Goal: Task Accomplishment & Management: Manage account settings

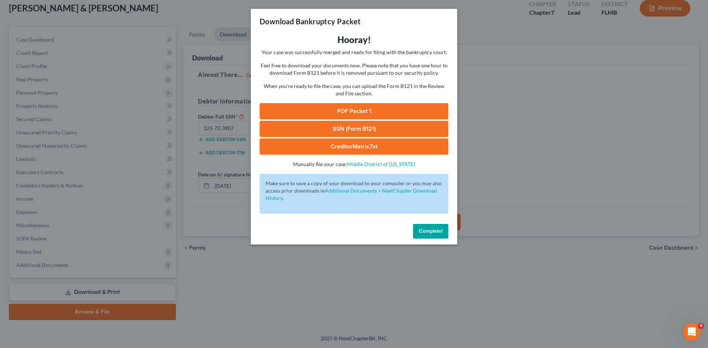
click at [429, 230] on span "Complete!" at bounding box center [431, 231] width 24 height 6
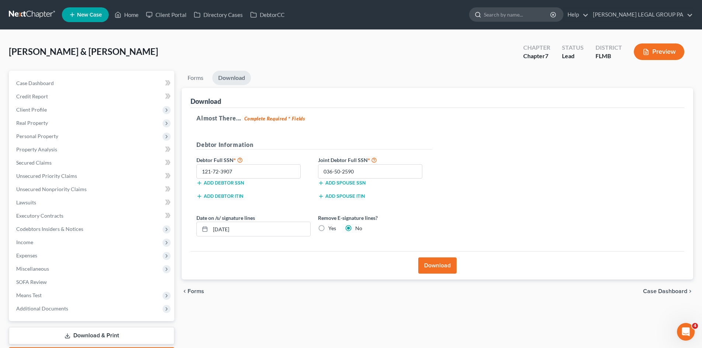
click at [532, 16] on input "search" at bounding box center [517, 15] width 67 height 14
type input "short"
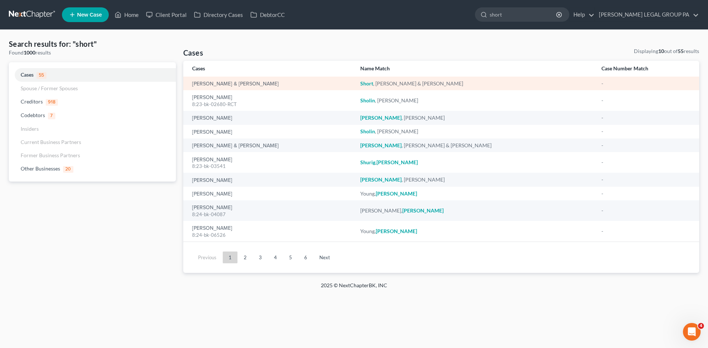
click at [216, 80] on div "[PERSON_NAME] & [PERSON_NAME]" at bounding box center [270, 83] width 156 height 7
click at [230, 84] on link "[PERSON_NAME] & [PERSON_NAME]" at bounding box center [235, 83] width 87 height 5
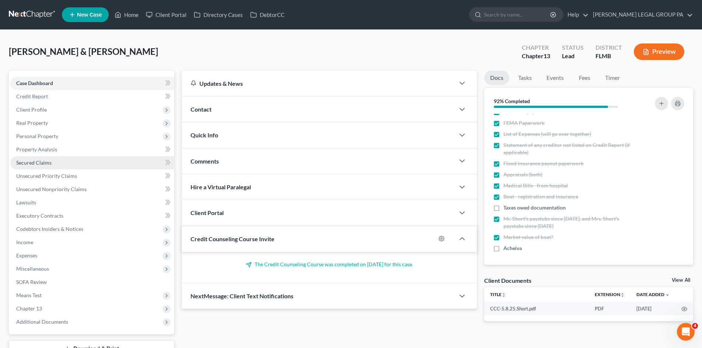
click at [51, 165] on span "Secured Claims" at bounding box center [33, 163] width 35 height 6
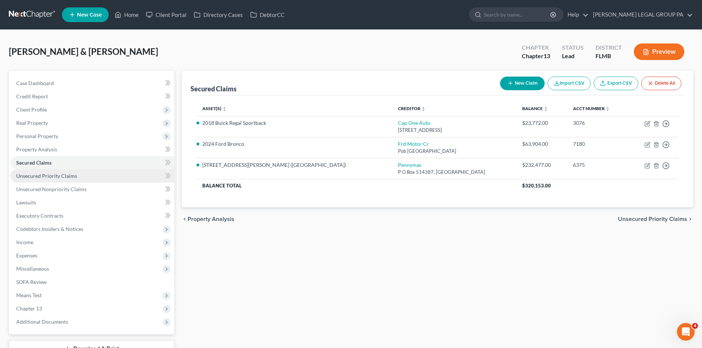
click at [59, 179] on link "Unsecured Priority Claims" at bounding box center [92, 176] width 164 height 13
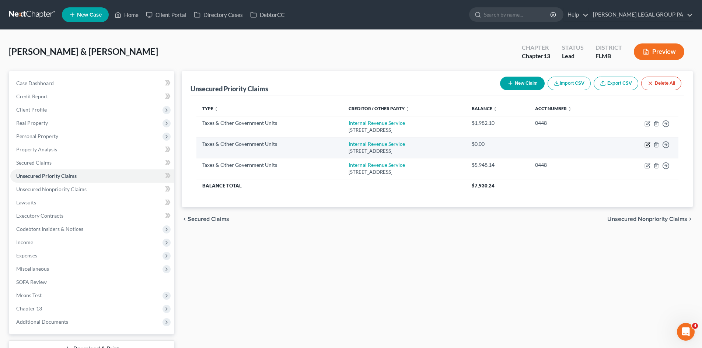
click at [647, 145] on icon "button" at bounding box center [648, 143] width 3 height 3
select select "0"
select select "39"
select select "2"
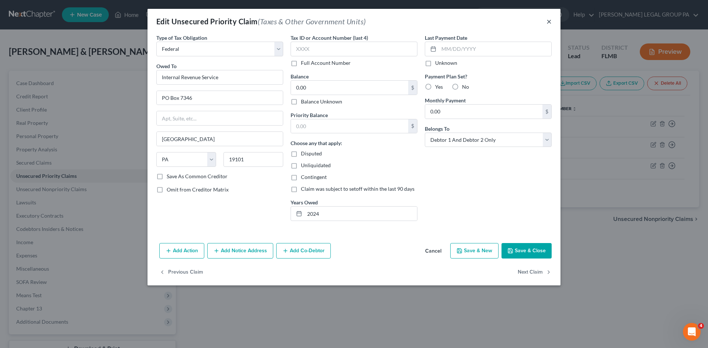
click at [548, 21] on button "×" at bounding box center [548, 21] width 5 height 9
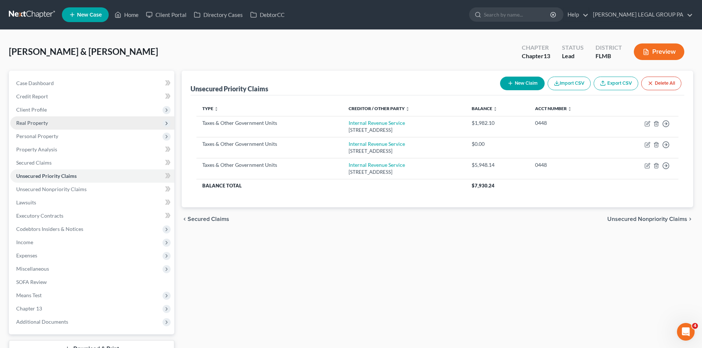
click at [104, 121] on span "Real Property" at bounding box center [92, 123] width 164 height 13
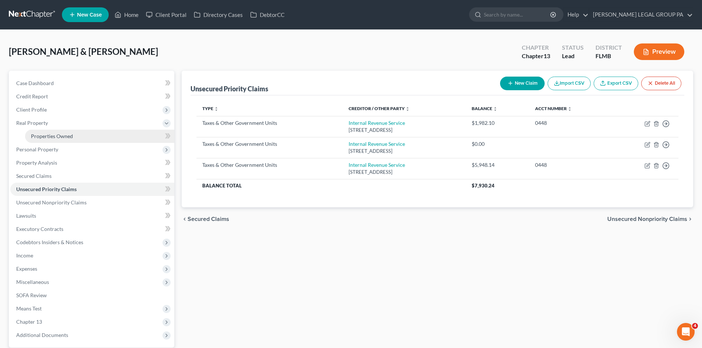
click at [108, 136] on link "Properties Owned" at bounding box center [99, 136] width 149 height 13
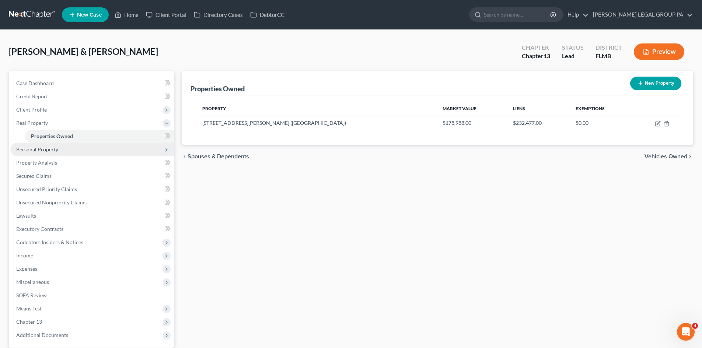
click at [84, 154] on span "Personal Property" at bounding box center [92, 149] width 164 height 13
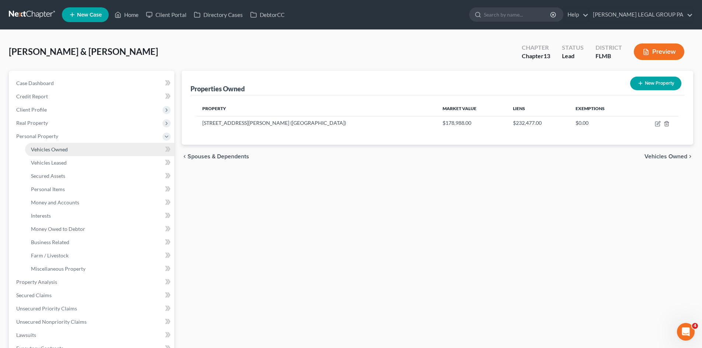
click at [82, 151] on link "Vehicles Owned" at bounding box center [99, 149] width 149 height 13
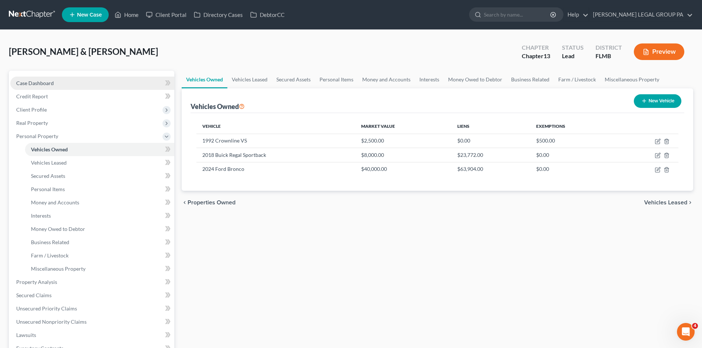
click at [77, 83] on link "Case Dashboard" at bounding box center [92, 83] width 164 height 13
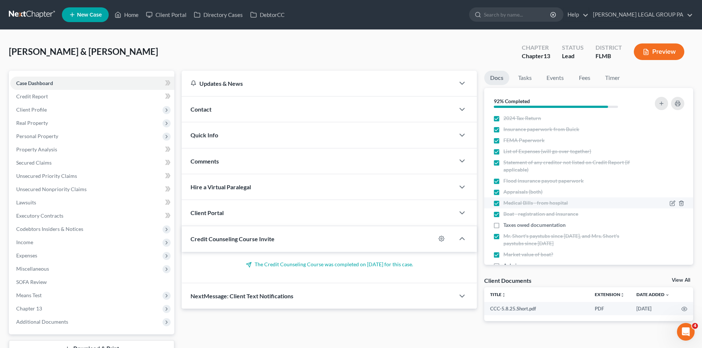
scroll to position [222, 0]
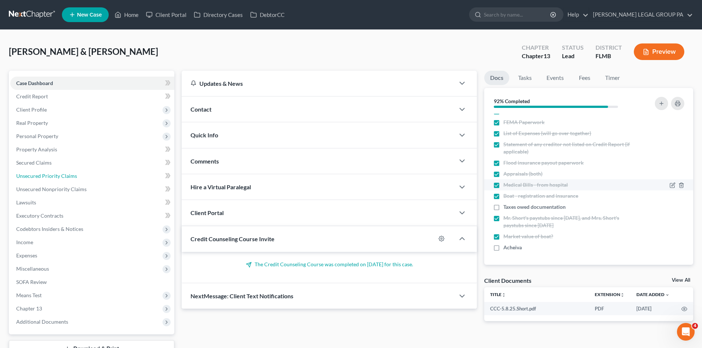
drag, startPoint x: 58, startPoint y: 177, endPoint x: 557, endPoint y: 186, distance: 500.0
click at [58, 177] on span "Unsecured Priority Claims" at bounding box center [46, 176] width 61 height 6
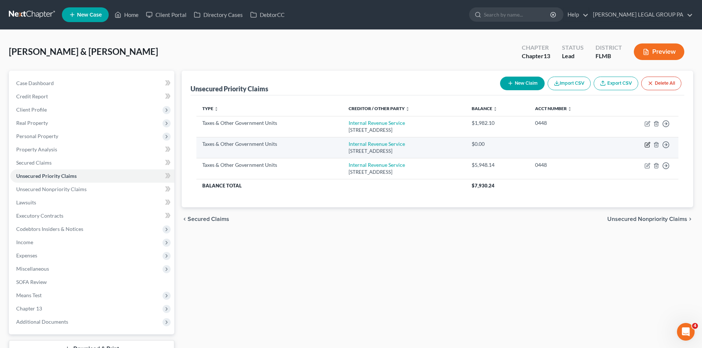
click at [647, 143] on icon "button" at bounding box center [648, 145] width 6 height 6
select select "0"
select select "39"
select select "2"
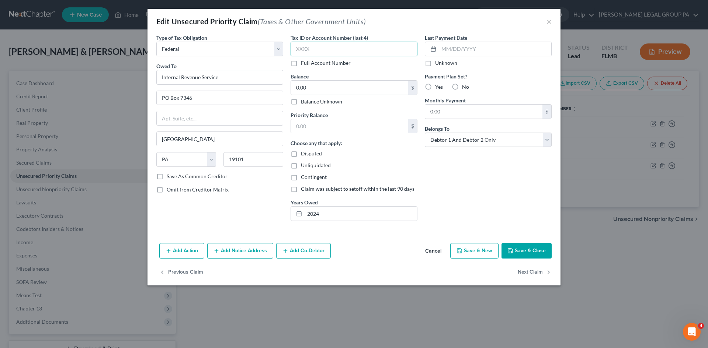
click at [319, 50] on input "text" at bounding box center [354, 49] width 127 height 15
type input "0448"
click at [329, 85] on input "0.00" at bounding box center [349, 88] width 117 height 14
type input "4,305.00"
click at [518, 187] on div "Last Payment Date Unknown Payment Plan Set? Yes No Monthly Payment 0.00 $ Belon…" at bounding box center [488, 130] width 134 height 193
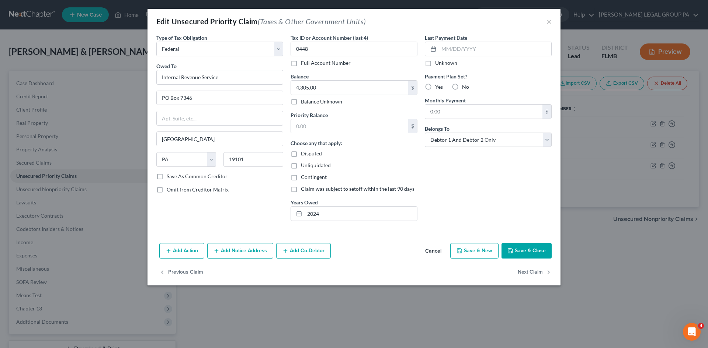
click at [435, 86] on label "Yes" at bounding box center [439, 86] width 8 height 7
click at [438, 86] on input "Yes" at bounding box center [440, 85] width 5 height 5
radio input "true"
click at [446, 106] on input "0.00" at bounding box center [483, 112] width 117 height 14
type input "100.00"
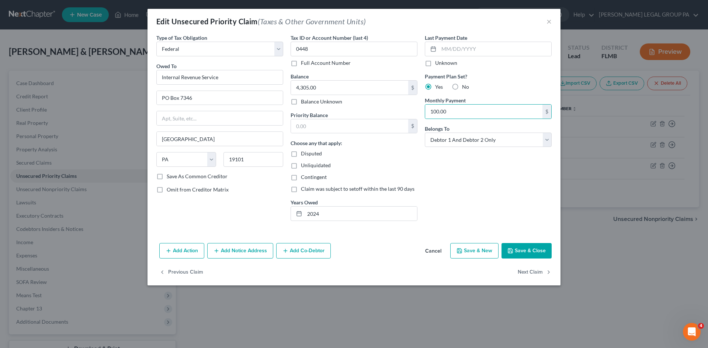
click at [540, 253] on button "Save & Close" at bounding box center [526, 250] width 50 height 15
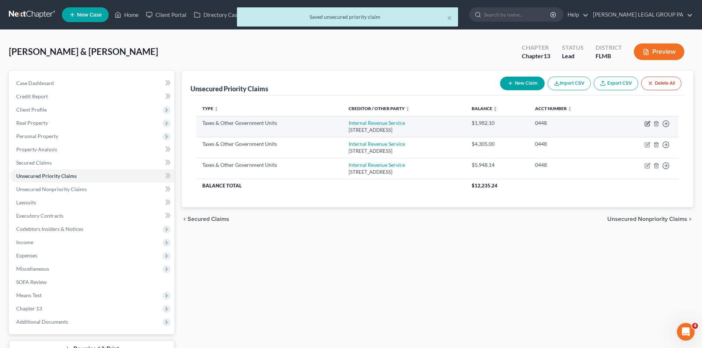
click at [650, 124] on icon "button" at bounding box center [648, 124] width 6 height 6
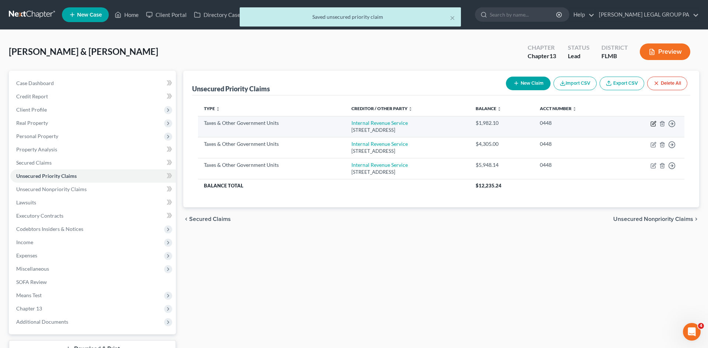
select select "0"
select select "39"
select select "2"
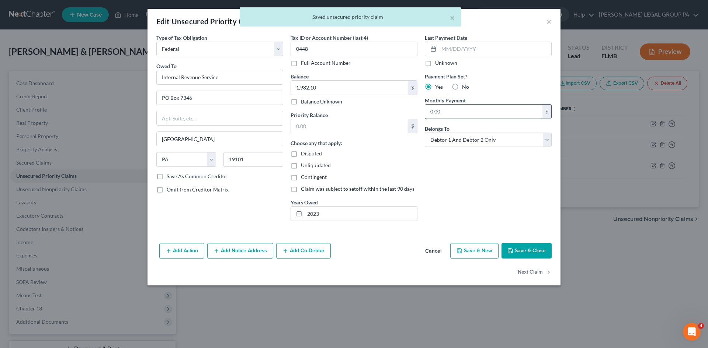
click at [470, 113] on input "0.00" at bounding box center [483, 112] width 117 height 14
type input "50.00"
click at [525, 251] on button "Save & Close" at bounding box center [526, 250] width 50 height 15
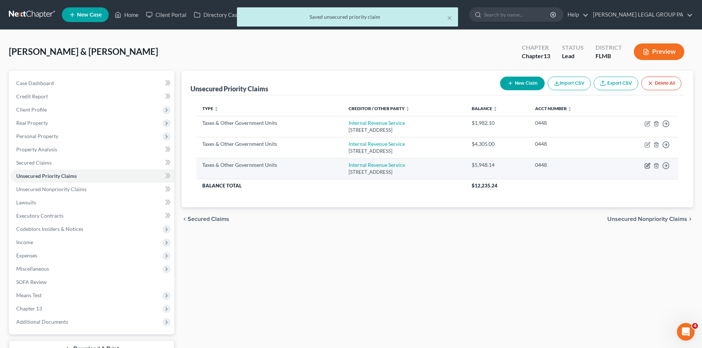
click at [646, 164] on icon "button" at bounding box center [648, 166] width 6 height 6
select select "0"
select select "39"
select select "2"
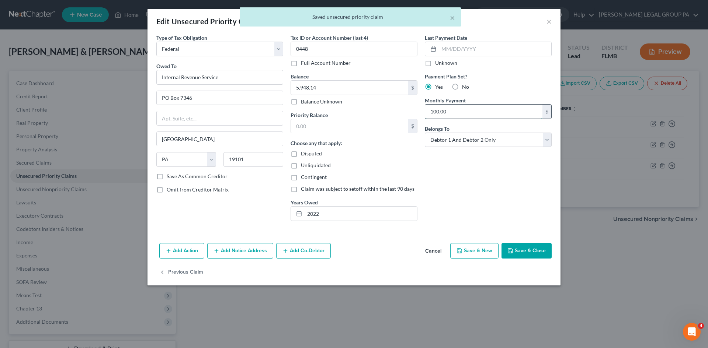
click at [463, 116] on input "100.00" at bounding box center [483, 112] width 117 height 14
type input "50.00"
click at [544, 256] on button "Save & Close" at bounding box center [526, 250] width 50 height 15
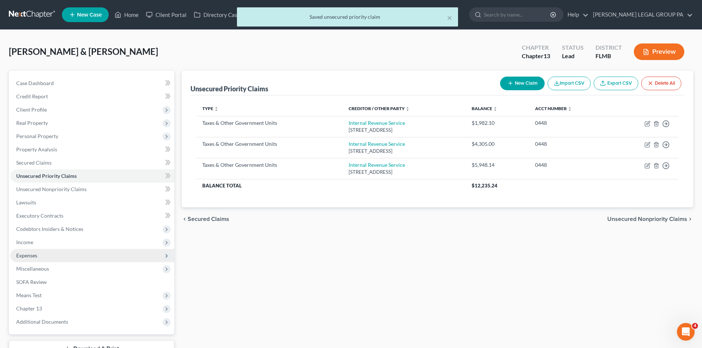
click at [38, 261] on span "Expenses" at bounding box center [92, 255] width 164 height 13
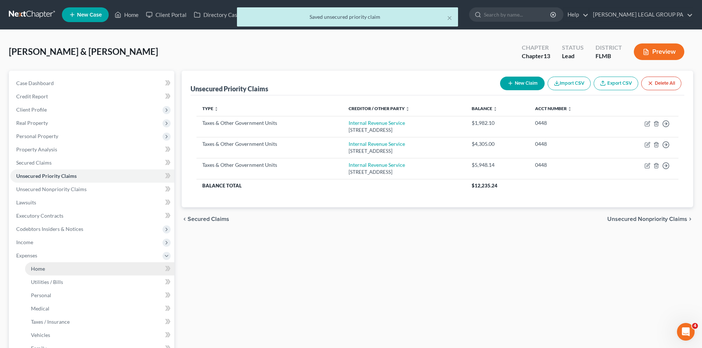
drag, startPoint x: 42, startPoint y: 268, endPoint x: 89, endPoint y: 263, distance: 47.8
click at [42, 268] on span "Home" at bounding box center [38, 269] width 14 height 6
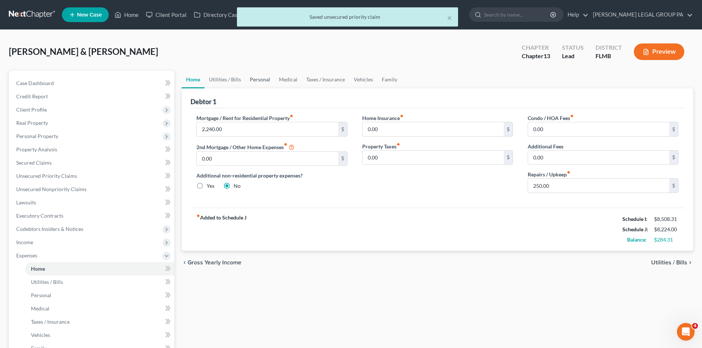
click at [263, 80] on link "Personal" at bounding box center [260, 80] width 29 height 18
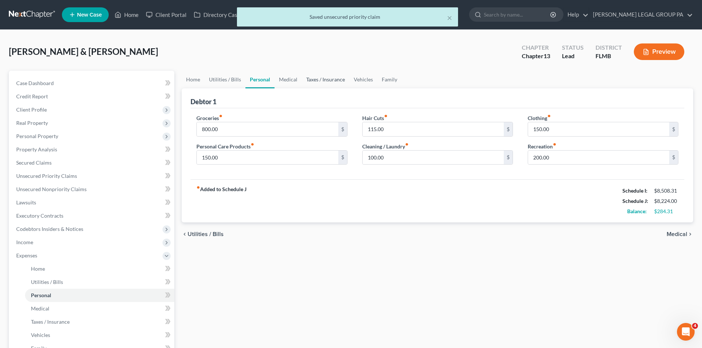
click at [324, 79] on link "Taxes / Insurance" at bounding box center [326, 80] width 48 height 18
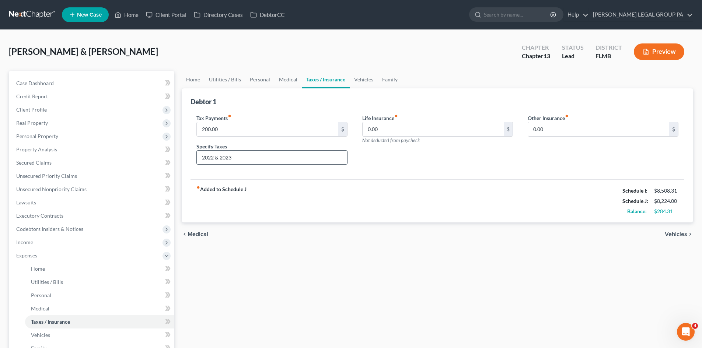
drag, startPoint x: 232, startPoint y: 159, endPoint x: 212, endPoint y: 161, distance: 20.1
click at [212, 161] on input "2022 & 2023" at bounding box center [272, 158] width 150 height 14
type input "2022, 2023, & 2024"
click at [445, 187] on div "fiber_manual_record Added to Schedule J Schedule I: $8,508.31 Schedule J: $8,22…" at bounding box center [438, 201] width 494 height 43
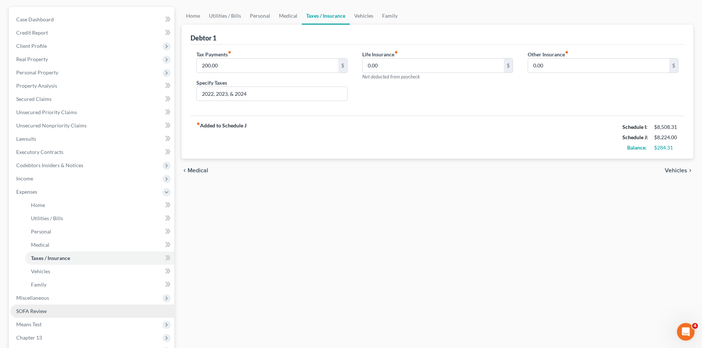
scroll to position [150, 0]
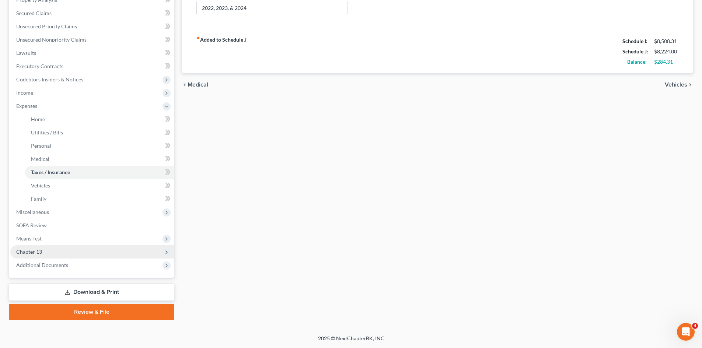
click at [58, 257] on span "Chapter 13" at bounding box center [92, 252] width 164 height 13
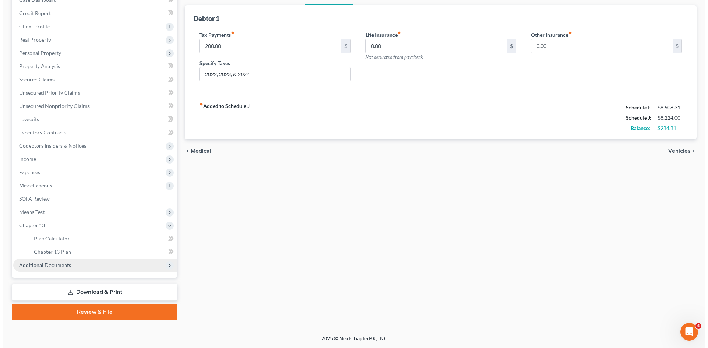
scroll to position [83, 0]
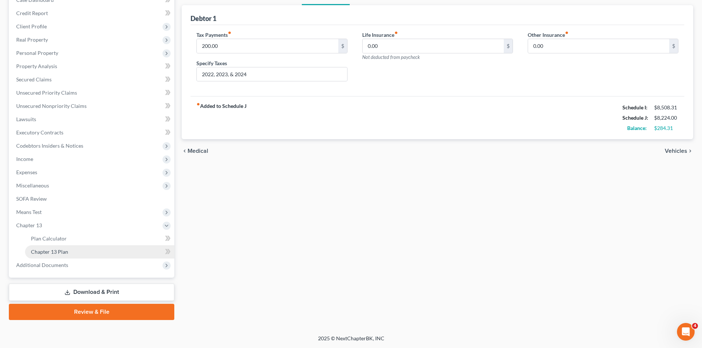
click at [63, 253] on span "Chapter 13 Plan" at bounding box center [49, 252] width 37 height 6
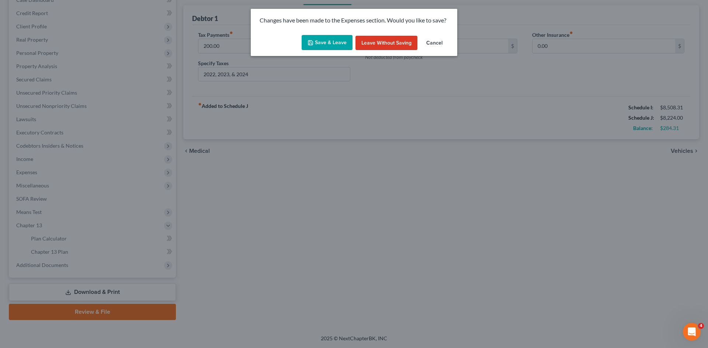
click at [320, 51] on div "Save & Leave Leave without Saving Cancel" at bounding box center [354, 44] width 206 height 24
click at [326, 43] on button "Save & Leave" at bounding box center [327, 42] width 51 height 15
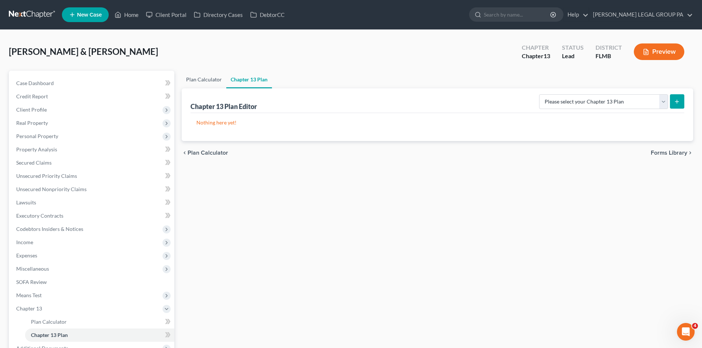
click at [205, 80] on link "Plan Calculator" at bounding box center [204, 80] width 45 height 18
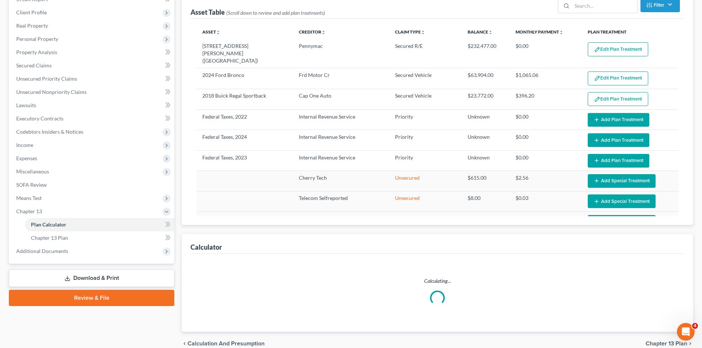
scroll to position [133, 0]
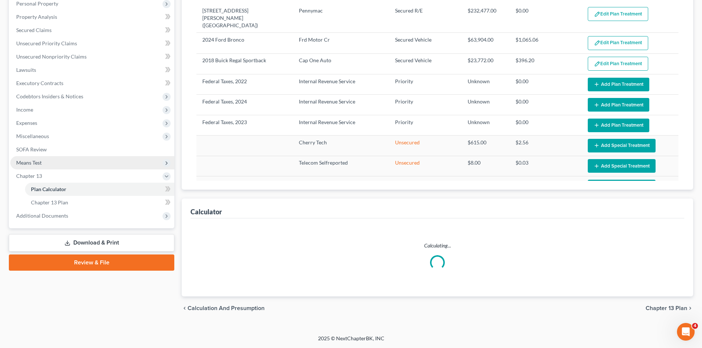
select select "59"
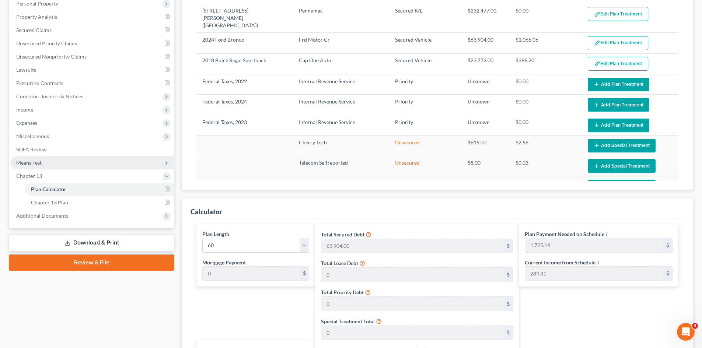
click at [58, 165] on span "Means Test" at bounding box center [92, 162] width 164 height 13
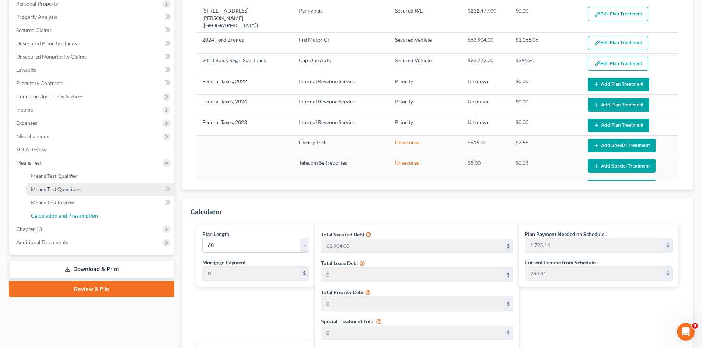
click at [77, 215] on span "Calculation and Presumption" at bounding box center [64, 216] width 67 height 6
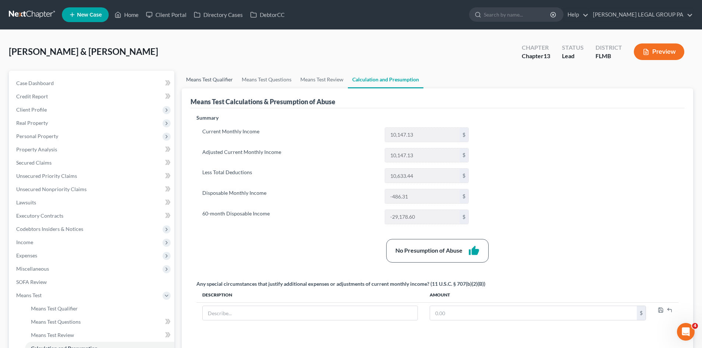
click at [209, 79] on link "Means Test Qualifier" at bounding box center [210, 80] width 56 height 18
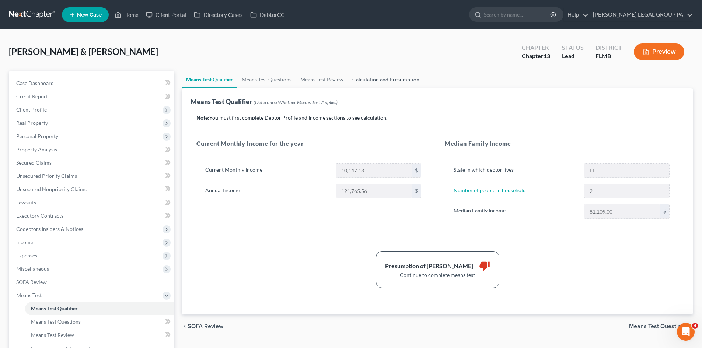
click at [402, 78] on link "Calculation and Presumption" at bounding box center [386, 80] width 76 height 18
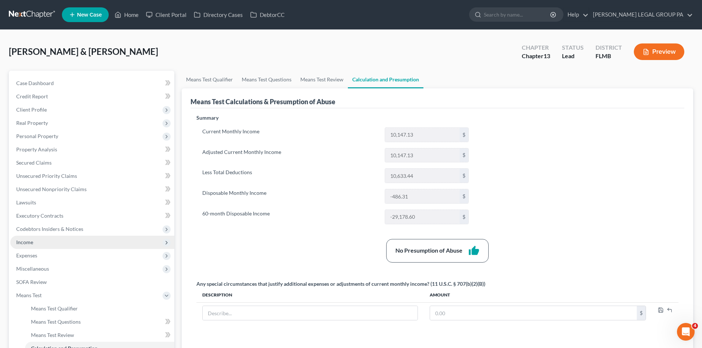
click at [42, 243] on span "Income" at bounding box center [92, 242] width 164 height 13
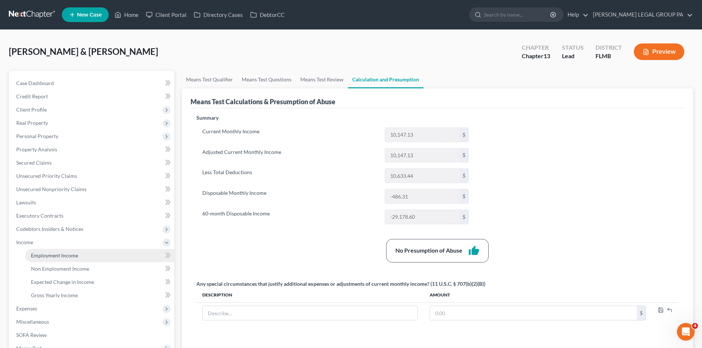
click at [49, 257] on span "Employment Income" at bounding box center [54, 256] width 47 height 6
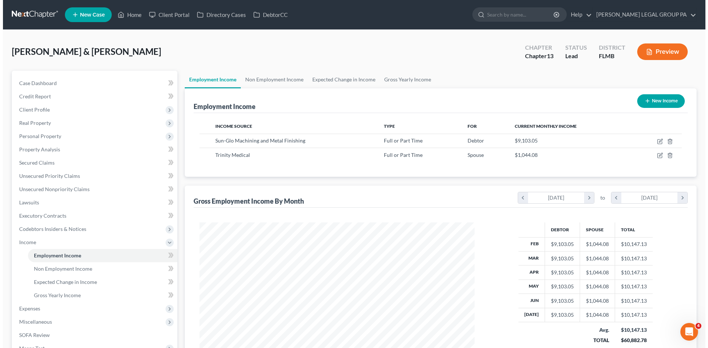
scroll to position [138, 290]
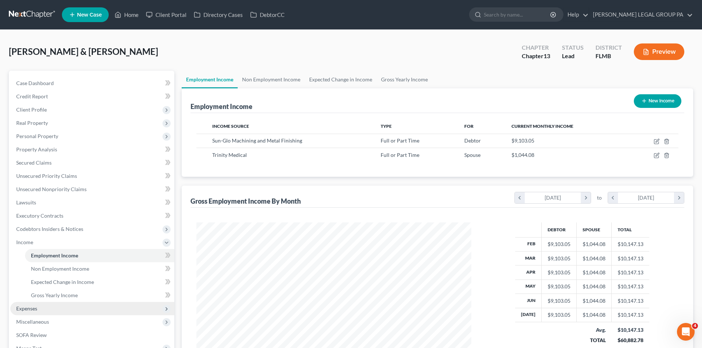
click at [56, 308] on span "Expenses" at bounding box center [92, 308] width 164 height 13
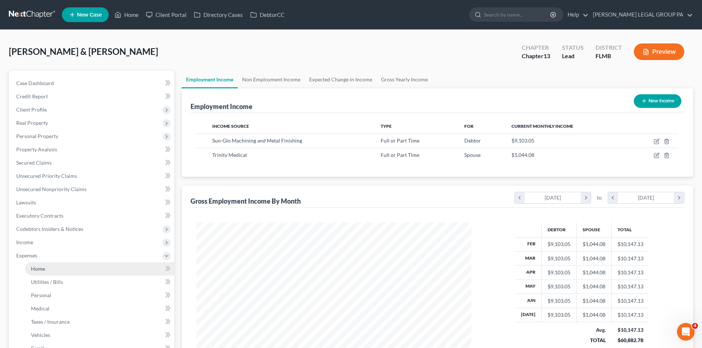
click at [63, 268] on link "Home" at bounding box center [99, 269] width 149 height 13
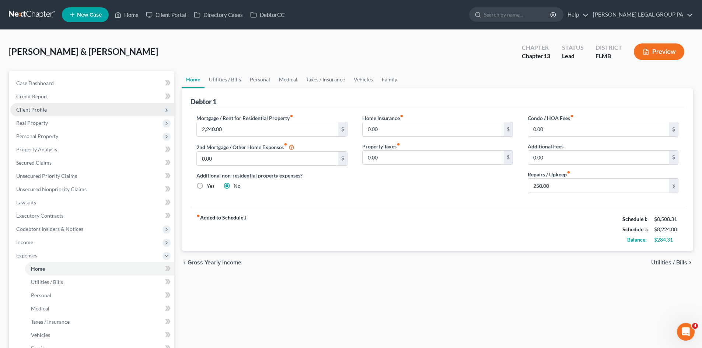
click at [46, 106] on span "Client Profile" at bounding box center [92, 109] width 164 height 13
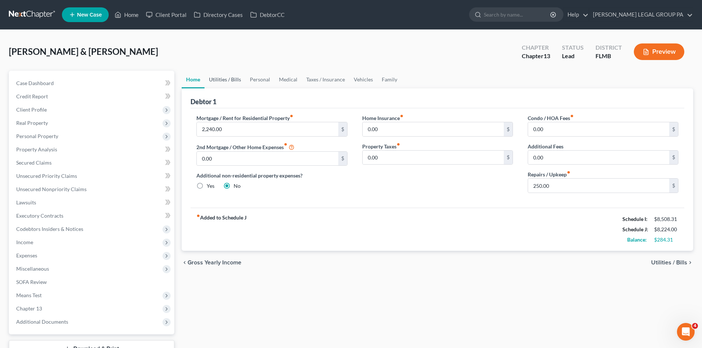
click at [217, 88] on link "Utilities / Bills" at bounding box center [225, 80] width 41 height 18
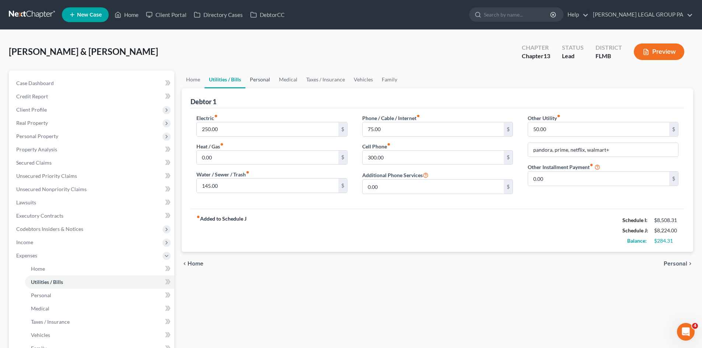
click at [268, 81] on link "Personal" at bounding box center [260, 80] width 29 height 18
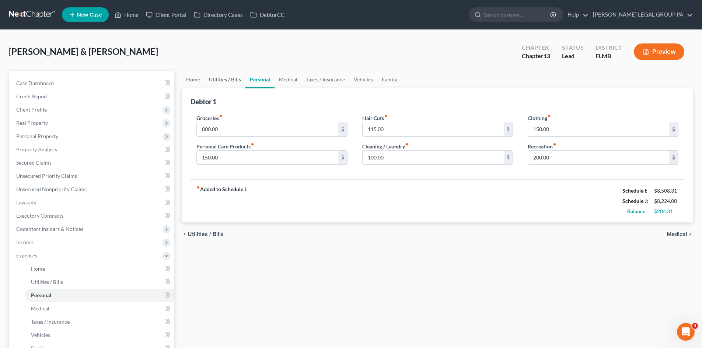
click at [218, 84] on link "Utilities / Bills" at bounding box center [225, 80] width 41 height 18
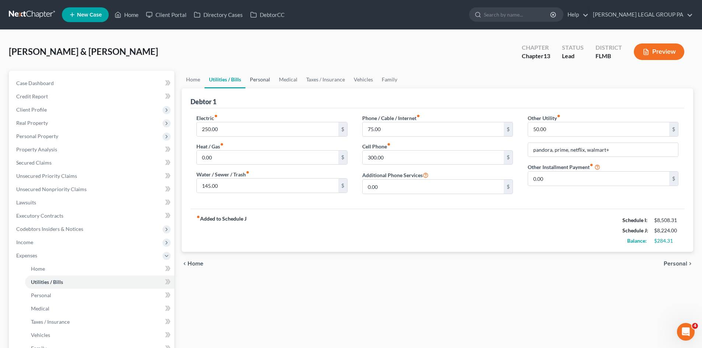
click at [255, 82] on link "Personal" at bounding box center [260, 80] width 29 height 18
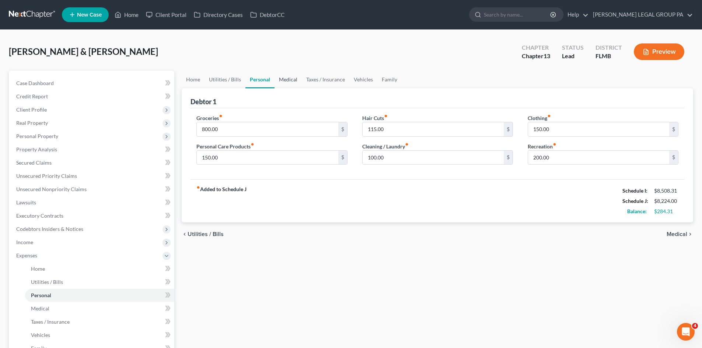
click at [280, 80] on link "Medical" at bounding box center [288, 80] width 27 height 18
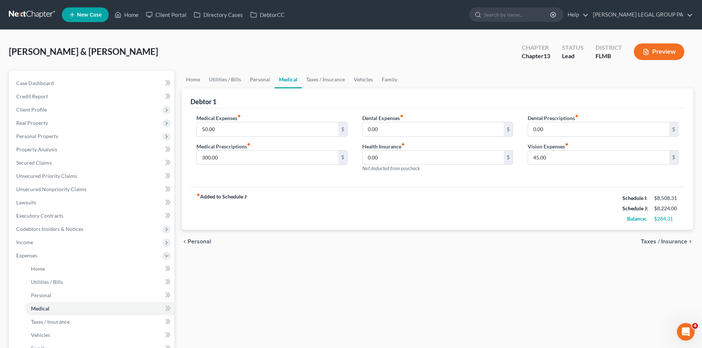
click at [281, 80] on link "Medical" at bounding box center [288, 80] width 27 height 18
click at [314, 81] on link "Taxes / Insurance" at bounding box center [326, 80] width 48 height 18
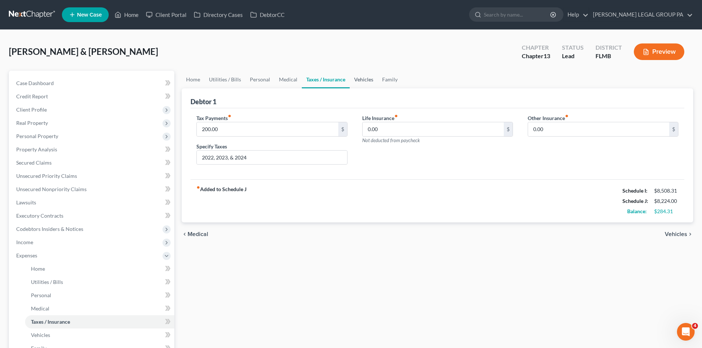
click at [371, 82] on link "Vehicles" at bounding box center [364, 80] width 28 height 18
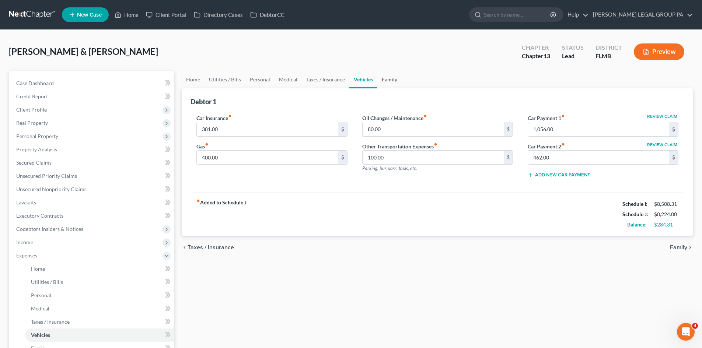
click at [397, 77] on link "Family" at bounding box center [390, 80] width 24 height 18
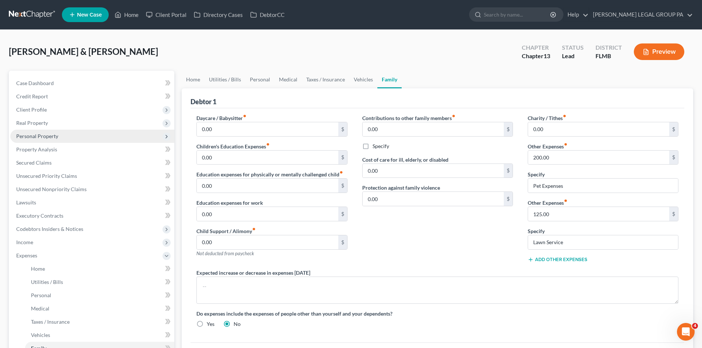
click at [48, 141] on span "Personal Property" at bounding box center [92, 136] width 164 height 13
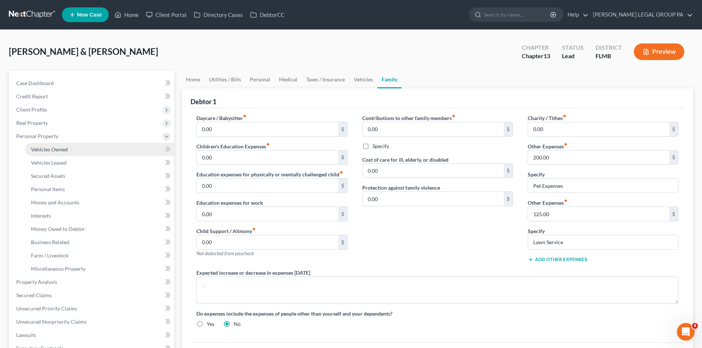
click at [56, 146] on link "Vehicles Owned" at bounding box center [99, 149] width 149 height 13
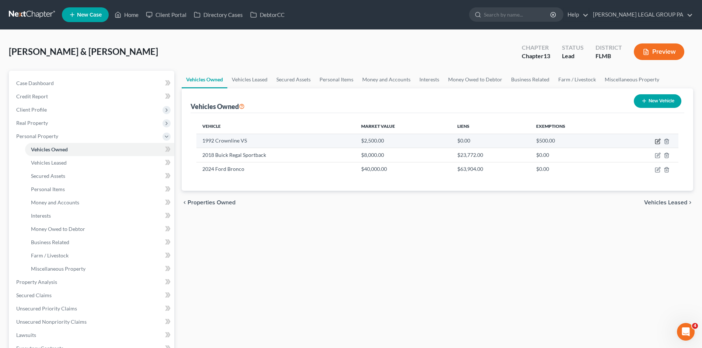
click at [658, 142] on icon "button" at bounding box center [658, 142] width 6 height 6
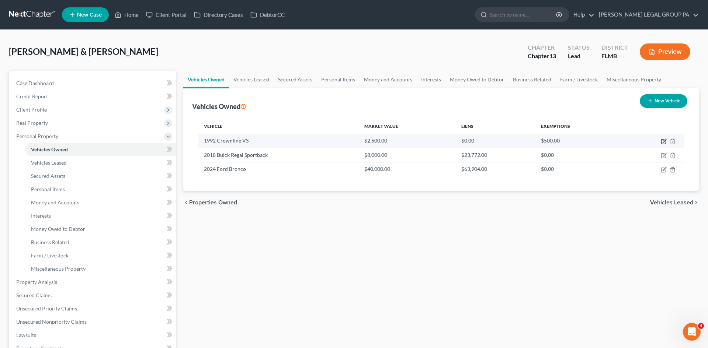
select select "3"
select select "34"
select select "3"
select select "0"
select select "2"
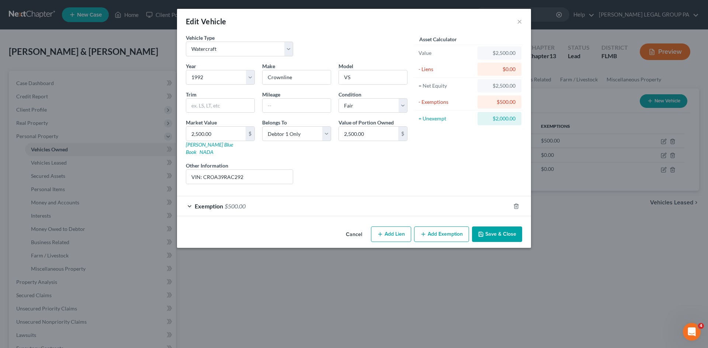
checkbox input "true"
click at [225, 205] on div "Exemption $500.00" at bounding box center [343, 207] width 333 height 20
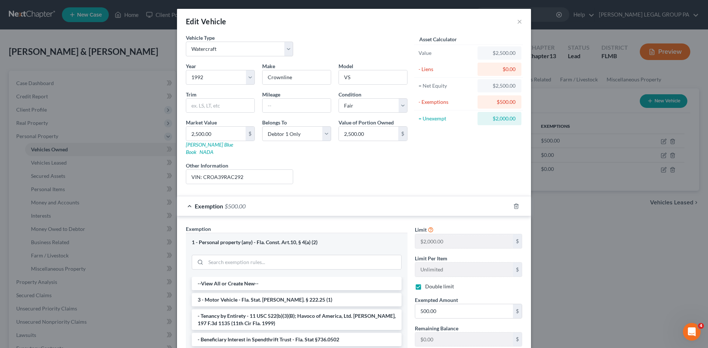
click at [514, 18] on div "Edit Vehicle ×" at bounding box center [354, 21] width 354 height 25
click at [517, 23] on button "×" at bounding box center [519, 21] width 5 height 9
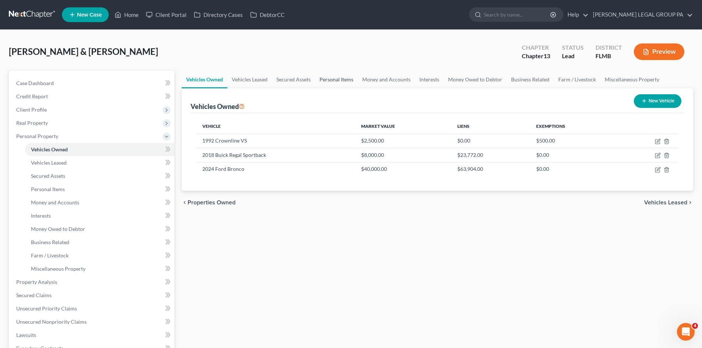
click at [347, 81] on link "Personal Items" at bounding box center [336, 80] width 43 height 18
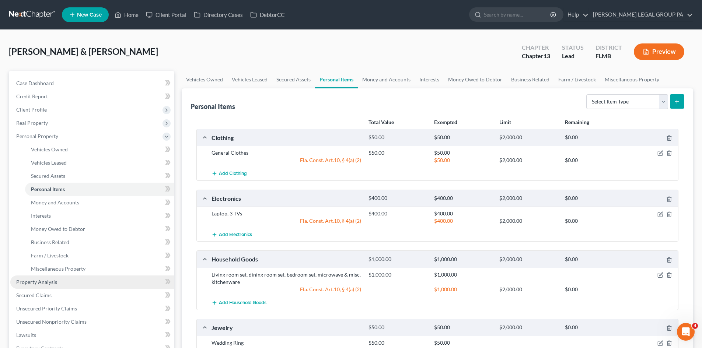
click at [55, 285] on span "Property Analysis" at bounding box center [36, 282] width 41 height 6
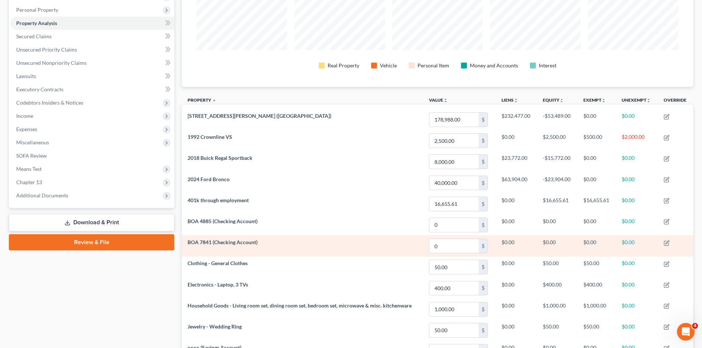
scroll to position [65, 0]
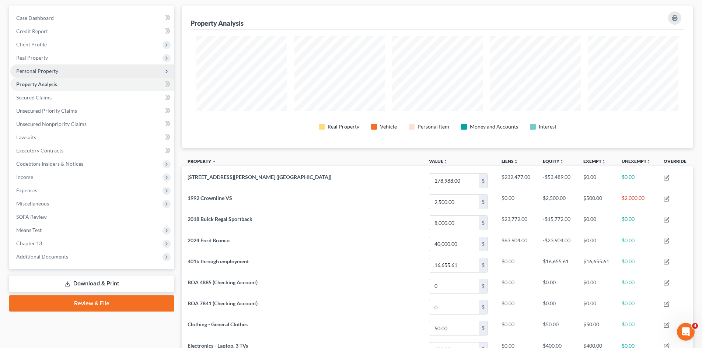
click at [62, 72] on span "Personal Property" at bounding box center [92, 71] width 164 height 13
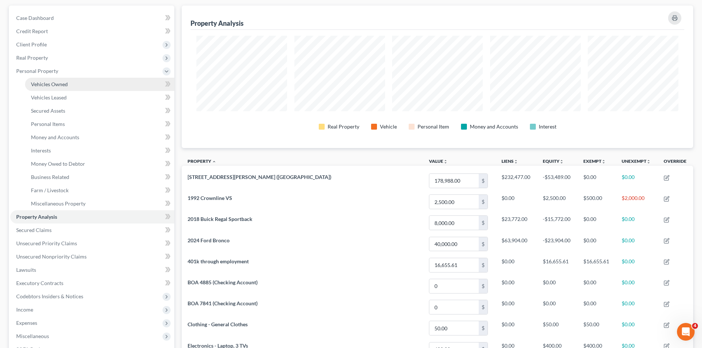
drag, startPoint x: 64, startPoint y: 88, endPoint x: 82, endPoint y: 88, distance: 18.1
click at [64, 87] on link "Vehicles Owned" at bounding box center [99, 84] width 149 height 13
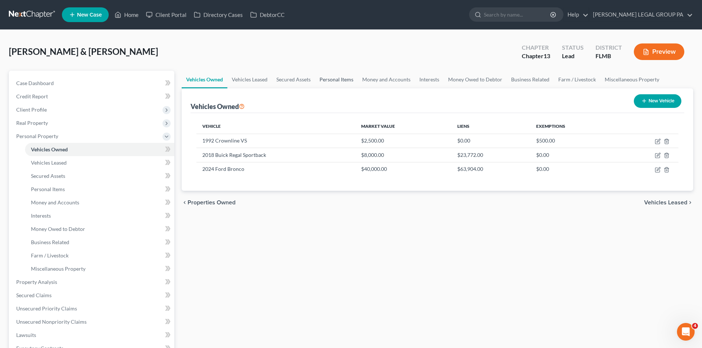
click at [334, 78] on link "Personal Items" at bounding box center [336, 80] width 43 height 18
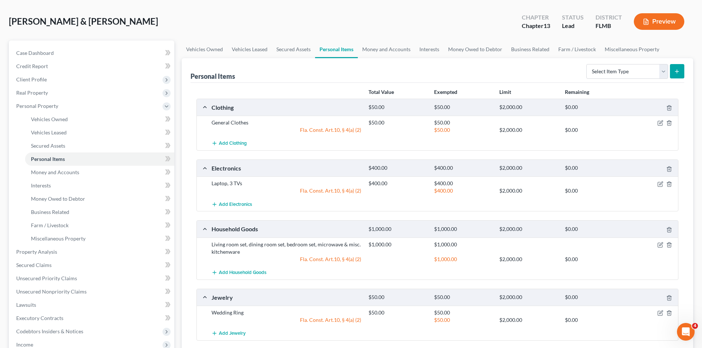
scroll to position [5, 0]
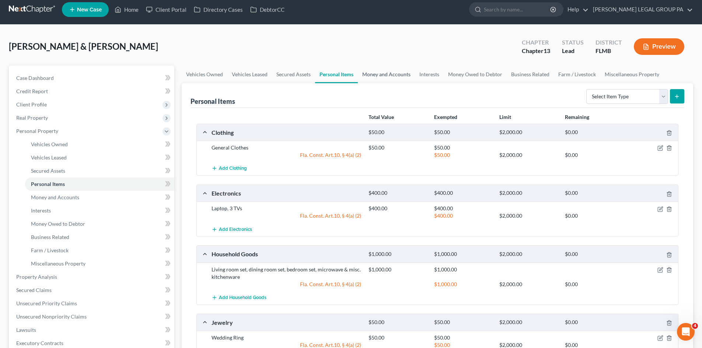
click at [391, 77] on link "Money and Accounts" at bounding box center [386, 75] width 57 height 18
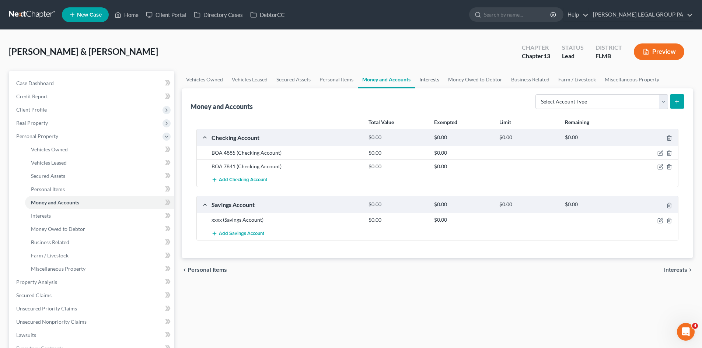
click at [433, 79] on link "Interests" at bounding box center [429, 80] width 29 height 18
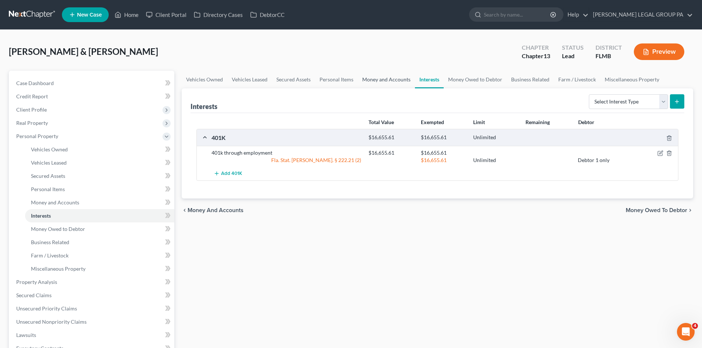
click at [394, 81] on link "Money and Accounts" at bounding box center [386, 80] width 57 height 18
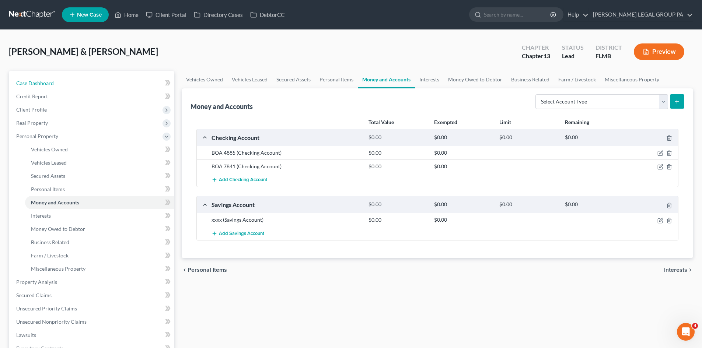
click at [43, 79] on link "Case Dashboard" at bounding box center [92, 83] width 164 height 13
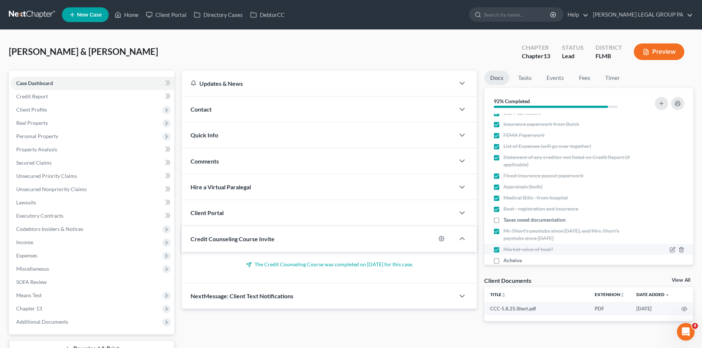
scroll to position [222, 0]
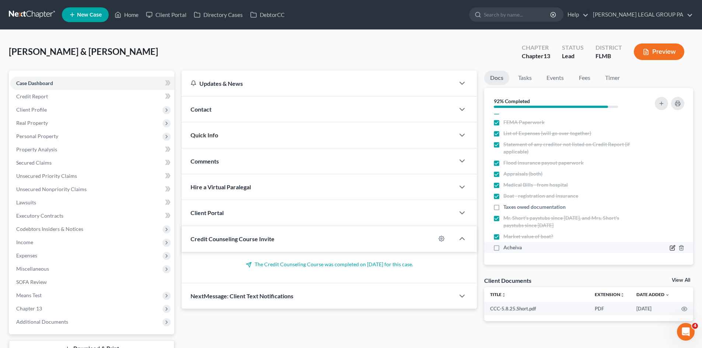
click at [670, 250] on icon "button" at bounding box center [673, 248] width 6 height 6
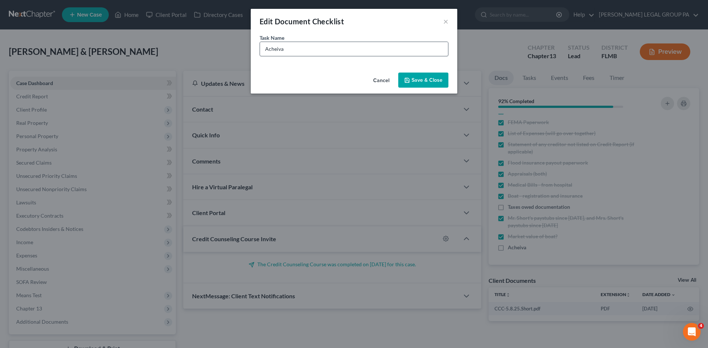
click at [357, 56] on div "Task Name * Acheiva" at bounding box center [354, 52] width 206 height 36
click at [355, 53] on input "Acheiva" at bounding box center [354, 49] width 188 height 14
type input "Acheiva Savings"
click at [423, 79] on button "Save & Close" at bounding box center [423, 80] width 50 height 15
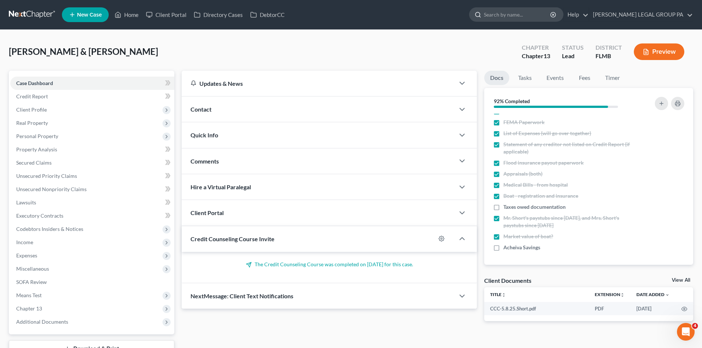
click at [518, 11] on input "search" at bounding box center [517, 15] width 67 height 14
type input "[PERSON_NAME]"
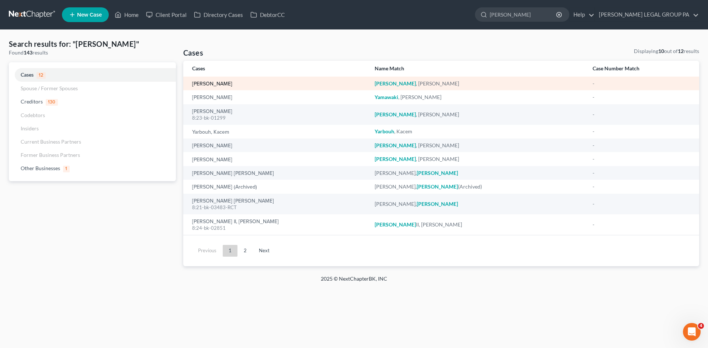
click at [214, 85] on link "[PERSON_NAME]" at bounding box center [212, 83] width 40 height 5
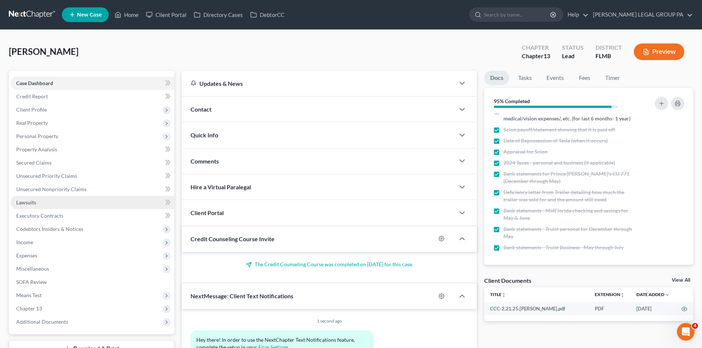
drag, startPoint x: 65, startPoint y: 113, endPoint x: 81, endPoint y: 206, distance: 94.7
click at [65, 113] on span "Client Profile" at bounding box center [92, 109] width 164 height 13
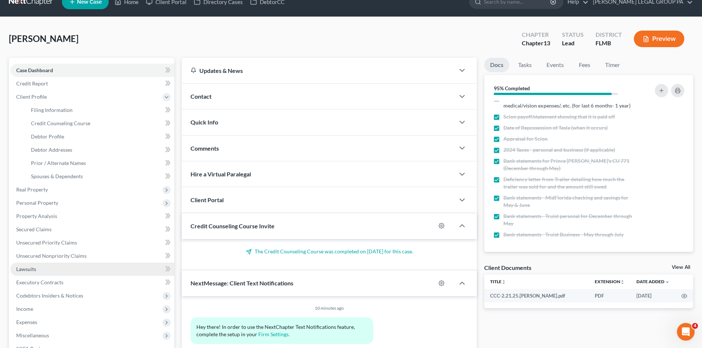
scroll to position [136, 0]
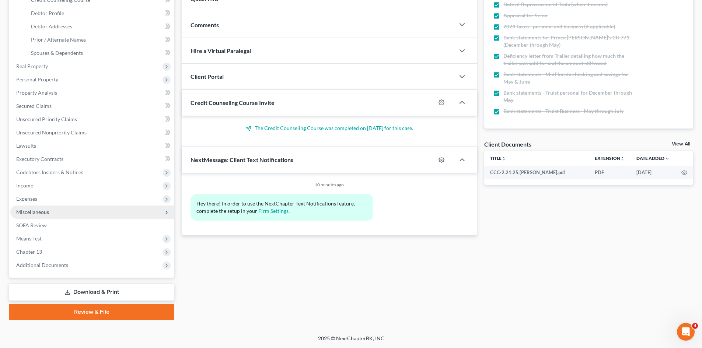
click at [43, 211] on span "Miscellaneous" at bounding box center [32, 212] width 33 height 6
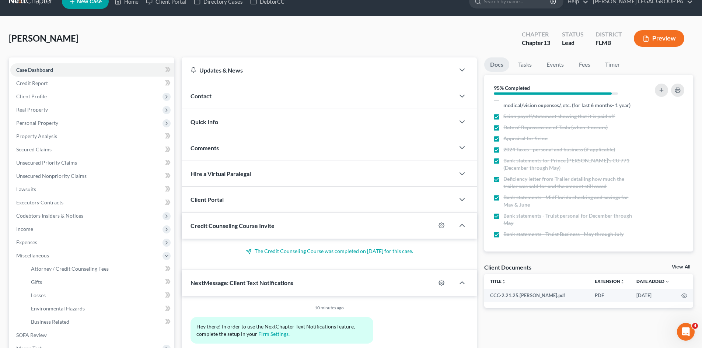
scroll to position [13, 0]
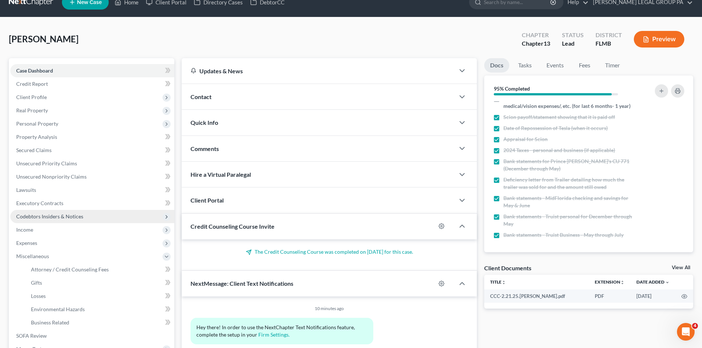
click at [47, 214] on span "Codebtors Insiders & Notices" at bounding box center [49, 216] width 67 height 6
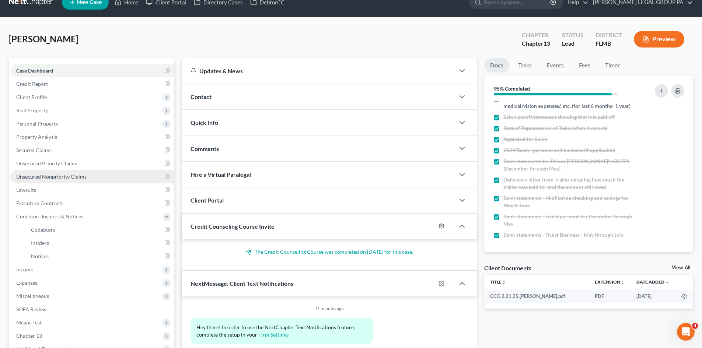
click at [57, 180] on link "Unsecured Nonpriority Claims" at bounding box center [92, 176] width 164 height 13
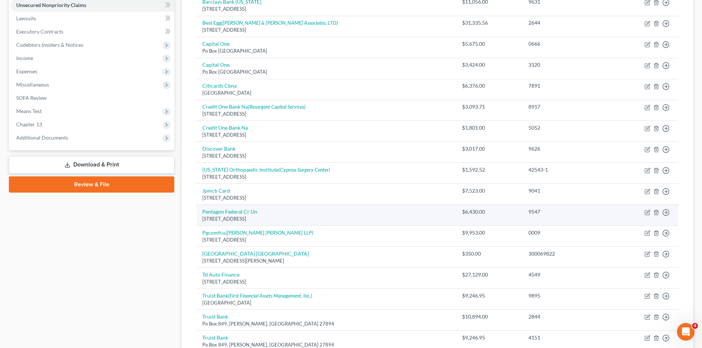
scroll to position [74, 0]
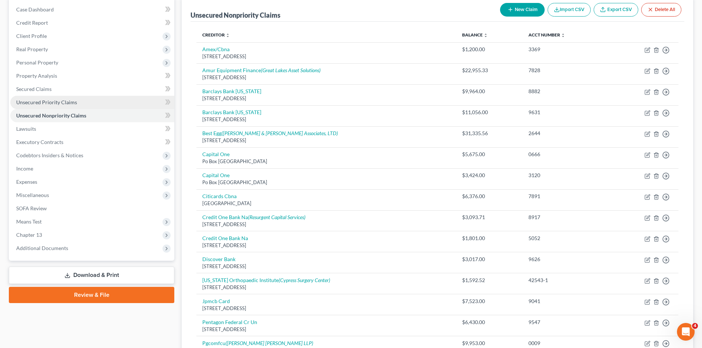
click at [59, 96] on link "Unsecured Priority Claims" at bounding box center [92, 102] width 164 height 13
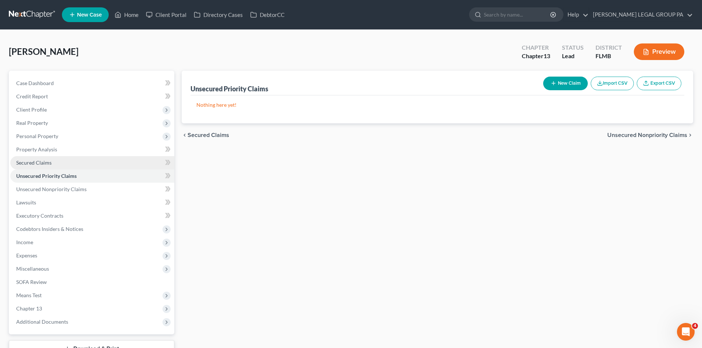
click at [55, 160] on link "Secured Claims" at bounding box center [92, 162] width 164 height 13
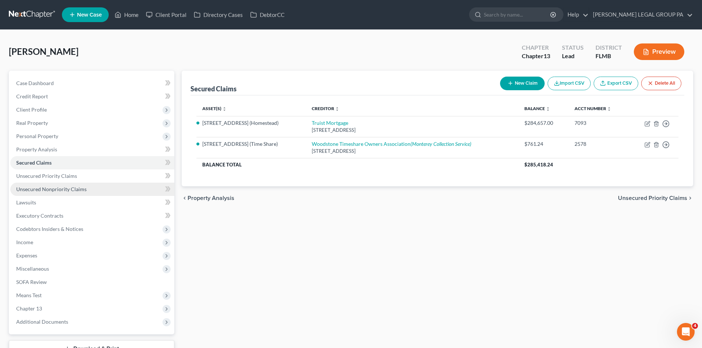
click at [77, 192] on link "Unsecured Nonpriority Claims" at bounding box center [92, 189] width 164 height 13
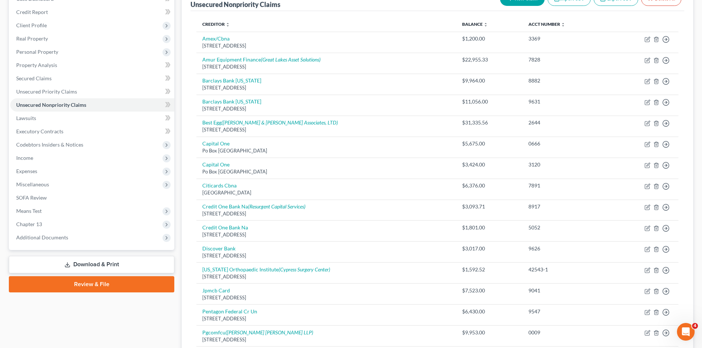
scroll to position [84, 0]
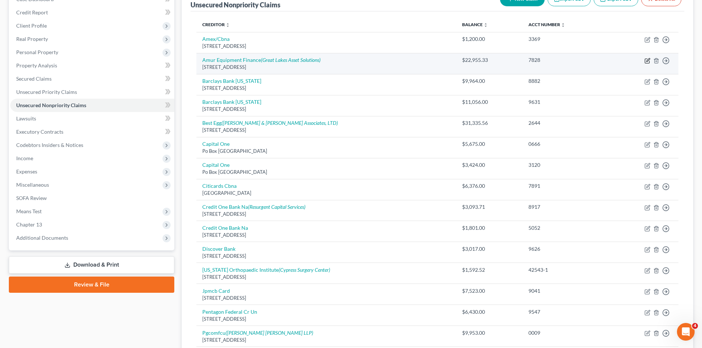
click at [646, 60] on icon "button" at bounding box center [648, 61] width 6 height 6
select select "30"
select select "14"
select select "0"
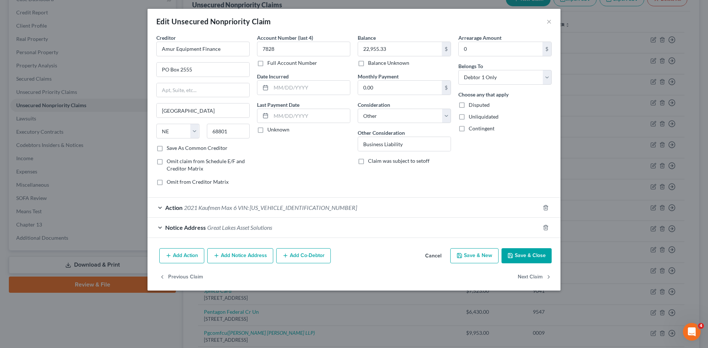
click at [534, 258] on button "Save & Close" at bounding box center [526, 256] width 50 height 15
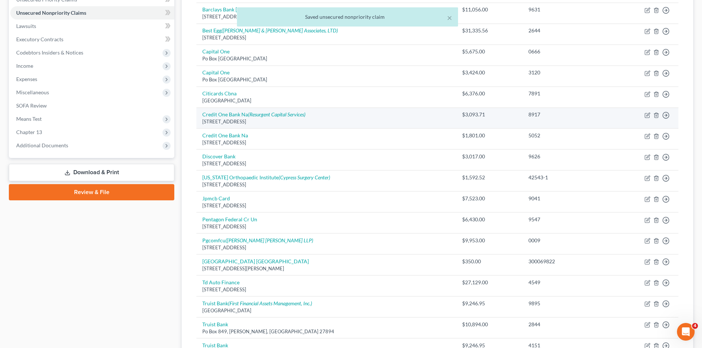
scroll to position [195, 0]
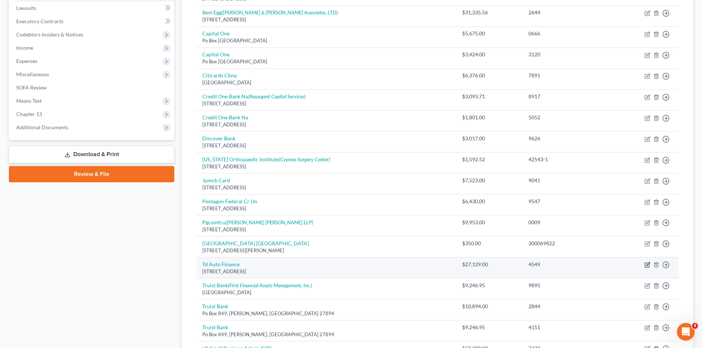
click at [647, 265] on icon "button" at bounding box center [648, 265] width 6 height 6
select select "14"
select select "0"
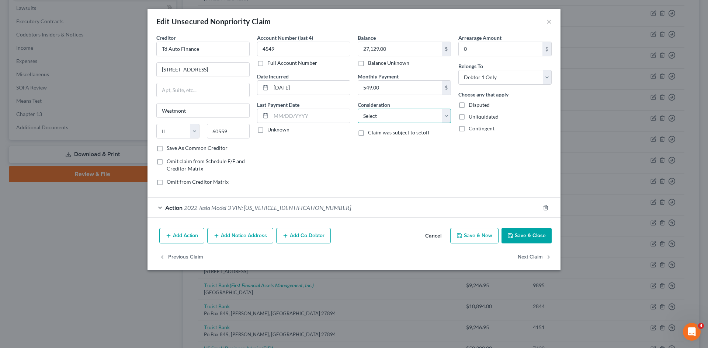
click at [400, 120] on select "Select Cable / Satellite Services Collection Agency Credit Card Debt Debt Couns…" at bounding box center [404, 116] width 93 height 15
drag, startPoint x: 326, startPoint y: 170, endPoint x: 545, endPoint y: 41, distance: 254.7
click at [326, 170] on div "Account Number (last 4) 4549 Full Account Number Date Incurred [DATE] Last Paym…" at bounding box center [303, 113] width 101 height 158
click at [549, 22] on button "×" at bounding box center [548, 21] width 5 height 9
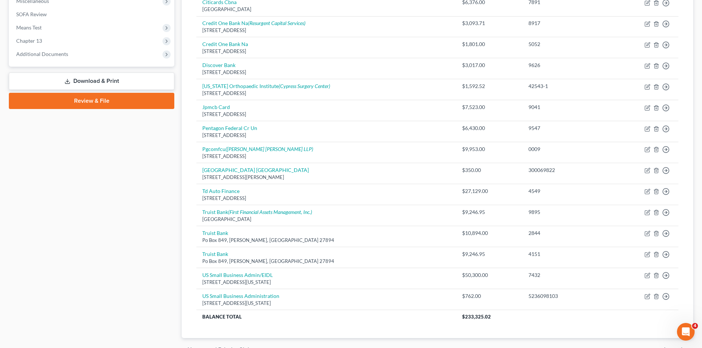
scroll to position [269, 0]
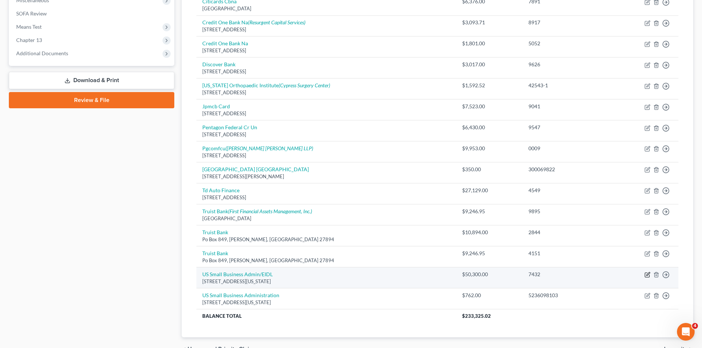
click at [649, 277] on icon "button" at bounding box center [648, 275] width 6 height 6
select select "8"
select select "14"
select select "0"
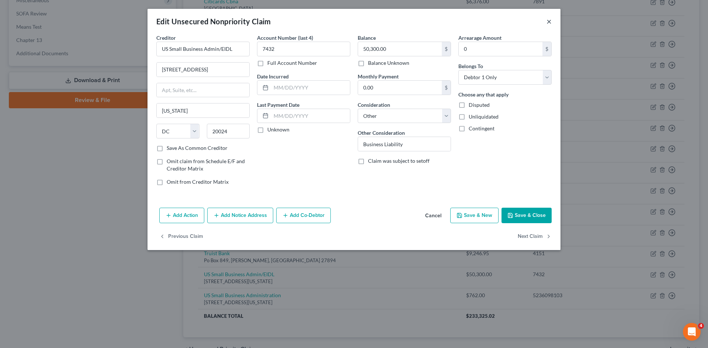
click at [550, 21] on button "×" at bounding box center [548, 21] width 5 height 9
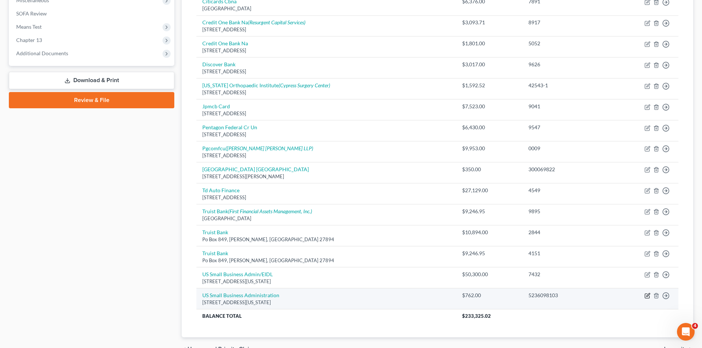
click at [647, 297] on icon "button" at bounding box center [648, 295] width 3 height 3
select select "8"
select select "10"
select select "0"
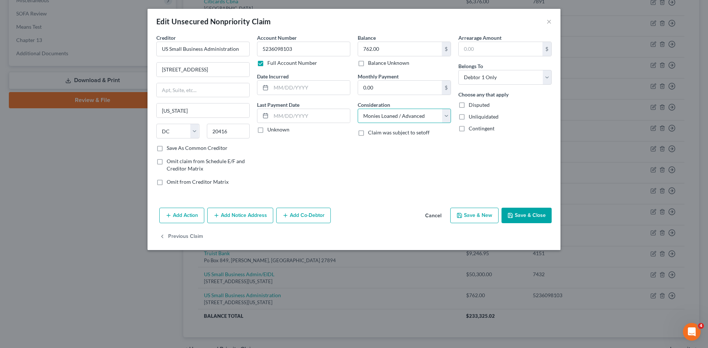
click at [410, 121] on select "Select Cable / Satellite Services Collection Agency Credit Card Debt Debt Couns…" at bounding box center [404, 116] width 93 height 15
select select "14"
click at [358, 109] on select "Select Cable / Satellite Services Collection Agency Credit Card Debt Debt Couns…" at bounding box center [404, 116] width 93 height 15
click at [404, 140] on input "text" at bounding box center [404, 144] width 93 height 14
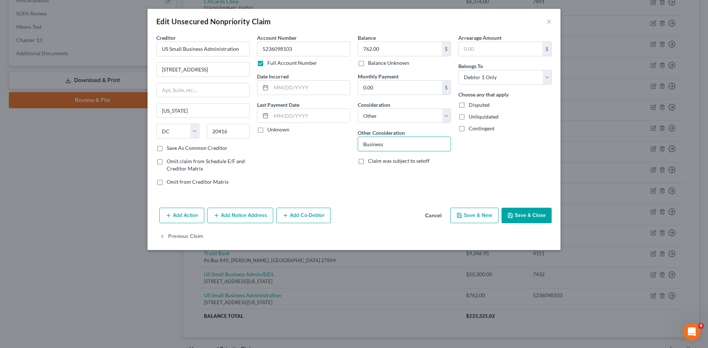
type input "Business Liability"
click at [534, 211] on button "Save & Close" at bounding box center [526, 215] width 50 height 15
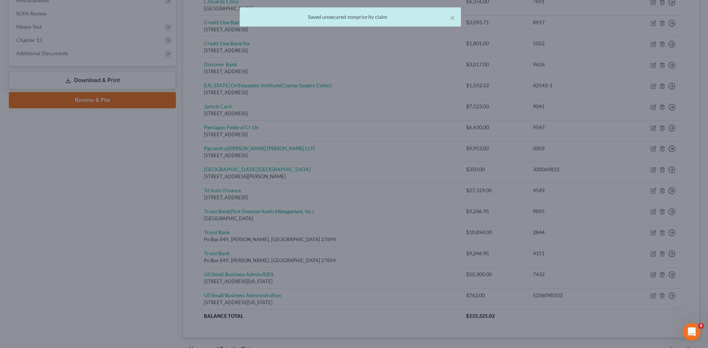
type input "0"
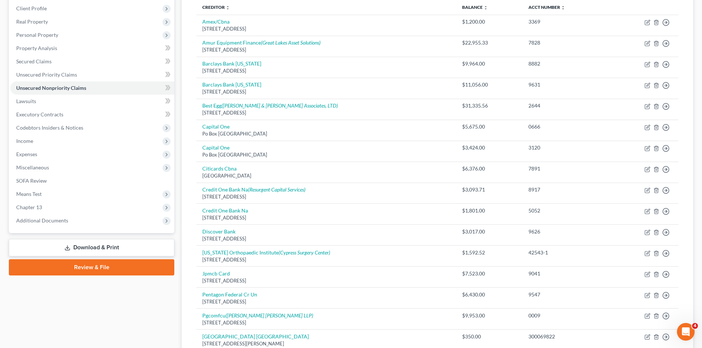
scroll to position [100, 0]
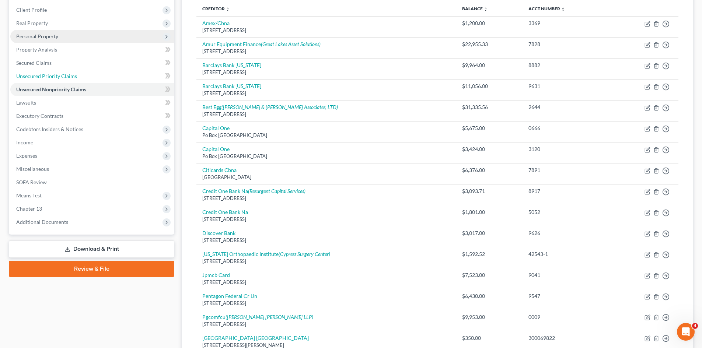
drag, startPoint x: 94, startPoint y: 80, endPoint x: 73, endPoint y: 77, distance: 21.6
click at [94, 80] on link "Unsecured Priority Claims" at bounding box center [92, 76] width 164 height 13
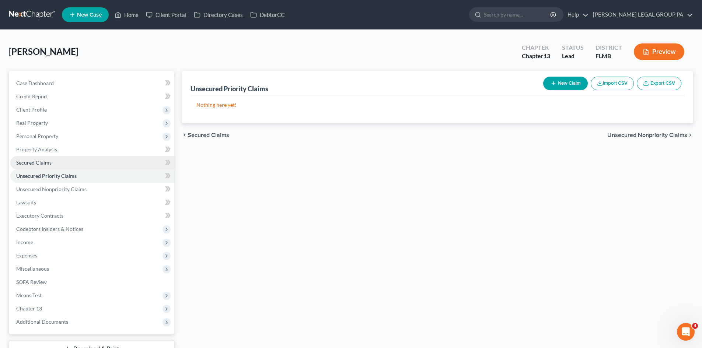
click at [41, 160] on span "Secured Claims" at bounding box center [33, 163] width 35 height 6
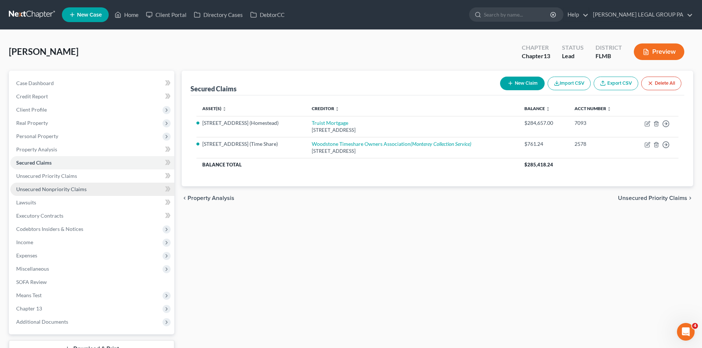
click at [77, 191] on span "Unsecured Nonpriority Claims" at bounding box center [51, 189] width 70 height 6
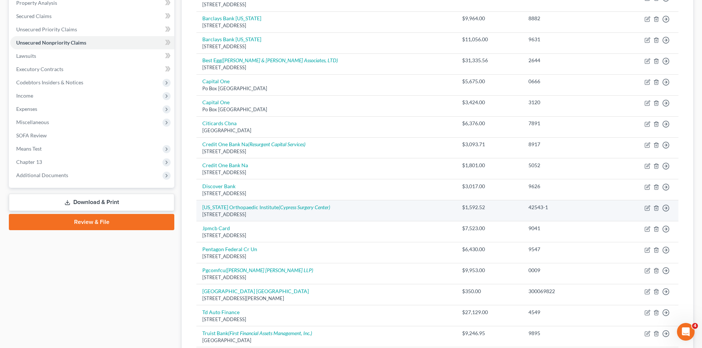
scroll to position [105, 0]
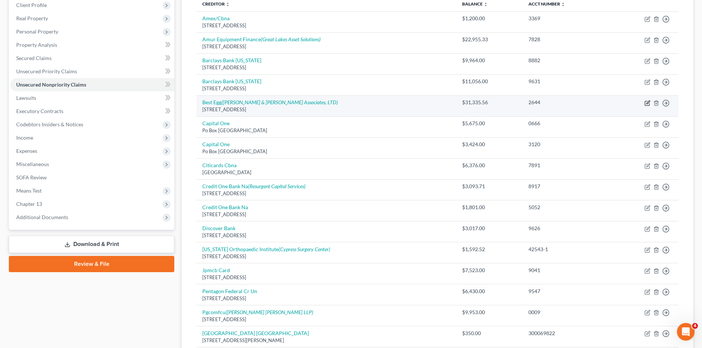
click at [648, 105] on icon "button" at bounding box center [648, 103] width 6 height 6
select select "7"
select select "0"
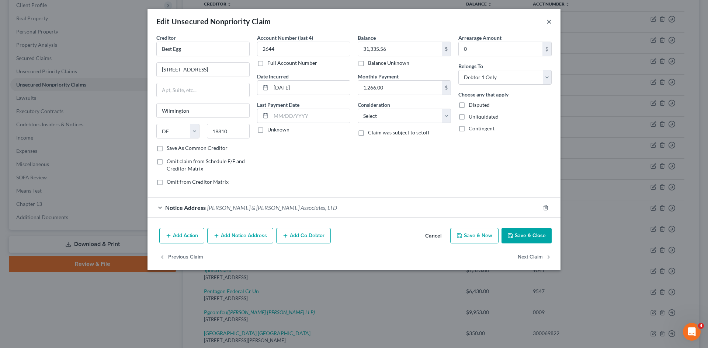
click at [550, 20] on button "×" at bounding box center [548, 21] width 5 height 9
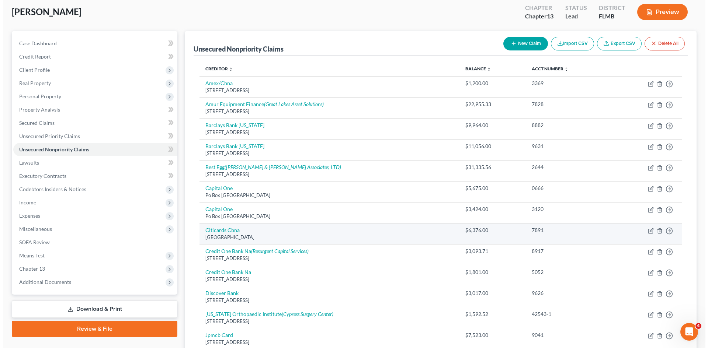
scroll to position [31, 0]
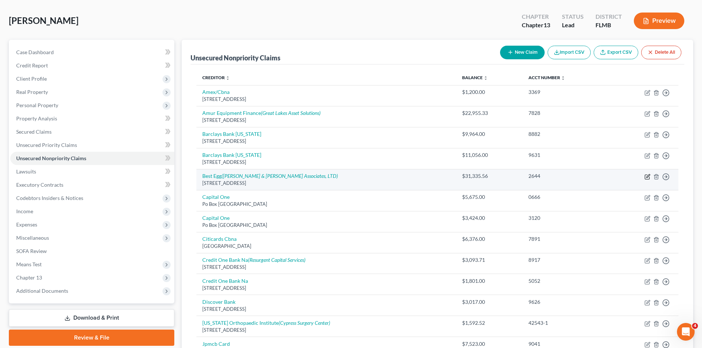
click at [648, 177] on icon "button" at bounding box center [648, 177] width 6 height 6
select select "7"
select select "0"
select select "7"
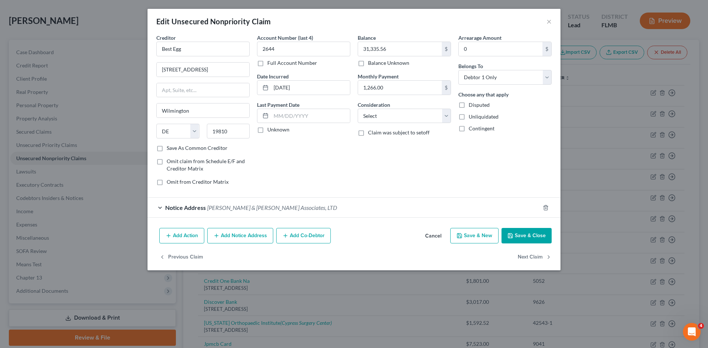
click at [237, 211] on div "Notice Address [PERSON_NAME] & [PERSON_NAME] Associates, LTD" at bounding box center [343, 208] width 392 height 20
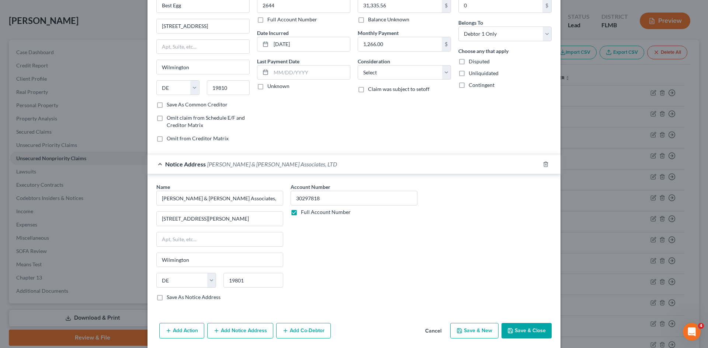
scroll to position [0, 0]
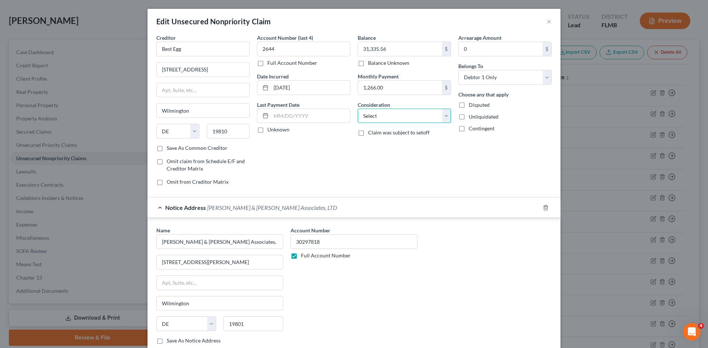
click at [412, 115] on select "Select Cable / Satellite Services Collection Agency Credit Card Debt Debt Couns…" at bounding box center [404, 116] width 93 height 15
select select "14"
click at [358, 109] on select "Select Cable / Satellite Services Collection Agency Credit Card Debt Debt Couns…" at bounding box center [404, 116] width 93 height 15
click at [391, 139] on input "text" at bounding box center [404, 144] width 93 height 14
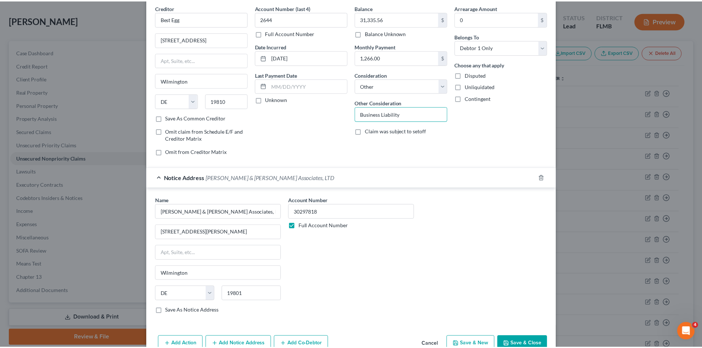
scroll to position [70, 0]
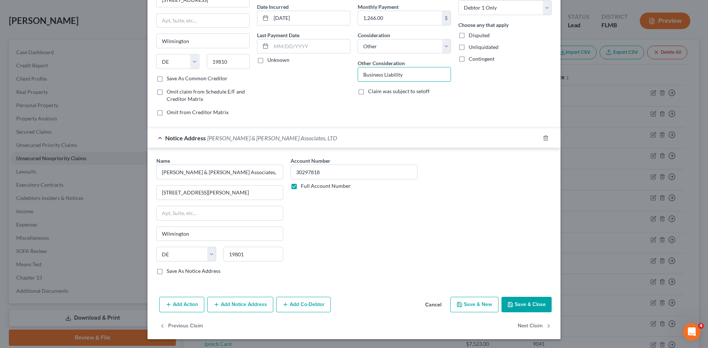
type input "Business Liability"
click at [539, 304] on button "Save & Close" at bounding box center [526, 304] width 50 height 15
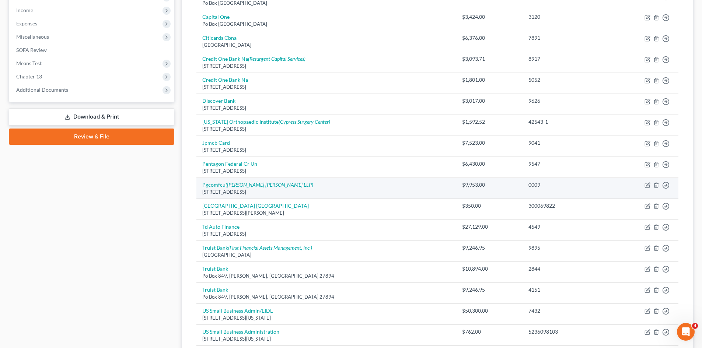
scroll to position [215, 0]
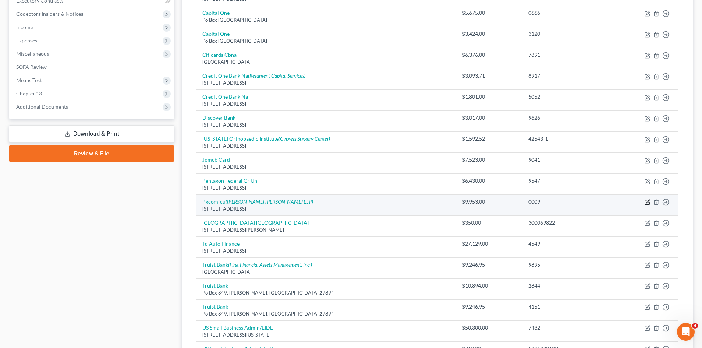
click at [646, 201] on icon "button" at bounding box center [648, 202] width 6 height 6
select select "21"
select select "2"
select select "0"
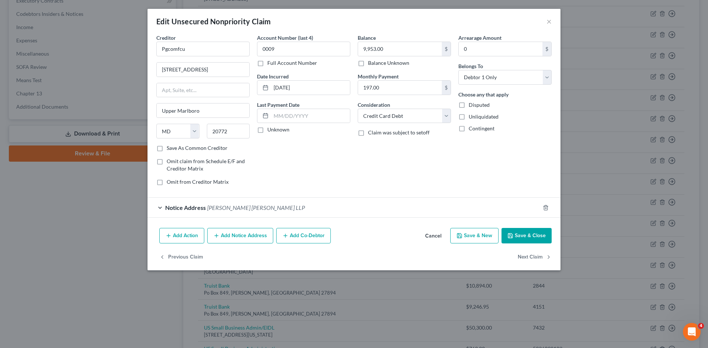
click at [229, 210] on span "[PERSON_NAME] [PERSON_NAME] LLP" at bounding box center [256, 207] width 98 height 7
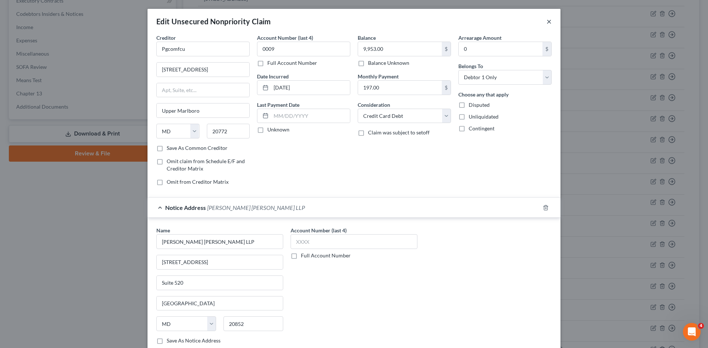
click at [546, 20] on button "×" at bounding box center [548, 21] width 5 height 9
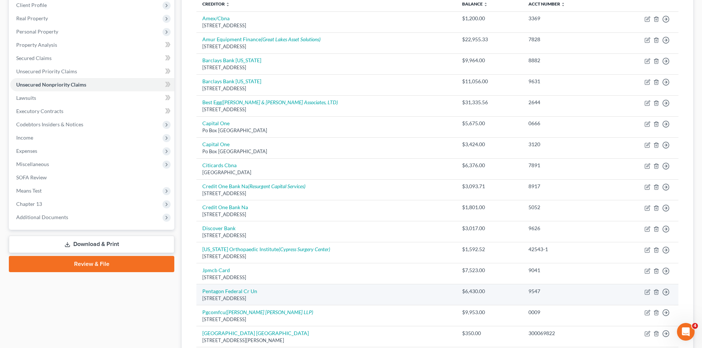
scroll to position [0, 0]
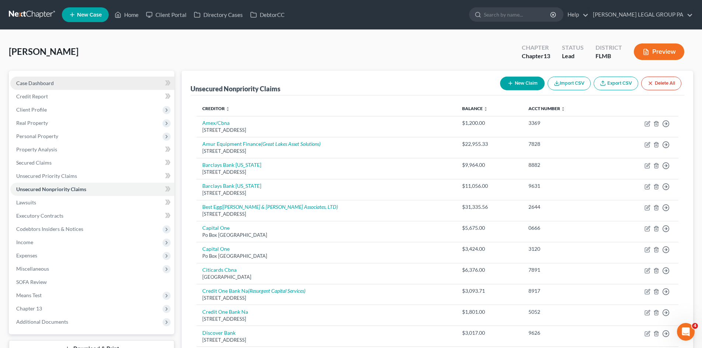
drag, startPoint x: 56, startPoint y: 79, endPoint x: 102, endPoint y: 85, distance: 46.8
click at [56, 79] on link "Case Dashboard" at bounding box center [92, 83] width 164 height 13
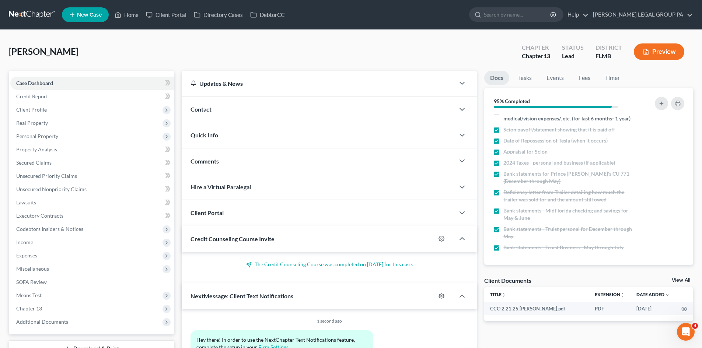
scroll to position [152, 0]
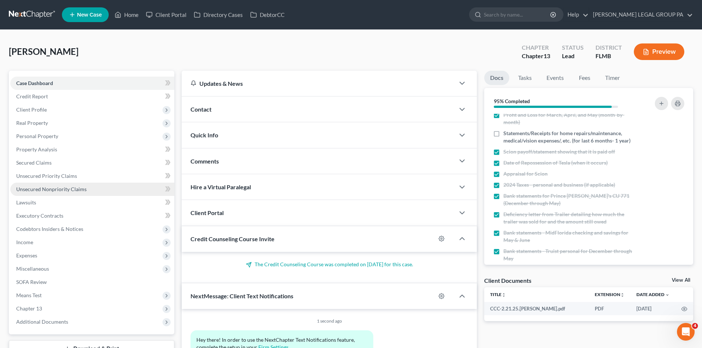
click at [64, 190] on span "Unsecured Nonpriority Claims" at bounding box center [51, 189] width 70 height 6
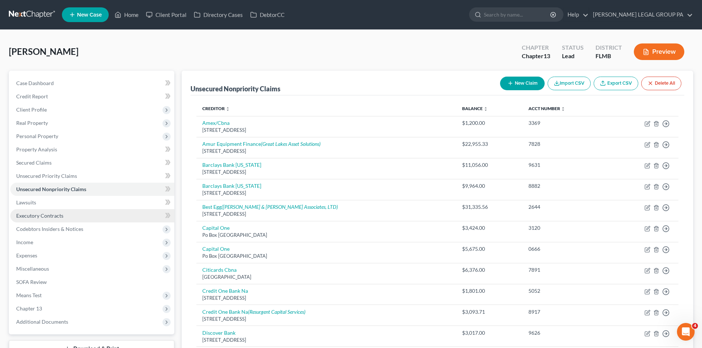
scroll to position [37, 0]
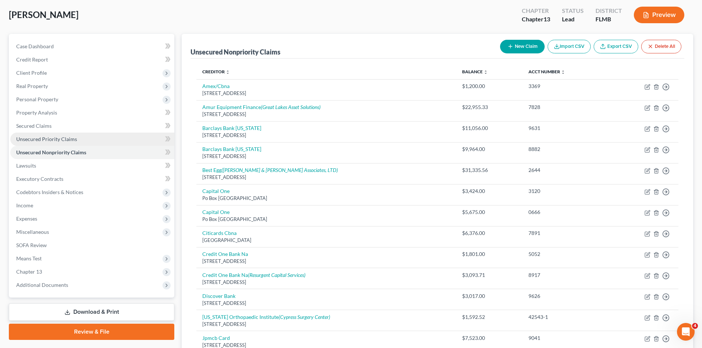
click at [74, 139] on span "Unsecured Priority Claims" at bounding box center [46, 139] width 61 height 6
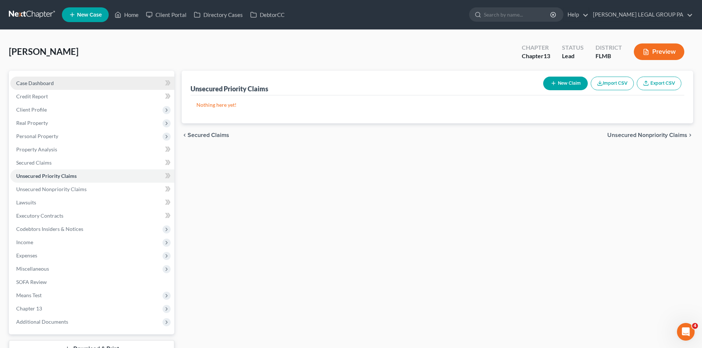
click at [37, 84] on span "Case Dashboard" at bounding box center [35, 83] width 38 height 6
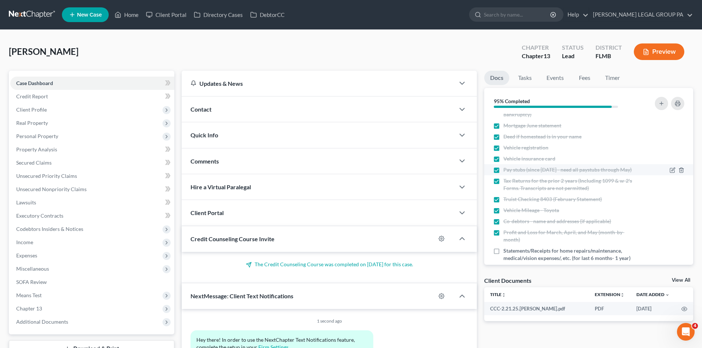
scroll to position [74, 0]
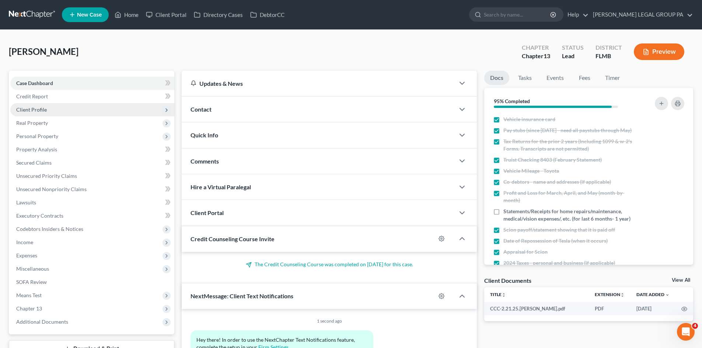
click at [50, 110] on span "Client Profile" at bounding box center [92, 109] width 164 height 13
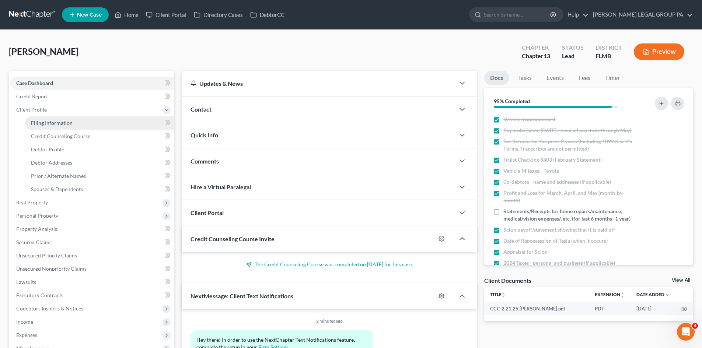
click at [50, 125] on span "Filing Information" at bounding box center [52, 123] width 42 height 6
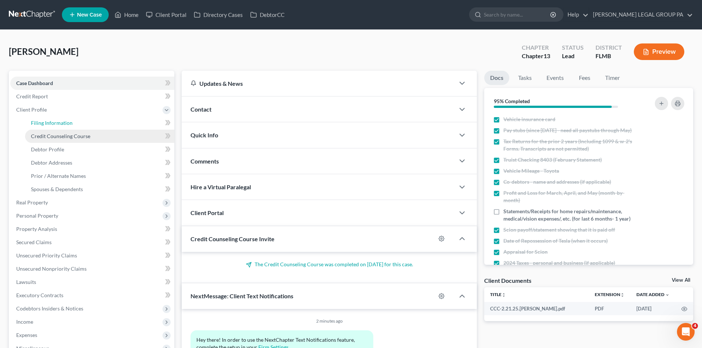
select select "1"
select select "0"
select select "3"
select select "15"
select select "0"
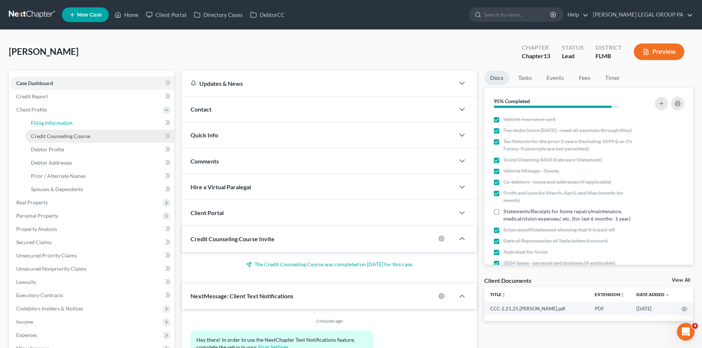
select select "9"
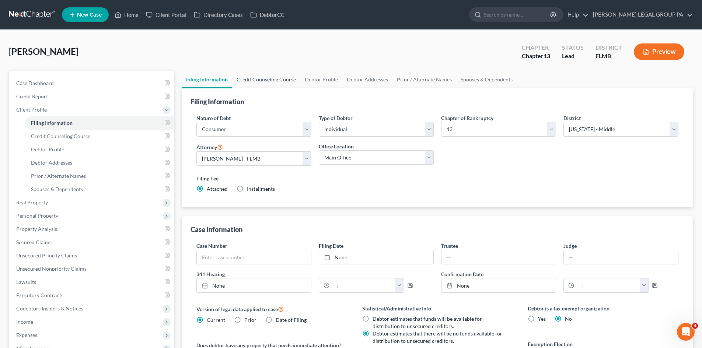
click at [257, 84] on link "Credit Counseling Course" at bounding box center [266, 80] width 68 height 18
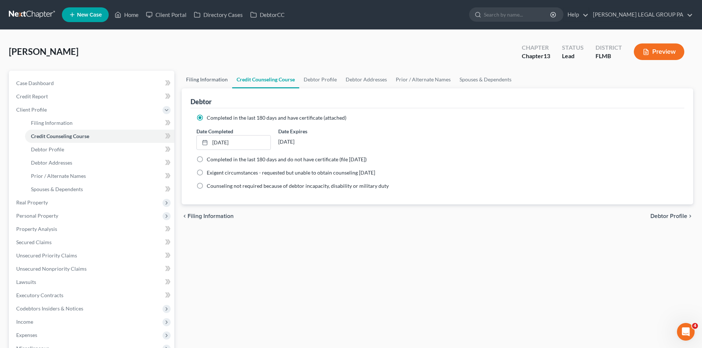
drag, startPoint x: 212, startPoint y: 76, endPoint x: 91, endPoint y: 73, distance: 121.3
click at [212, 75] on link "Filing Information" at bounding box center [207, 80] width 51 height 18
select select "1"
select select "0"
select select "3"
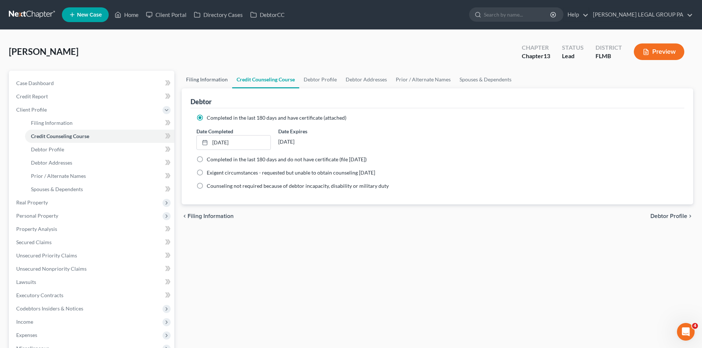
select select "15"
select select "0"
select select "9"
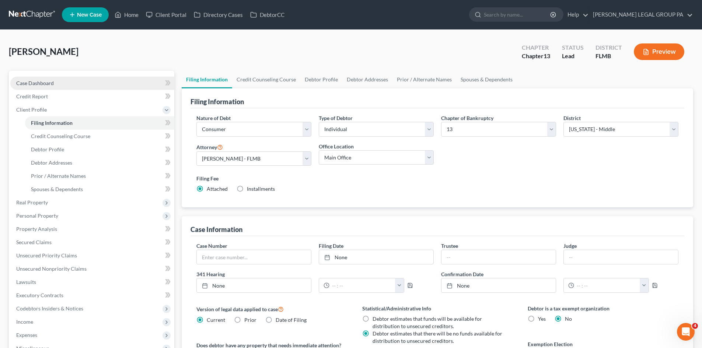
click at [64, 84] on link "Case Dashboard" at bounding box center [92, 83] width 164 height 13
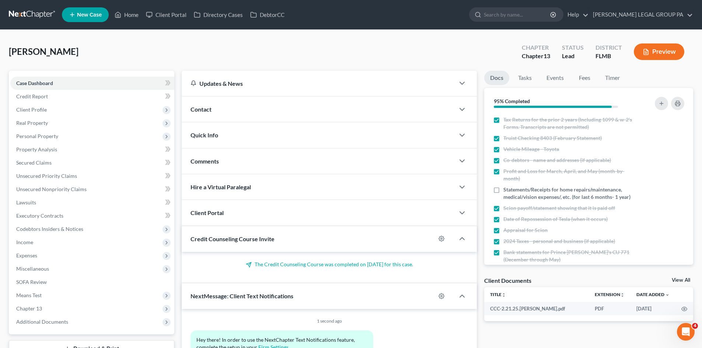
scroll to position [184, 0]
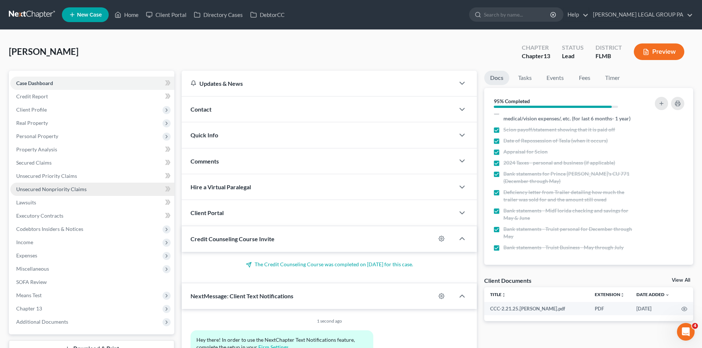
click at [65, 186] on span "Unsecured Nonpriority Claims" at bounding box center [51, 189] width 70 height 6
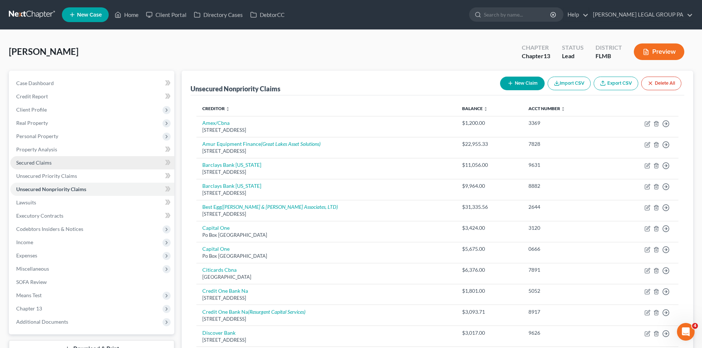
click at [56, 162] on link "Secured Claims" at bounding box center [92, 162] width 164 height 13
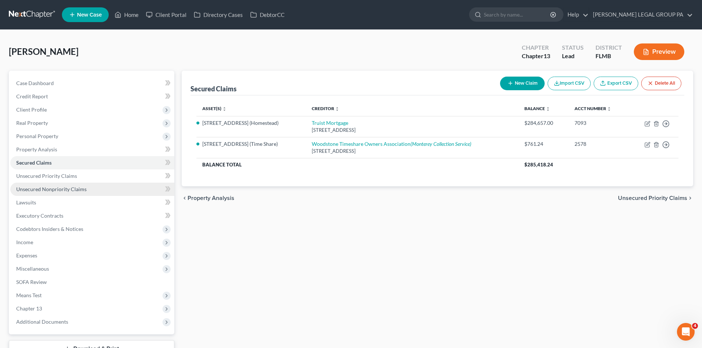
click at [70, 185] on link "Unsecured Nonpriority Claims" at bounding box center [92, 189] width 164 height 13
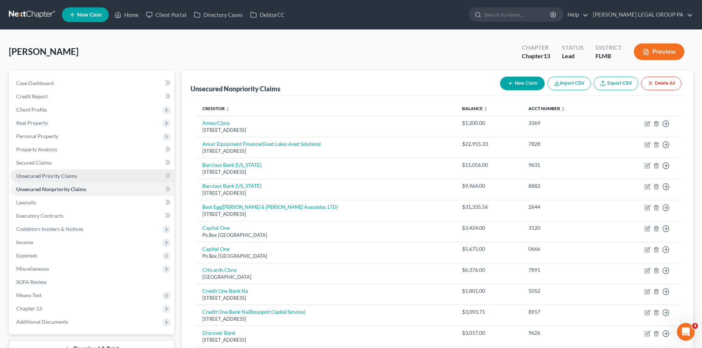
click at [54, 179] on span "Unsecured Priority Claims" at bounding box center [46, 176] width 61 height 6
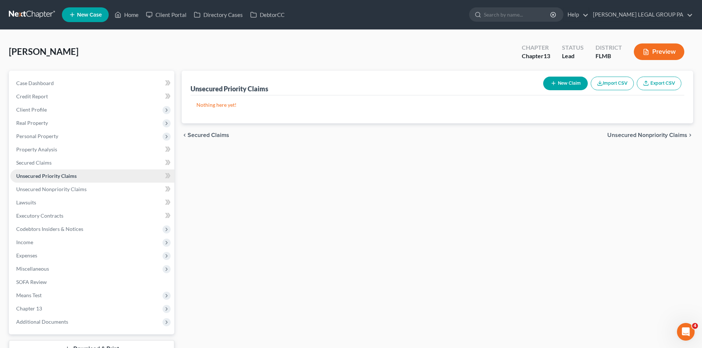
click at [56, 171] on link "Unsecured Priority Claims" at bounding box center [92, 176] width 164 height 13
click at [56, 167] on link "Secured Claims" at bounding box center [92, 162] width 164 height 13
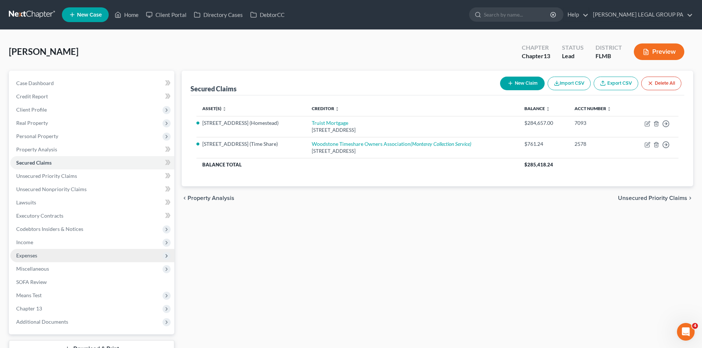
click at [42, 254] on span "Expenses" at bounding box center [92, 255] width 164 height 13
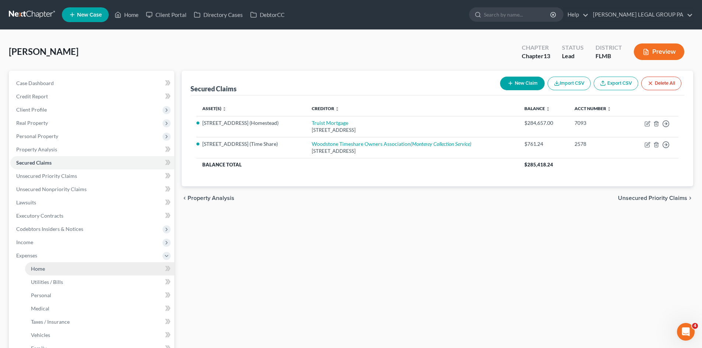
click at [56, 273] on link "Home" at bounding box center [99, 269] width 149 height 13
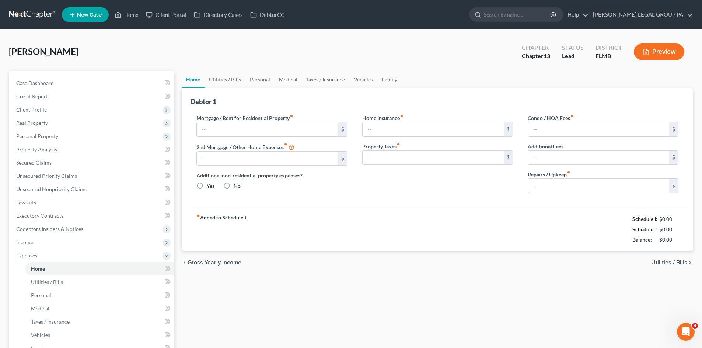
type input "2,859.32"
type input "0.00"
radio input "true"
type input "0.00"
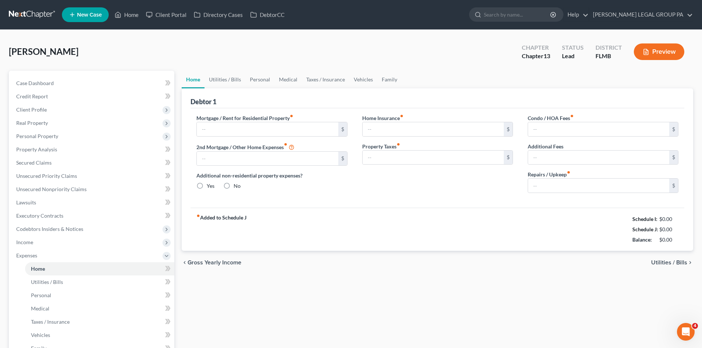
type input "97.00"
type input "0.00"
type input "300.00"
click at [222, 90] on div "Debtor 1" at bounding box center [438, 98] width 494 height 20
click at [222, 79] on link "Utilities / Bills" at bounding box center [225, 80] width 41 height 18
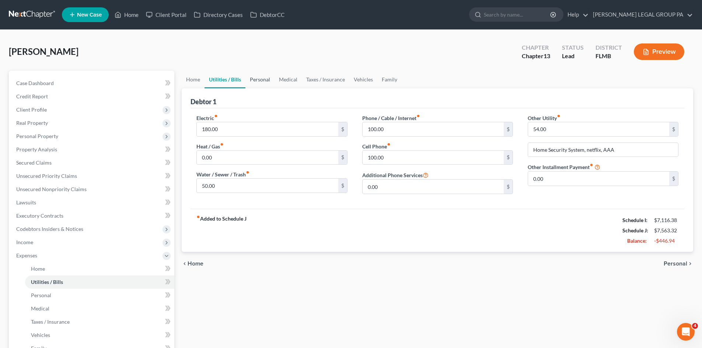
click at [270, 78] on link "Personal" at bounding box center [260, 80] width 29 height 18
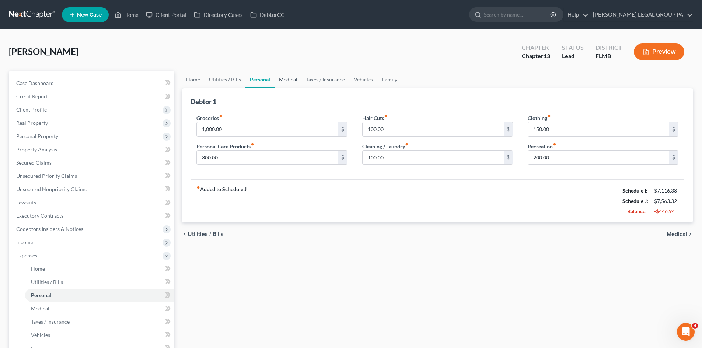
click at [295, 79] on link "Medical" at bounding box center [288, 80] width 27 height 18
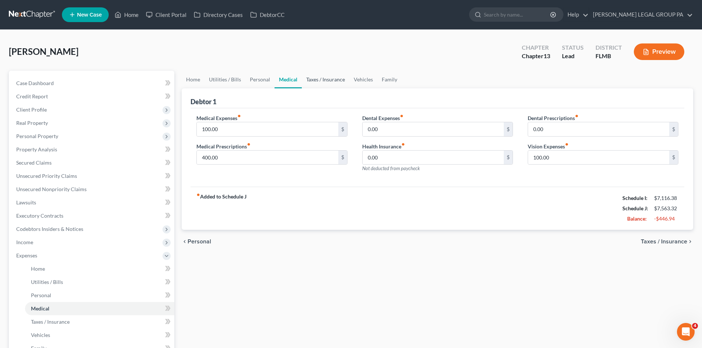
click at [323, 78] on link "Taxes / Insurance" at bounding box center [326, 80] width 48 height 18
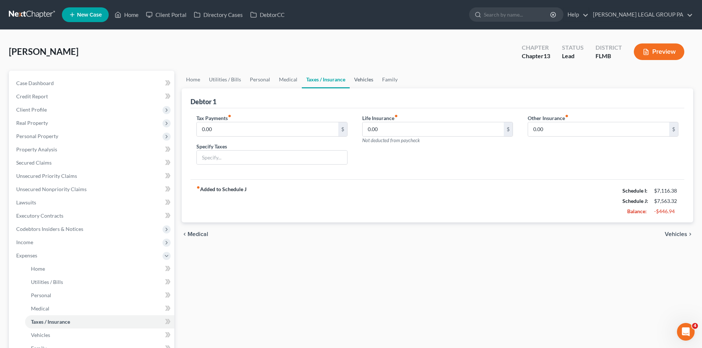
click at [367, 79] on link "Vehicles" at bounding box center [364, 80] width 28 height 18
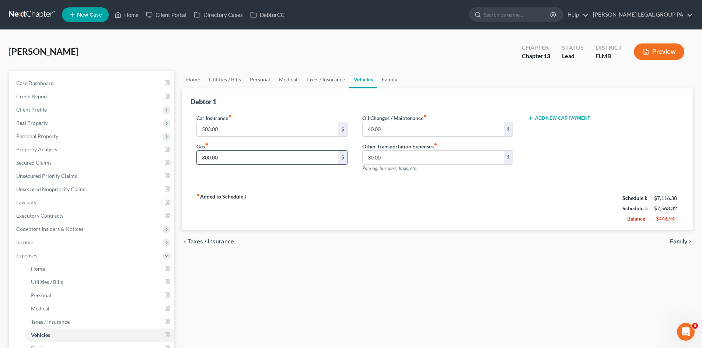
click at [227, 153] on input "300.00" at bounding box center [267, 158] width 141 height 14
type input "150.00"
click at [389, 77] on link "Family" at bounding box center [390, 80] width 24 height 18
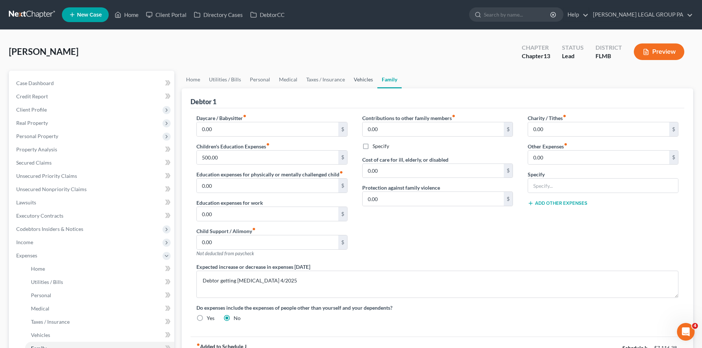
click at [354, 78] on link "Vehicles" at bounding box center [364, 80] width 28 height 18
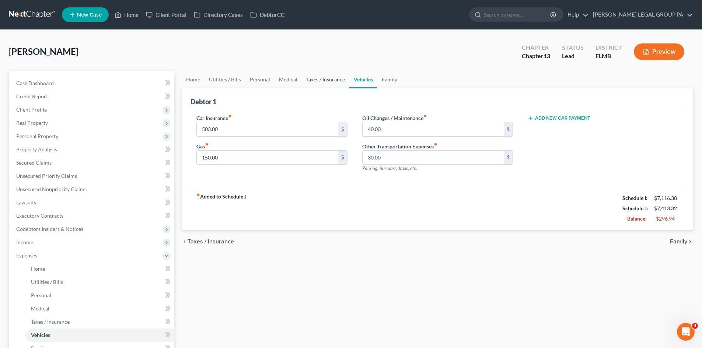
click at [326, 79] on link "Taxes / Insurance" at bounding box center [326, 80] width 48 height 18
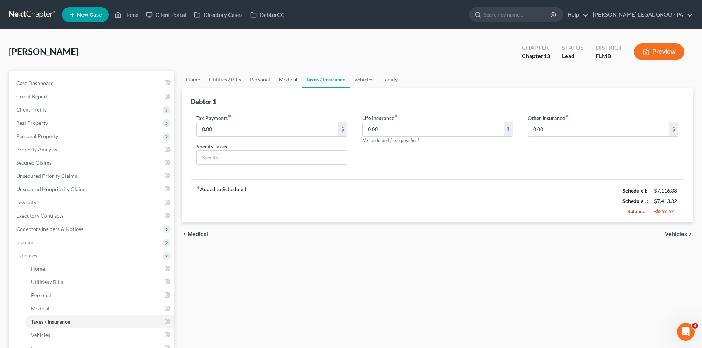
click at [298, 82] on link "Medical" at bounding box center [288, 80] width 27 height 18
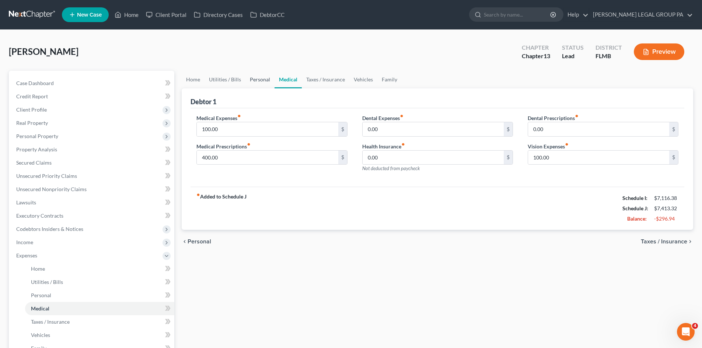
click at [258, 81] on link "Personal" at bounding box center [260, 80] width 29 height 18
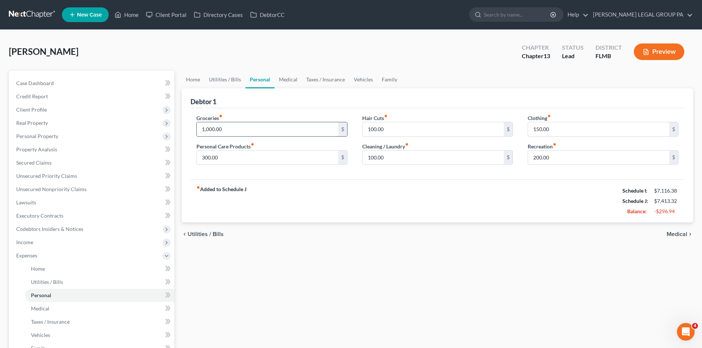
click at [242, 128] on input "1,000.00" at bounding box center [267, 129] width 141 height 14
type input "800.00"
click at [251, 158] on input "300.00" at bounding box center [267, 158] width 141 height 14
type input "1"
type input "200.00"
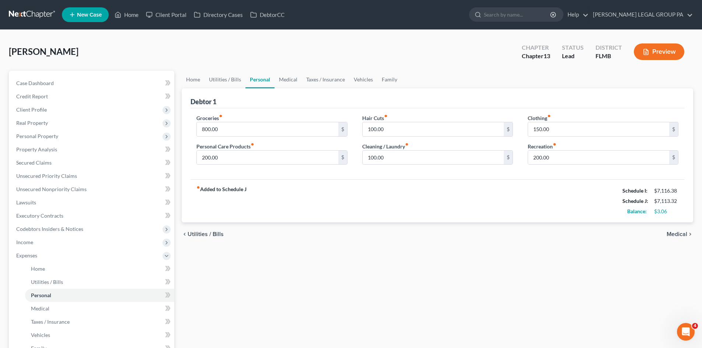
click at [316, 229] on div "chevron_left Utilities / Bills Medical chevron_right" at bounding box center [438, 235] width 512 height 24
click at [223, 78] on link "Utilities / Bills" at bounding box center [225, 80] width 41 height 18
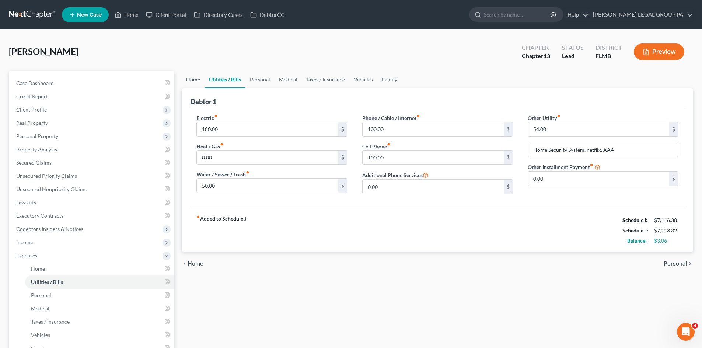
click at [195, 77] on link "Home" at bounding box center [193, 80] width 23 height 18
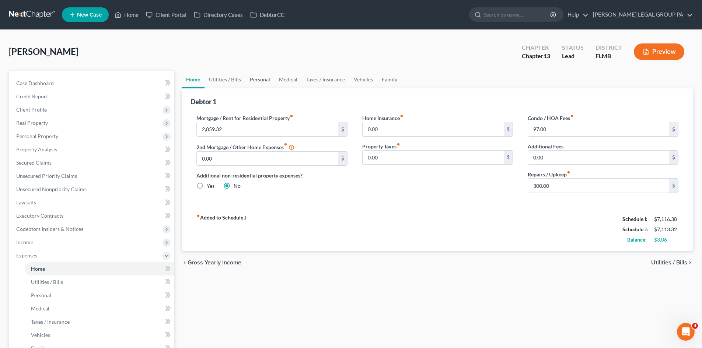
click at [265, 76] on link "Personal" at bounding box center [260, 80] width 29 height 18
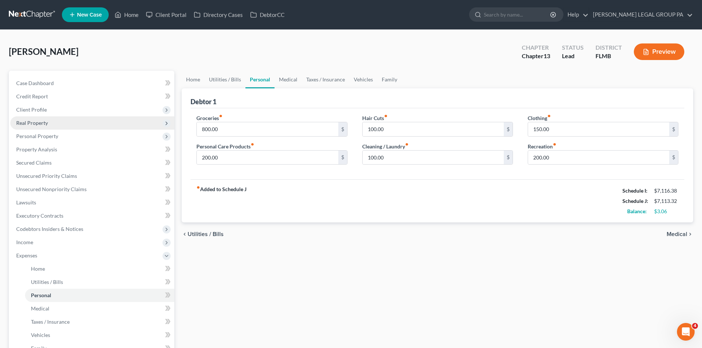
click at [60, 125] on span "Real Property" at bounding box center [92, 123] width 164 height 13
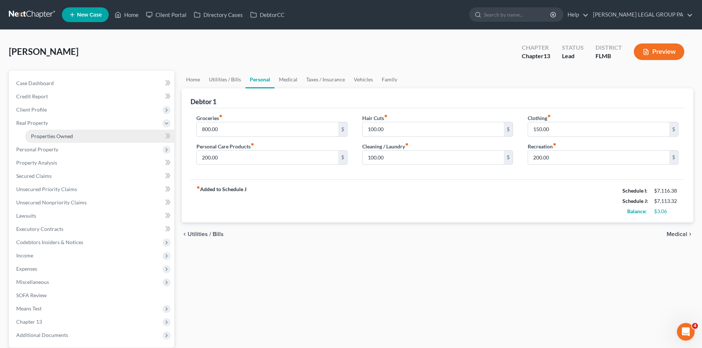
click at [60, 134] on span "Properties Owned" at bounding box center [52, 136] width 42 height 6
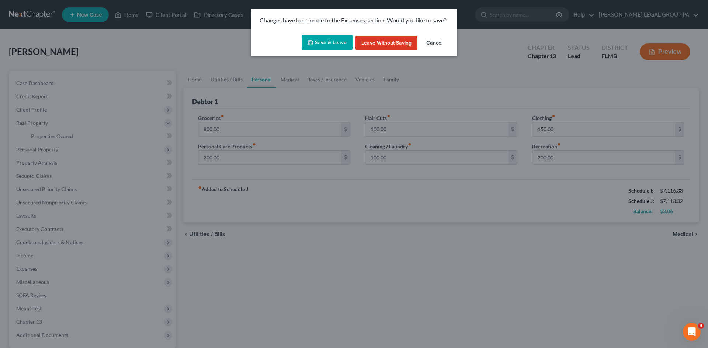
click at [332, 46] on button "Save & Leave" at bounding box center [327, 42] width 51 height 15
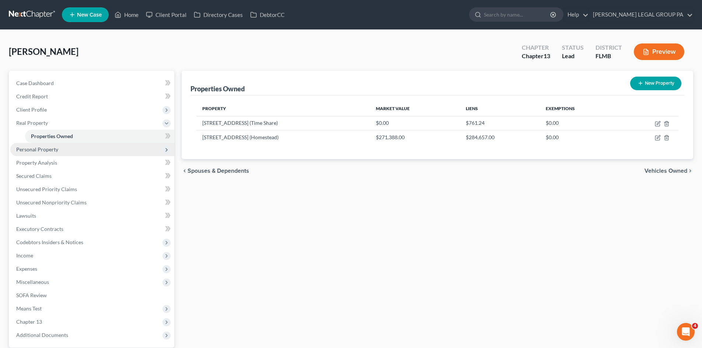
click at [63, 150] on span "Personal Property" at bounding box center [92, 149] width 164 height 13
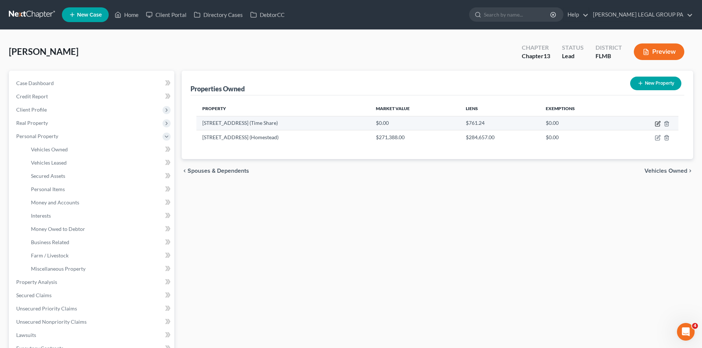
click at [656, 125] on icon "button" at bounding box center [658, 124] width 6 height 6
select select "48"
select select "3"
select select "0"
select select "48"
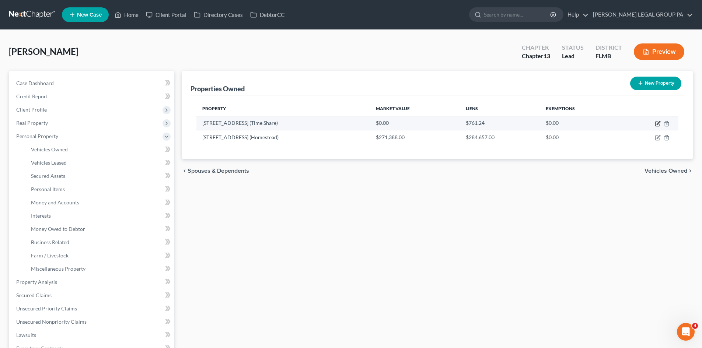
select select "0"
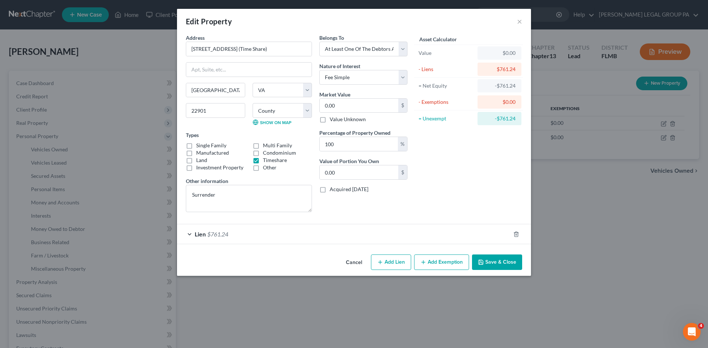
click at [270, 229] on div "Lien $761.24" at bounding box center [343, 235] width 333 height 20
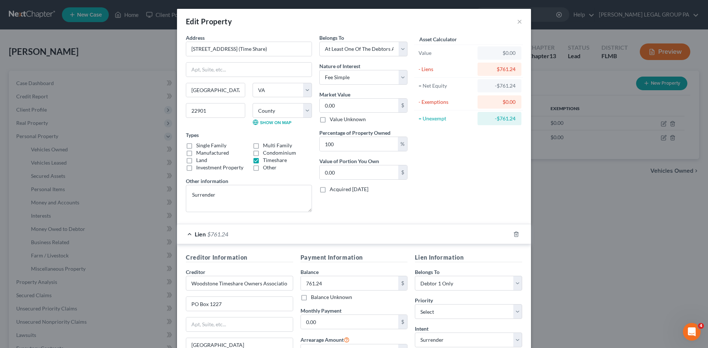
scroll to position [111, 0]
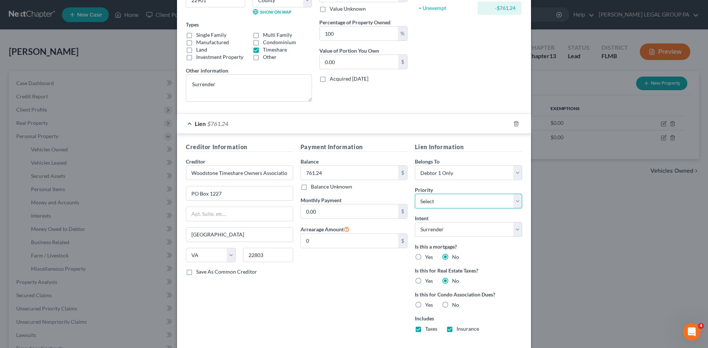
drag, startPoint x: 461, startPoint y: 198, endPoint x: 448, endPoint y: 213, distance: 20.2
click at [461, 198] on select "Select 1st 2nd 3rd 4th 5th 6th 7th 8th 9th 10th 11th 12th 13th 14th 15th 16th 1…" at bounding box center [468, 201] width 107 height 15
select select "0"
click at [415, 194] on select "Select 1st 2nd 3rd 4th 5th 6th 7th 8th 9th 10th 11th 12th 13th 14th 15th 16th 1…" at bounding box center [468, 201] width 107 height 15
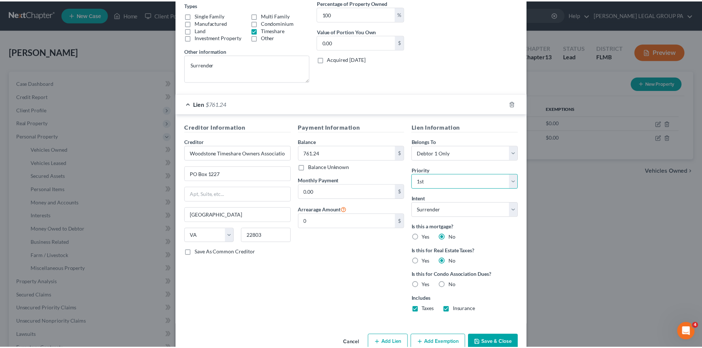
scroll to position [147, 0]
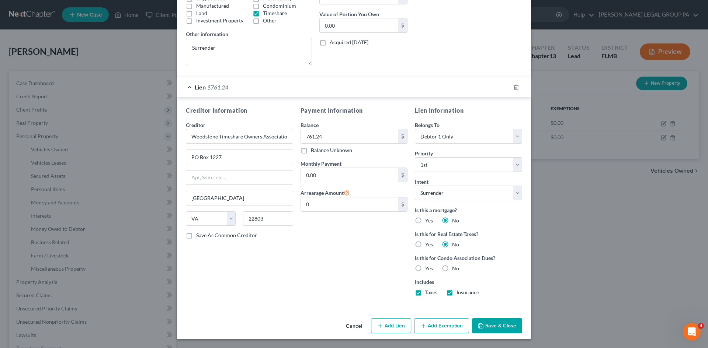
click at [500, 319] on button "Save & Close" at bounding box center [497, 326] width 50 height 15
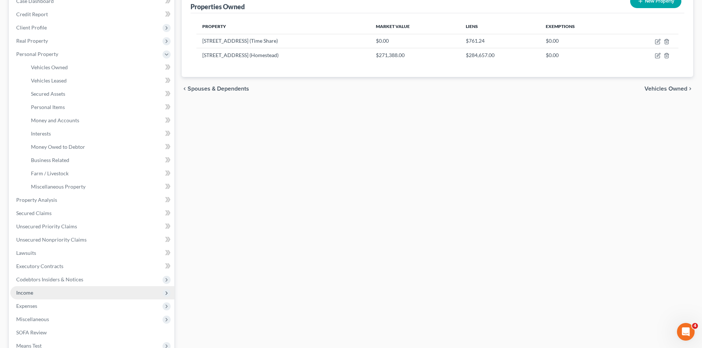
scroll to position [147, 0]
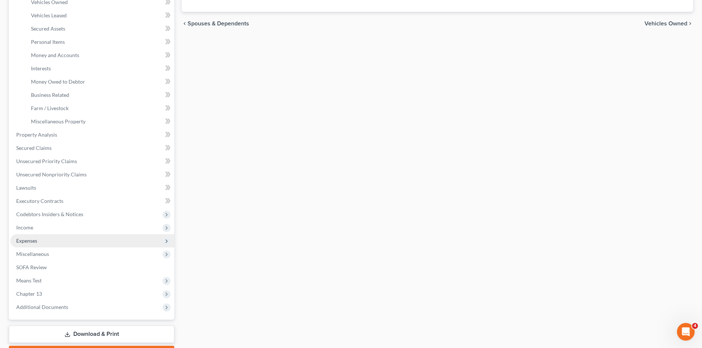
click at [70, 241] on span "Expenses" at bounding box center [92, 240] width 164 height 13
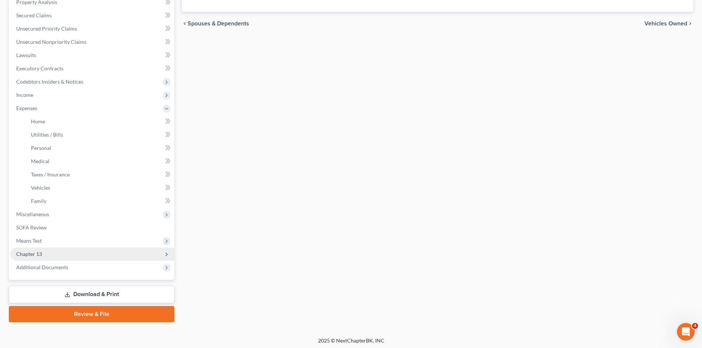
click at [60, 256] on span "Chapter 13" at bounding box center [92, 254] width 164 height 13
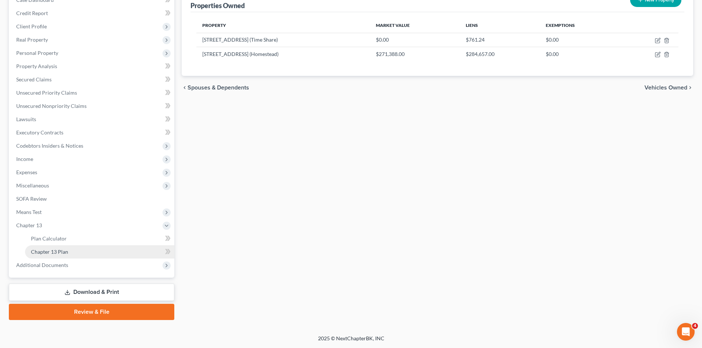
scroll to position [83, 0]
click at [68, 251] on link "Chapter 13 Plan" at bounding box center [99, 252] width 149 height 13
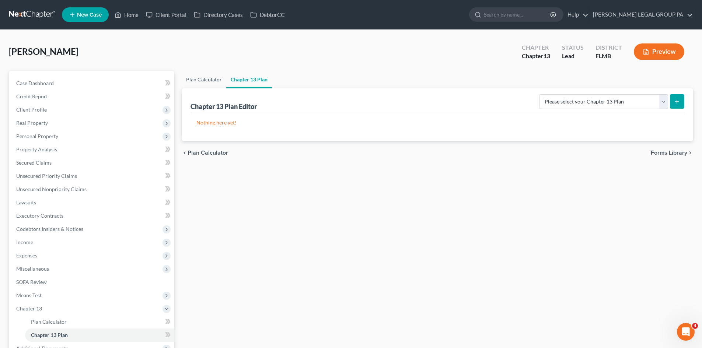
click at [198, 78] on link "Plan Calculator" at bounding box center [204, 80] width 45 height 18
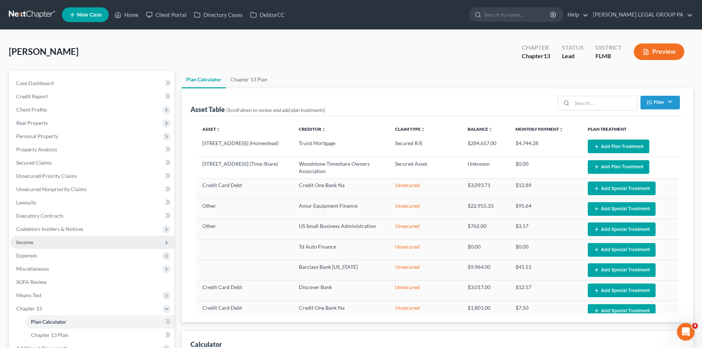
click at [35, 241] on span "Income" at bounding box center [92, 242] width 164 height 13
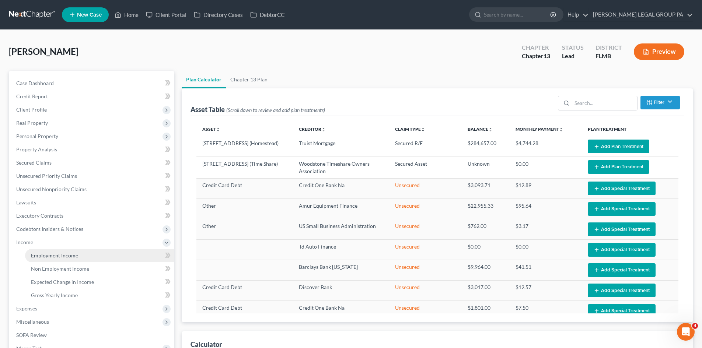
click at [49, 253] on span "Employment Income" at bounding box center [54, 256] width 47 height 6
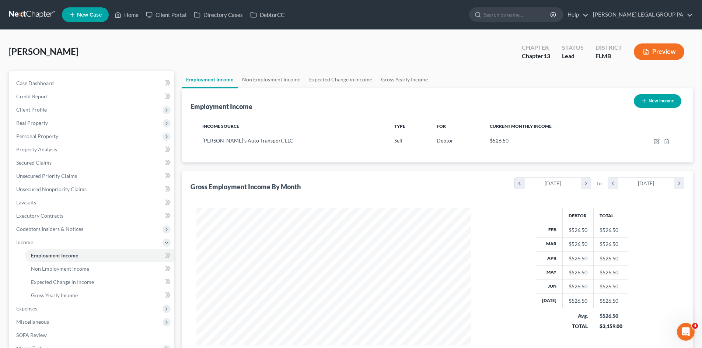
scroll to position [138, 290]
click at [263, 80] on link "Non Employment Income" at bounding box center [271, 80] width 67 height 18
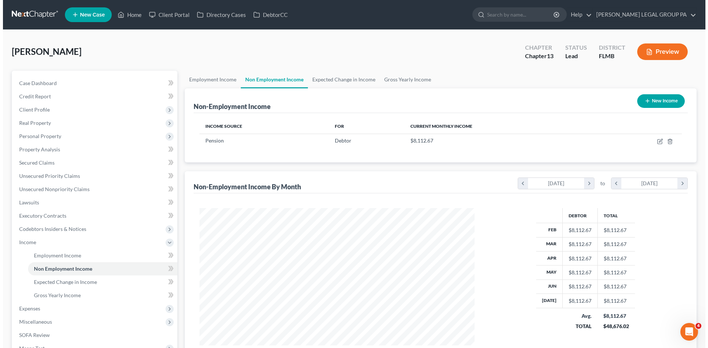
scroll to position [138, 290]
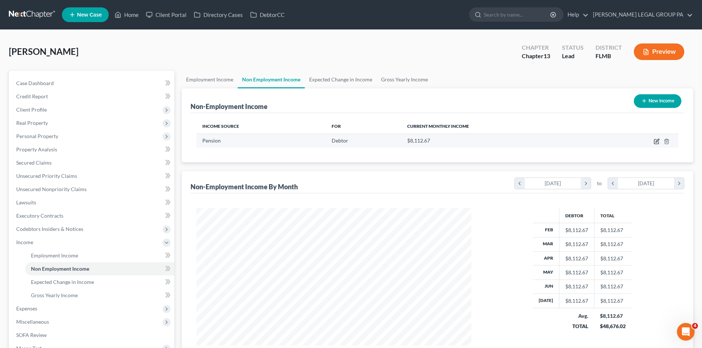
click at [657, 142] on icon "button" at bounding box center [657, 142] width 6 height 6
select select "2"
select select "0"
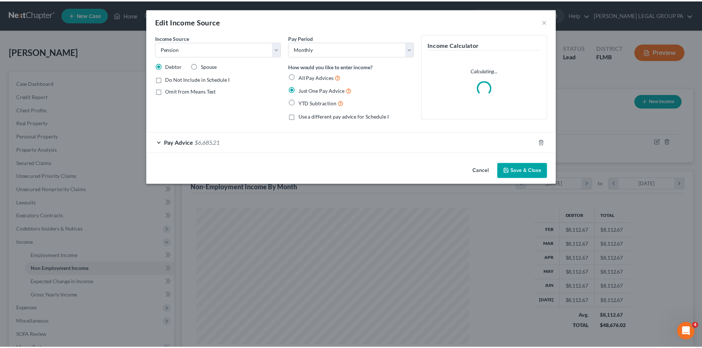
scroll to position [139, 292]
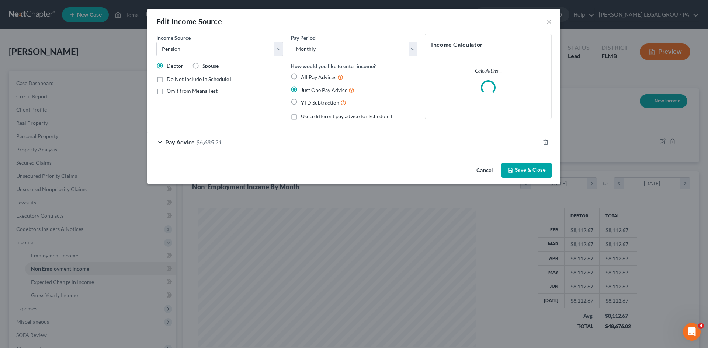
click at [207, 139] on span "$6,685.21" at bounding box center [208, 142] width 25 height 7
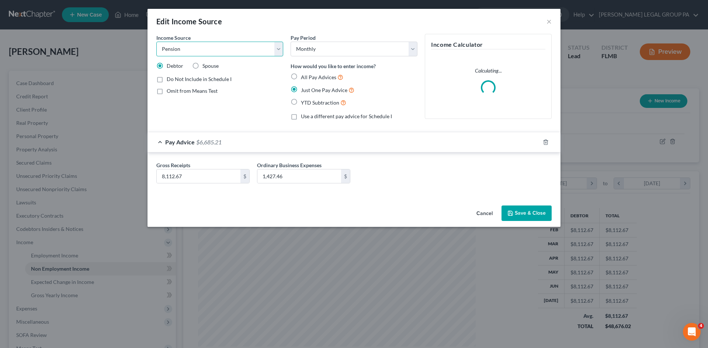
click at [239, 53] on select "Select Unemployment Disability (from employer) Pension Retirement Social Securi…" at bounding box center [219, 49] width 127 height 15
drag, startPoint x: 305, startPoint y: 27, endPoint x: 536, endPoint y: 11, distance: 231.7
click at [305, 27] on div "Edit Income Source ×" at bounding box center [353, 21] width 413 height 25
click at [548, 24] on button "×" at bounding box center [548, 21] width 5 height 9
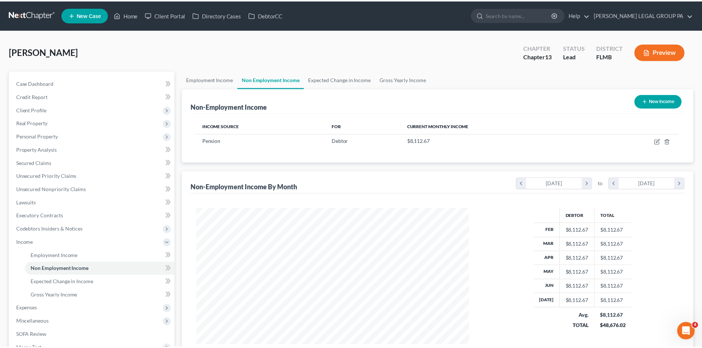
scroll to position [368561, 368409]
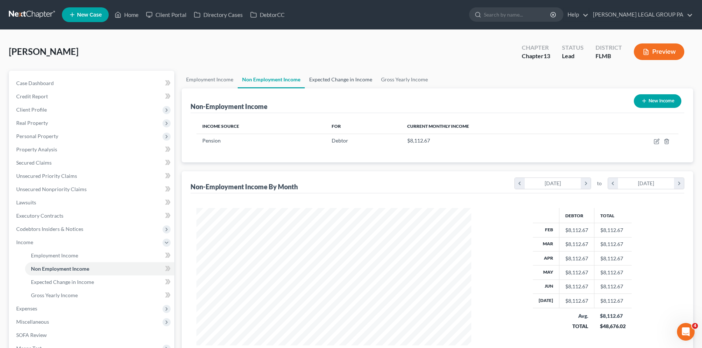
click at [351, 86] on link "Expected Change in Income" at bounding box center [341, 80] width 72 height 18
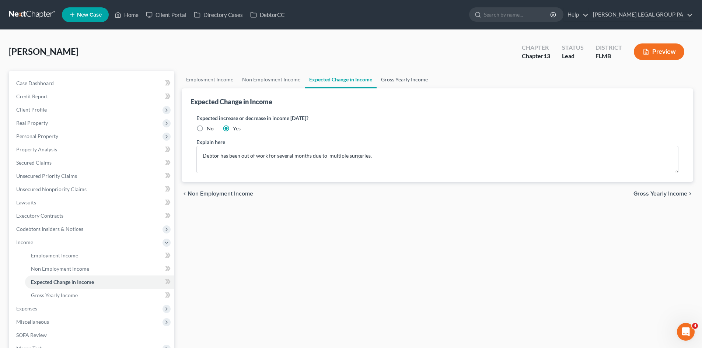
click at [414, 77] on link "Gross Yearly Income" at bounding box center [405, 80] width 56 height 18
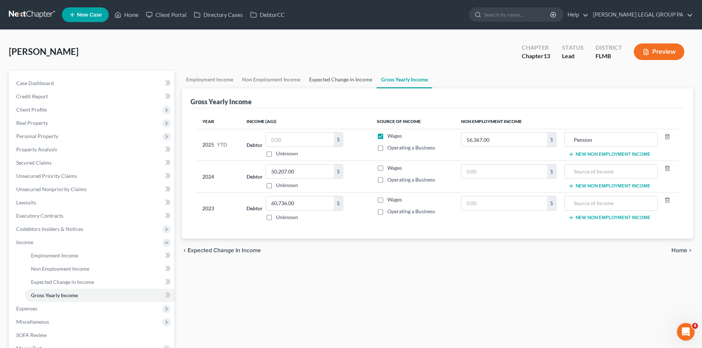
click at [354, 87] on link "Expected Change in Income" at bounding box center [341, 80] width 72 height 18
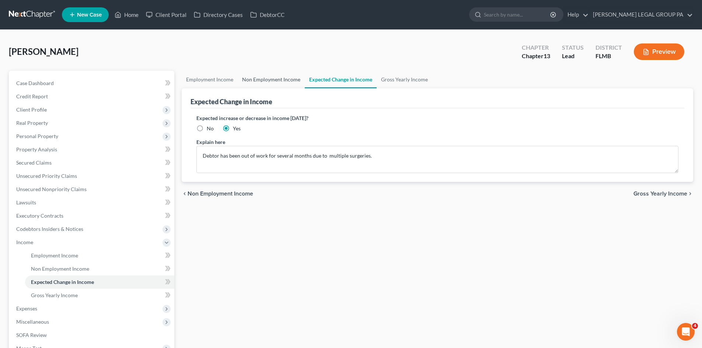
click at [261, 81] on link "Non Employment Income" at bounding box center [271, 80] width 67 height 18
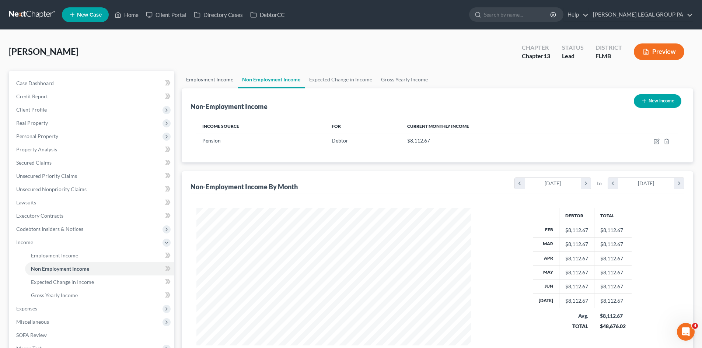
scroll to position [138, 290]
click at [361, 80] on link "Expected Change in Income" at bounding box center [341, 80] width 72 height 18
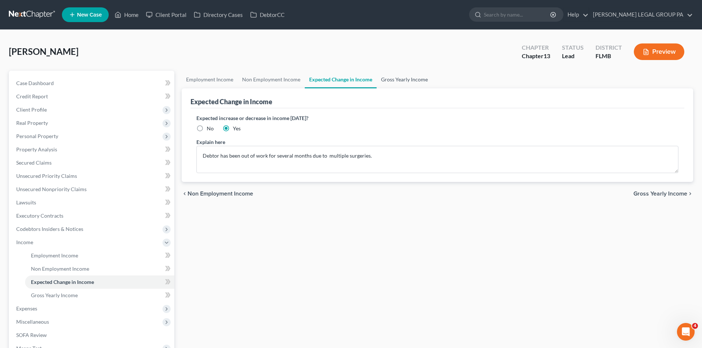
click at [399, 74] on link "Gross Yearly Income" at bounding box center [405, 80] width 56 height 18
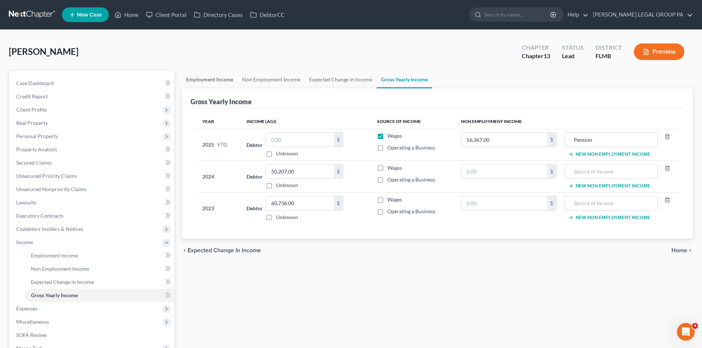
click at [207, 87] on link "Employment Income" at bounding box center [210, 80] width 56 height 18
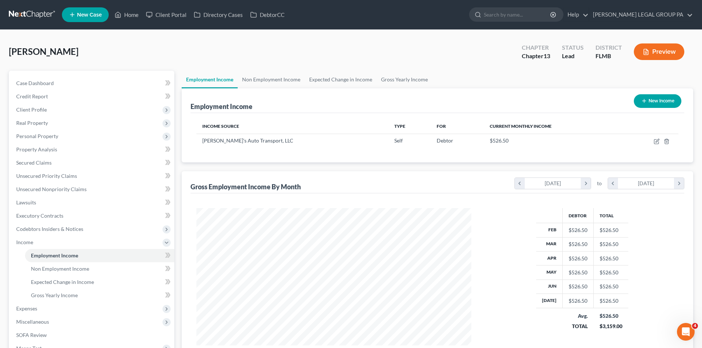
scroll to position [138, 290]
click at [490, 140] on span "$526.50" at bounding box center [499, 141] width 19 height 6
click at [413, 80] on link "Gross Yearly Income" at bounding box center [405, 80] width 56 height 18
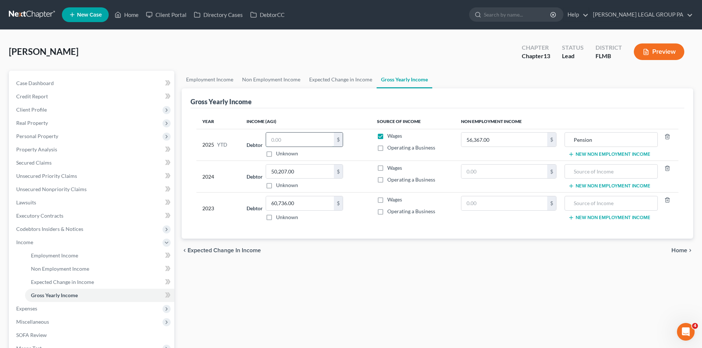
click at [296, 139] on input "text" at bounding box center [300, 140] width 68 height 14
type input "3,685.50"
drag, startPoint x: 376, startPoint y: 287, endPoint x: 371, endPoint y: 183, distance: 104.1
click at [376, 284] on div "Employment Income Non Employment Income Expected Change in Income Gross Yearly …" at bounding box center [437, 250] width 519 height 359
click at [388, 151] on label "Operating a Business" at bounding box center [412, 147] width 48 height 7
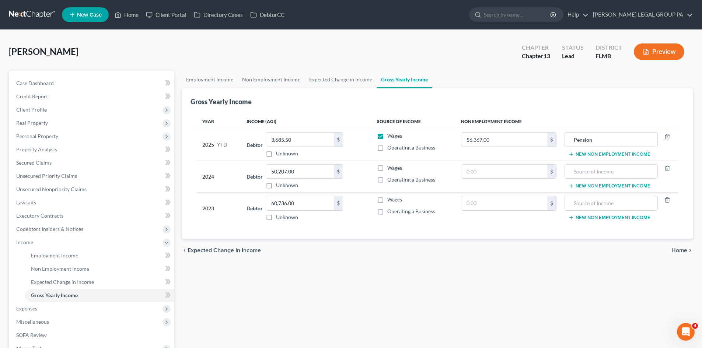
click at [390, 149] on input "Operating a Business" at bounding box center [392, 146] width 5 height 5
checkbox input "true"
click at [388, 138] on label "Wages" at bounding box center [395, 135] width 15 height 7
click at [390, 137] on input "Wages" at bounding box center [392, 134] width 5 height 5
click at [388, 136] on label "Wages" at bounding box center [395, 135] width 15 height 7
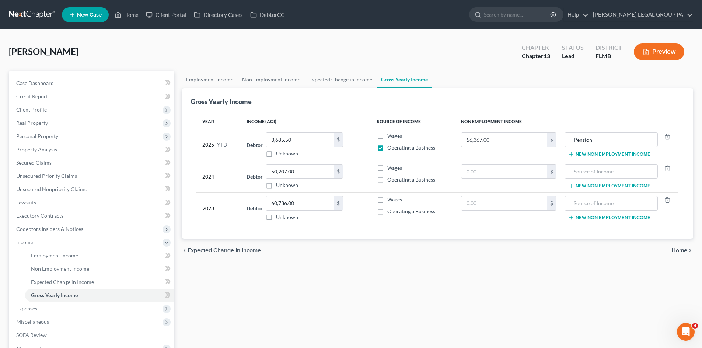
click at [390, 136] on input "Wages" at bounding box center [392, 134] width 5 height 5
click at [388, 137] on label "Wages" at bounding box center [395, 135] width 15 height 7
click at [390, 137] on input "Wages" at bounding box center [392, 134] width 5 height 5
checkbox input "false"
click at [388, 180] on label "Operating a Business" at bounding box center [412, 179] width 48 height 7
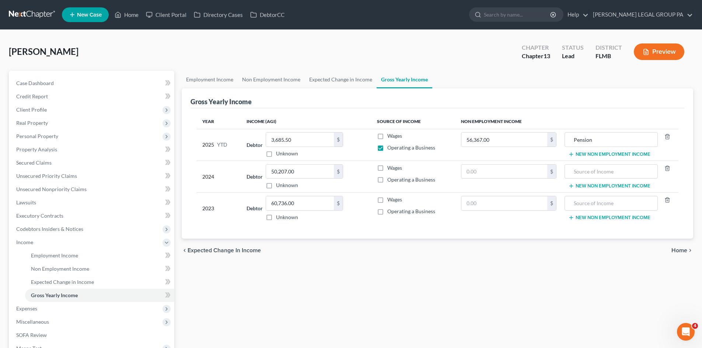
click at [390, 180] on input "Operating a Business" at bounding box center [392, 178] width 5 height 5
checkbox input "true"
click at [388, 213] on label "Operating a Business" at bounding box center [412, 211] width 48 height 7
click at [390, 213] on input "Operating a Business" at bounding box center [392, 210] width 5 height 5
checkbox input "true"
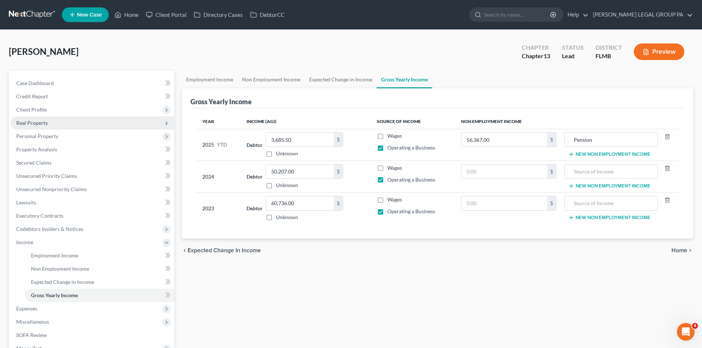
click at [50, 118] on span "Real Property" at bounding box center [92, 123] width 164 height 13
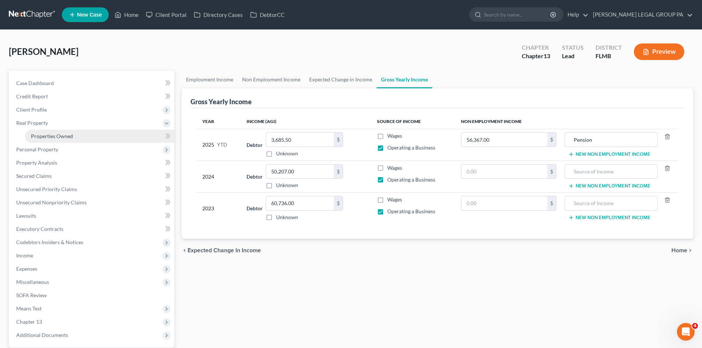
click at [53, 132] on link "Properties Owned" at bounding box center [99, 136] width 149 height 13
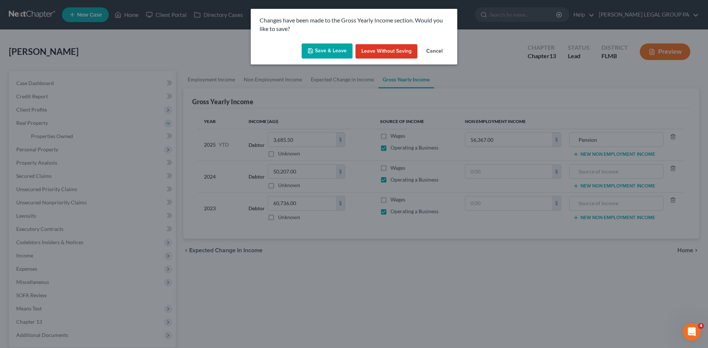
click at [313, 55] on button "Save & Leave" at bounding box center [327, 51] width 51 height 15
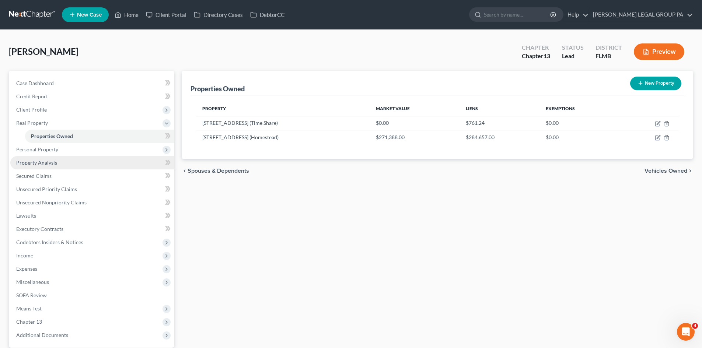
click at [49, 156] on link "Property Analysis" at bounding box center [92, 162] width 164 height 13
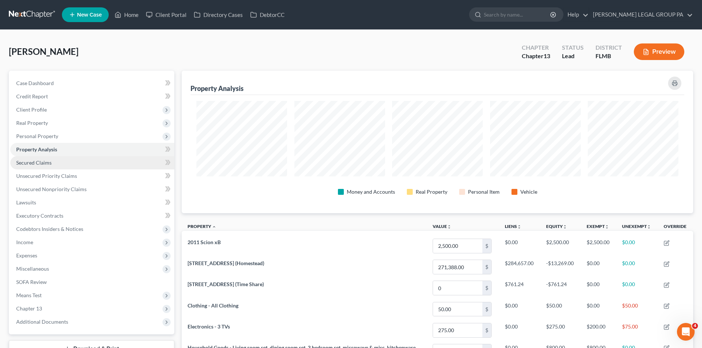
click at [53, 164] on link "Secured Claims" at bounding box center [92, 162] width 164 height 13
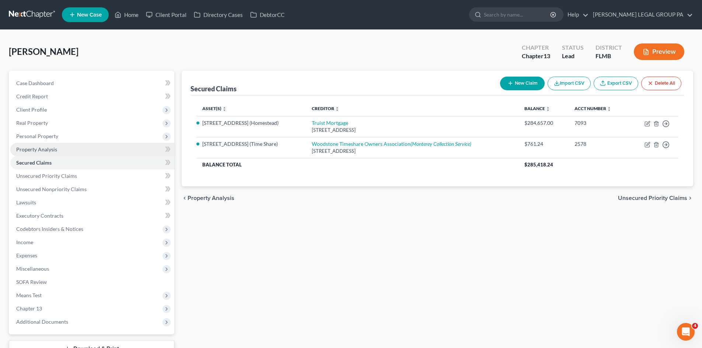
click at [84, 152] on link "Property Analysis" at bounding box center [92, 149] width 164 height 13
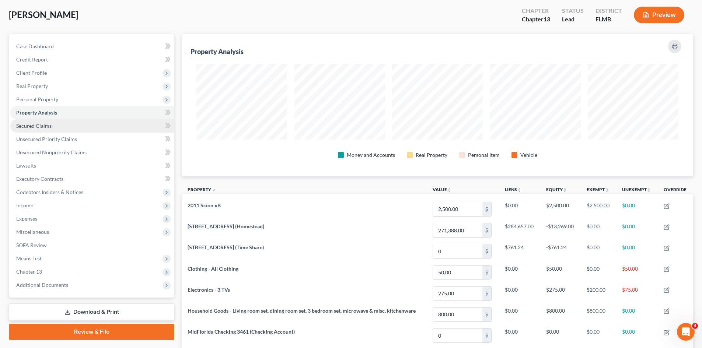
click at [54, 130] on link "Secured Claims" at bounding box center [92, 125] width 164 height 13
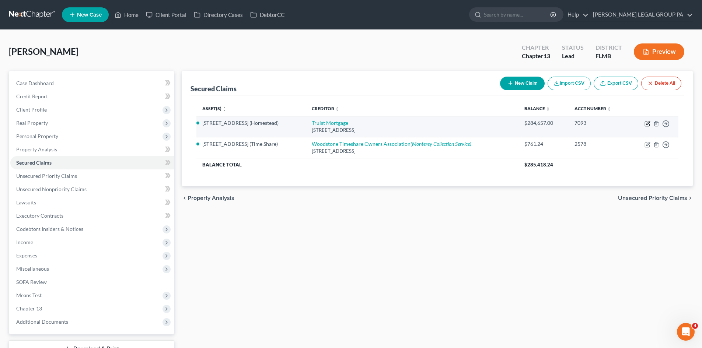
click at [648, 125] on icon "button" at bounding box center [648, 122] width 3 height 3
select select "48"
select select "12"
select select "2"
select select "0"
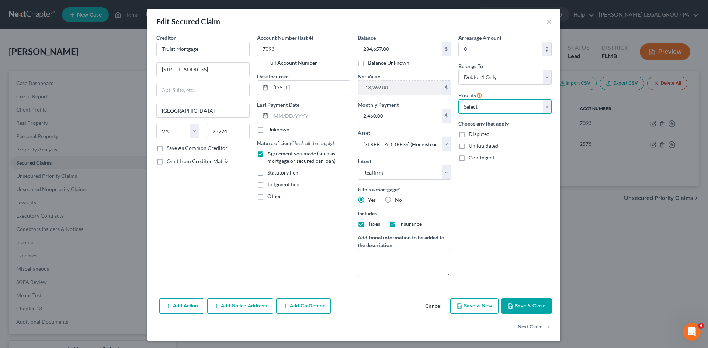
drag, startPoint x: 523, startPoint y: 109, endPoint x: 519, endPoint y: 113, distance: 5.2
click at [523, 109] on select "Select 1st 2nd 3rd 4th 5th 6th 7th 8th 9th 10th 11th 12th 13th 14th 15th 16th 1…" at bounding box center [504, 107] width 93 height 15
select select "0"
click at [458, 100] on select "Select 1st 2nd 3rd 4th 5th 6th 7th 8th 9th 10th 11th 12th 13th 14th 15th 16th 1…" at bounding box center [504, 107] width 93 height 15
click at [527, 309] on button "Save & Close" at bounding box center [526, 306] width 50 height 15
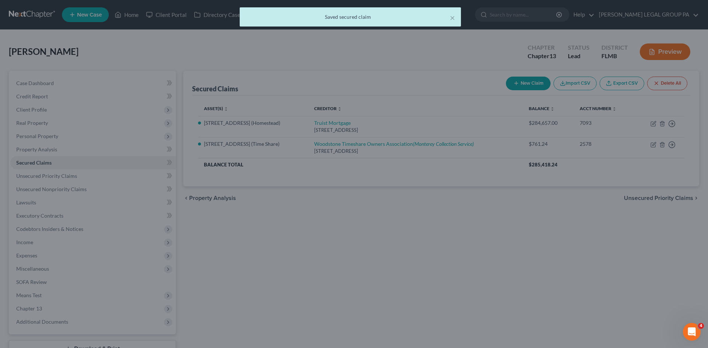
select select "12"
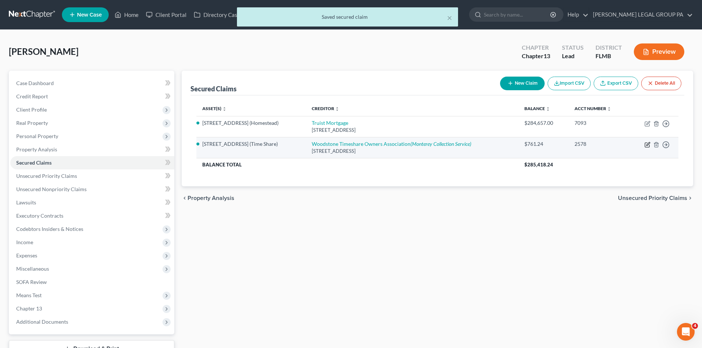
click at [648, 146] on icon "button" at bounding box center [648, 143] width 3 height 3
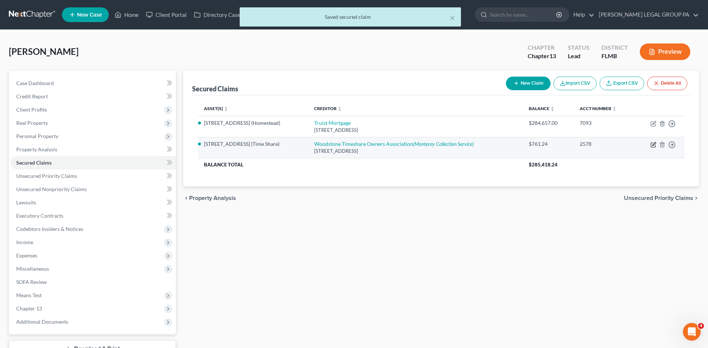
select select "48"
select select "4"
select select "0"
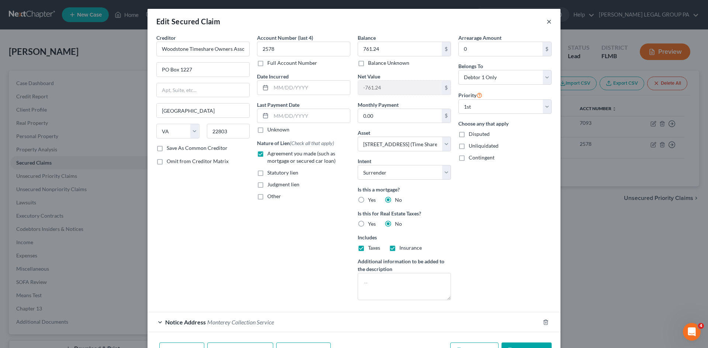
click at [546, 19] on button "×" at bounding box center [548, 21] width 5 height 9
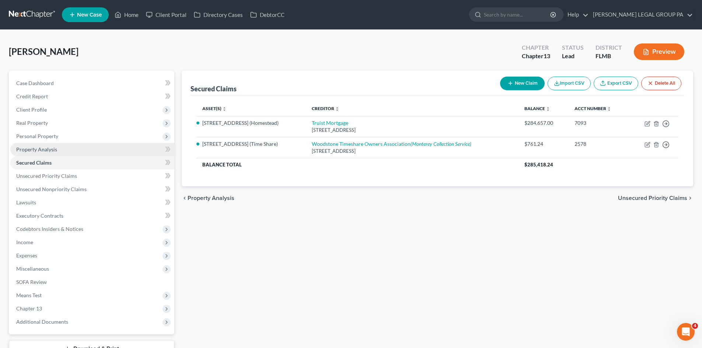
click at [86, 150] on link "Property Analysis" at bounding box center [92, 149] width 164 height 13
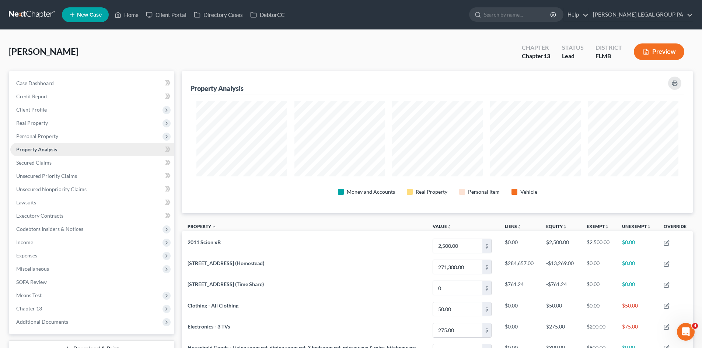
scroll to position [368556, 368187]
click at [53, 136] on span "Personal Property" at bounding box center [37, 136] width 42 height 6
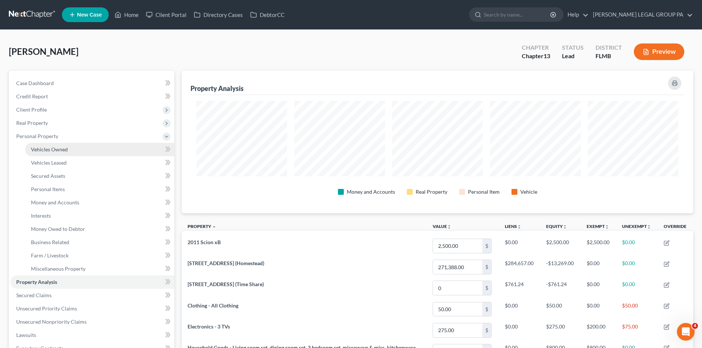
click at [64, 147] on span "Vehicles Owned" at bounding box center [49, 149] width 37 height 6
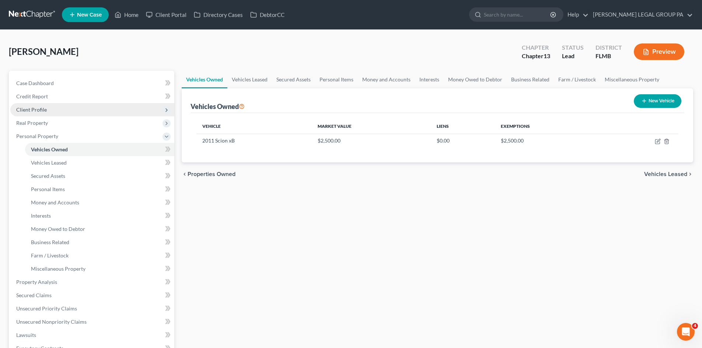
click at [48, 112] on span "Client Profile" at bounding box center [92, 109] width 164 height 13
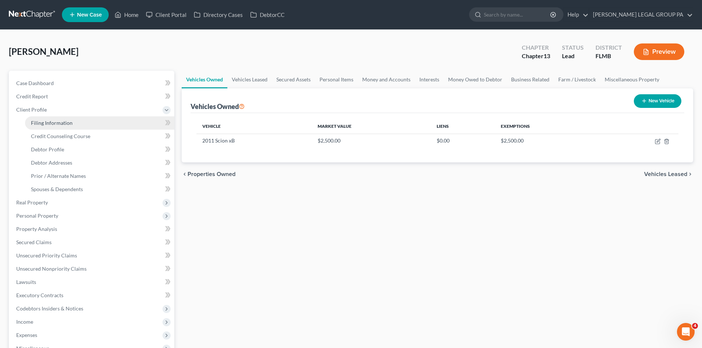
click at [60, 125] on span "Filing Information" at bounding box center [52, 123] width 42 height 6
select select "1"
select select "0"
select select "3"
select select "15"
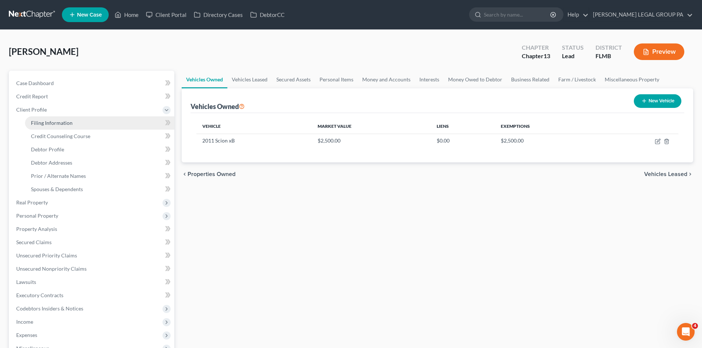
select select "0"
select select "9"
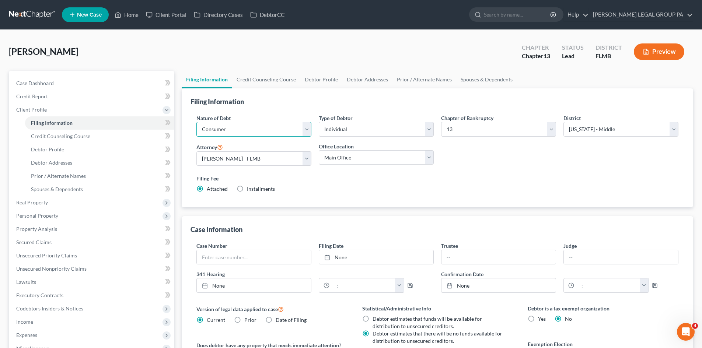
click at [244, 135] on select "Select Business Consumer Other" at bounding box center [254, 129] width 115 height 15
click at [529, 150] on div "Nature of Debt Select Business Consumer Other Nature of Business Select Clearin…" at bounding box center [438, 156] width 490 height 85
click at [513, 128] on select "Select 7 11 12 13" at bounding box center [498, 129] width 115 height 15
select select "0"
click at [441, 122] on select "Select 7 11 12 13" at bounding box center [498, 129] width 115 height 15
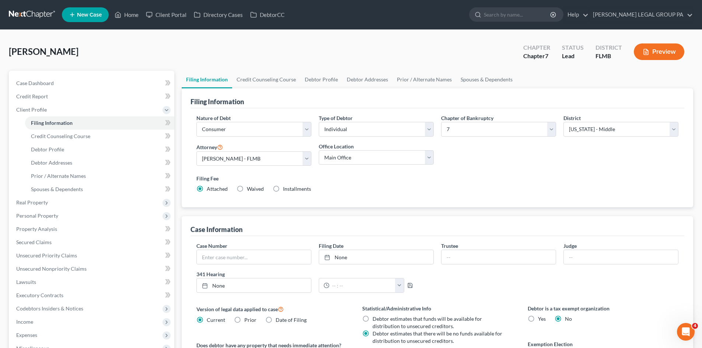
click at [541, 165] on div "Nature of Debt Select Business Consumer Other Nature of Business Select Clearin…" at bounding box center [438, 156] width 490 height 85
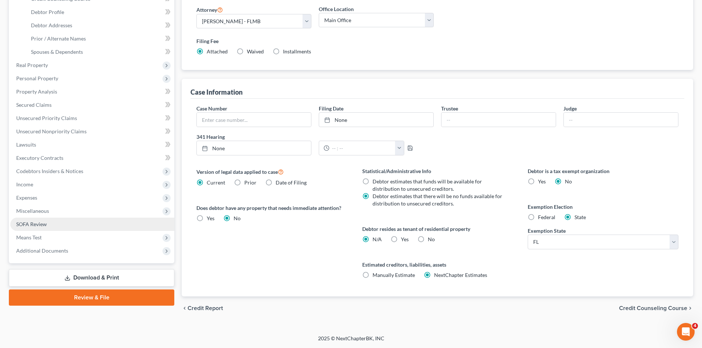
click at [52, 232] on span "Means Test" at bounding box center [92, 237] width 164 height 13
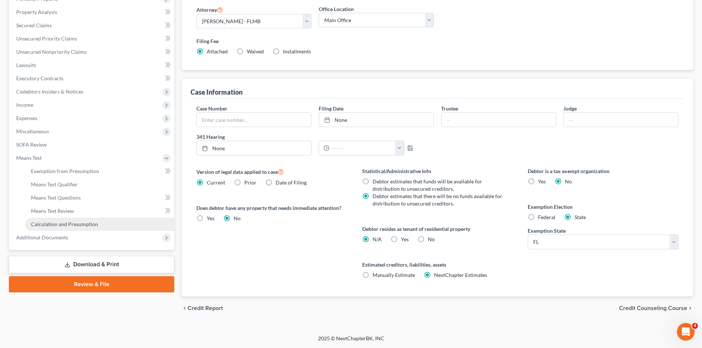
click at [71, 226] on span "Calculation and Presumption" at bounding box center [64, 224] width 67 height 6
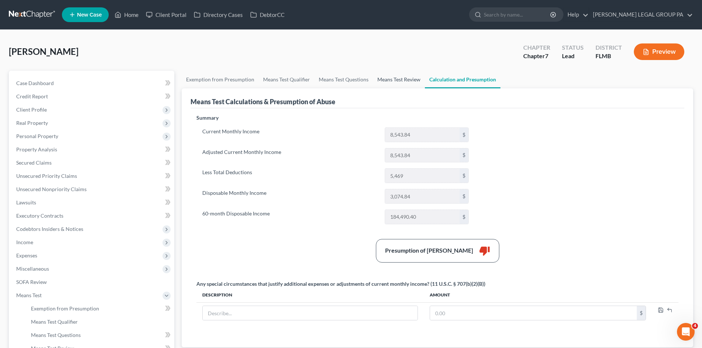
click at [402, 83] on link "Means Test Review" at bounding box center [399, 80] width 52 height 18
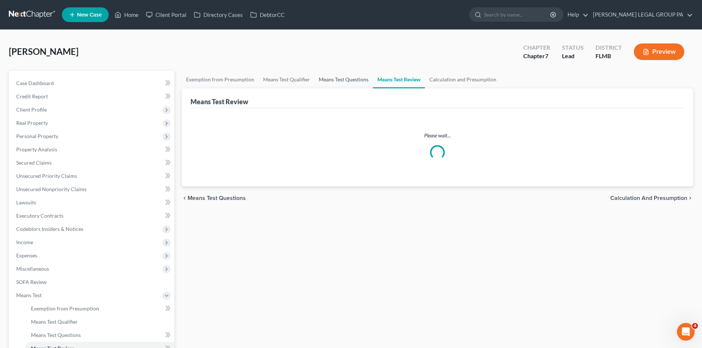
click at [354, 83] on link "Means Test Questions" at bounding box center [343, 80] width 59 height 18
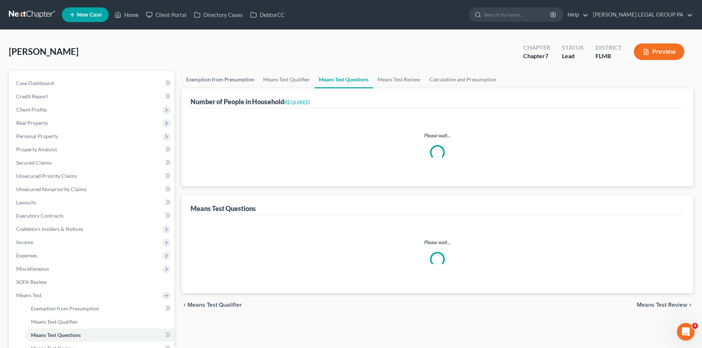
select select "0"
select select "60"
select select "0"
select select "60"
select select "2"
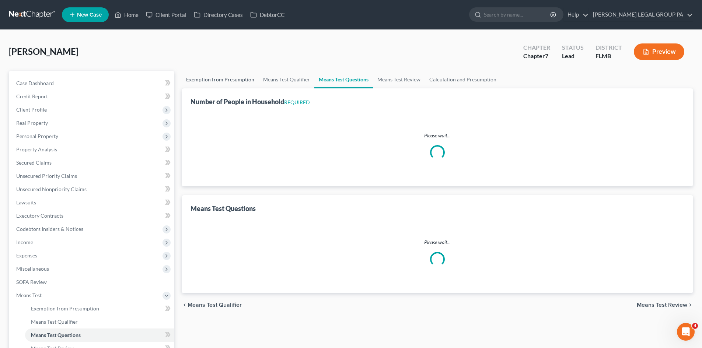
select select "0"
select select "1"
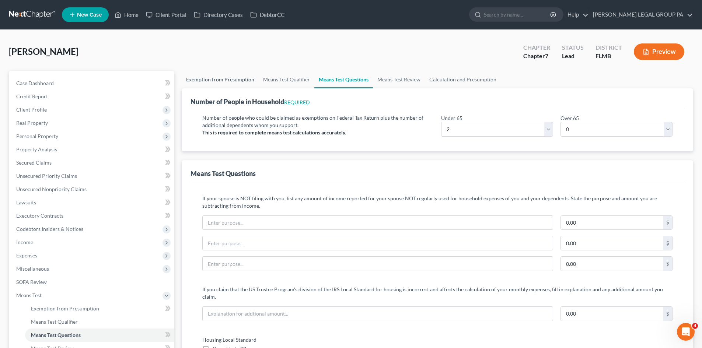
click at [222, 82] on link "Exemption from Presumption" at bounding box center [220, 80] width 77 height 18
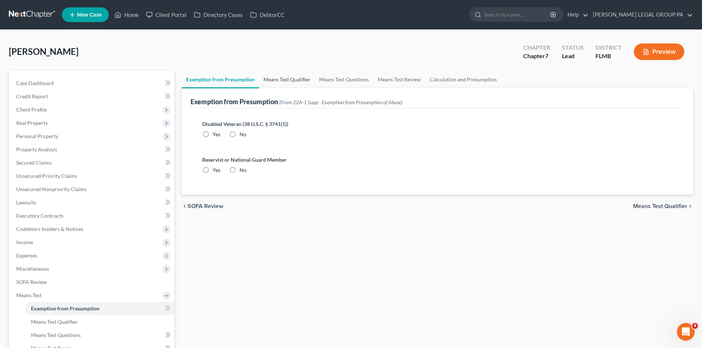
click at [288, 78] on link "Means Test Qualifier" at bounding box center [287, 80] width 56 height 18
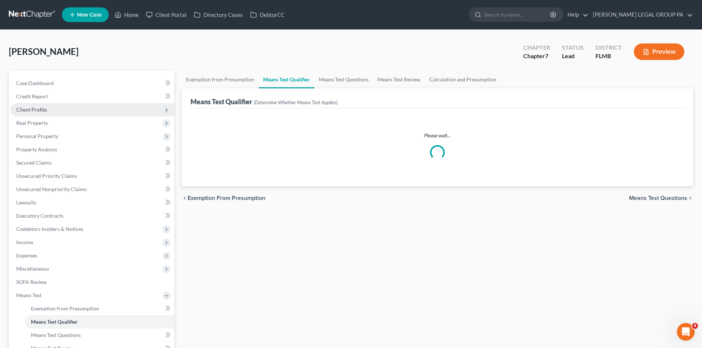
click at [37, 110] on span "Client Profile" at bounding box center [31, 110] width 31 height 6
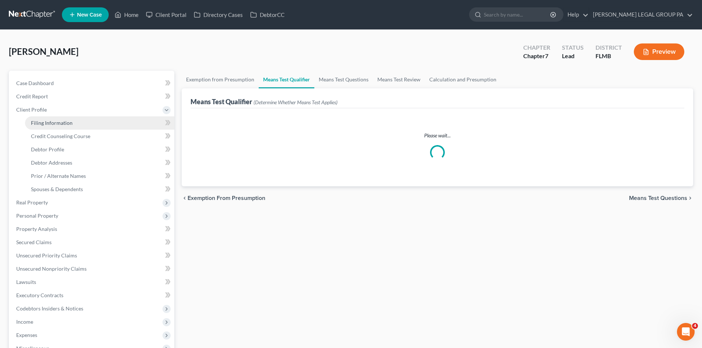
click at [48, 121] on span "Filing Information" at bounding box center [52, 123] width 42 height 6
select select "1"
select select "0"
select select "15"
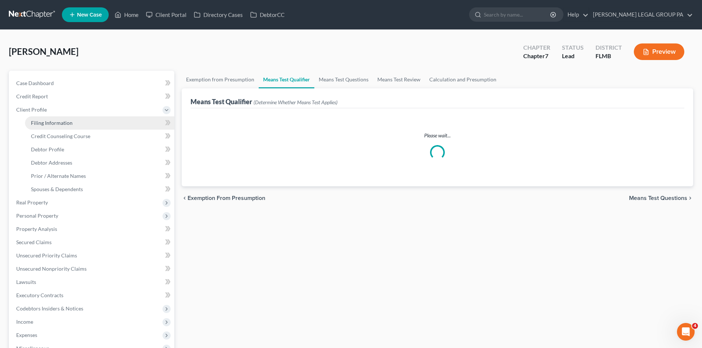
select select "0"
select select "9"
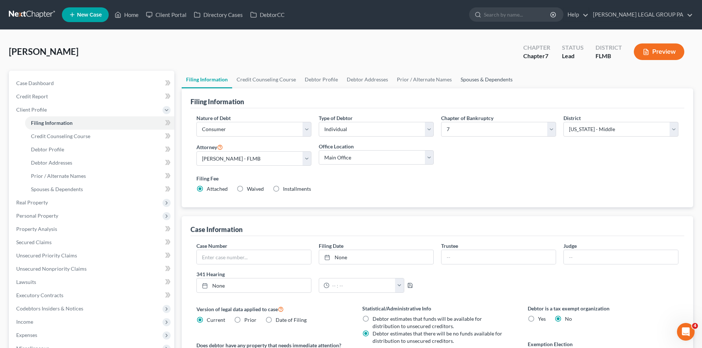
click at [473, 80] on link "Spouses & Dependents" at bounding box center [486, 80] width 61 height 18
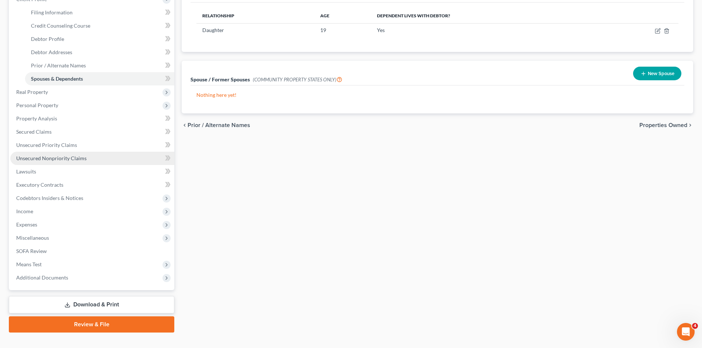
click at [79, 159] on span "Unsecured Nonpriority Claims" at bounding box center [51, 158] width 70 height 6
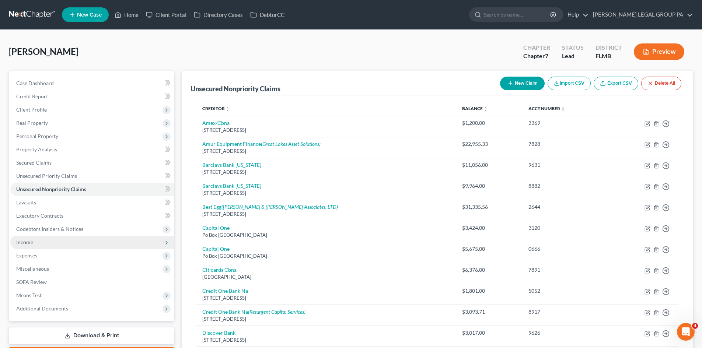
click at [59, 243] on span "Income" at bounding box center [92, 242] width 164 height 13
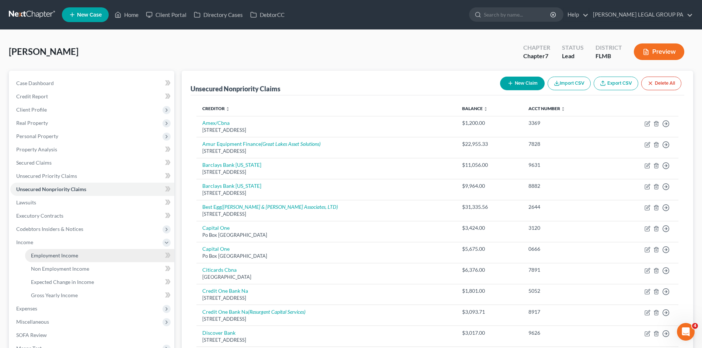
click at [55, 256] on span "Employment Income" at bounding box center [54, 256] width 47 height 6
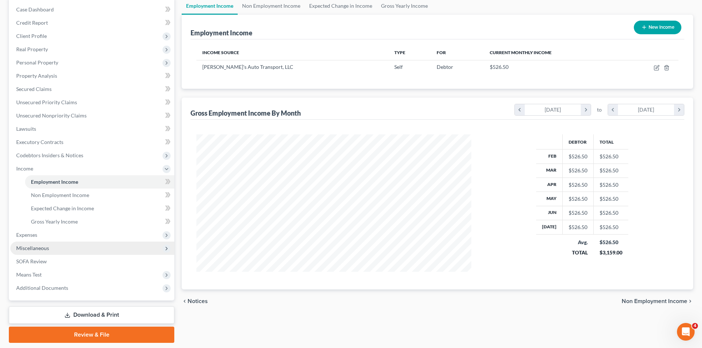
drag, startPoint x: 49, startPoint y: 252, endPoint x: 53, endPoint y: 251, distance: 4.7
click at [49, 252] on span "Miscellaneous" at bounding box center [92, 248] width 164 height 13
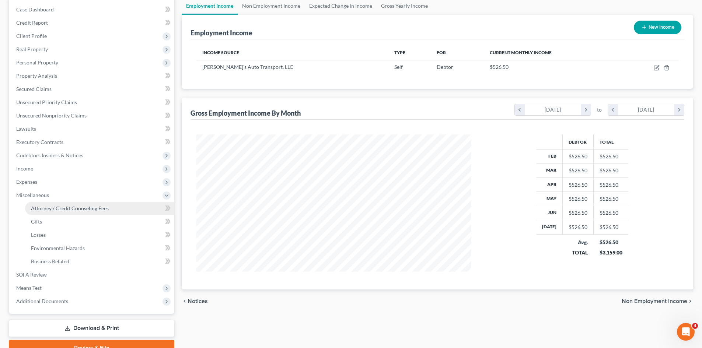
click at [63, 209] on span "Attorney / Credit Counseling Fees" at bounding box center [70, 208] width 78 height 6
select select "0"
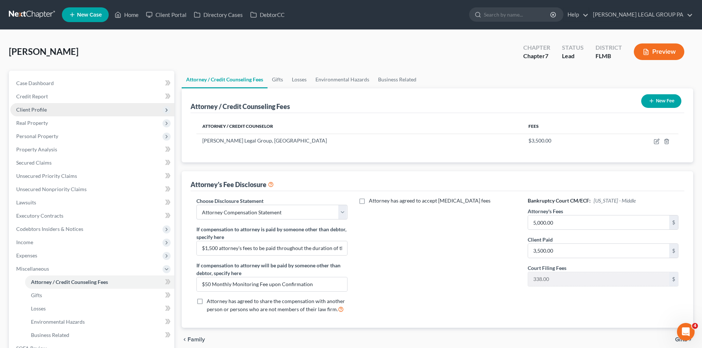
click at [41, 111] on span "Client Profile" at bounding box center [31, 110] width 31 height 6
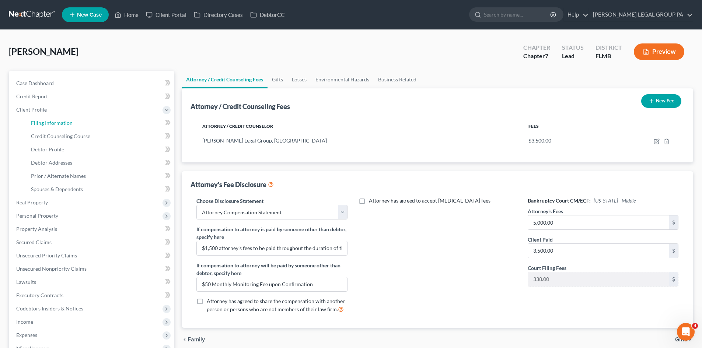
drag, startPoint x: 52, startPoint y: 125, endPoint x: 517, endPoint y: 59, distance: 470.1
click at [52, 125] on span "Filing Information" at bounding box center [52, 123] width 42 height 6
select select "1"
select select "0"
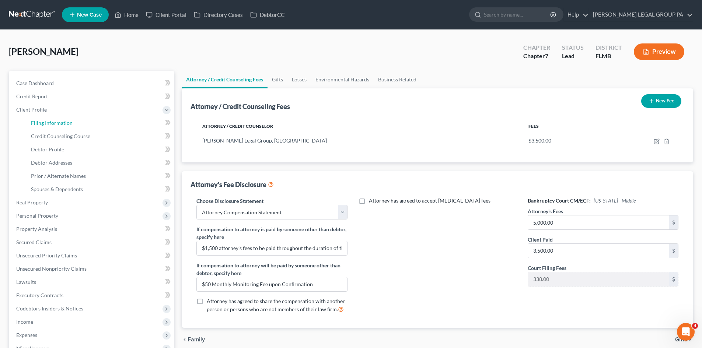
select select "15"
select select "0"
select select "9"
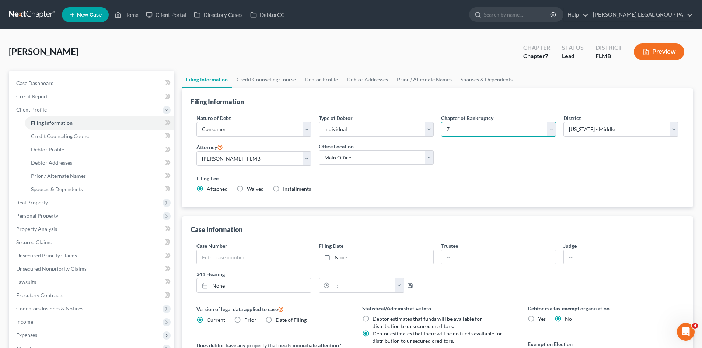
drag, startPoint x: 500, startPoint y: 126, endPoint x: 491, endPoint y: 136, distance: 13.6
click at [500, 126] on select "Select 7 11 12 13" at bounding box center [498, 129] width 115 height 15
select select "3"
click at [441, 122] on select "Select 7 11 12 13" at bounding box center [498, 129] width 115 height 15
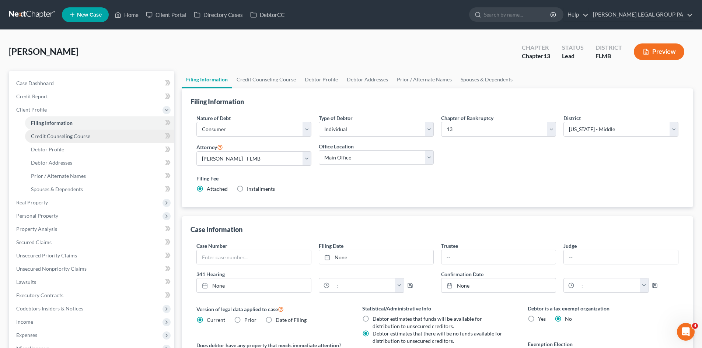
click at [490, 168] on div "Nature of Debt Select Business Consumer Other Nature of Business Select Clearin…" at bounding box center [438, 156] width 490 height 85
click at [59, 86] on link "Case Dashboard" at bounding box center [92, 83] width 164 height 13
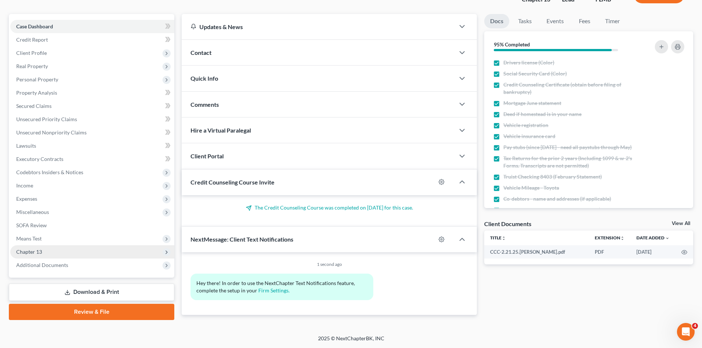
click at [91, 257] on span "Chapter 13" at bounding box center [92, 252] width 164 height 13
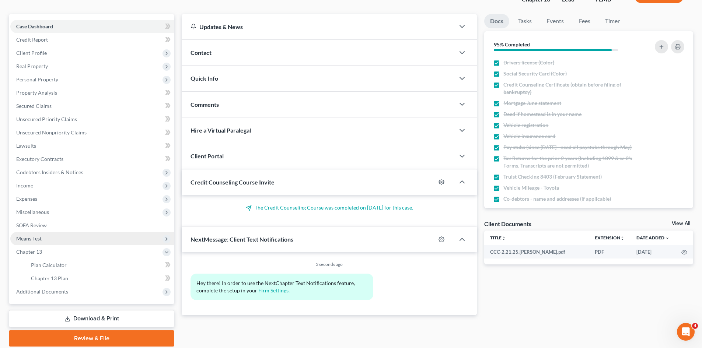
click at [60, 239] on span "Means Test" at bounding box center [92, 238] width 164 height 13
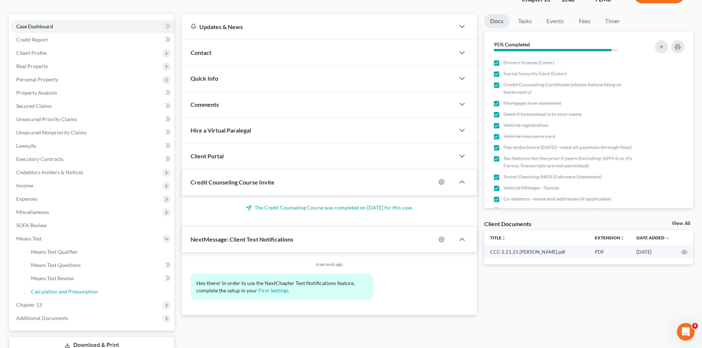
click at [75, 287] on link "Calculation and Presumption" at bounding box center [99, 291] width 149 height 13
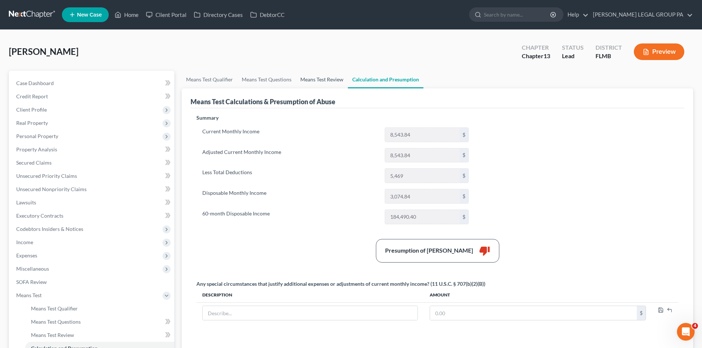
click at [323, 80] on link "Means Test Review" at bounding box center [322, 80] width 52 height 18
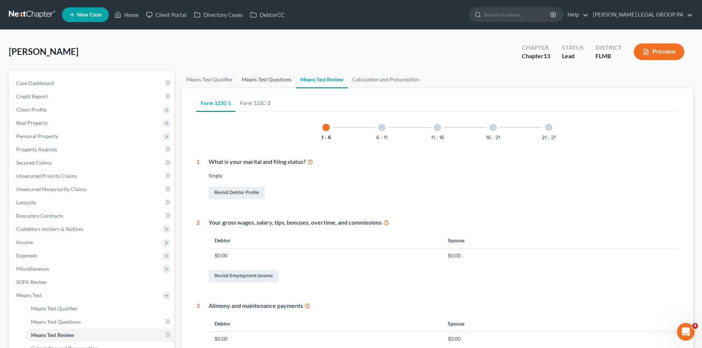
click at [267, 80] on link "Means Test Questions" at bounding box center [266, 80] width 59 height 18
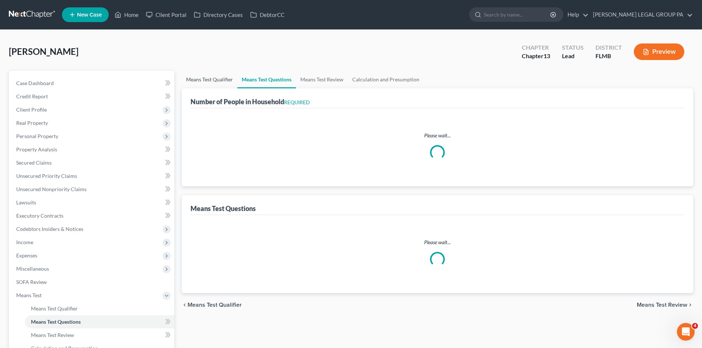
select select "0"
select select "60"
select select "0"
select select "60"
select select "2"
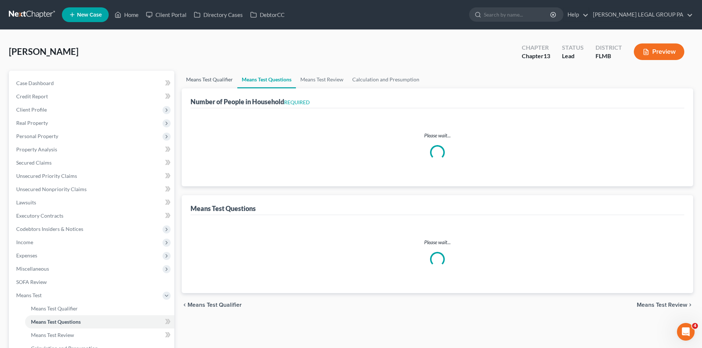
select select "0"
select select "1"
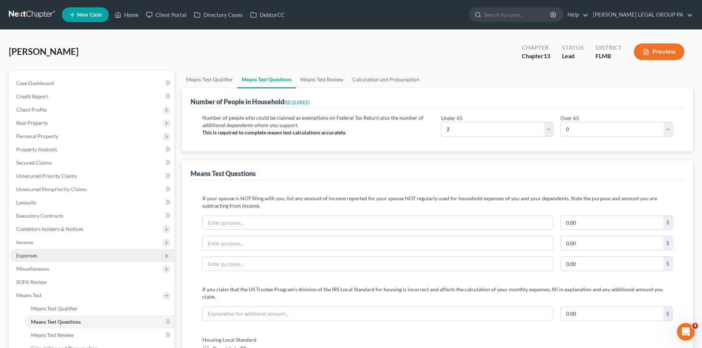
click at [56, 256] on span "Expenses" at bounding box center [92, 255] width 164 height 13
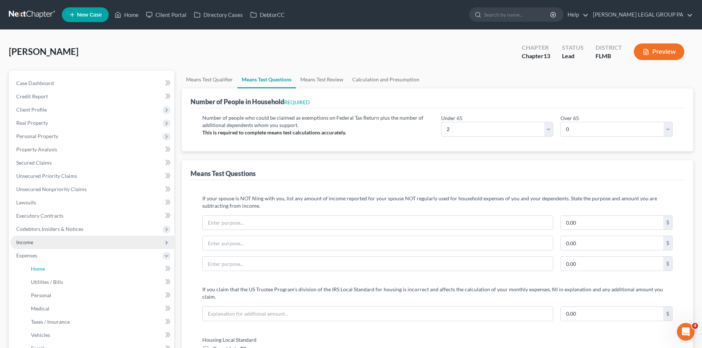
drag, startPoint x: 63, startPoint y: 267, endPoint x: 69, endPoint y: 244, distance: 23.5
click at [64, 267] on link "Home" at bounding box center [99, 269] width 149 height 13
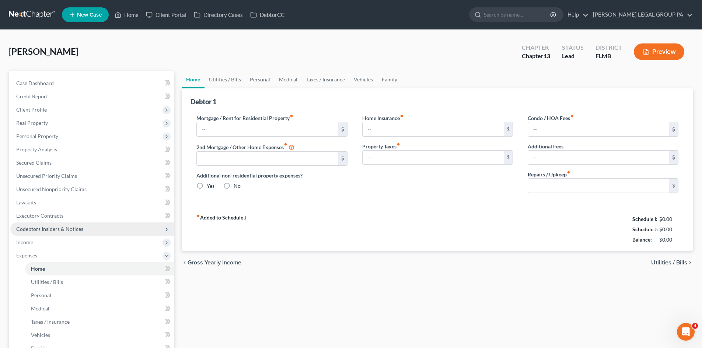
type input "2,859.32"
type input "0.00"
radio input "true"
type input "0.00"
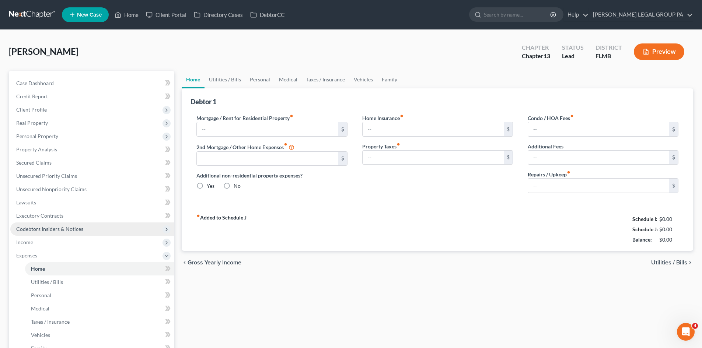
type input "97.00"
type input "0.00"
type input "300.00"
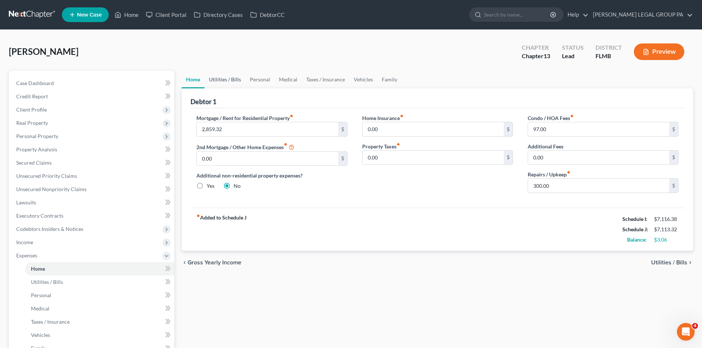
click at [222, 82] on link "Utilities / Bills" at bounding box center [225, 80] width 41 height 18
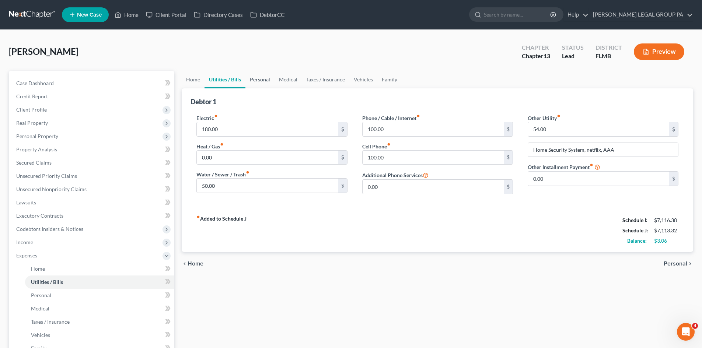
click at [255, 79] on link "Personal" at bounding box center [260, 80] width 29 height 18
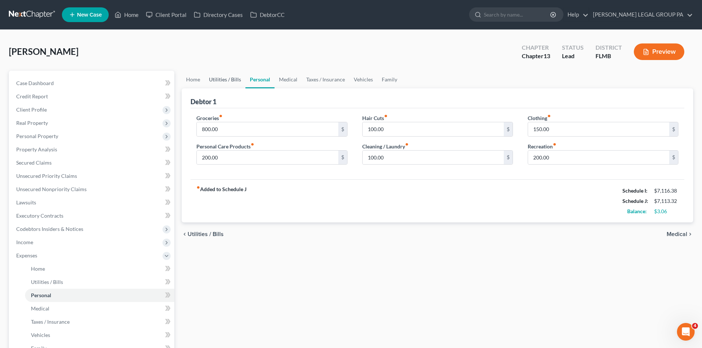
click at [233, 80] on link "Utilities / Bills" at bounding box center [225, 80] width 41 height 18
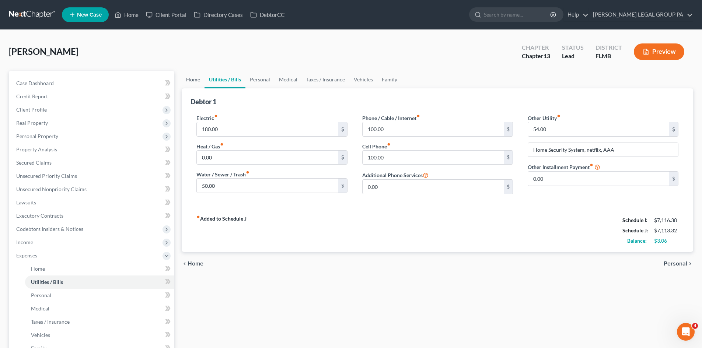
click at [189, 82] on link "Home" at bounding box center [193, 80] width 23 height 18
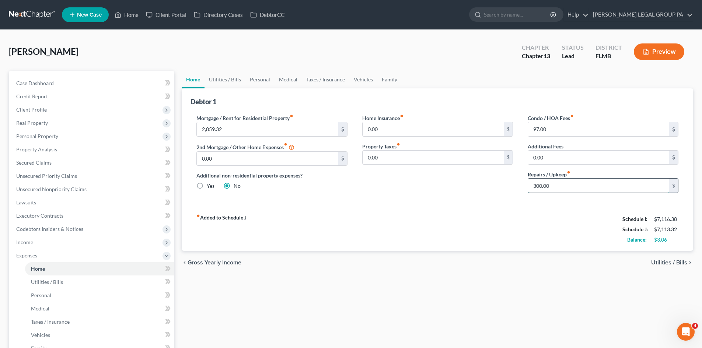
click at [569, 183] on input "300.00" at bounding box center [598, 186] width 141 height 14
type input "200.00"
click at [226, 79] on link "Utilities / Bills" at bounding box center [225, 80] width 41 height 18
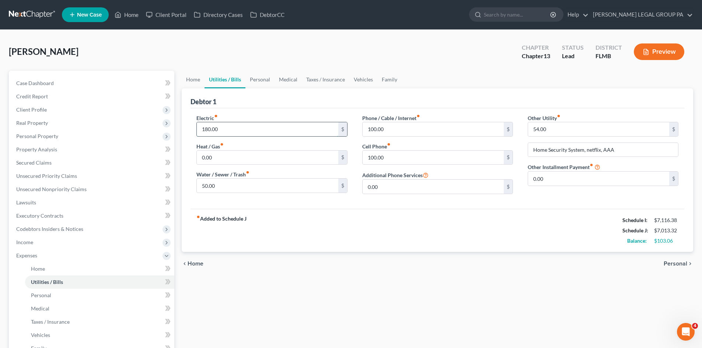
click at [236, 128] on input "180.00" at bounding box center [267, 129] width 141 height 14
click at [260, 76] on link "Personal" at bounding box center [260, 80] width 29 height 18
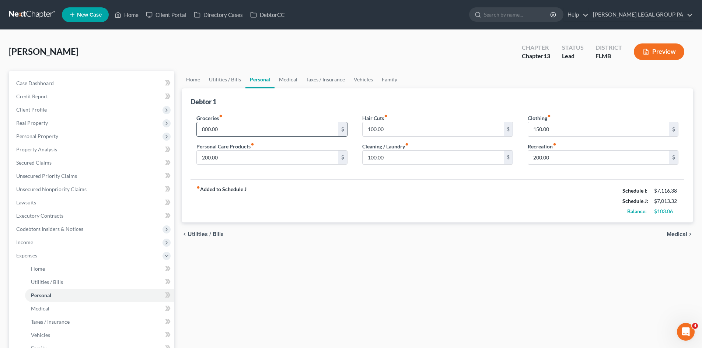
click at [223, 132] on input "800.00" at bounding box center [267, 129] width 141 height 14
type input "1,000.00"
drag, startPoint x: 251, startPoint y: 313, endPoint x: 372, endPoint y: 143, distance: 209.1
click at [251, 313] on div "Home Utilities / Bills Personal Medical Taxes / Insurance Vehicles Family Debto…" at bounding box center [437, 270] width 519 height 399
click at [385, 131] on input "100.00" at bounding box center [433, 129] width 141 height 14
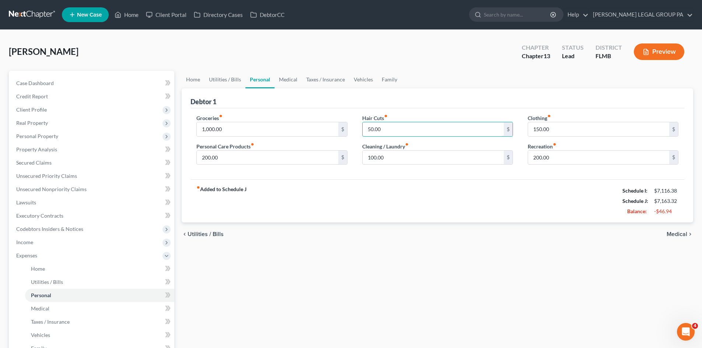
type input "50.00"
click at [354, 339] on div "Home Utilities / Bills Personal Medical Taxes / Insurance Vehicles Family Debto…" at bounding box center [437, 270] width 519 height 399
click at [234, 156] on input "200.00" at bounding box center [267, 158] width 141 height 14
type input "250.00"
click at [413, 211] on div "fiber_manual_record Added to Schedule J Schedule I: $7,116.38 Schedule J: $7,21…" at bounding box center [438, 201] width 494 height 43
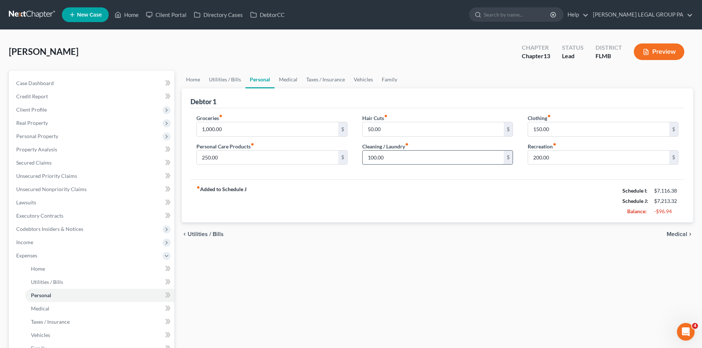
click at [407, 157] on input "100.00" at bounding box center [433, 158] width 141 height 14
type input "5"
type input "100.00"
drag, startPoint x: 437, startPoint y: 292, endPoint x: 421, endPoint y: 173, distance: 119.7
click at [437, 283] on div "Home Utilities / Bills Personal Medical Taxes / Insurance Vehicles Family Debto…" at bounding box center [437, 270] width 519 height 399
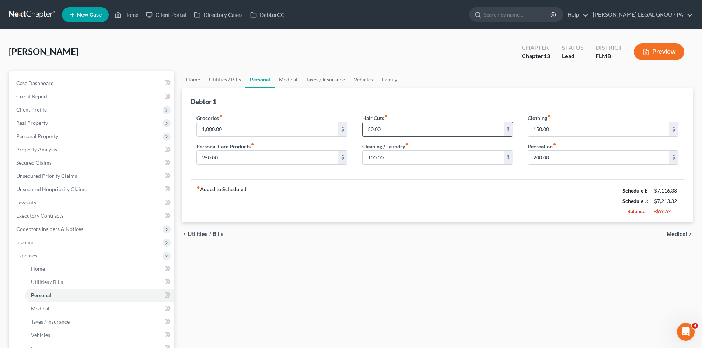
click at [403, 126] on input "50.00" at bounding box center [433, 129] width 141 height 14
type input "80.00"
click at [535, 239] on div "chevron_left Utilities / Bills Medical chevron_right" at bounding box center [438, 235] width 512 height 24
click at [573, 132] on input "150.00" at bounding box center [598, 129] width 141 height 14
type input "120.00"
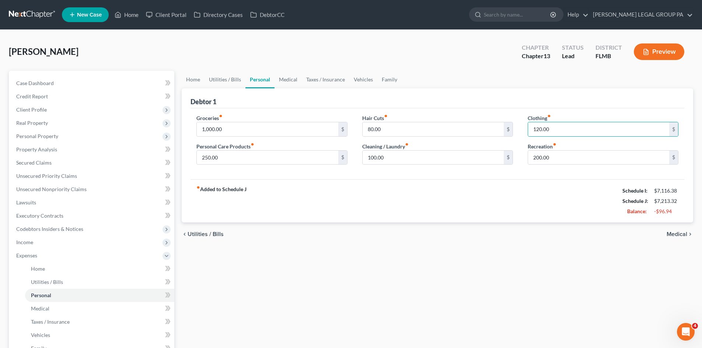
click at [516, 270] on div "Home Utilities / Bills Personal Medical Taxes / Insurance Vehicles Family Debto…" at bounding box center [437, 270] width 519 height 399
click at [287, 80] on link "Medical" at bounding box center [288, 80] width 27 height 18
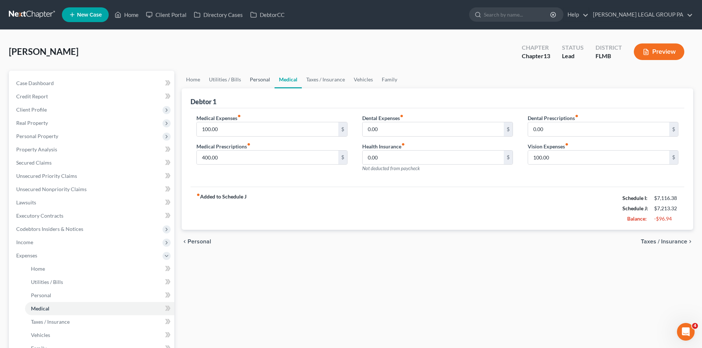
click at [253, 79] on link "Personal" at bounding box center [260, 80] width 29 height 18
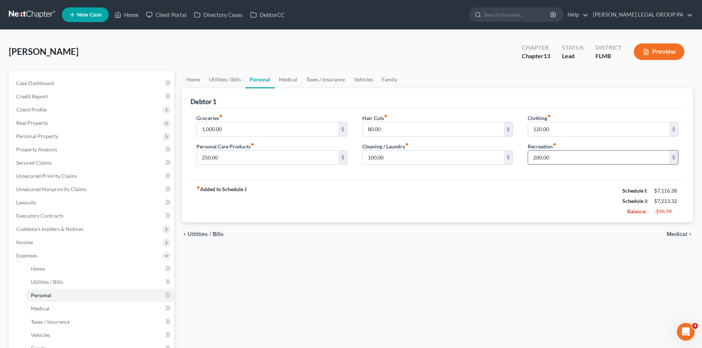
click at [566, 159] on input "200.00" at bounding box center [598, 158] width 141 height 14
type input "150.00"
click at [463, 270] on div "Home Utilities / Bills Personal Medical Taxes / Insurance Vehicles Family Debto…" at bounding box center [437, 270] width 519 height 399
click at [290, 77] on link "Medical" at bounding box center [288, 80] width 27 height 18
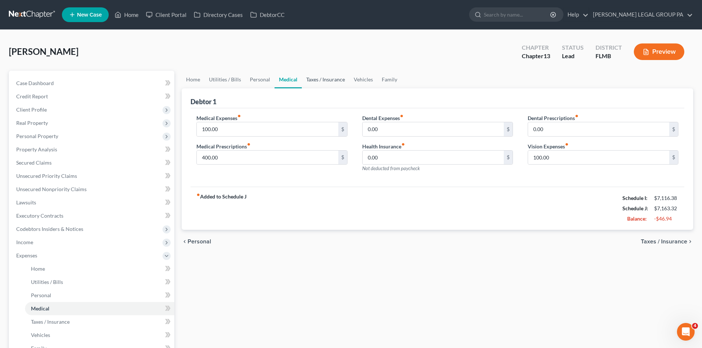
click at [312, 81] on link "Taxes / Insurance" at bounding box center [326, 80] width 48 height 18
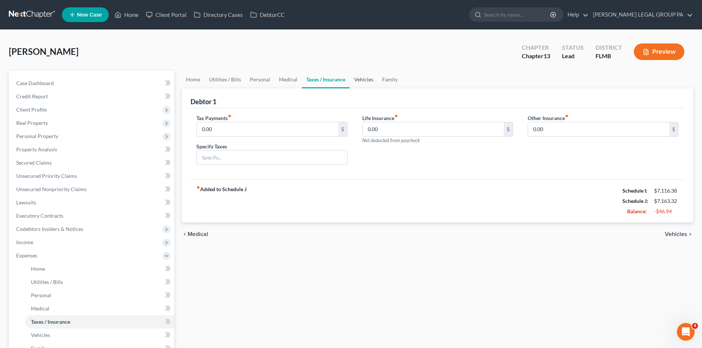
click at [353, 76] on link "Vehicles" at bounding box center [364, 80] width 28 height 18
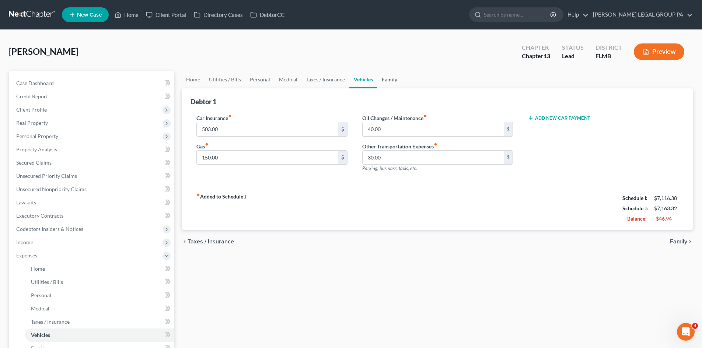
click at [392, 81] on link "Family" at bounding box center [390, 80] width 24 height 18
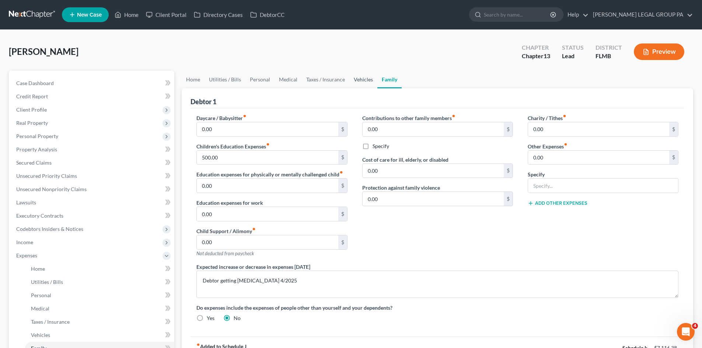
click at [350, 83] on link "Vehicles" at bounding box center [364, 80] width 28 height 18
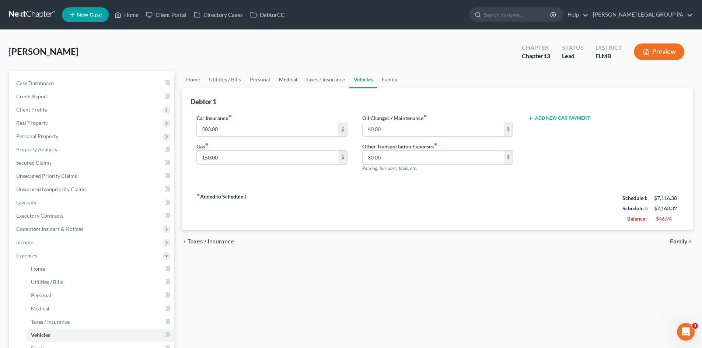
click at [282, 82] on link "Medical" at bounding box center [288, 80] width 27 height 18
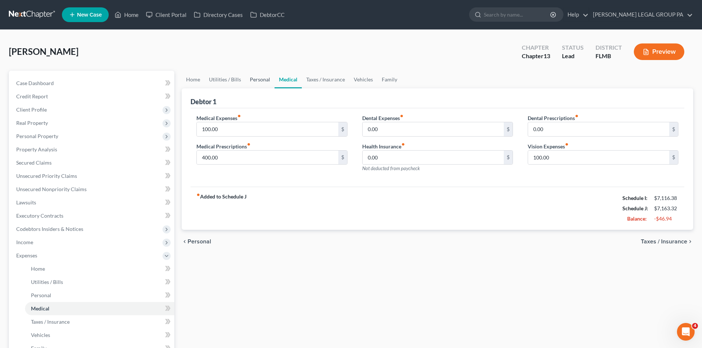
click at [254, 83] on link "Personal" at bounding box center [260, 80] width 29 height 18
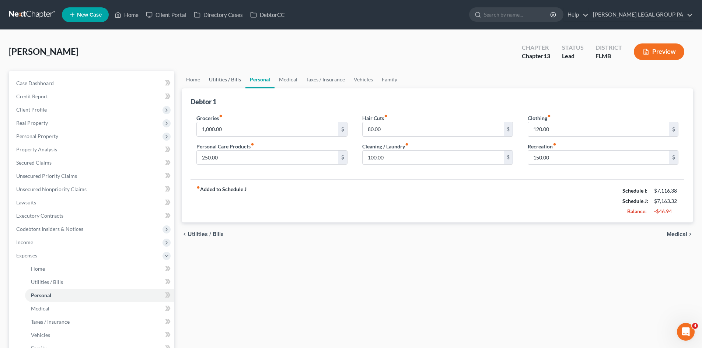
click at [229, 81] on link "Utilities / Bills" at bounding box center [225, 80] width 41 height 18
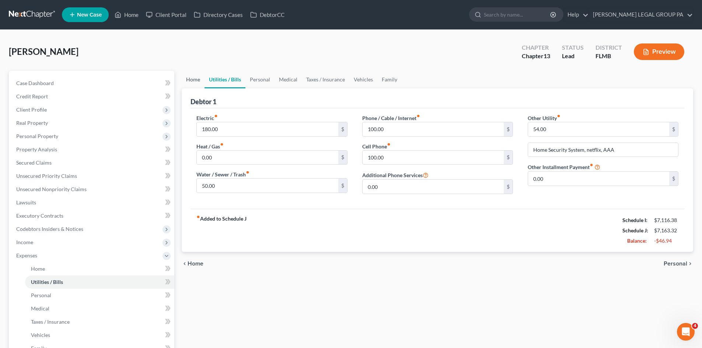
click at [199, 84] on link "Home" at bounding box center [193, 80] width 23 height 18
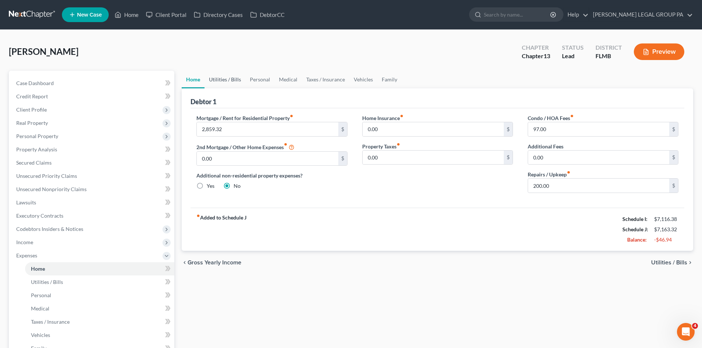
click at [243, 77] on link "Utilities / Bills" at bounding box center [225, 80] width 41 height 18
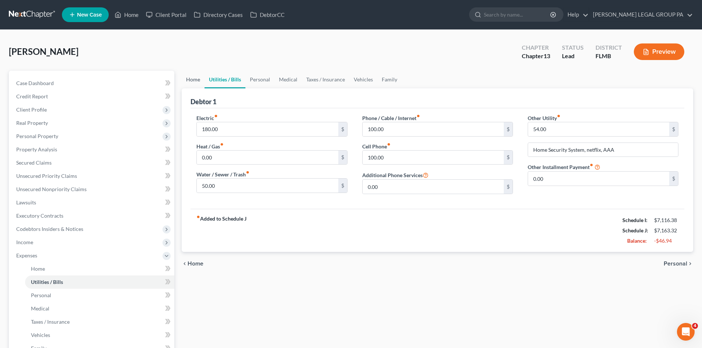
click at [199, 82] on link "Home" at bounding box center [193, 80] width 23 height 18
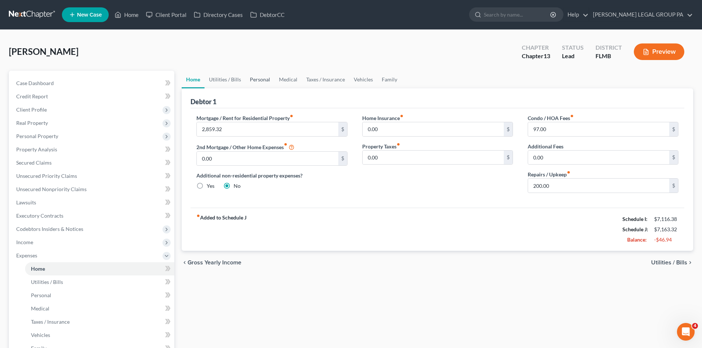
click at [262, 80] on link "Personal" at bounding box center [260, 80] width 29 height 18
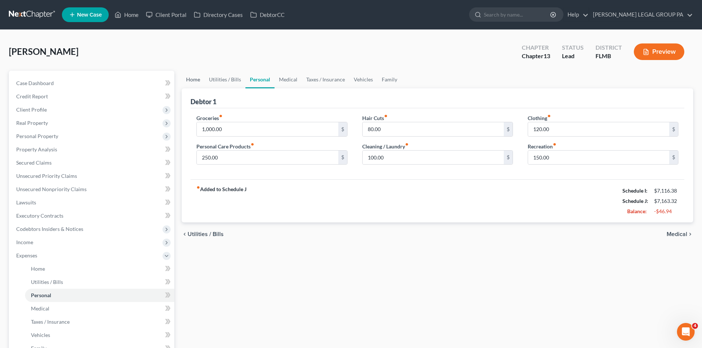
click at [200, 80] on link "Home" at bounding box center [193, 80] width 23 height 18
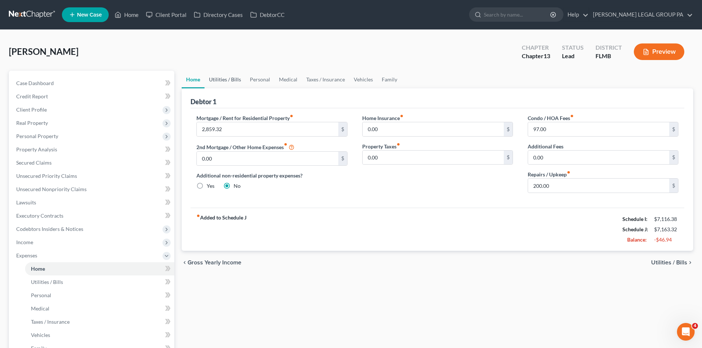
click at [210, 80] on link "Utilities / Bills" at bounding box center [225, 80] width 41 height 18
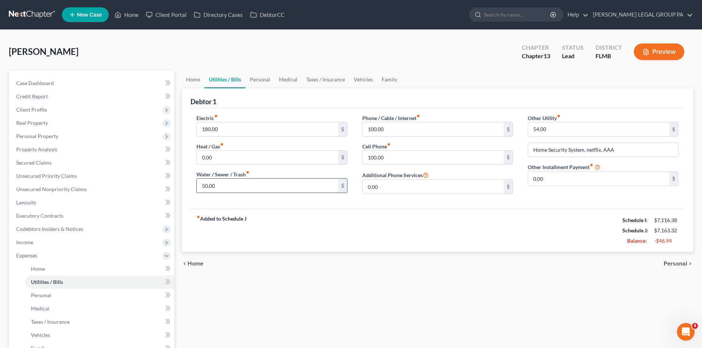
click at [233, 187] on input "50.00" at bounding box center [267, 186] width 141 height 14
click at [254, 83] on link "Personal" at bounding box center [260, 80] width 29 height 18
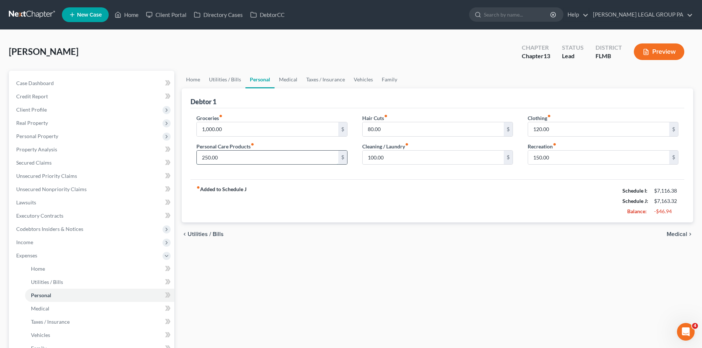
click at [233, 158] on input "250.00" at bounding box center [267, 158] width 141 height 14
type input "200.00"
click at [408, 261] on div "Home Utilities / Bills Personal Medical Taxes / Insurance Vehicles Family Debto…" at bounding box center [437, 270] width 519 height 399
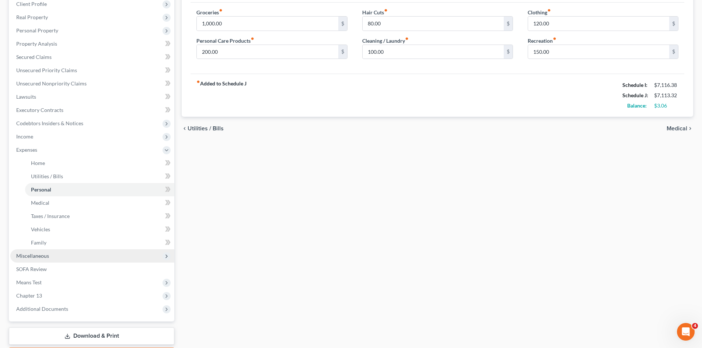
scroll to position [147, 0]
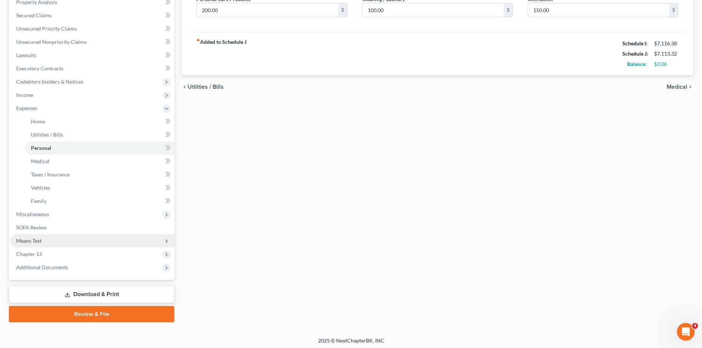
click at [48, 240] on span "Means Test" at bounding box center [92, 240] width 164 height 13
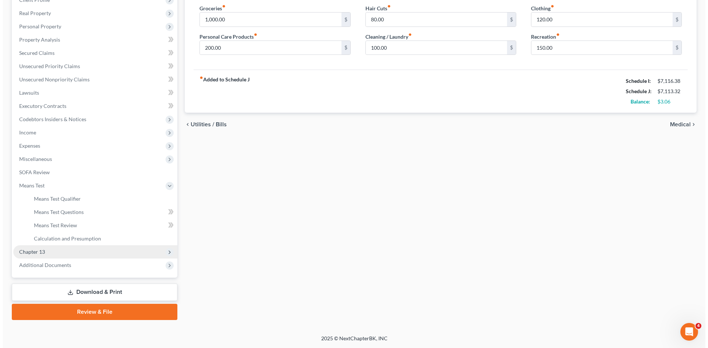
scroll to position [110, 0]
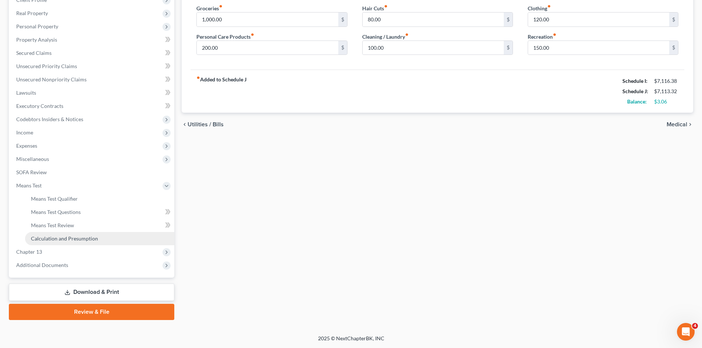
click at [71, 236] on span "Calculation and Presumption" at bounding box center [64, 239] width 67 height 6
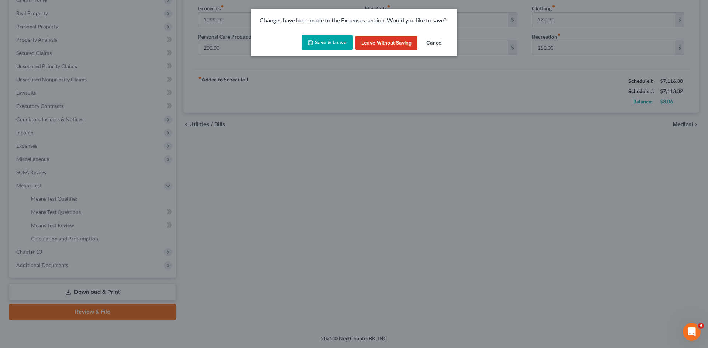
click at [337, 45] on button "Save & Leave" at bounding box center [327, 42] width 51 height 15
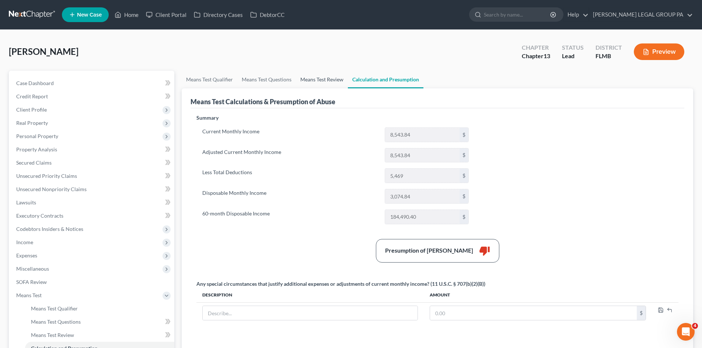
click at [333, 83] on link "Means Test Review" at bounding box center [322, 80] width 52 height 18
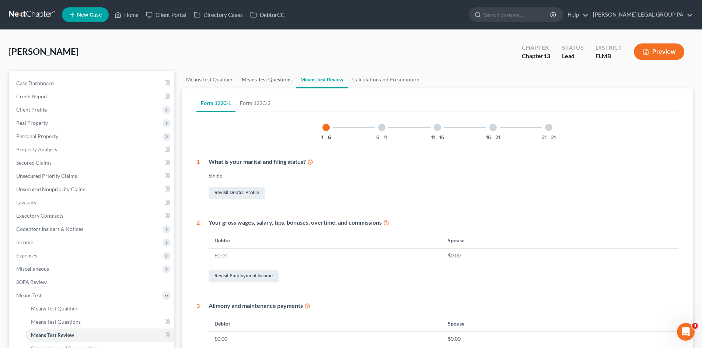
click at [277, 78] on link "Means Test Questions" at bounding box center [266, 80] width 59 height 18
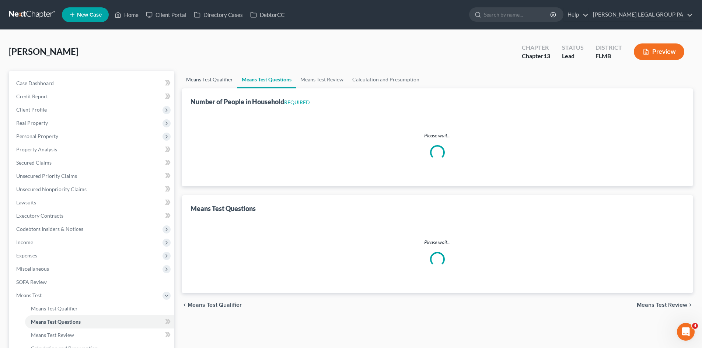
select select "0"
select select "60"
select select "0"
select select "60"
select select "2"
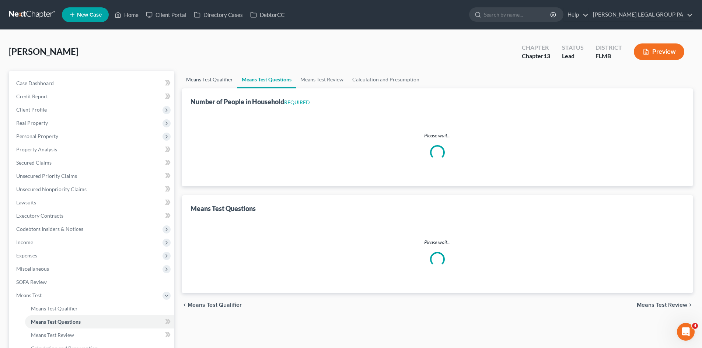
select select "0"
select select "1"
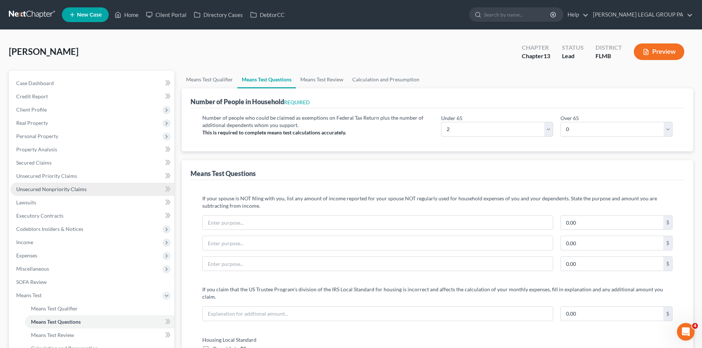
click at [69, 192] on span "Unsecured Nonpriority Claims" at bounding box center [51, 189] width 70 height 6
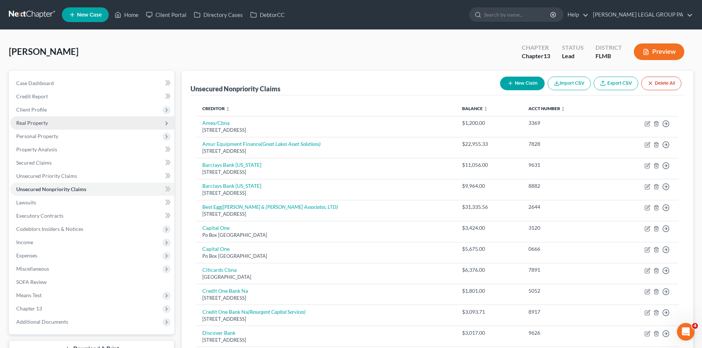
click at [56, 121] on span "Real Property" at bounding box center [92, 123] width 164 height 13
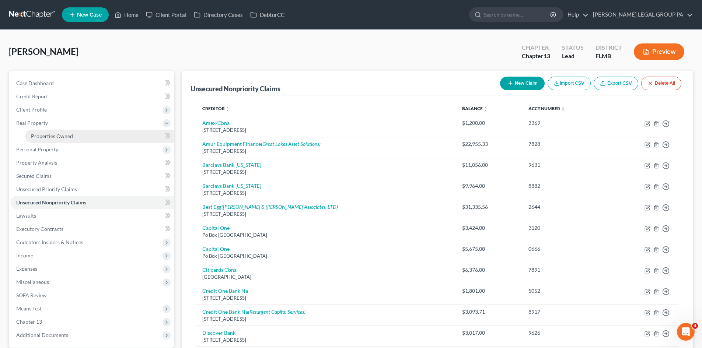
click at [60, 135] on span "Properties Owned" at bounding box center [52, 136] width 42 height 6
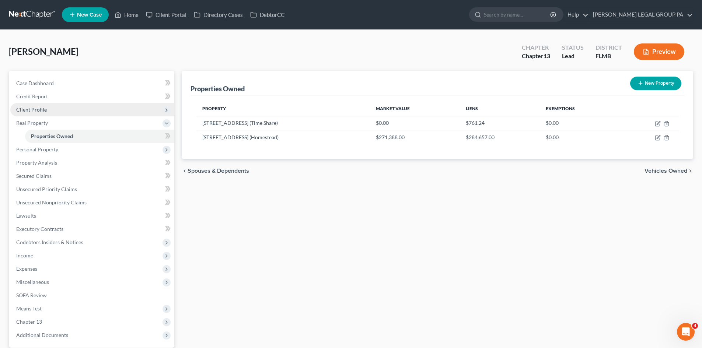
click at [45, 114] on span "Client Profile" at bounding box center [92, 109] width 164 height 13
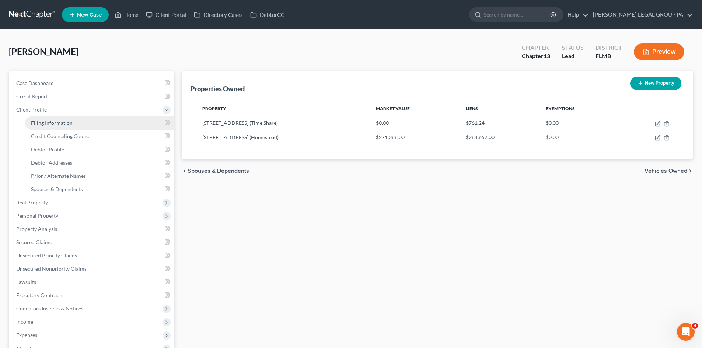
click at [50, 121] on span "Filing Information" at bounding box center [52, 123] width 42 height 6
select select "1"
select select "0"
select select "3"
select select "15"
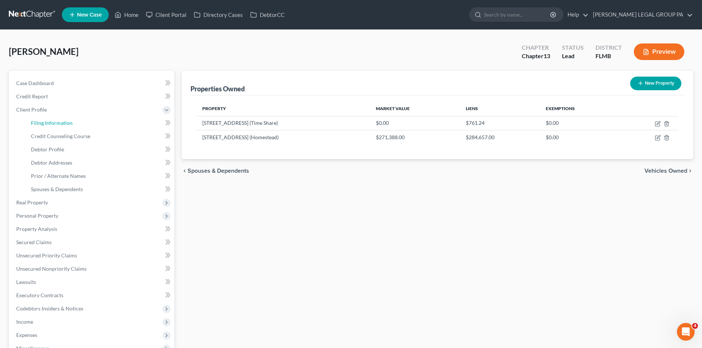
select select "0"
select select "9"
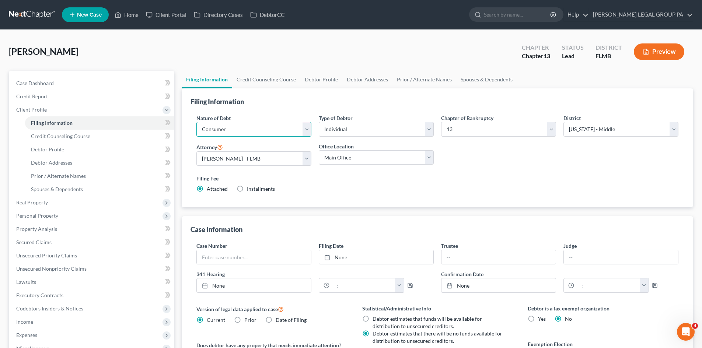
drag, startPoint x: 274, startPoint y: 128, endPoint x: 274, endPoint y: 136, distance: 8.1
click at [274, 128] on select "Select Business Consumer Other" at bounding box center [254, 129] width 115 height 15
select select "2"
click at [197, 122] on select "Select Business Consumer Other" at bounding box center [254, 129] width 115 height 15
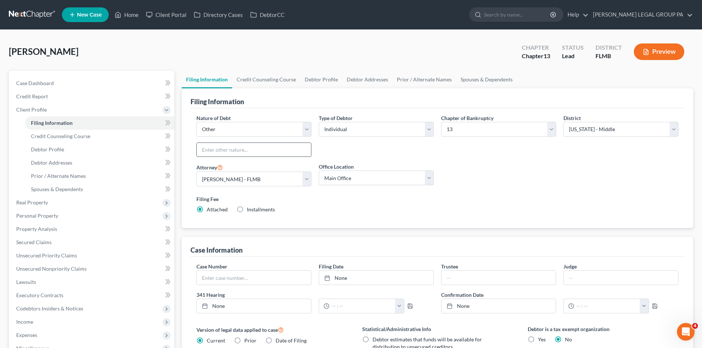
click at [263, 153] on input "text" at bounding box center [254, 150] width 114 height 14
type input "Non-Consumer"
click at [590, 218] on div "Filing Fee Attached Installments Installments" at bounding box center [438, 205] width 490 height 27
click at [265, 78] on link "Credit Counseling Course" at bounding box center [266, 80] width 68 height 18
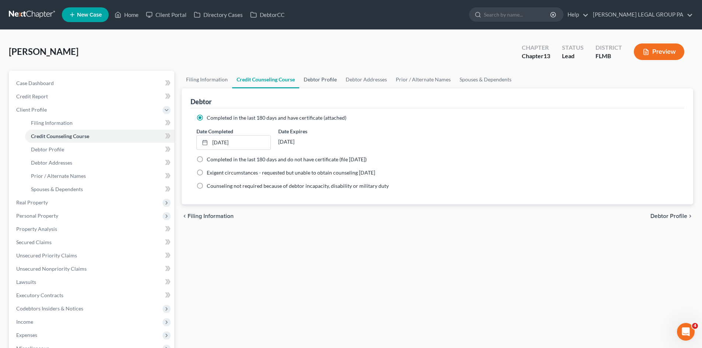
click at [326, 76] on link "Debtor Profile" at bounding box center [320, 80] width 42 height 18
select select "0"
select select "1"
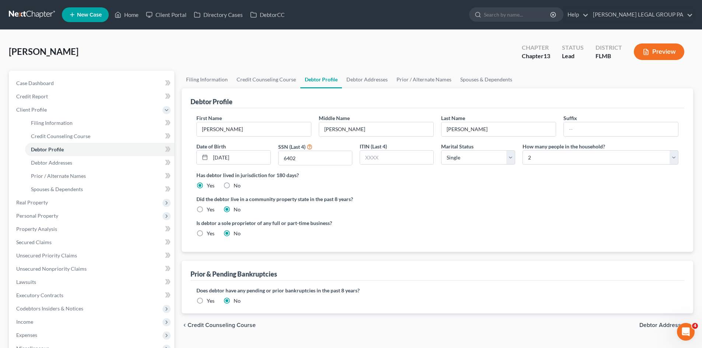
radio input "true"
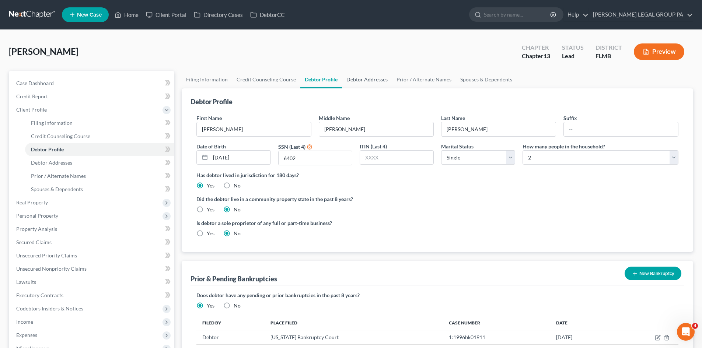
click at [373, 81] on link "Debtor Addresses" at bounding box center [367, 80] width 50 height 18
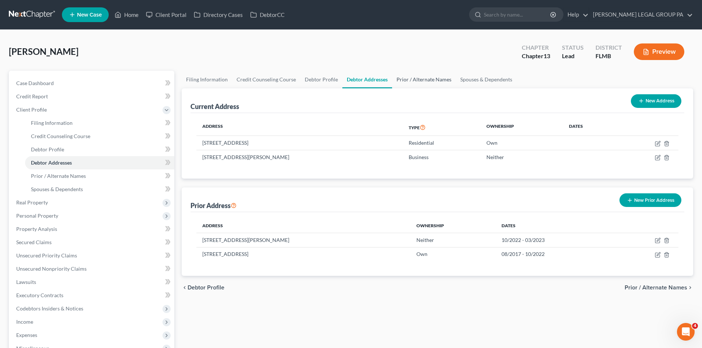
click at [418, 79] on link "Prior / Alternate Names" at bounding box center [424, 80] width 64 height 18
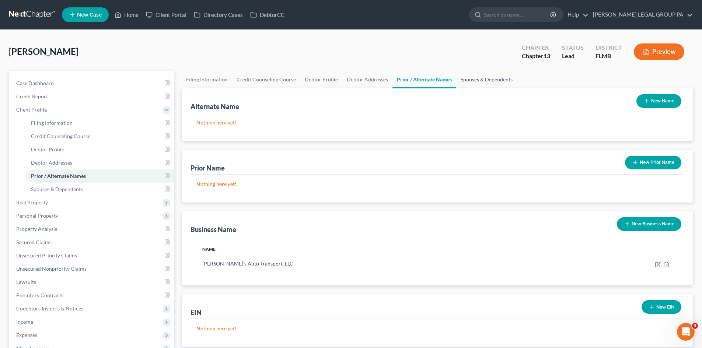
click at [479, 80] on link "Spouses & Dependents" at bounding box center [486, 80] width 61 height 18
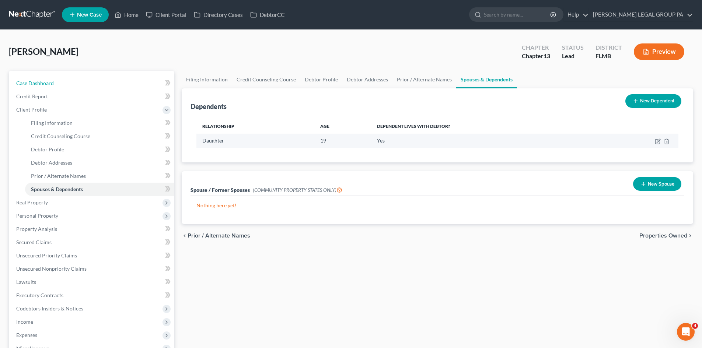
drag, startPoint x: 104, startPoint y: 80, endPoint x: 422, endPoint y: 147, distance: 325.1
click at [104, 81] on link "Case Dashboard" at bounding box center [92, 83] width 164 height 13
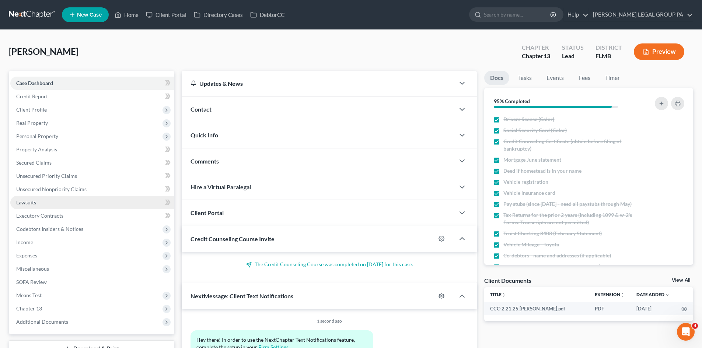
click at [43, 205] on link "Lawsuits" at bounding box center [92, 202] width 164 height 13
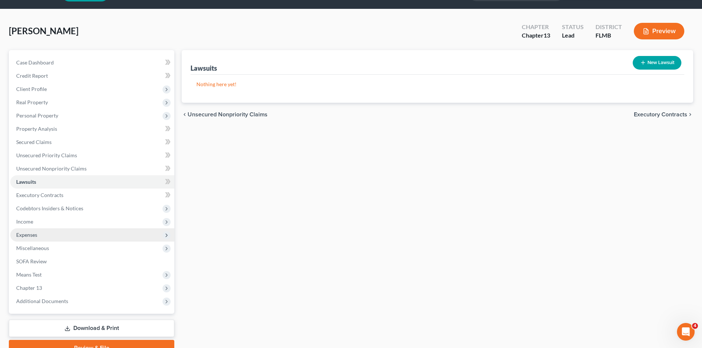
scroll to position [37, 0]
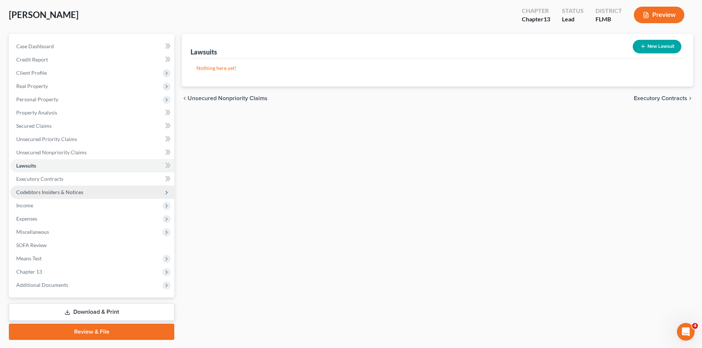
click at [66, 195] on span "Codebtors Insiders & Notices" at bounding box center [92, 192] width 164 height 13
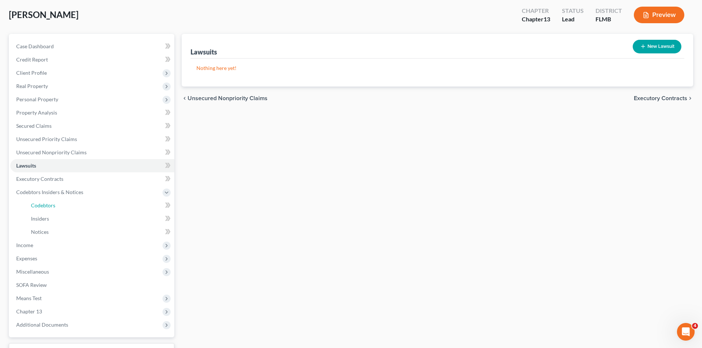
click at [69, 207] on link "Codebtors" at bounding box center [99, 205] width 149 height 13
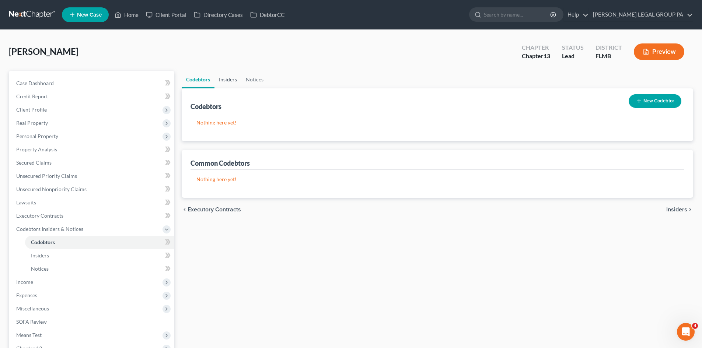
click at [233, 86] on link "Insiders" at bounding box center [228, 80] width 27 height 18
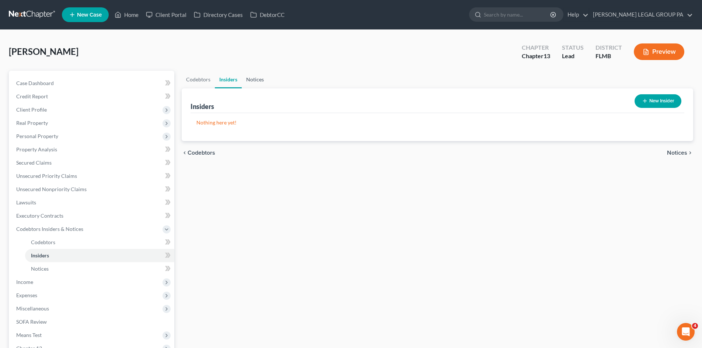
click at [251, 81] on link "Notices" at bounding box center [255, 80] width 27 height 18
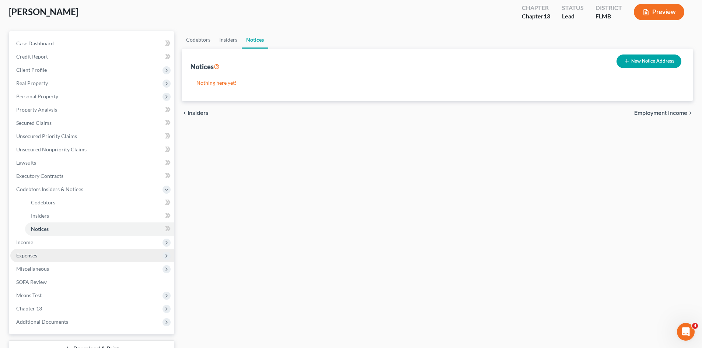
scroll to position [97, 0]
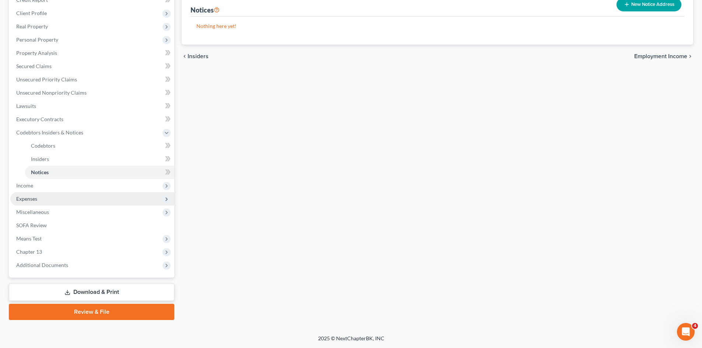
click at [65, 197] on span "Expenses" at bounding box center [92, 198] width 164 height 13
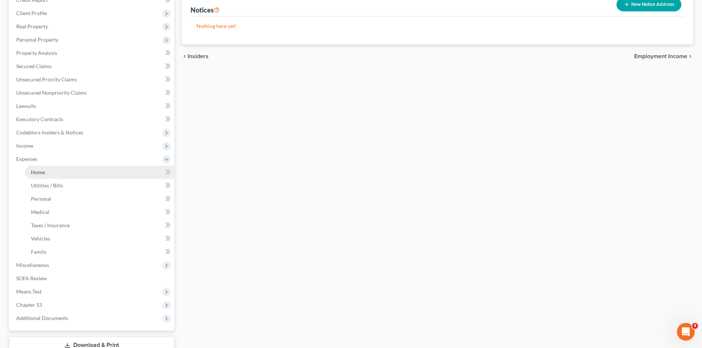
click at [69, 173] on link "Home" at bounding box center [99, 172] width 149 height 13
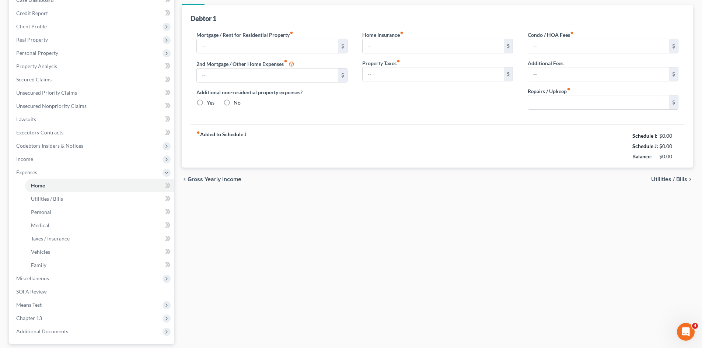
type input "2,859.32"
type input "0.00"
radio input "true"
type input "0.00"
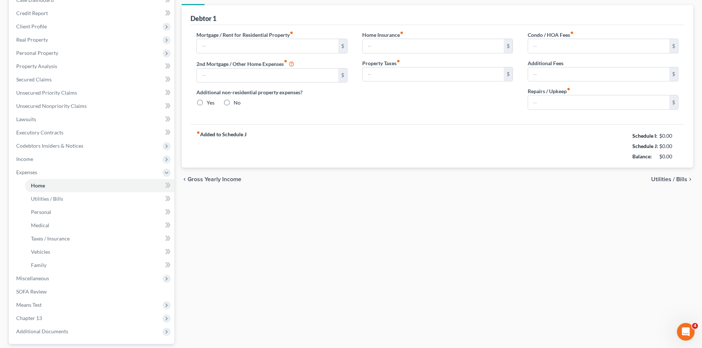
type input "97.00"
type input "0.00"
type input "200.00"
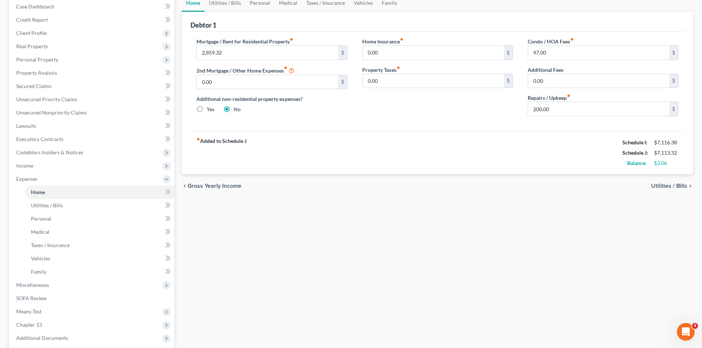
scroll to position [150, 0]
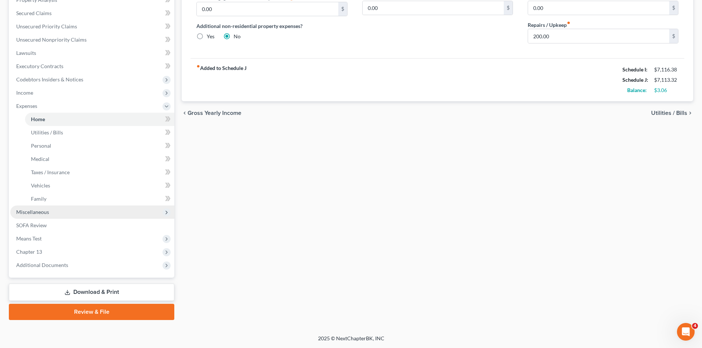
click at [77, 213] on span "Miscellaneous" at bounding box center [92, 212] width 164 height 13
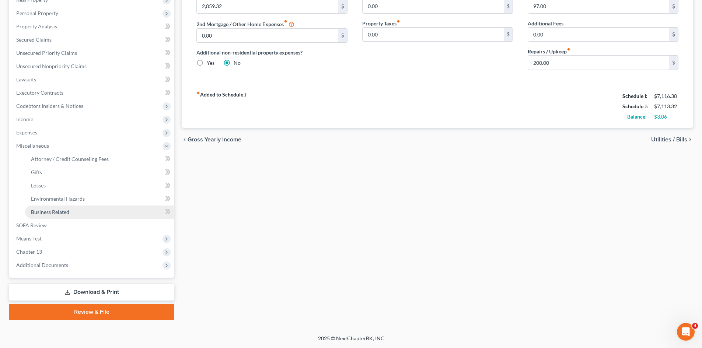
scroll to position [123, 0]
click at [81, 211] on link "Business Related" at bounding box center [99, 212] width 149 height 13
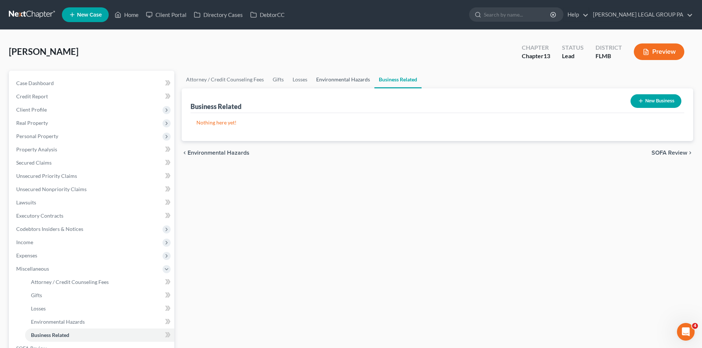
click at [362, 76] on link "Environmental Hazards" at bounding box center [343, 80] width 63 height 18
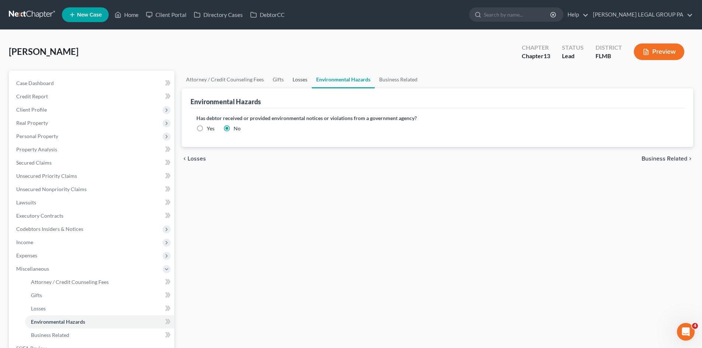
click at [297, 78] on link "Losses" at bounding box center [300, 80] width 24 height 18
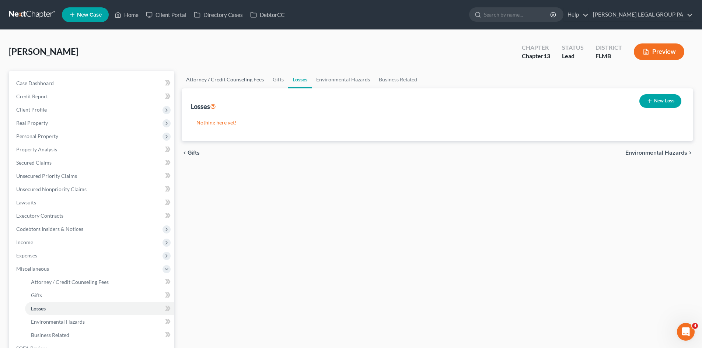
click at [252, 80] on link "Attorney / Credit Counseling Fees" at bounding box center [225, 80] width 87 height 18
select select "0"
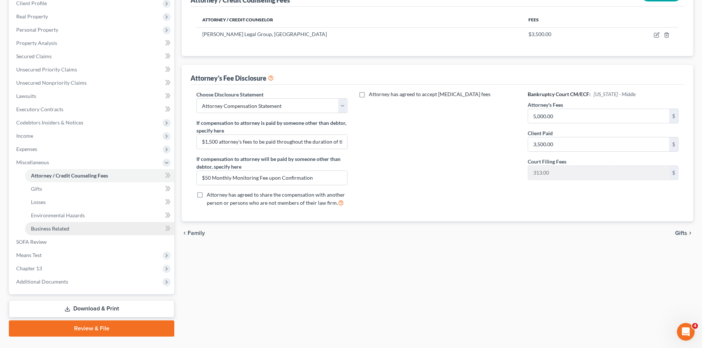
scroll to position [111, 0]
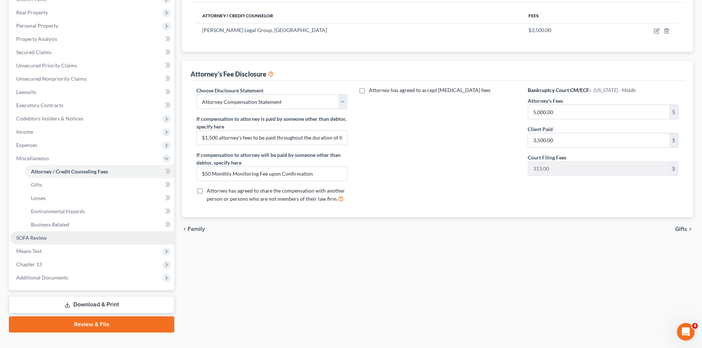
click at [65, 240] on link "SOFA Review" at bounding box center [92, 238] width 164 height 13
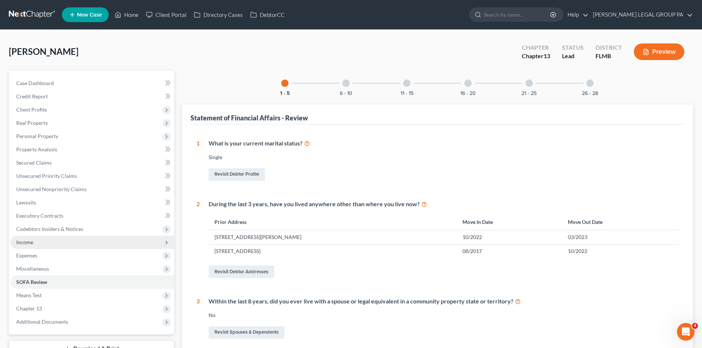
click at [61, 244] on span "Income" at bounding box center [92, 242] width 164 height 13
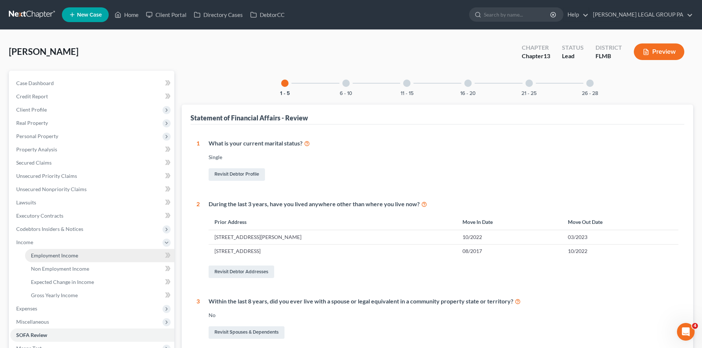
click at [76, 253] on span "Employment Income" at bounding box center [54, 256] width 47 height 6
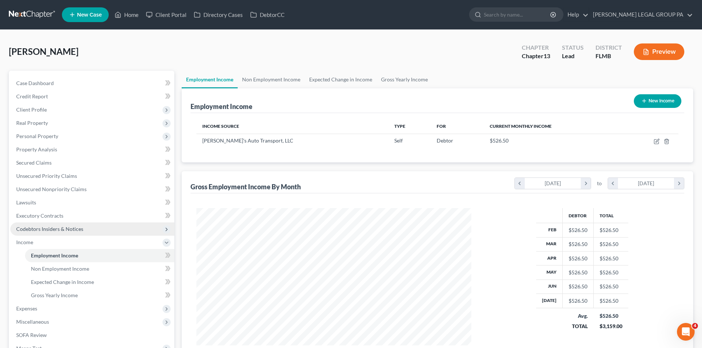
scroll to position [138, 290]
click at [90, 230] on span "Codebtors Insiders & Notices" at bounding box center [92, 229] width 164 height 13
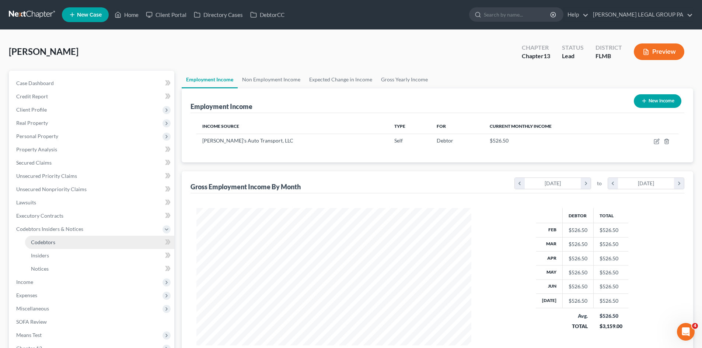
click at [79, 240] on link "Codebtors" at bounding box center [99, 242] width 149 height 13
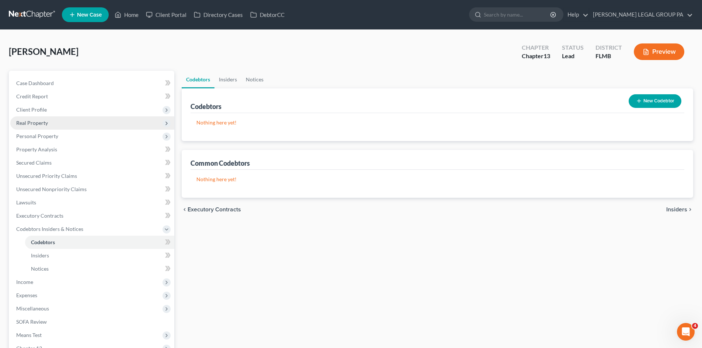
click at [65, 124] on span "Real Property" at bounding box center [92, 123] width 164 height 13
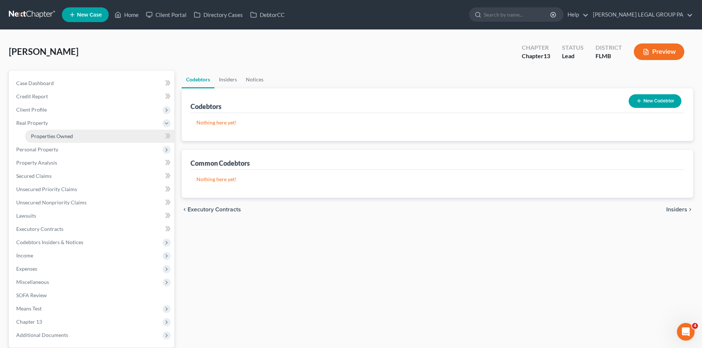
click at [72, 132] on link "Properties Owned" at bounding box center [99, 136] width 149 height 13
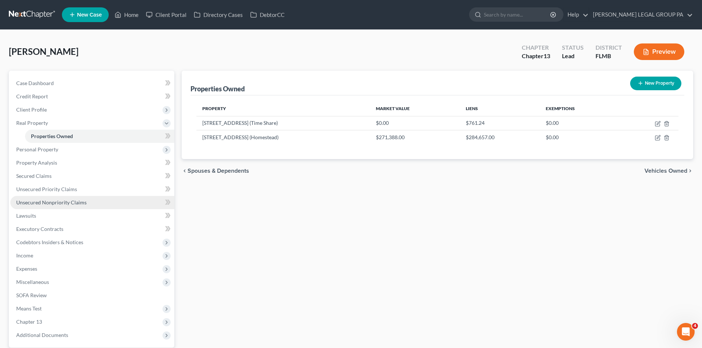
click at [58, 199] on span "Unsecured Nonpriority Claims" at bounding box center [51, 202] width 70 height 6
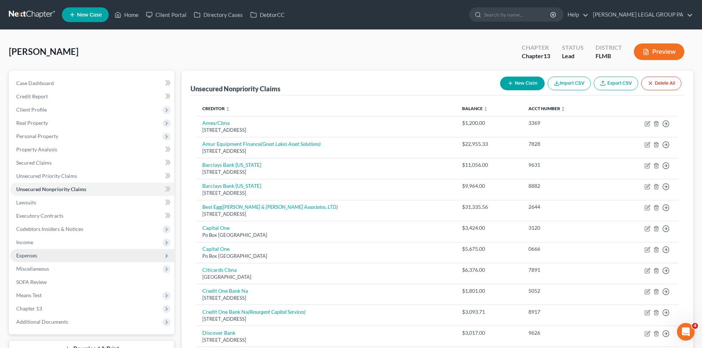
click at [53, 257] on span "Expenses" at bounding box center [92, 255] width 164 height 13
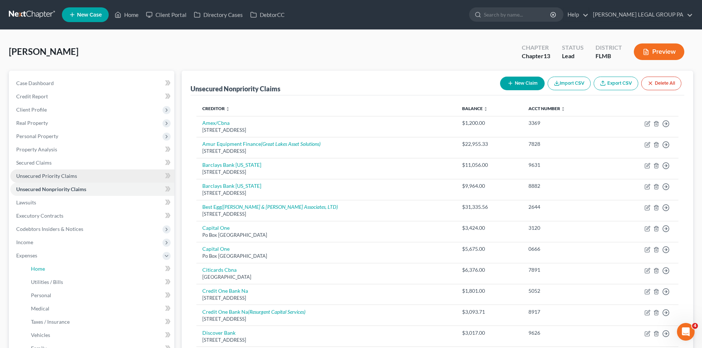
drag, startPoint x: 61, startPoint y: 270, endPoint x: 161, endPoint y: 173, distance: 139.2
click at [61, 270] on link "Home" at bounding box center [99, 269] width 149 height 13
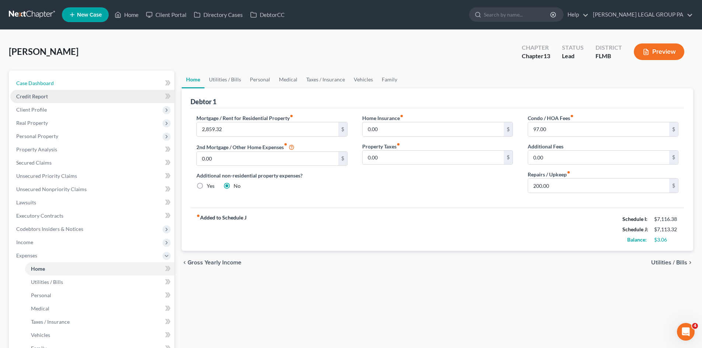
drag, startPoint x: 37, startPoint y: 79, endPoint x: 150, endPoint y: 101, distance: 115.3
click at [37, 79] on link "Case Dashboard" at bounding box center [92, 83] width 164 height 13
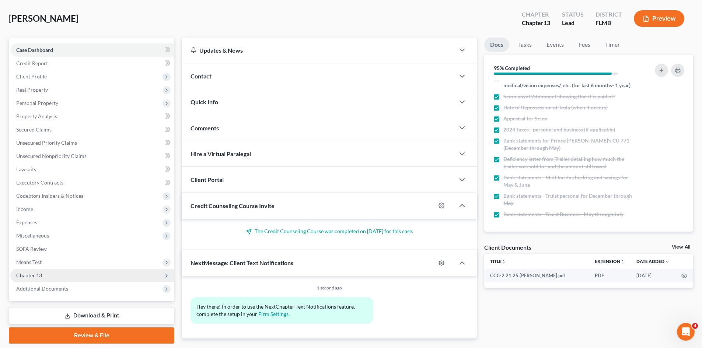
scroll to position [57, 0]
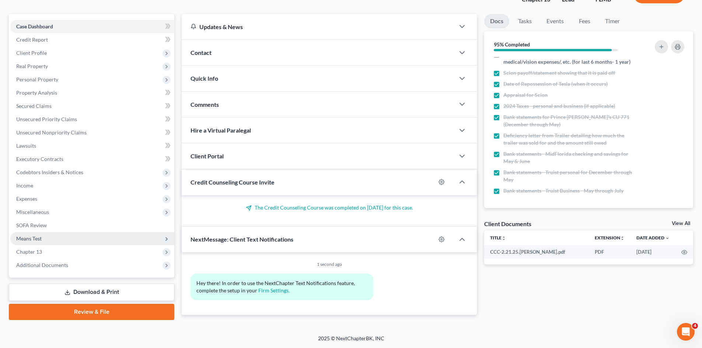
click at [60, 235] on span "Means Test" at bounding box center [92, 238] width 164 height 13
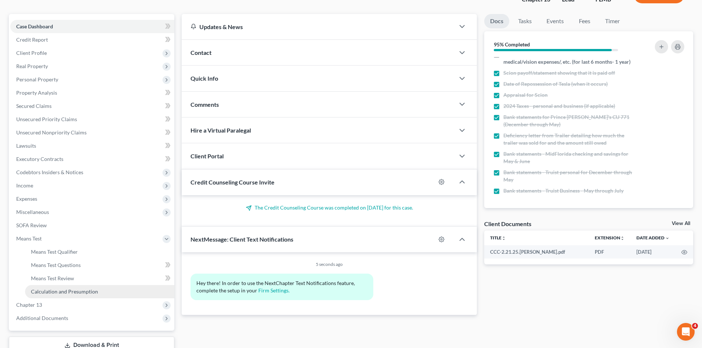
click at [88, 288] on link "Calculation and Presumption" at bounding box center [99, 291] width 149 height 13
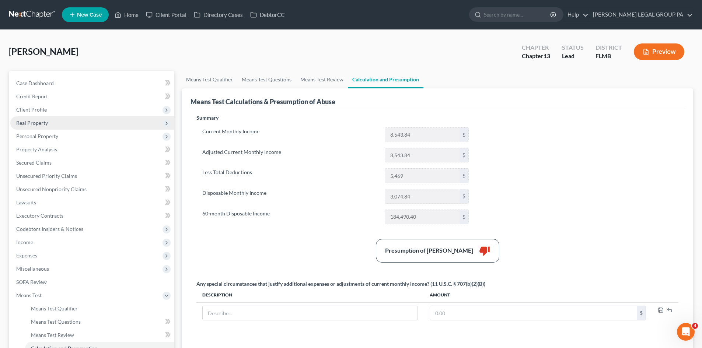
click at [49, 124] on span "Real Property" at bounding box center [92, 123] width 164 height 13
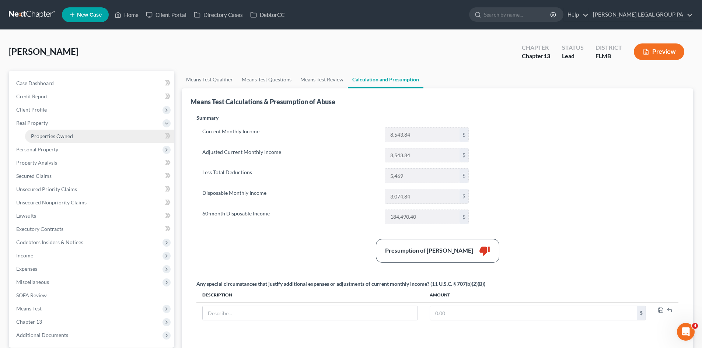
click at [53, 136] on span "Properties Owned" at bounding box center [52, 136] width 42 height 6
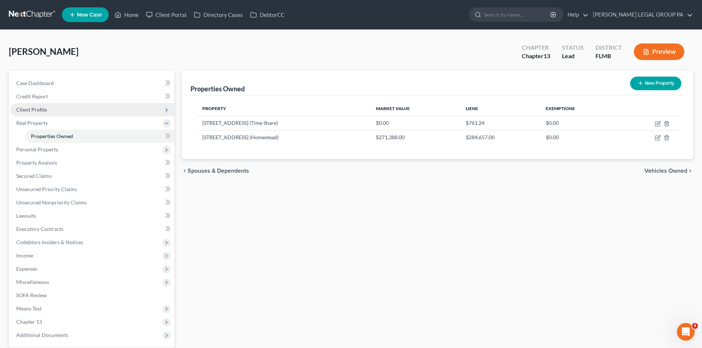
click at [47, 112] on span "Client Profile" at bounding box center [92, 109] width 164 height 13
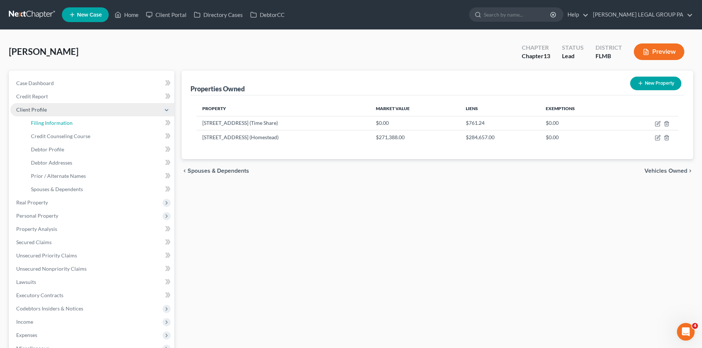
click at [55, 122] on span "Filing Information" at bounding box center [52, 123] width 42 height 6
select select "2"
select select "0"
select select "3"
select select "15"
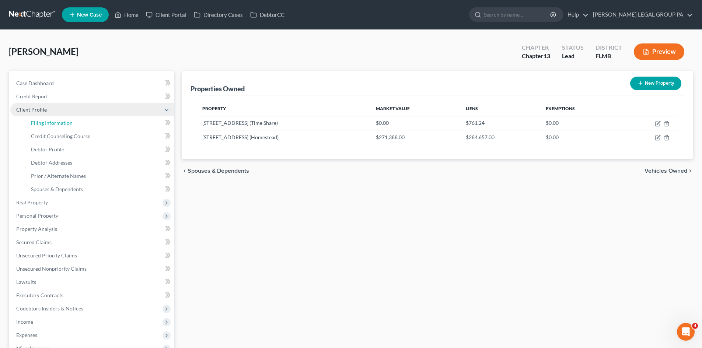
select select "0"
select select "9"
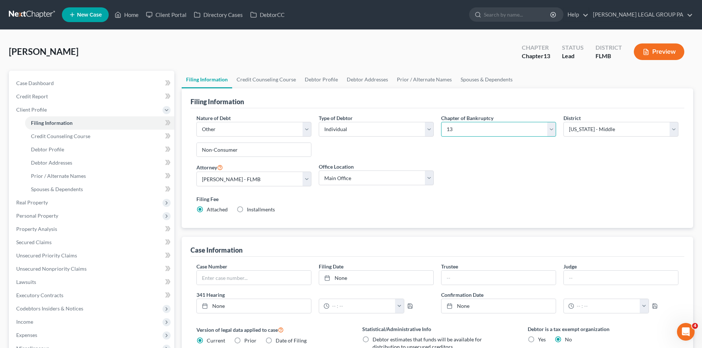
drag, startPoint x: 465, startPoint y: 123, endPoint x: 472, endPoint y: 136, distance: 15.0
click at [465, 123] on select "Select 7 11 12 13" at bounding box center [498, 129] width 115 height 15
select select "0"
click at [441, 122] on select "Select 7 11 12 13" at bounding box center [498, 129] width 115 height 15
click at [490, 178] on div "Nature of Debt Select Business Consumer Other Nature of Business Select Clearin…" at bounding box center [438, 166] width 490 height 105
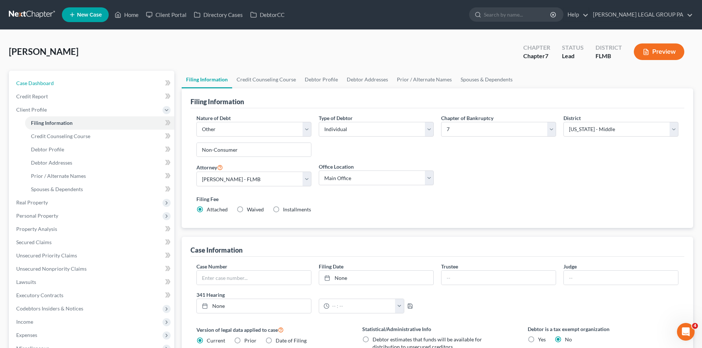
drag, startPoint x: 49, startPoint y: 80, endPoint x: 317, endPoint y: 135, distance: 273.8
click at [49, 80] on span "Case Dashboard" at bounding box center [35, 83] width 38 height 6
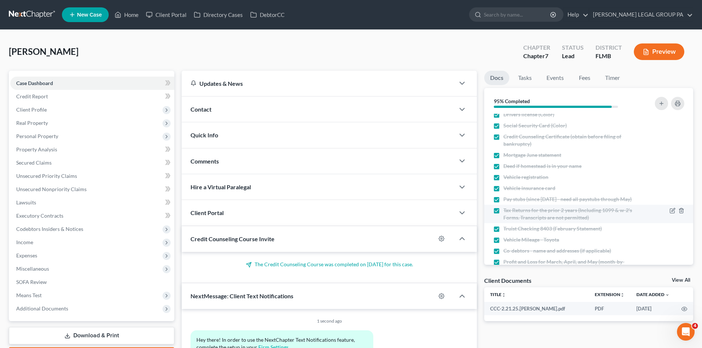
scroll to position [4, 0]
drag, startPoint x: 78, startPoint y: 190, endPoint x: 173, endPoint y: 215, distance: 98.2
click at [78, 190] on span "Unsecured Nonpriority Claims" at bounding box center [51, 189] width 70 height 6
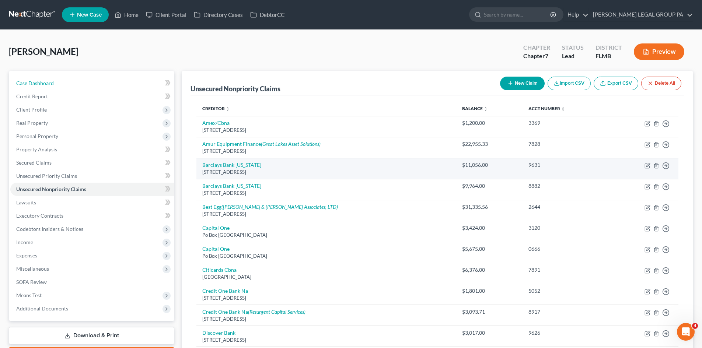
drag, startPoint x: 61, startPoint y: 79, endPoint x: 427, endPoint y: 160, distance: 375.0
click at [61, 79] on link "Case Dashboard" at bounding box center [92, 83] width 164 height 13
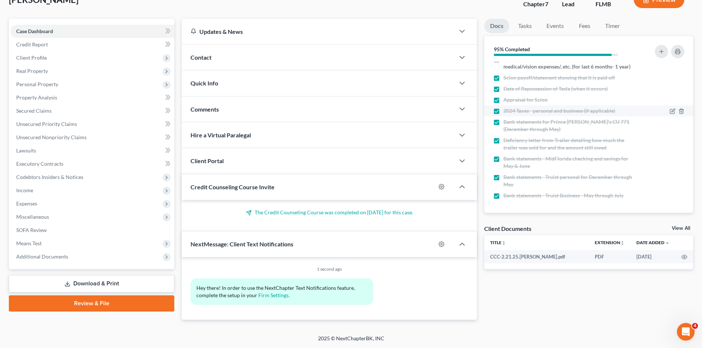
scroll to position [147, 0]
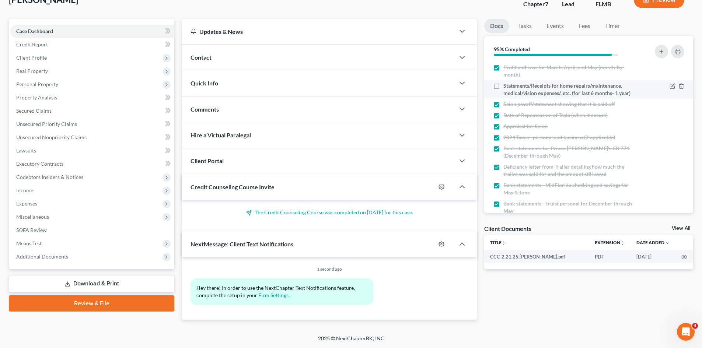
click at [504, 95] on label "Statements/Receipts for home repairs/maintenance, medical/vision expenses/, etc…" at bounding box center [569, 89] width 131 height 15
click at [507, 87] on input "Statements/Receipts for home repairs/maintenance, medical/vision expenses/, etc…" at bounding box center [509, 84] width 5 height 5
checkbox input "true"
click at [60, 222] on span "Miscellaneous" at bounding box center [92, 217] width 164 height 13
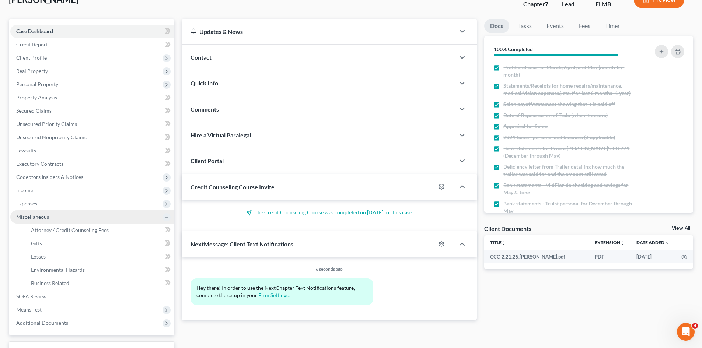
click at [39, 217] on span "Miscellaneous" at bounding box center [32, 217] width 33 height 6
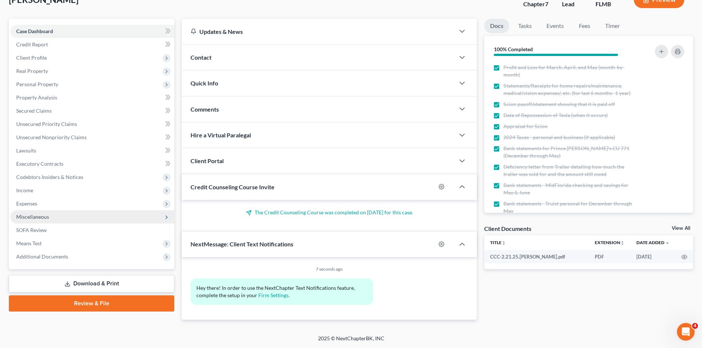
click at [56, 216] on span "Miscellaneous" at bounding box center [92, 217] width 164 height 13
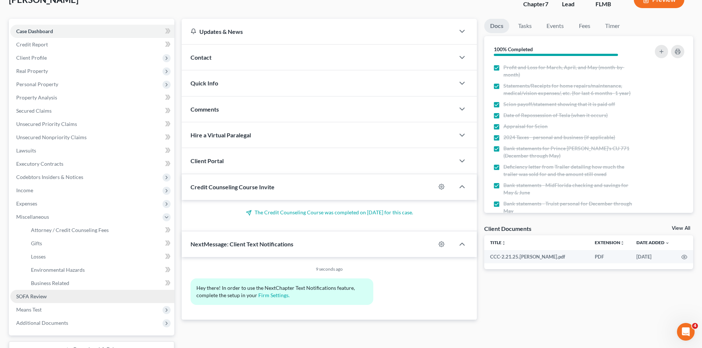
click at [38, 296] on span "SOFA Review" at bounding box center [31, 296] width 31 height 6
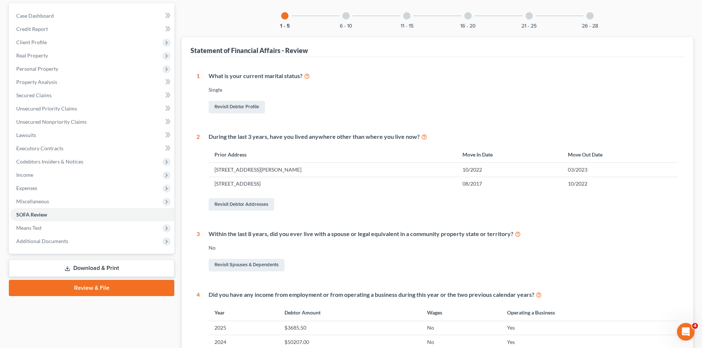
scroll to position [74, 0]
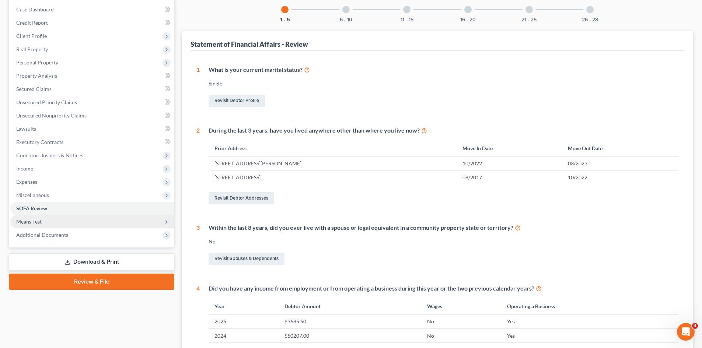
click at [60, 222] on span "Means Test" at bounding box center [92, 221] width 164 height 13
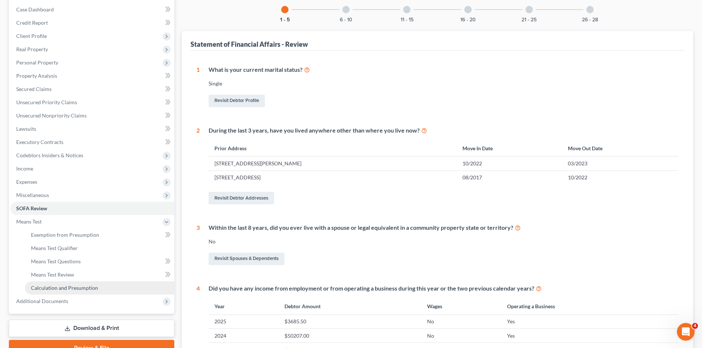
click at [91, 286] on span "Calculation and Presumption" at bounding box center [64, 288] width 67 height 6
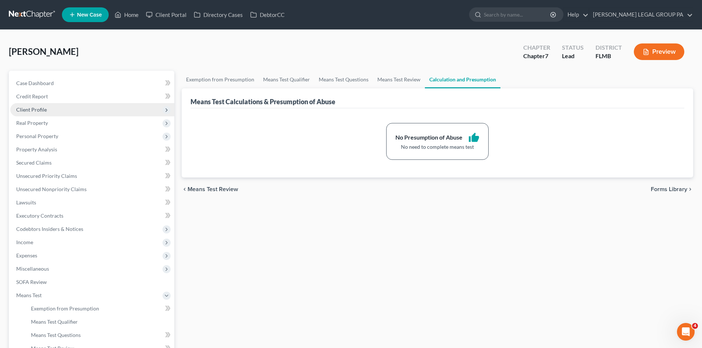
click at [47, 103] on span "Client Profile" at bounding box center [92, 109] width 164 height 13
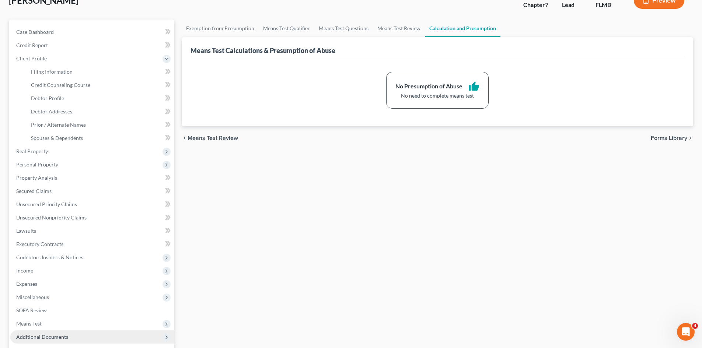
scroll to position [123, 0]
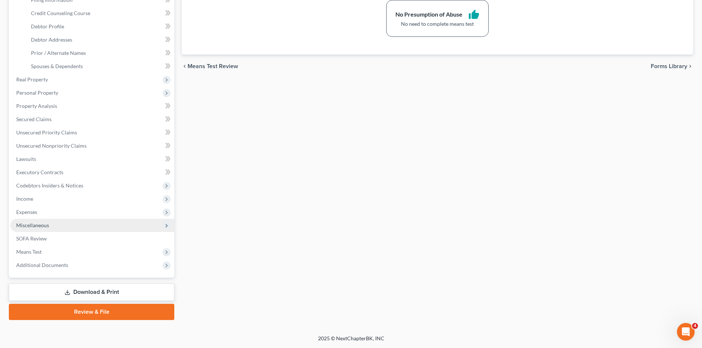
click at [44, 227] on span "Miscellaneous" at bounding box center [32, 225] width 33 height 6
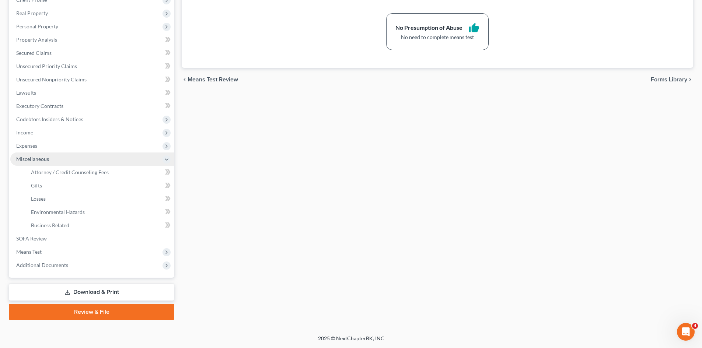
scroll to position [110, 0]
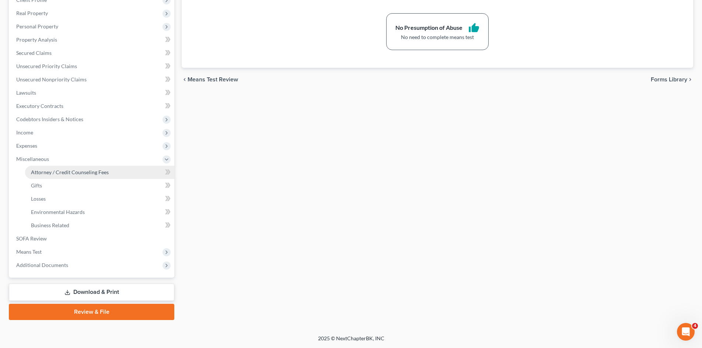
click at [63, 173] on span "Attorney / Credit Counseling Fees" at bounding box center [70, 172] width 78 height 6
select select "0"
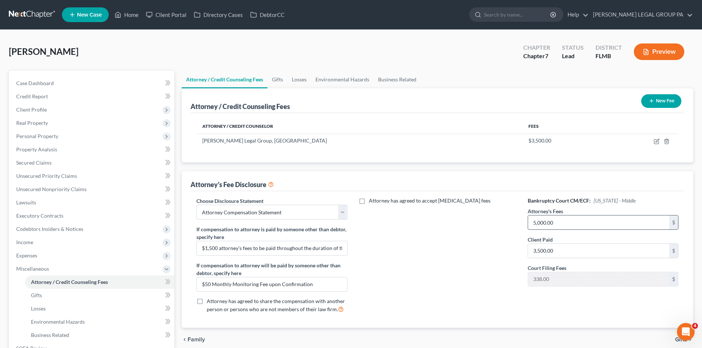
click at [587, 218] on input "5,000.00" at bounding box center [598, 223] width 141 height 14
type input "3,500.00"
click at [470, 298] on div "Attorney has agreed to accept [MEDICAL_DATA] fees" at bounding box center [438, 258] width 166 height 122
click at [253, 247] on input "$1,500 attorney's fees to be paid throughout the duration of the plan" at bounding box center [272, 248] width 150 height 14
click at [252, 247] on input "$1,500 attorney's fees to be paid throughout the duration of the plan" at bounding box center [272, 248] width 150 height 14
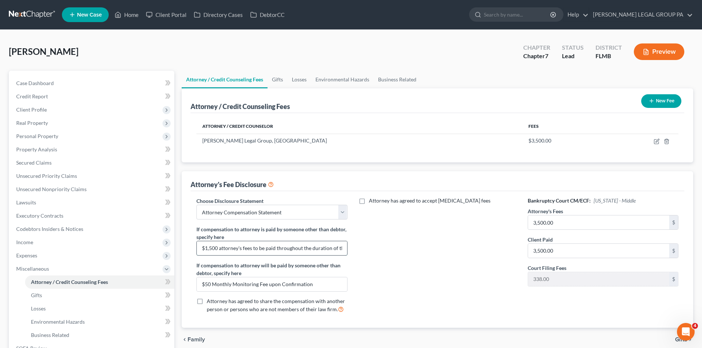
click at [252, 247] on input "$1,500 attorney's fees to be paid throughout the duration of the plan" at bounding box center [272, 248] width 150 height 14
drag, startPoint x: 322, startPoint y: 282, endPoint x: 6, endPoint y: 252, distance: 317.1
click at [14, 258] on div "Petition Navigation Case Dashboard Payments Invoices Payments Payments Credit R…" at bounding box center [351, 250] width 692 height 359
click at [435, 270] on div "Attorney has agreed to accept [MEDICAL_DATA] fees" at bounding box center [438, 258] width 166 height 122
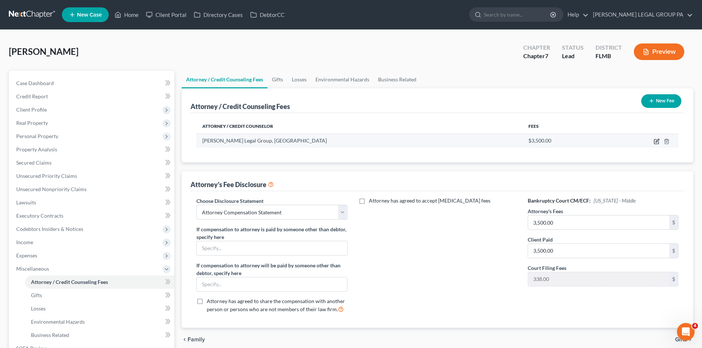
click at [657, 141] on icon "button" at bounding box center [657, 140] width 3 height 3
select select "9"
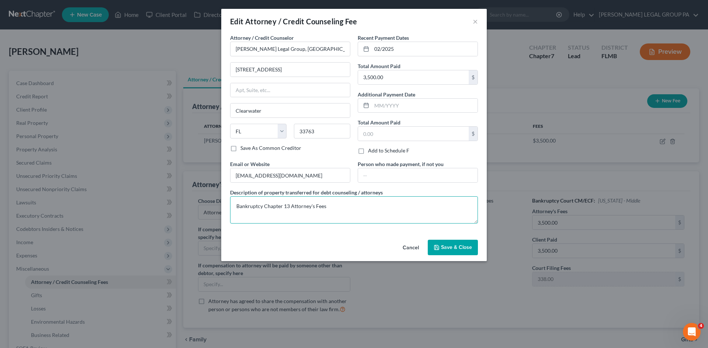
click at [288, 202] on textarea "Bankruptcy Chapter 13 Attorney's Fees" at bounding box center [354, 210] width 248 height 27
type textarea "Bankruptcy Chapter 7 Attorney's Fees"
click at [451, 249] on span "Save & Close" at bounding box center [456, 247] width 31 height 6
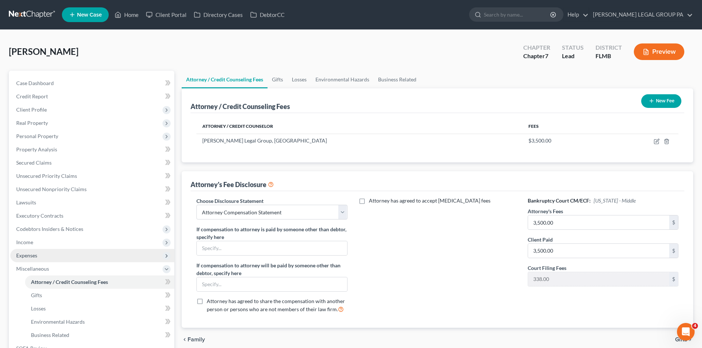
drag, startPoint x: 54, startPoint y: 253, endPoint x: 56, endPoint y: 262, distance: 9.6
click at [54, 253] on span "Expenses" at bounding box center [92, 255] width 164 height 13
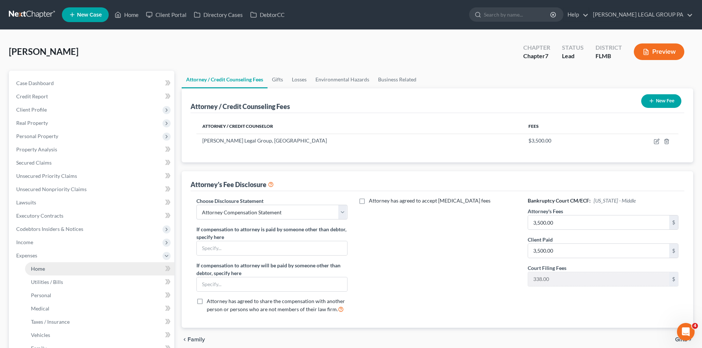
click at [55, 267] on link "Home" at bounding box center [99, 269] width 149 height 13
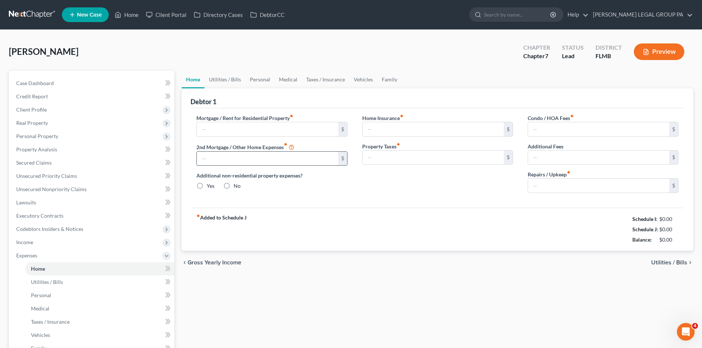
type input "2,859.32"
click at [228, 81] on link "Utilities / Bills" at bounding box center [225, 80] width 41 height 18
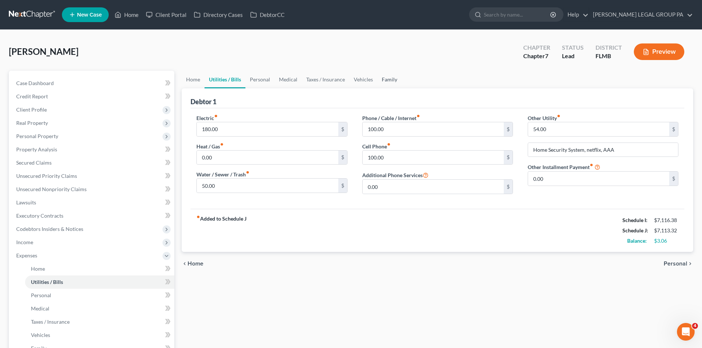
click at [390, 77] on link "Family" at bounding box center [390, 80] width 24 height 18
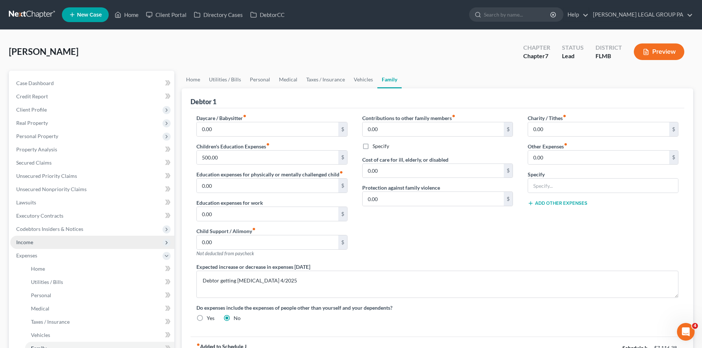
click at [43, 241] on span "Income" at bounding box center [92, 242] width 164 height 13
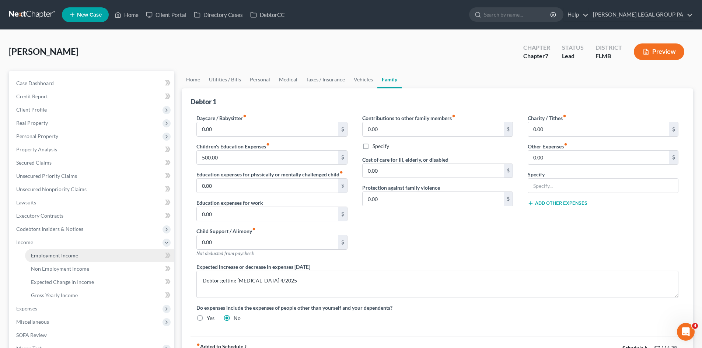
click at [51, 254] on span "Employment Income" at bounding box center [54, 256] width 47 height 6
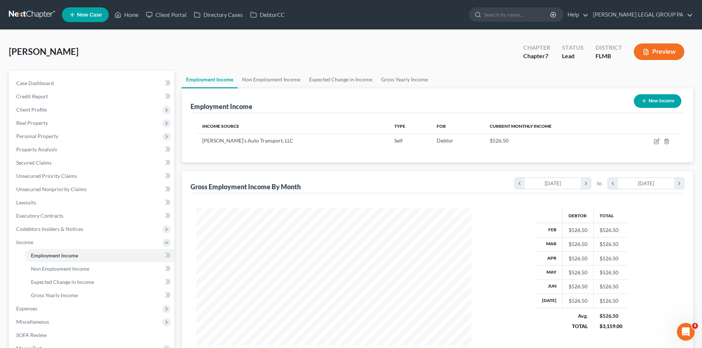
scroll to position [138, 290]
click at [397, 78] on link "Gross Yearly Income" at bounding box center [405, 80] width 56 height 18
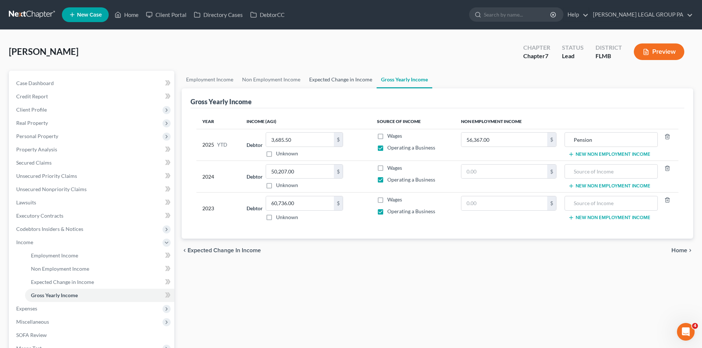
click at [346, 81] on link "Expected Change in Income" at bounding box center [341, 80] width 72 height 18
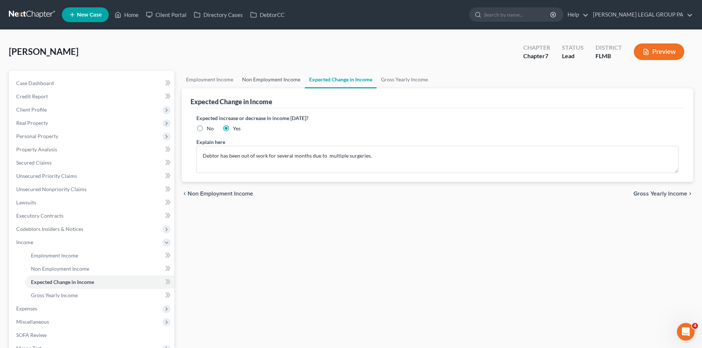
click at [277, 83] on link "Non Employment Income" at bounding box center [271, 80] width 67 height 18
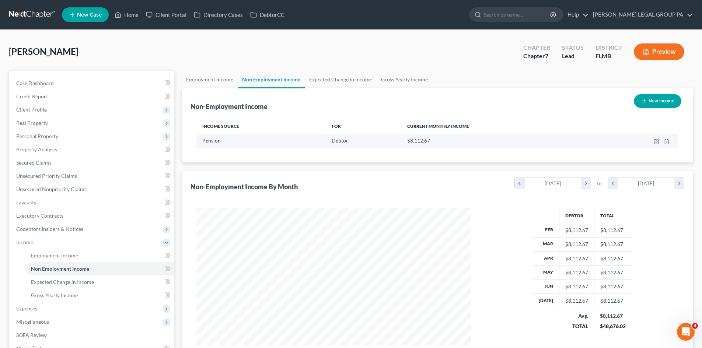
scroll to position [138, 290]
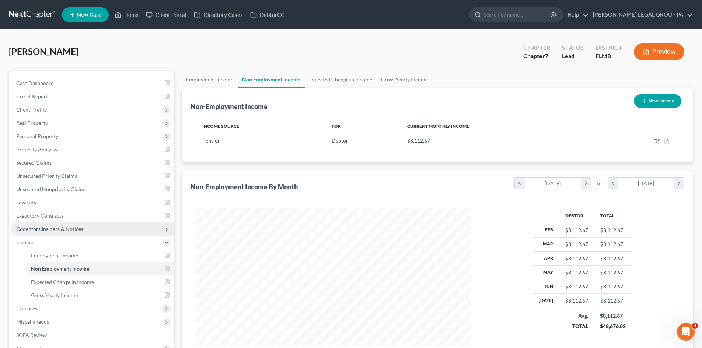
click at [45, 233] on span "Codebtors Insiders & Notices" at bounding box center [92, 229] width 164 height 13
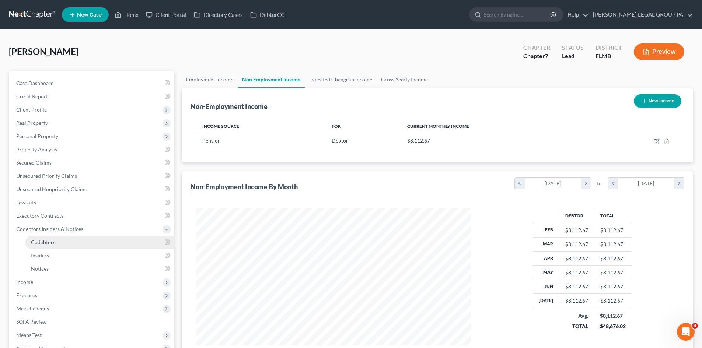
click at [48, 243] on span "Codebtors" at bounding box center [43, 242] width 24 height 6
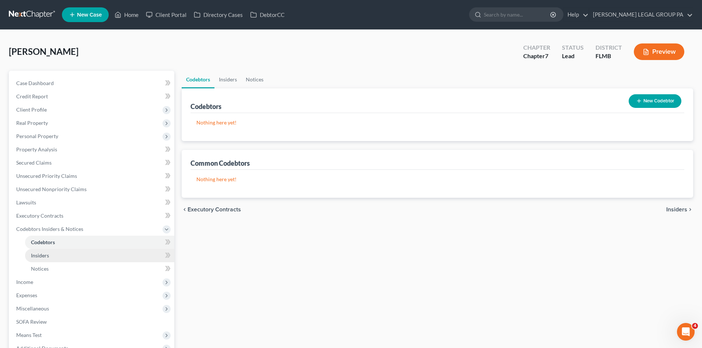
click at [51, 258] on link "Insiders" at bounding box center [99, 255] width 149 height 13
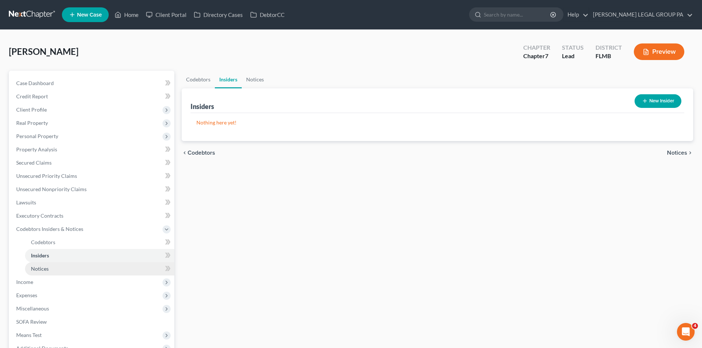
click at [52, 265] on link "Notices" at bounding box center [99, 269] width 149 height 13
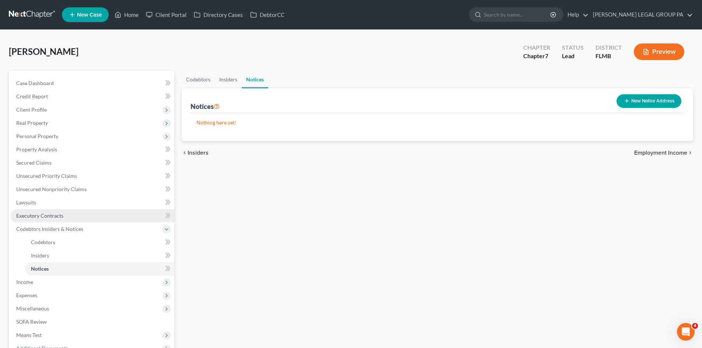
click at [58, 213] on span "Executory Contracts" at bounding box center [39, 216] width 47 height 6
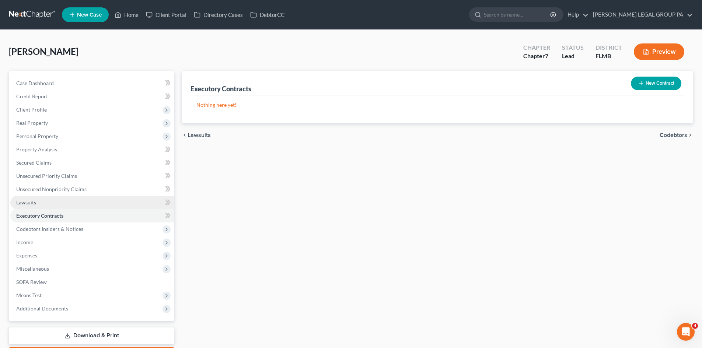
click at [58, 196] on link "Lawsuits" at bounding box center [92, 202] width 164 height 13
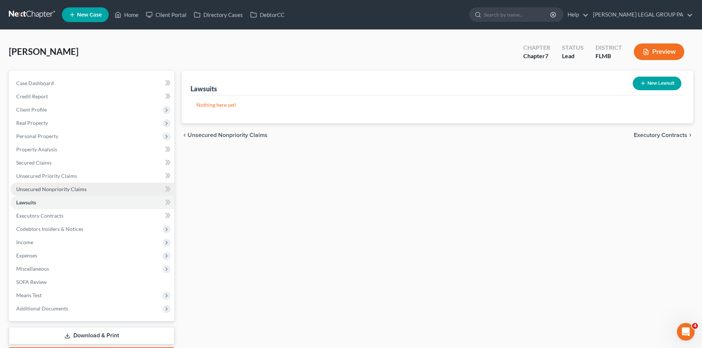
click at [69, 192] on span "Unsecured Nonpriority Claims" at bounding box center [51, 189] width 70 height 6
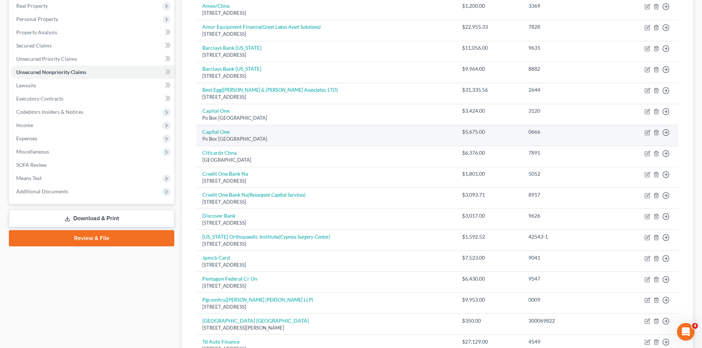
scroll to position [37, 0]
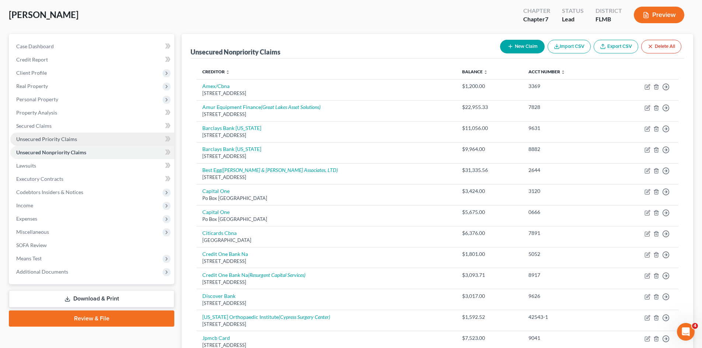
click at [69, 137] on span "Unsecured Priority Claims" at bounding box center [46, 139] width 61 height 6
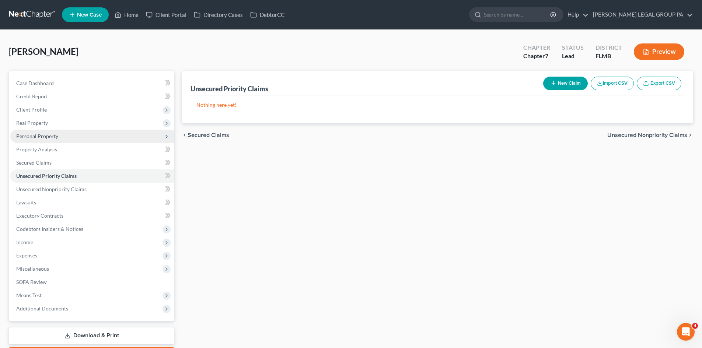
click at [51, 142] on span "Personal Property" at bounding box center [92, 136] width 164 height 13
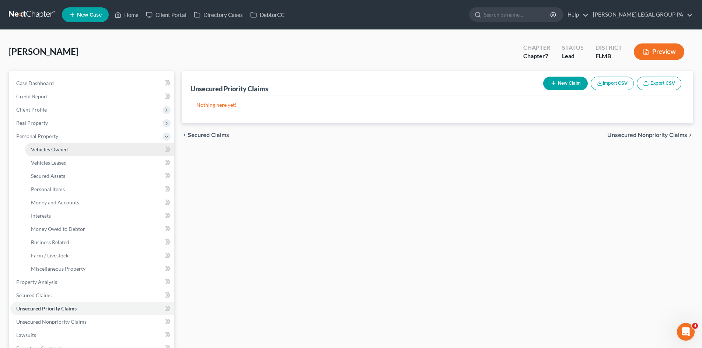
click at [56, 150] on span "Vehicles Owned" at bounding box center [49, 149] width 37 height 6
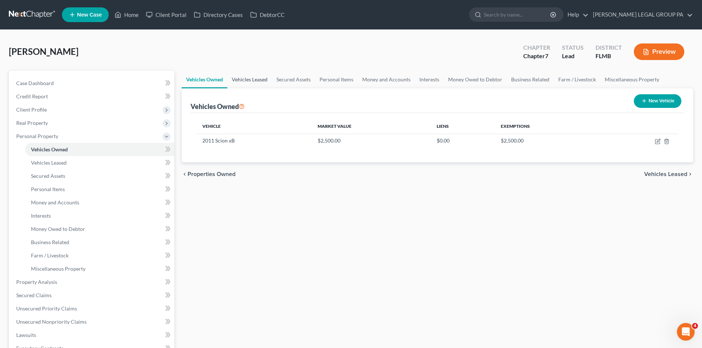
click at [261, 77] on link "Vehicles Leased" at bounding box center [249, 80] width 45 height 18
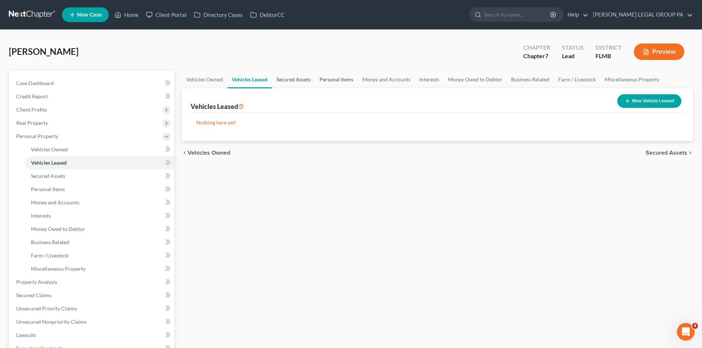
click at [301, 77] on link "Secured Assets" at bounding box center [293, 80] width 43 height 18
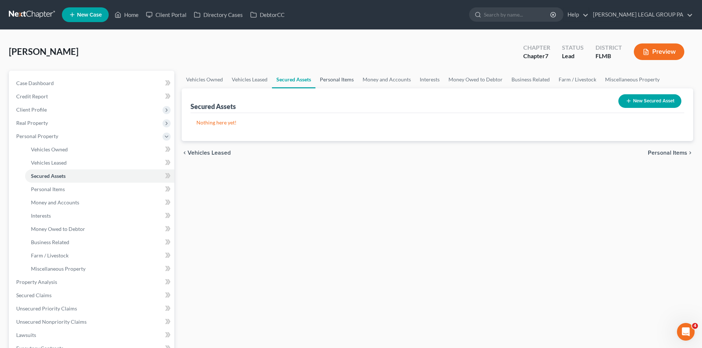
click at [343, 80] on link "Personal Items" at bounding box center [337, 80] width 43 height 18
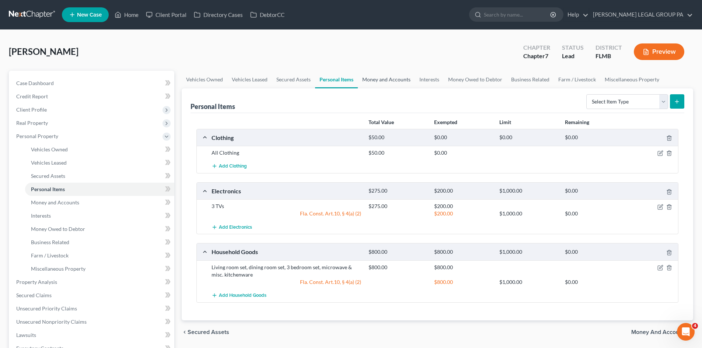
click at [381, 77] on link "Money and Accounts" at bounding box center [386, 80] width 57 height 18
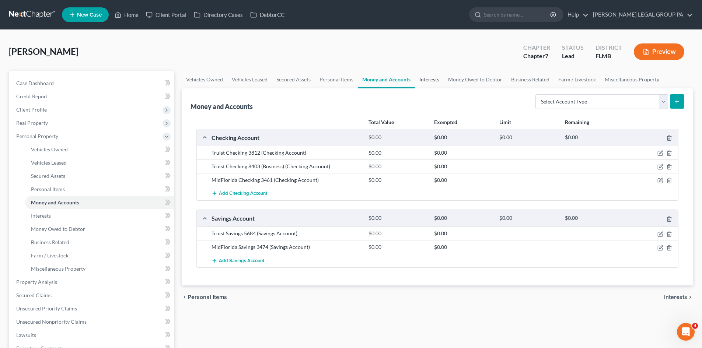
click at [430, 83] on link "Interests" at bounding box center [429, 80] width 29 height 18
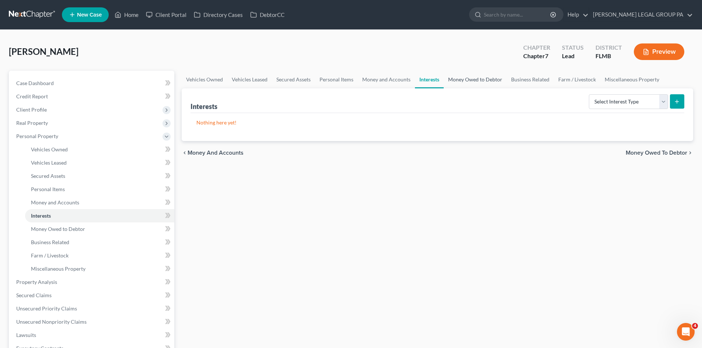
click at [468, 80] on link "Money Owed to Debtor" at bounding box center [475, 80] width 63 height 18
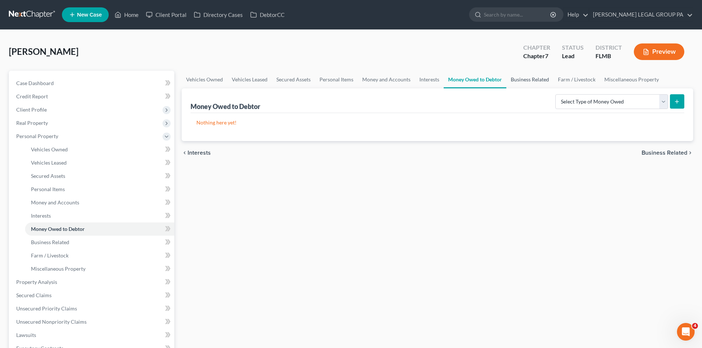
click at [531, 80] on link "Business Related" at bounding box center [530, 80] width 47 height 18
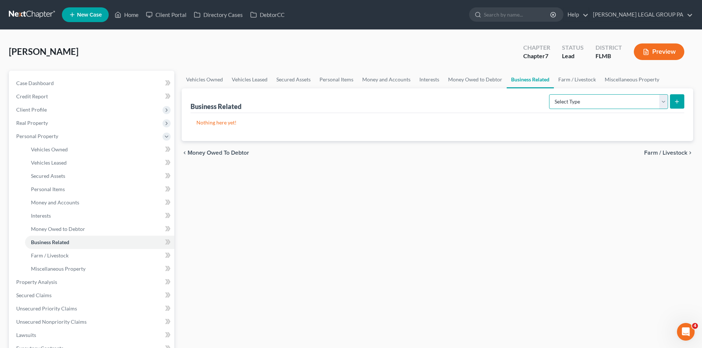
click at [580, 99] on select "Select Type Customer Lists Franchises Inventory Licenses Machinery Office Equip…" at bounding box center [608, 101] width 119 height 15
drag, startPoint x: 505, startPoint y: 146, endPoint x: 560, endPoint y: 94, distance: 76.4
click at [505, 146] on div "chevron_left Money Owed to Debtor Farm / Livestock chevron_right" at bounding box center [438, 153] width 512 height 24
click at [568, 78] on link "Farm / Livestock" at bounding box center [577, 80] width 46 height 18
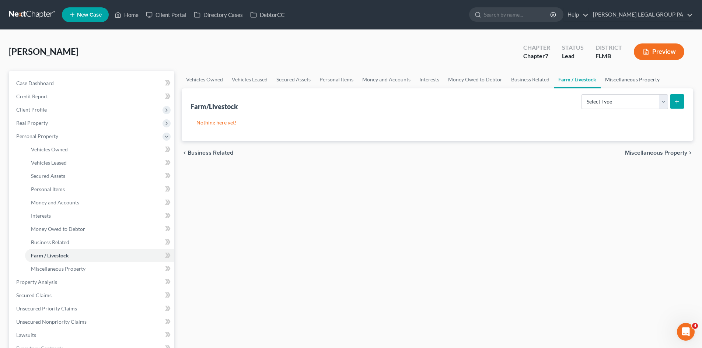
click at [633, 78] on link "Miscellaneous Property" at bounding box center [632, 80] width 63 height 18
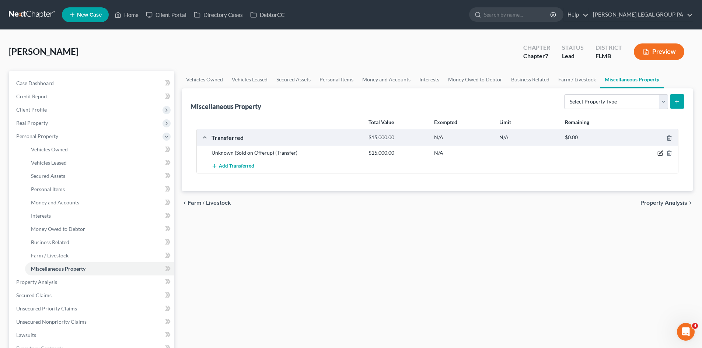
click at [659, 152] on icon "button" at bounding box center [661, 153] width 6 height 6
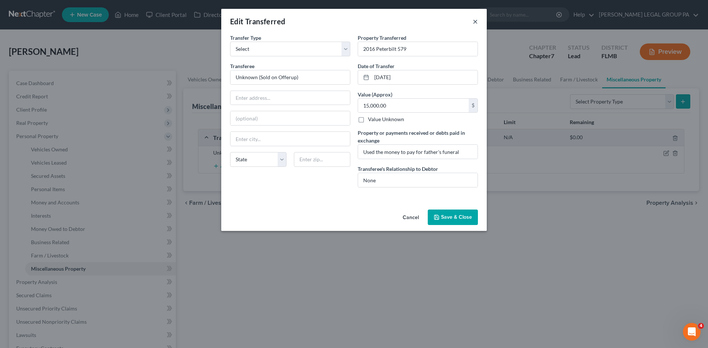
click at [476, 22] on button "×" at bounding box center [475, 21] width 5 height 9
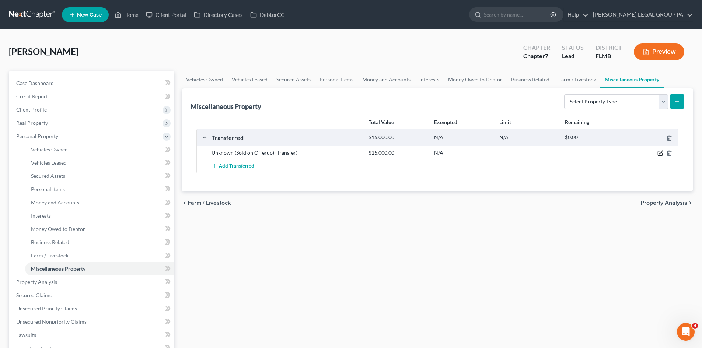
click at [660, 153] on icon "button" at bounding box center [661, 153] width 6 height 6
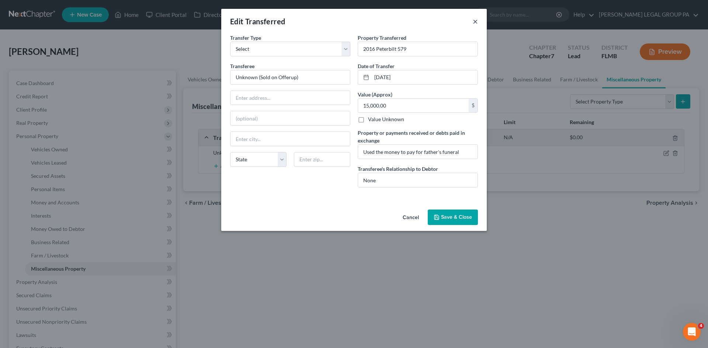
click at [476, 22] on button "×" at bounding box center [475, 21] width 5 height 9
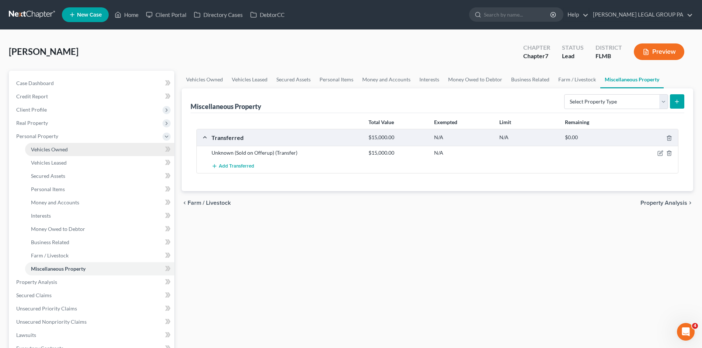
click at [86, 153] on link "Vehicles Owned" at bounding box center [99, 149] width 149 height 13
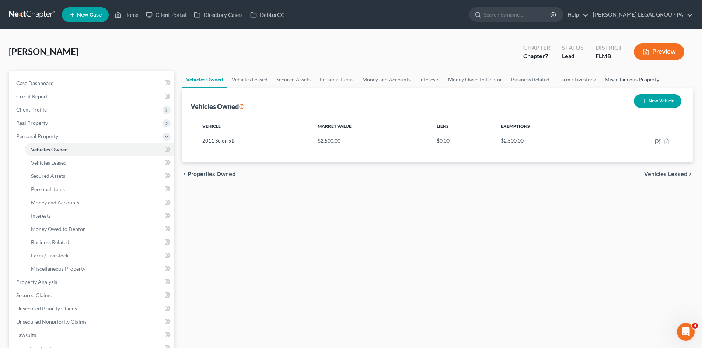
click at [613, 81] on link "Miscellaneous Property" at bounding box center [632, 80] width 63 height 18
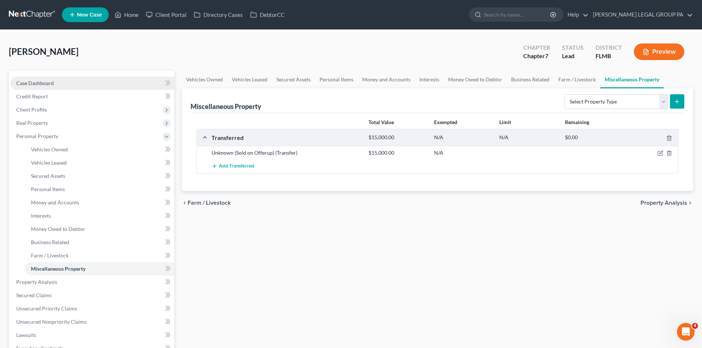
click at [73, 84] on link "Case Dashboard" at bounding box center [92, 83] width 164 height 13
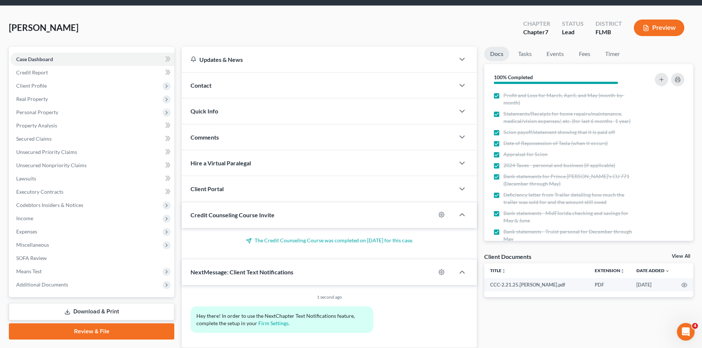
scroll to position [52, 0]
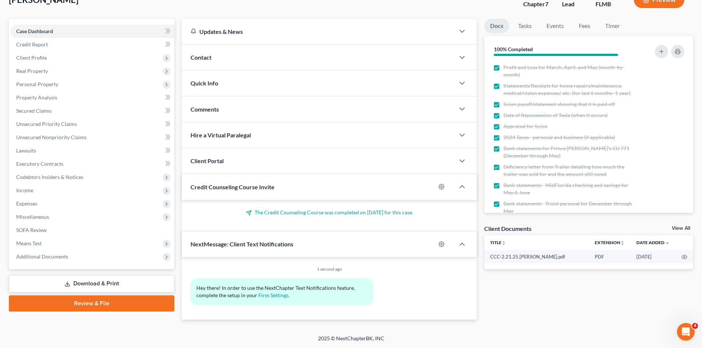
click at [59, 285] on link "Download & Print" at bounding box center [92, 283] width 166 height 17
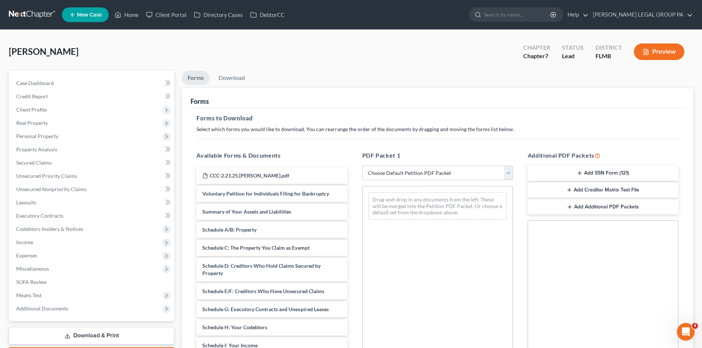
click at [588, 173] on button "Add SSN Form (121)" at bounding box center [603, 173] width 151 height 15
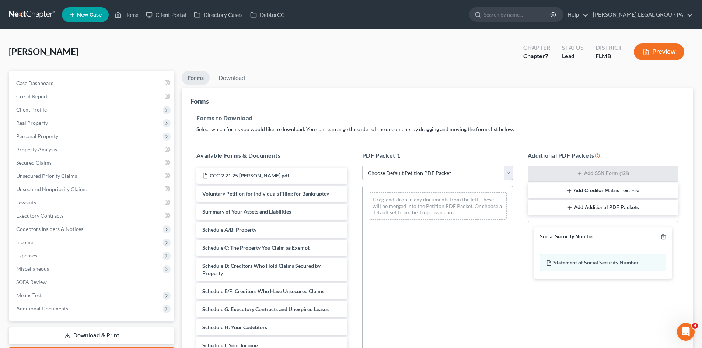
drag, startPoint x: 461, startPoint y: 172, endPoint x: 453, endPoint y: 179, distance: 10.7
click at [461, 172] on select "Choose Default Petition PDF Packet Complete Bankruptcy Petition (all forms and …" at bounding box center [437, 173] width 151 height 15
click at [362, 166] on select "Choose Default Petition PDF Packet Complete Bankruptcy Petition (all forms and …" at bounding box center [437, 173] width 151 height 15
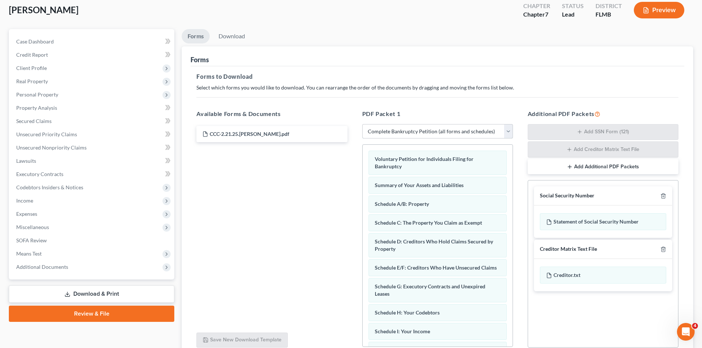
scroll to position [108, 0]
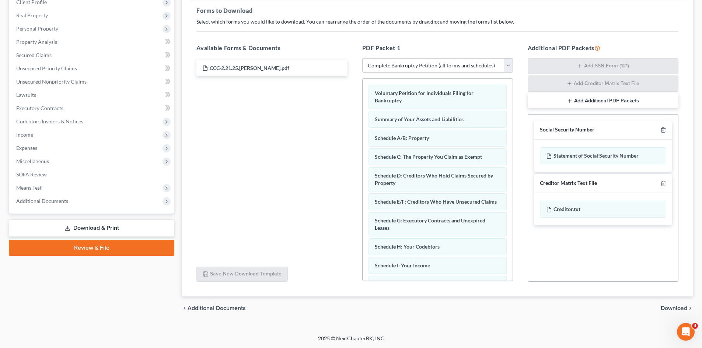
click at [670, 308] on span "Download" at bounding box center [674, 309] width 27 height 6
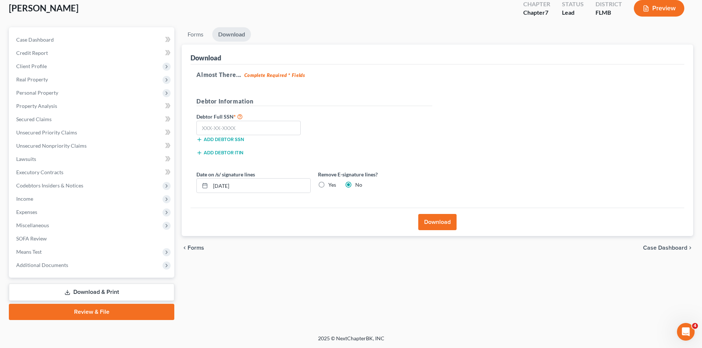
scroll to position [44, 0]
click at [236, 122] on input "text" at bounding box center [249, 128] width 104 height 15
click at [446, 226] on button "Download" at bounding box center [437, 222] width 38 height 16
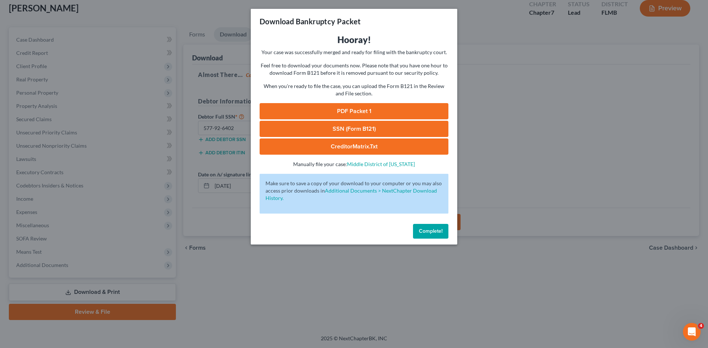
drag, startPoint x: 364, startPoint y: 134, endPoint x: 27, endPoint y: 178, distance: 339.5
click at [364, 134] on link "SSN (Form B121)" at bounding box center [354, 129] width 189 height 16
drag, startPoint x: 361, startPoint y: 114, endPoint x: 215, endPoint y: 1, distance: 184.2
click at [361, 114] on link "PDF Packet 1" at bounding box center [354, 111] width 189 height 16
drag, startPoint x: 428, startPoint y: 230, endPoint x: 73, endPoint y: 86, distance: 383.2
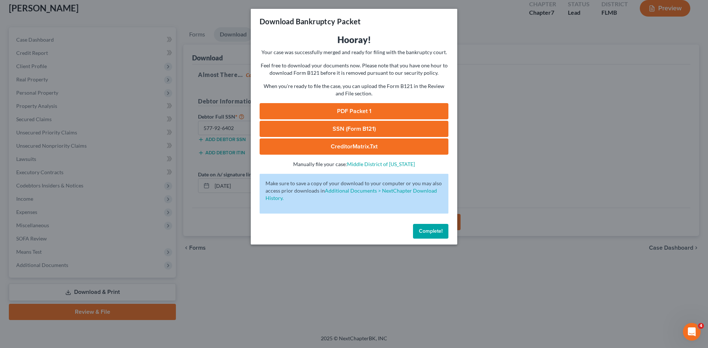
click at [428, 230] on span "Complete!" at bounding box center [431, 231] width 24 height 6
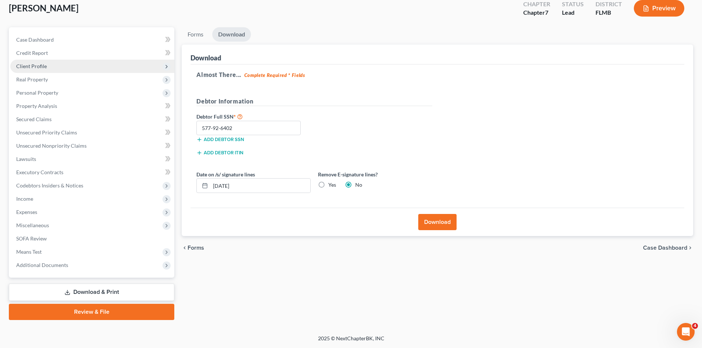
click at [48, 66] on span "Client Profile" at bounding box center [92, 66] width 164 height 13
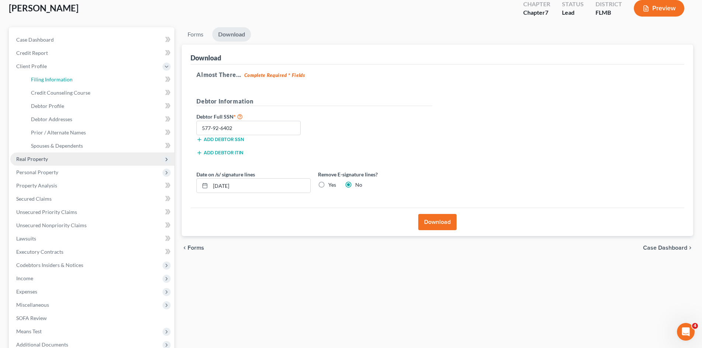
click at [63, 76] on span "Filing Information" at bounding box center [52, 79] width 42 height 6
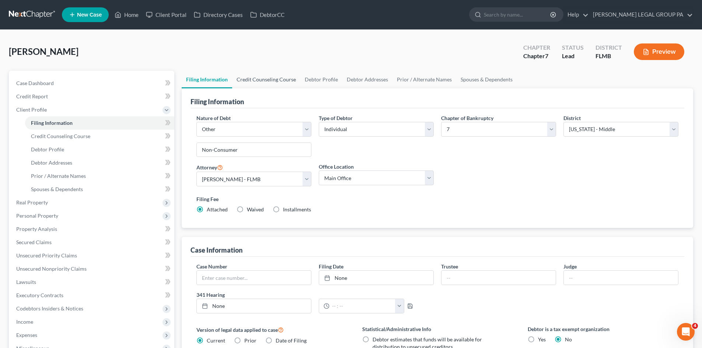
click at [268, 74] on link "Credit Counseling Course" at bounding box center [266, 80] width 68 height 18
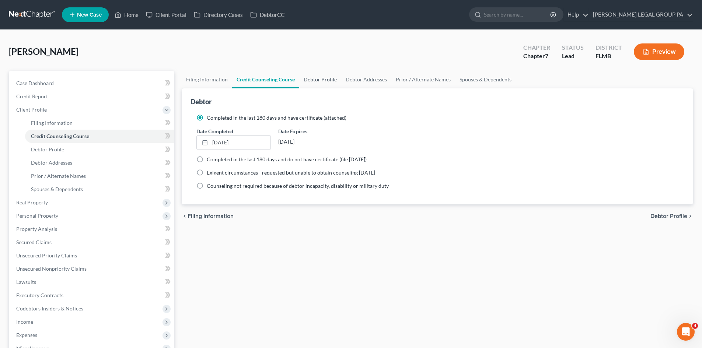
click at [323, 83] on link "Debtor Profile" at bounding box center [320, 80] width 42 height 18
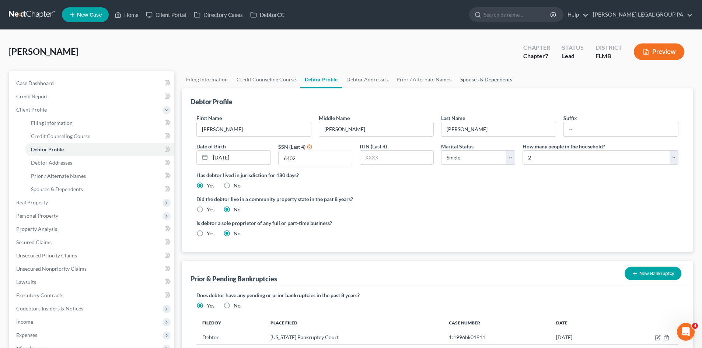
click at [480, 81] on link "Spouses & Dependents" at bounding box center [486, 80] width 61 height 18
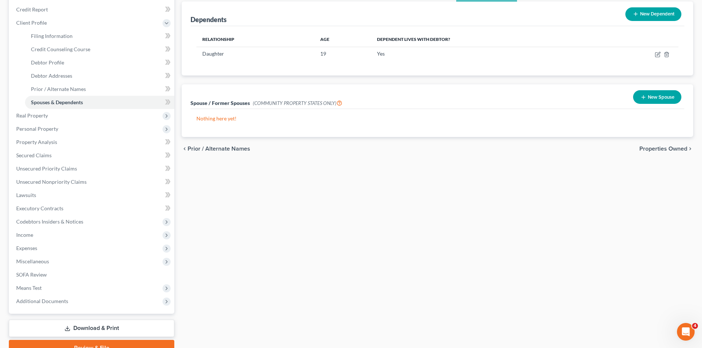
scroll to position [13, 0]
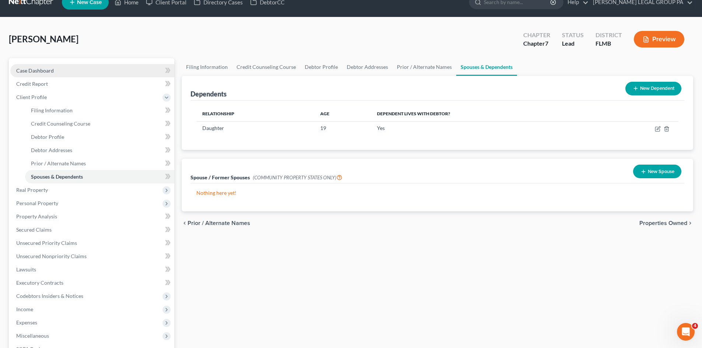
click at [31, 65] on link "Case Dashboard" at bounding box center [92, 70] width 164 height 13
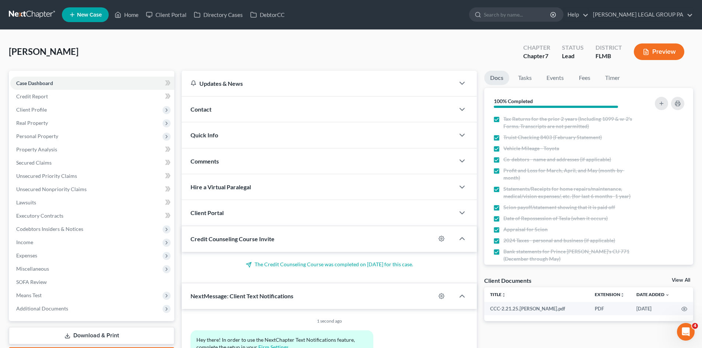
scroll to position [189, 0]
drag, startPoint x: 63, startPoint y: 125, endPoint x: 3, endPoint y: 261, distance: 148.9
click at [63, 125] on span "Real Property" at bounding box center [92, 123] width 164 height 13
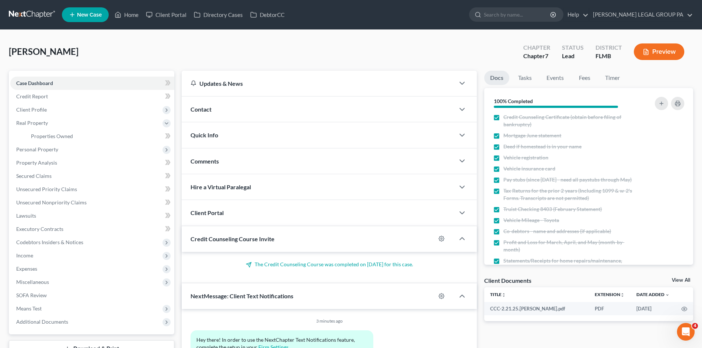
scroll to position [4, 0]
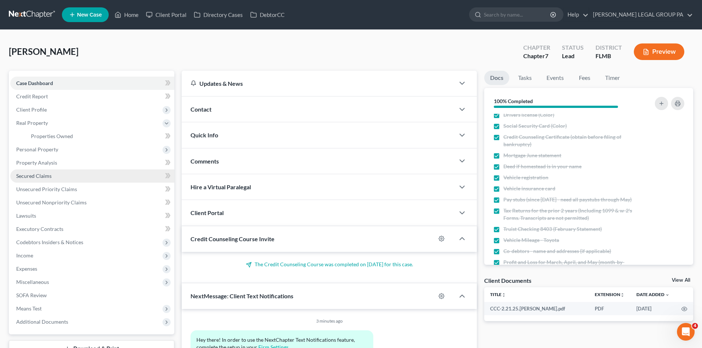
drag, startPoint x: 38, startPoint y: 148, endPoint x: 12, endPoint y: 172, distance: 35.2
click at [38, 148] on span "Personal Property" at bounding box center [37, 149] width 42 height 6
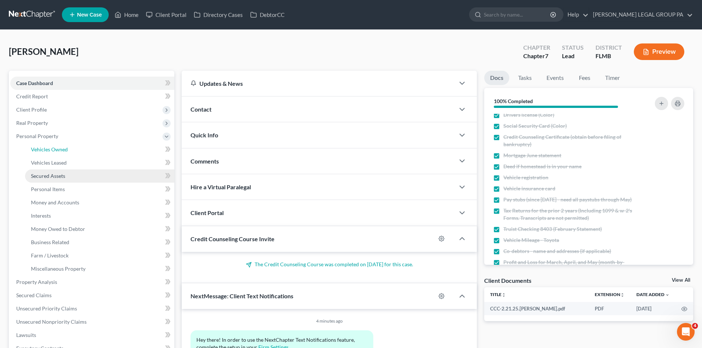
click at [43, 146] on span "Vehicles Owned" at bounding box center [49, 149] width 37 height 6
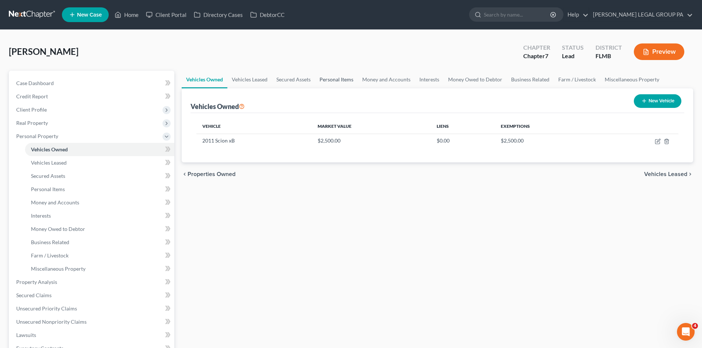
click at [346, 79] on link "Personal Items" at bounding box center [336, 80] width 43 height 18
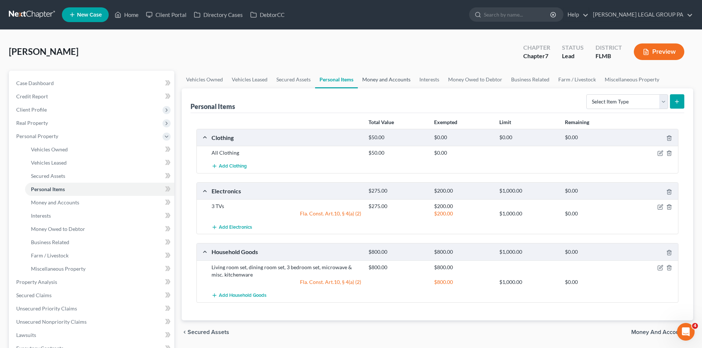
click at [395, 72] on link "Money and Accounts" at bounding box center [386, 80] width 57 height 18
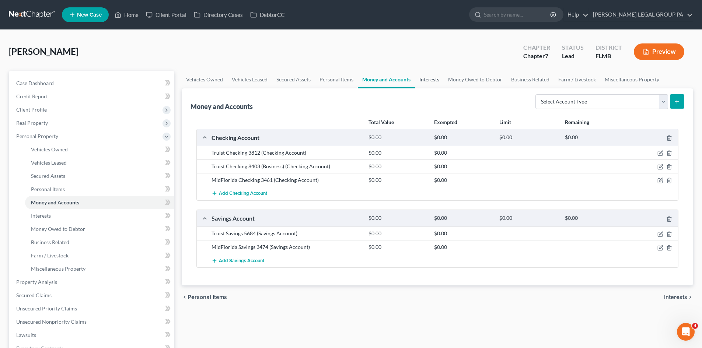
click at [439, 84] on link "Interests" at bounding box center [429, 80] width 29 height 18
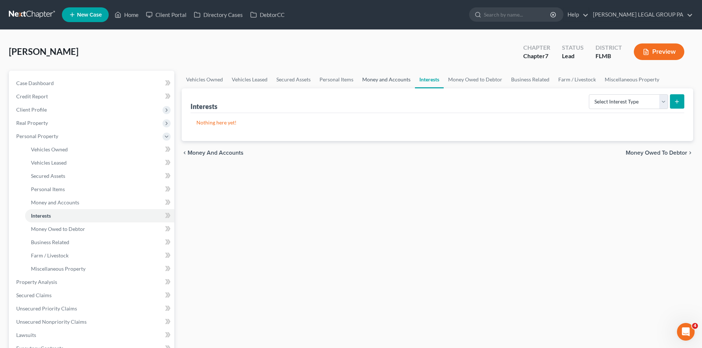
click at [380, 82] on link "Money and Accounts" at bounding box center [386, 80] width 57 height 18
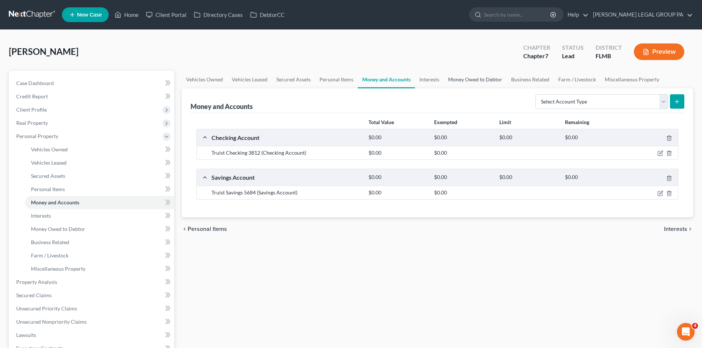
click at [472, 80] on link "Money Owed to Debtor" at bounding box center [475, 80] width 63 height 18
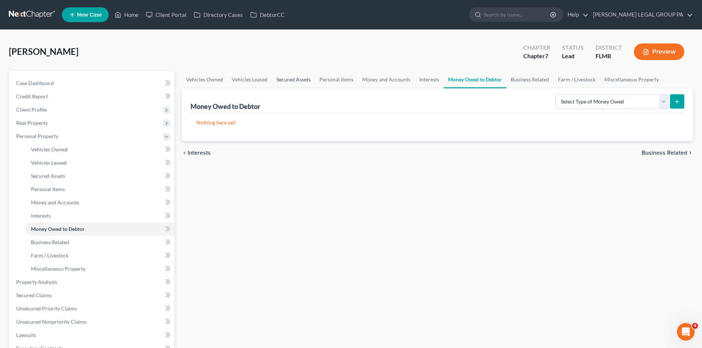
click at [290, 83] on link "Secured Assets" at bounding box center [293, 80] width 43 height 18
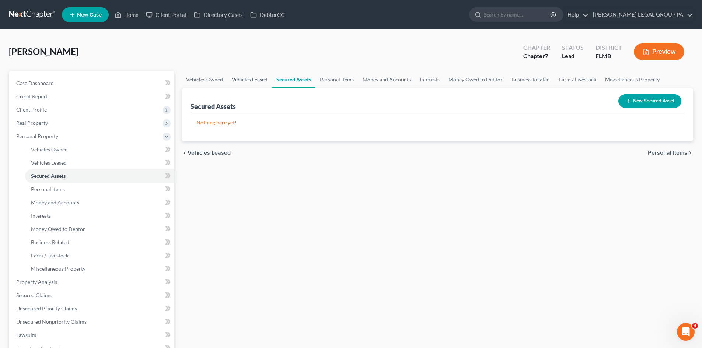
click at [242, 80] on link "Vehicles Leased" at bounding box center [249, 80] width 45 height 18
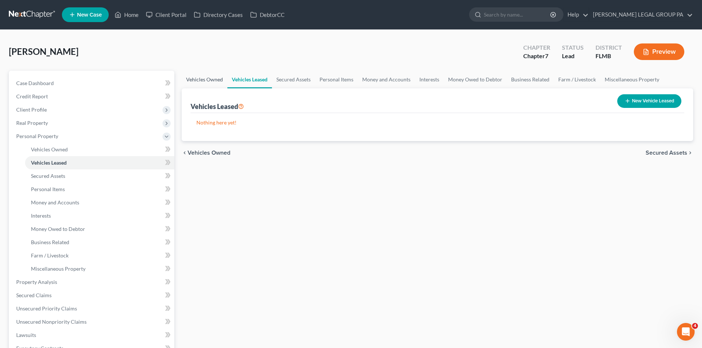
click at [217, 79] on link "Vehicles Owned" at bounding box center [205, 80] width 46 height 18
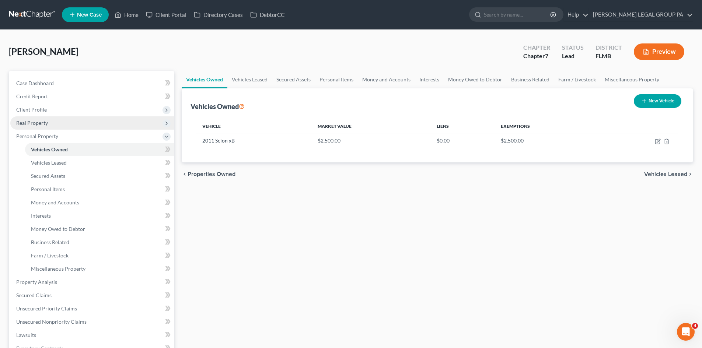
click at [84, 125] on span "Real Property" at bounding box center [92, 123] width 164 height 13
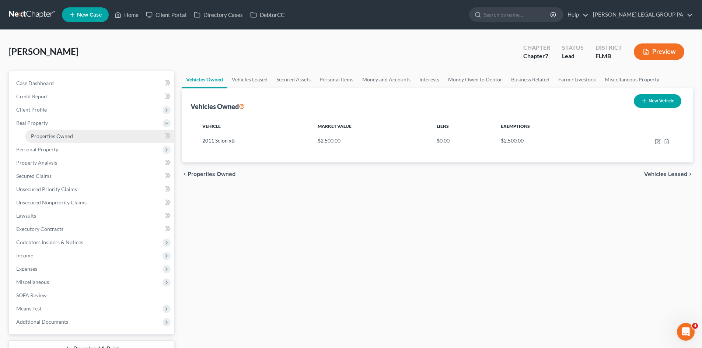
click at [69, 137] on span "Properties Owned" at bounding box center [52, 136] width 42 height 6
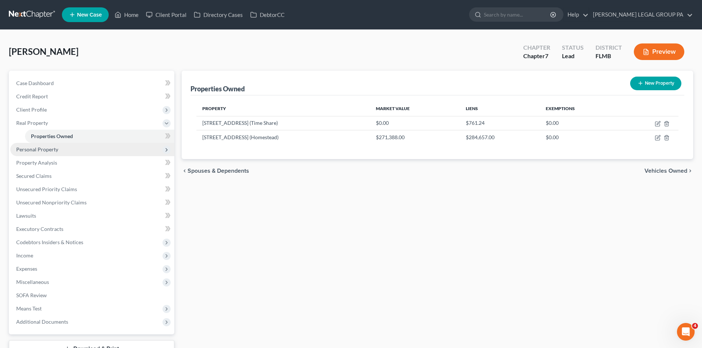
click at [38, 154] on span "Personal Property" at bounding box center [92, 149] width 164 height 13
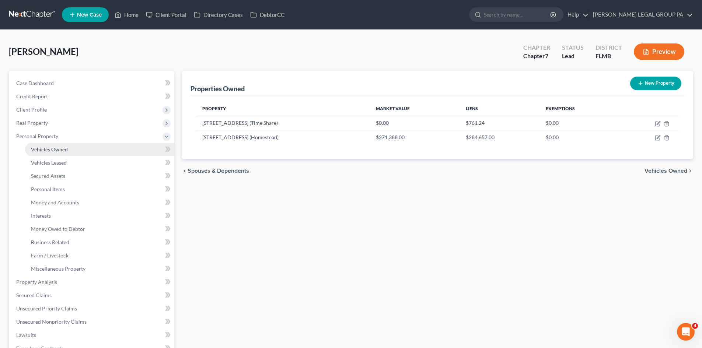
click at [56, 150] on span "Vehicles Owned" at bounding box center [49, 149] width 37 height 6
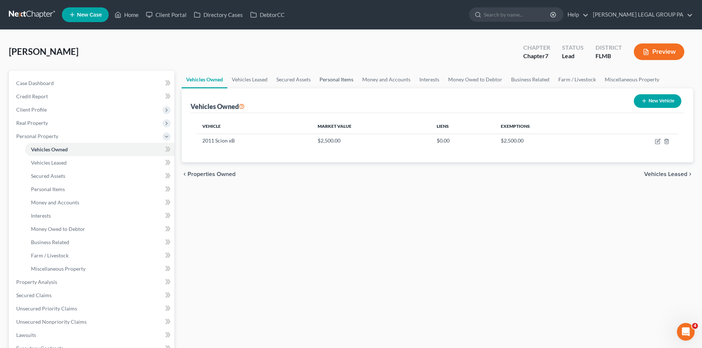
click at [351, 79] on link "Personal Items" at bounding box center [336, 80] width 43 height 18
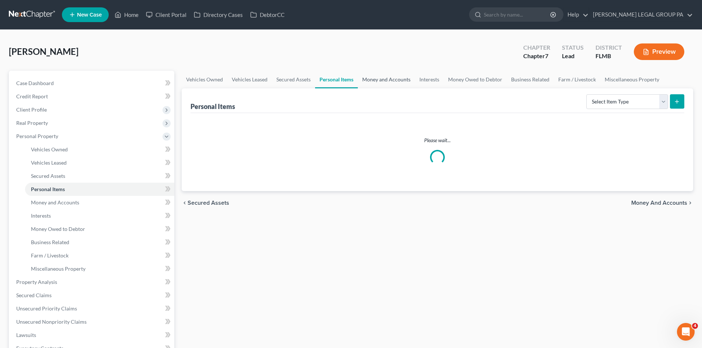
click at [388, 76] on link "Money and Accounts" at bounding box center [386, 80] width 57 height 18
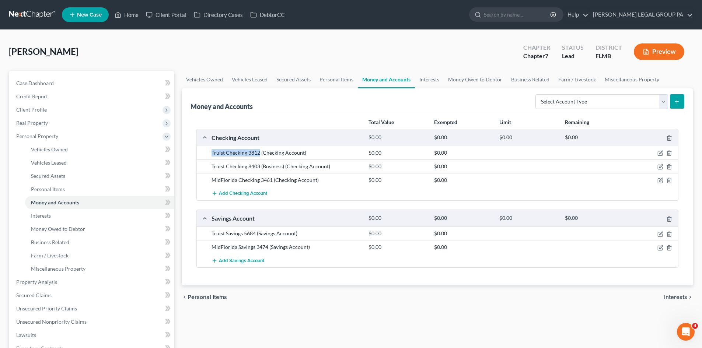
drag, startPoint x: 260, startPoint y: 153, endPoint x: 3, endPoint y: 159, distance: 256.3
click at [198, 153] on div "Truist Checking 3812 (Checking Account) $0.00 $0.00" at bounding box center [438, 153] width 482 height 14
copy div "Truist Checking 3812"
drag, startPoint x: 284, startPoint y: 166, endPoint x: 204, endPoint y: 171, distance: 80.5
click at [204, 171] on div "Truist Checking 8403 (Business) (Checking Account) $0.00 $0.00" at bounding box center [438, 167] width 482 height 14
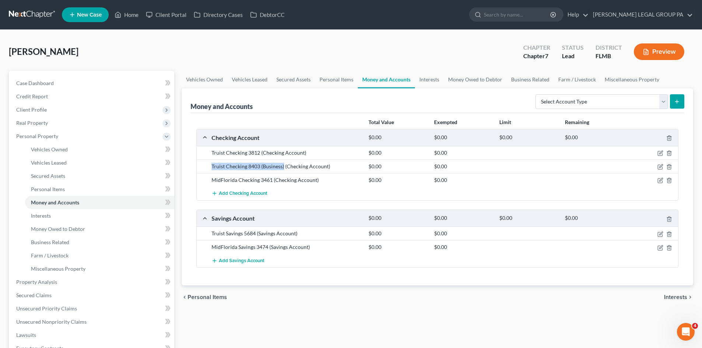
copy div "Truist Checking 8403 (Business)"
drag, startPoint x: 272, startPoint y: 181, endPoint x: 211, endPoint y: 184, distance: 60.9
click at [211, 184] on div "MidFlorida Checking 3461 (Checking Account) $0.00 $0.00" at bounding box center [438, 180] width 482 height 14
copy div "MidFlorida Checking 3461"
drag, startPoint x: 255, startPoint y: 235, endPoint x: 219, endPoint y: 232, distance: 36.3
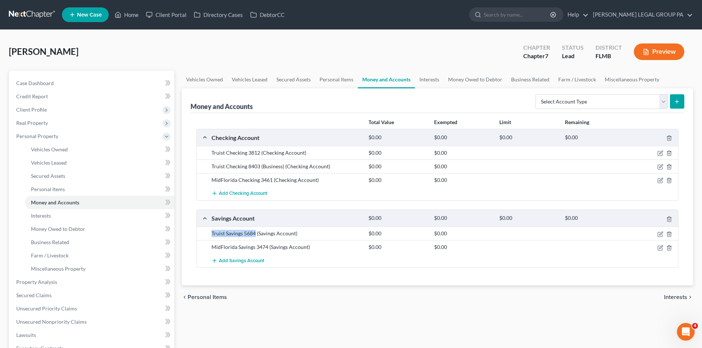
click at [196, 236] on div "Total Value Exempted Limit Remaining Checking Account $0.00 $0.00 $0.00 $0.00 T…" at bounding box center [438, 199] width 494 height 173
copy div "Truist Savings 5684"
drag, startPoint x: 267, startPoint y: 248, endPoint x: 199, endPoint y: 247, distance: 68.6
click at [199, 247] on div "MidFlorida Savings 3474 (Savings Account) $0.00 $0.00" at bounding box center [438, 247] width 482 height 14
copy div "MidFlorida Savings 3474"
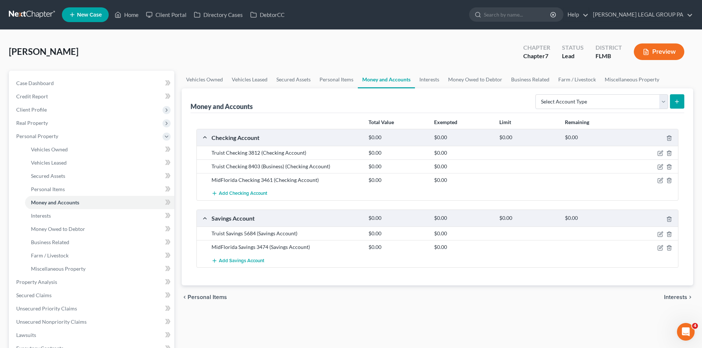
click at [337, 149] on div "Truist Checking 3812 (Checking Account)" at bounding box center [286, 152] width 157 height 7
click at [58, 80] on link "Case Dashboard" at bounding box center [92, 83] width 164 height 13
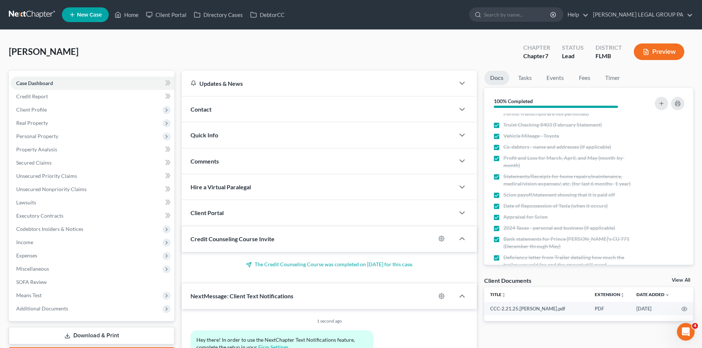
scroll to position [184, 0]
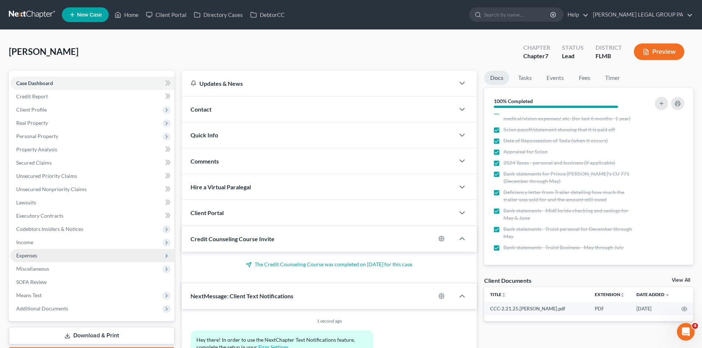
drag, startPoint x: 43, startPoint y: 244, endPoint x: 44, endPoint y: 254, distance: 10.8
click at [43, 244] on span "Income" at bounding box center [92, 242] width 164 height 13
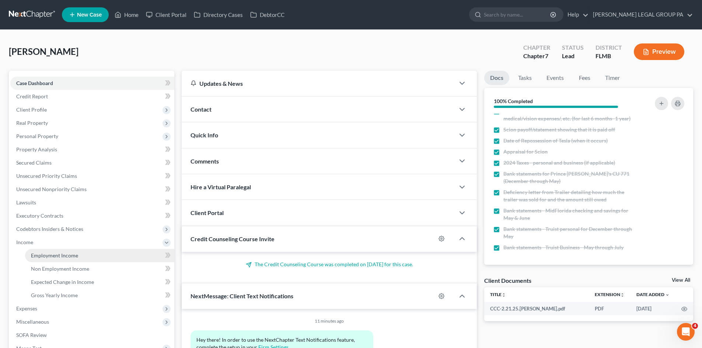
click at [49, 255] on span "Employment Income" at bounding box center [54, 256] width 47 height 6
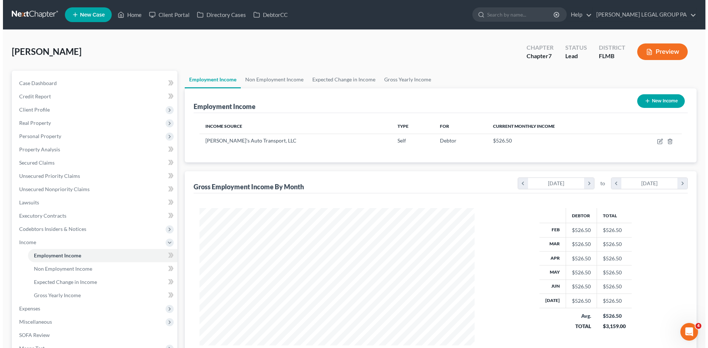
scroll to position [138, 290]
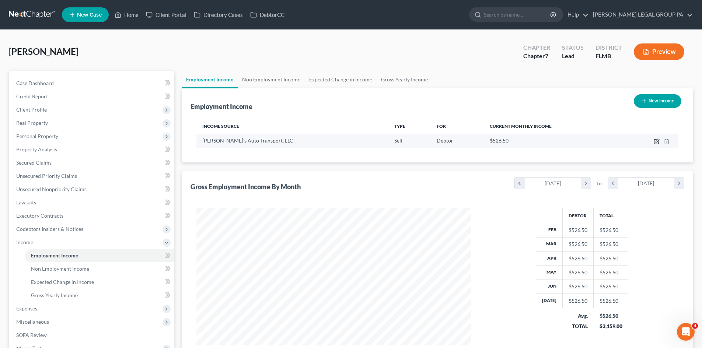
click at [658, 142] on icon "button" at bounding box center [657, 142] width 6 height 6
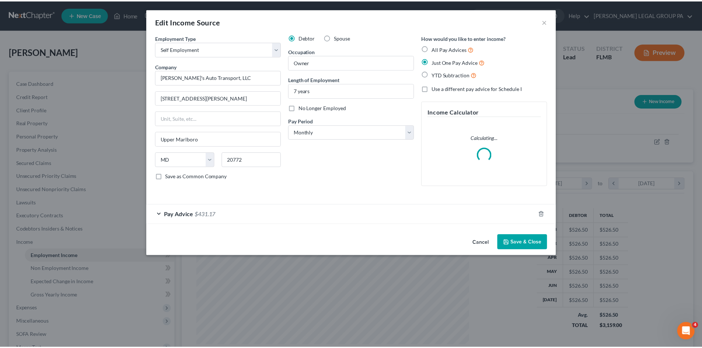
scroll to position [139, 292]
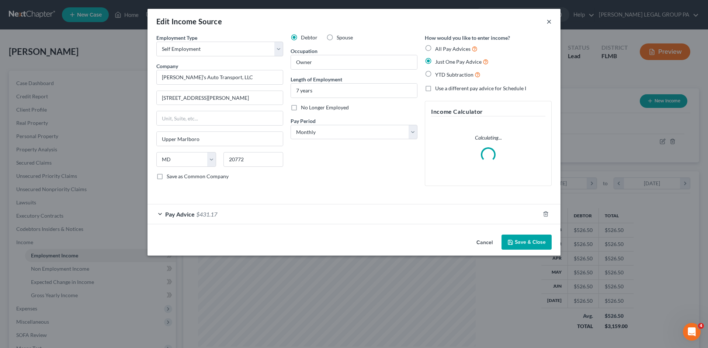
click at [550, 22] on button "×" at bounding box center [548, 21] width 5 height 9
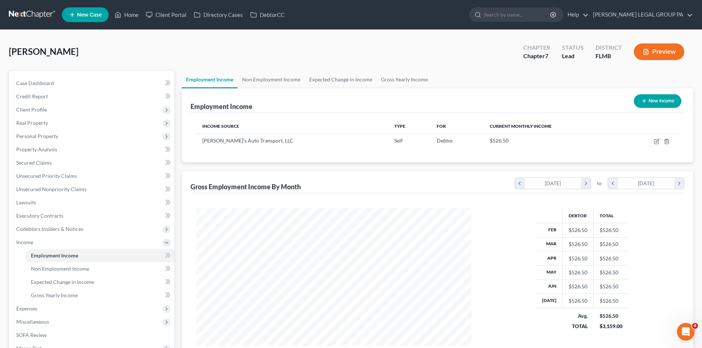
scroll to position [368561, 368409]
click at [528, 14] on input "search" at bounding box center [517, 15] width 67 height 14
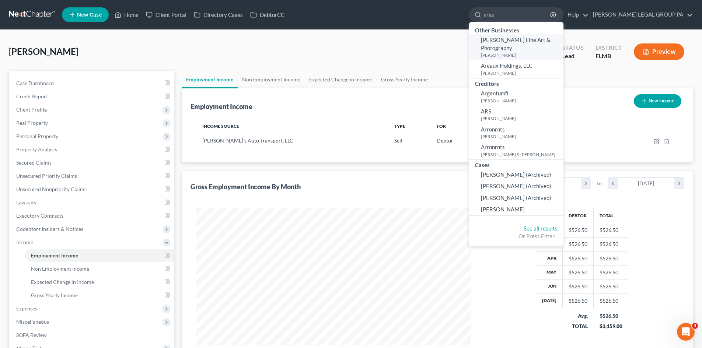
click at [552, 50] on link "[PERSON_NAME] Fine Art & Photography [PERSON_NAME]" at bounding box center [516, 47] width 94 height 26
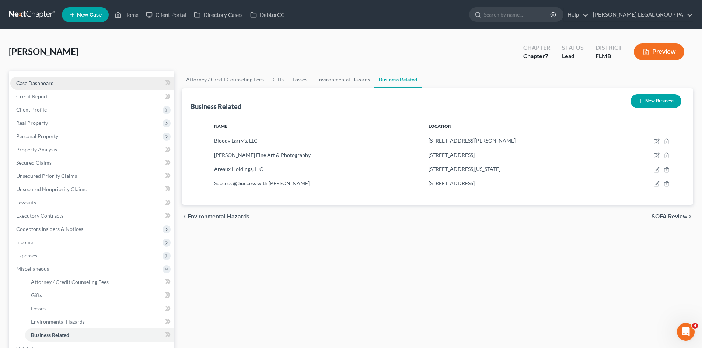
click at [52, 84] on span "Case Dashboard" at bounding box center [35, 83] width 38 height 6
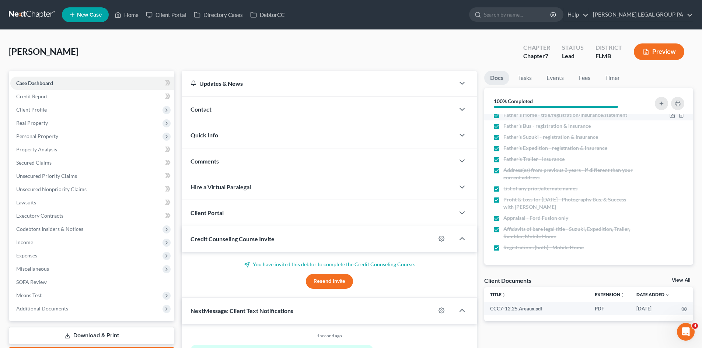
scroll to position [89, 0]
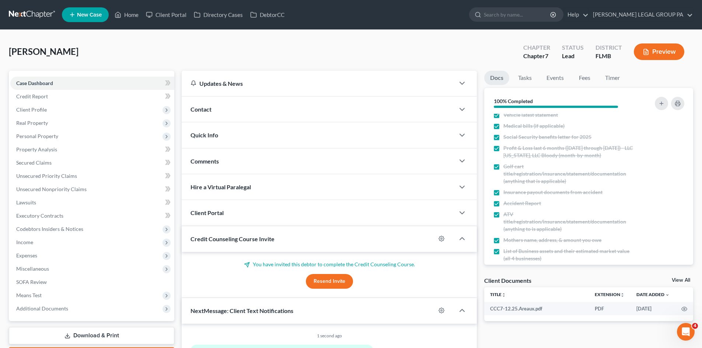
click at [90, 56] on div "[PERSON_NAME] Upgraded Chapter Chapter 7 Status Lead District [GEOGRAPHIC_DATA]…" at bounding box center [351, 55] width 685 height 32
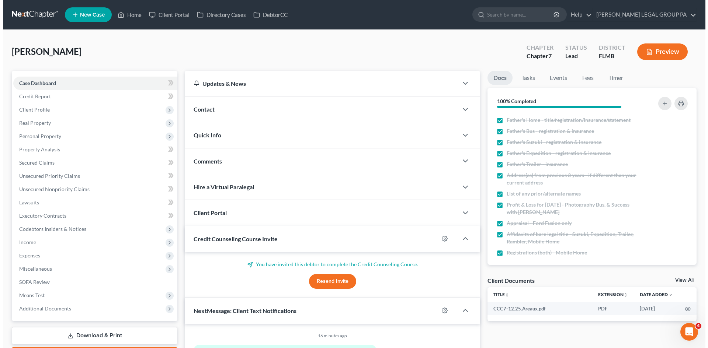
scroll to position [310, 0]
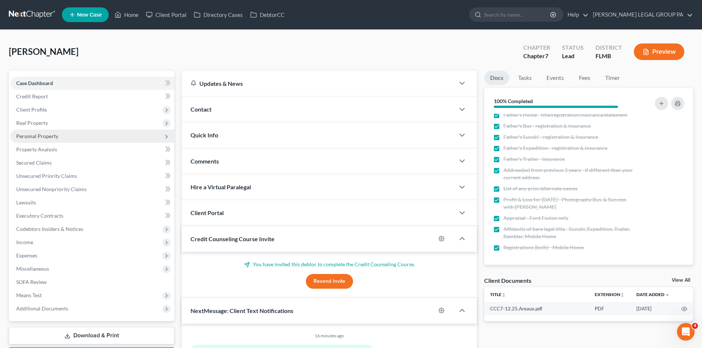
drag, startPoint x: 63, startPoint y: 128, endPoint x: 62, endPoint y: 136, distance: 9.0
click at [63, 128] on span "Real Property" at bounding box center [92, 123] width 164 height 13
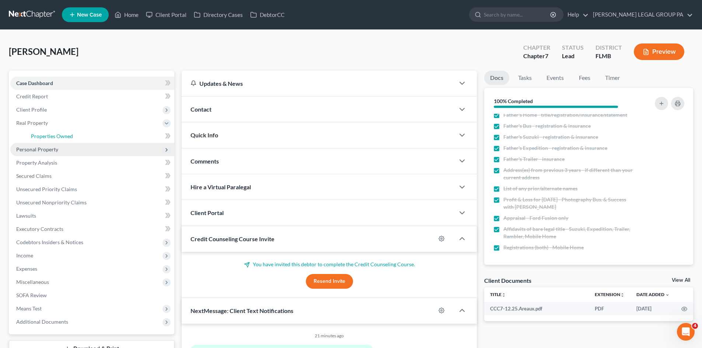
click at [62, 136] on span "Properties Owned" at bounding box center [52, 136] width 42 height 6
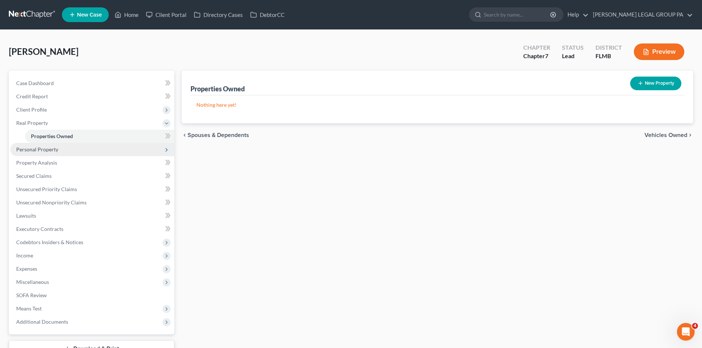
click at [59, 149] on span "Personal Property" at bounding box center [92, 149] width 164 height 13
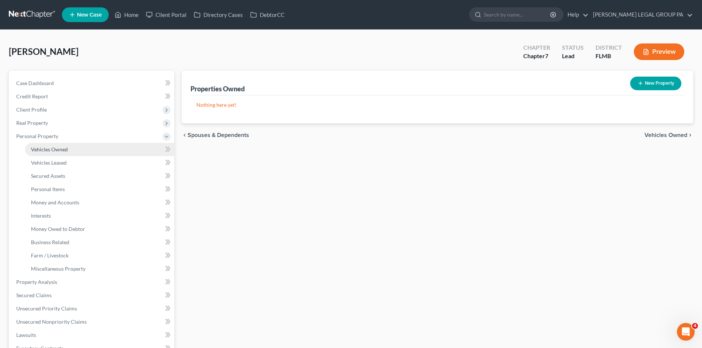
click at [62, 150] on span "Vehicles Owned" at bounding box center [49, 149] width 37 height 6
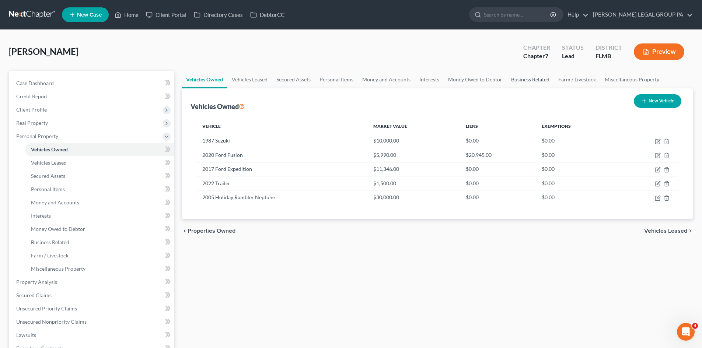
click at [527, 79] on link "Business Related" at bounding box center [530, 80] width 47 height 18
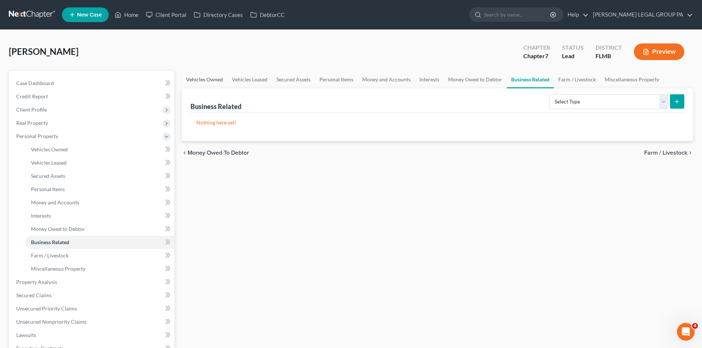
click at [208, 82] on link "Vehicles Owned" at bounding box center [205, 80] width 46 height 18
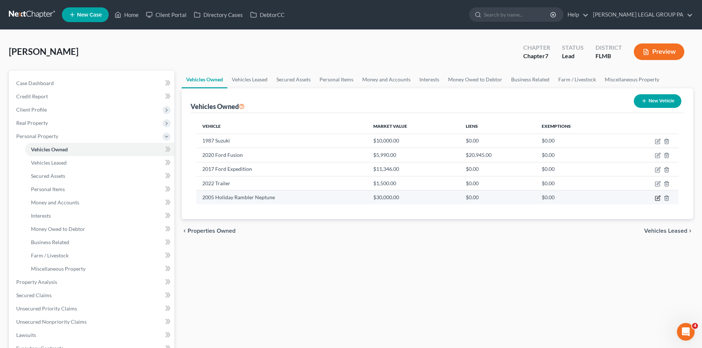
click at [658, 199] on icon "button" at bounding box center [658, 197] width 3 height 3
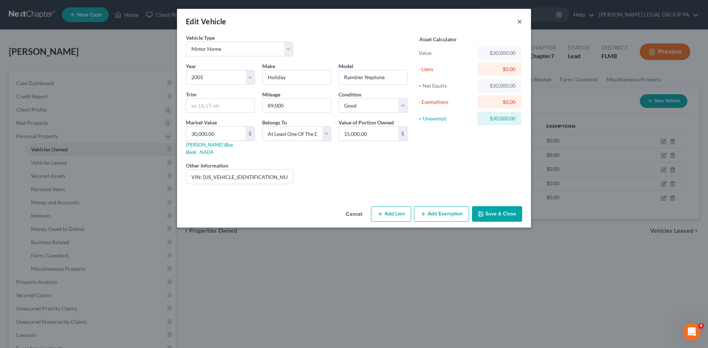
click at [519, 18] on button "×" at bounding box center [519, 21] width 5 height 9
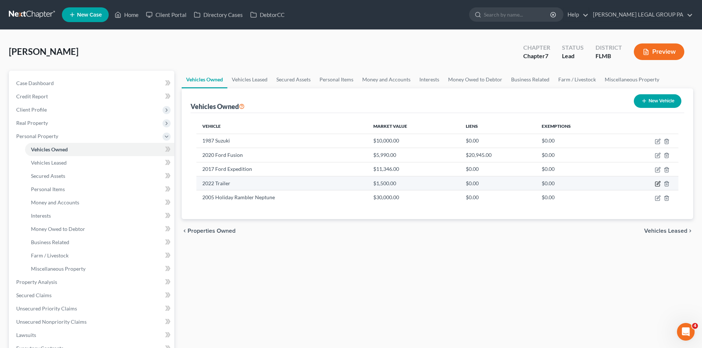
click at [657, 183] on icon "button" at bounding box center [658, 184] width 6 height 6
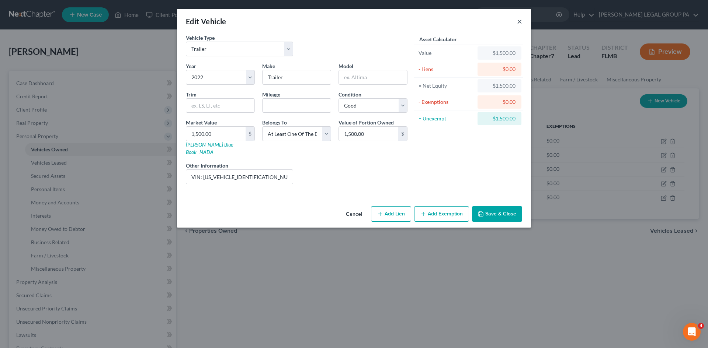
drag, startPoint x: 521, startPoint y: 20, endPoint x: 623, endPoint y: 176, distance: 186.7
click at [521, 20] on button "×" at bounding box center [519, 21] width 5 height 9
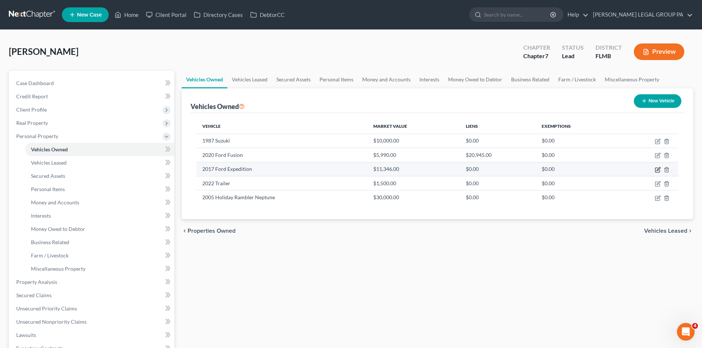
click at [658, 171] on icon "button" at bounding box center [658, 170] width 6 height 6
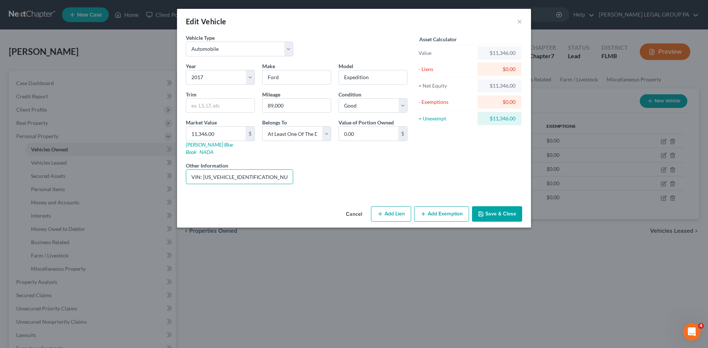
scroll to position [0, 80]
drag, startPoint x: 290, startPoint y: 171, endPoint x: 336, endPoint y: 167, distance: 46.6
click at [330, 168] on div "Year Select 2026 2025 2024 2023 2022 2021 2020 2019 2018 2017 2016 2015 2014 20…" at bounding box center [296, 126] width 229 height 128
drag, startPoint x: 336, startPoint y: 167, endPoint x: 463, endPoint y: 80, distance: 153.9
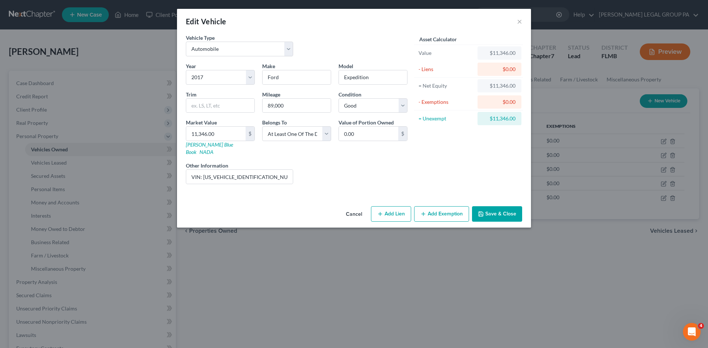
click at [336, 169] on div "Liens Select" at bounding box center [354, 173] width 115 height 22
click at [519, 23] on button "×" at bounding box center [519, 21] width 5 height 9
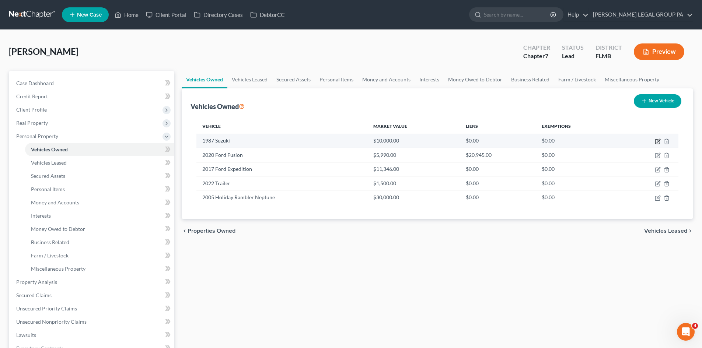
click at [657, 140] on icon "button" at bounding box center [658, 142] width 6 height 6
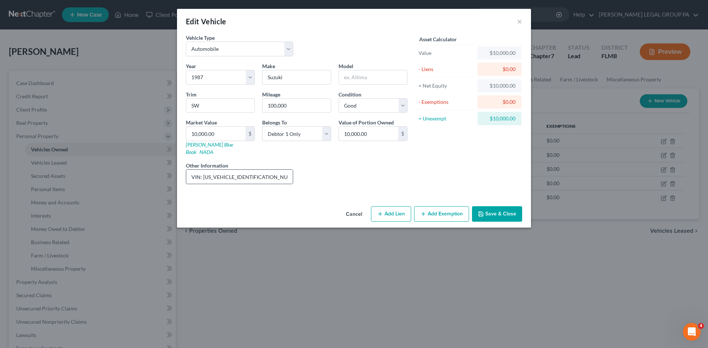
click at [293, 170] on div "VIN: [US_VEHICLE_IDENTIFICATION_NUMBER]" at bounding box center [239, 177] width 107 height 15
click at [276, 170] on input "VIN: [US_VEHICLE_IDENTIFICATION_NUMBER]" at bounding box center [239, 177] width 107 height 14
click at [275, 170] on input "VIN: [US_VEHICLE_IDENTIFICATION_NUMBER]" at bounding box center [239, 177] width 107 height 14
drag, startPoint x: 505, startPoint y: 206, endPoint x: 555, endPoint y: 204, distance: 50.2
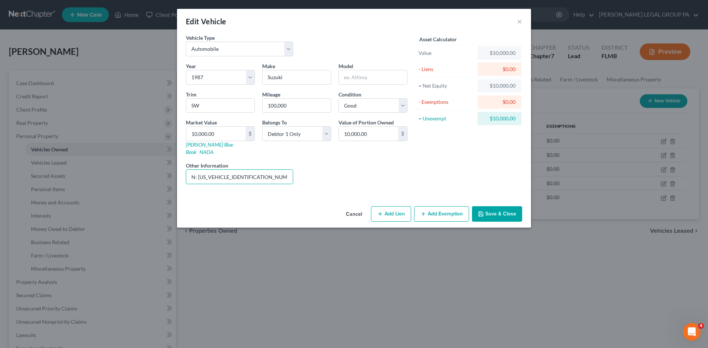
click at [504, 206] on button "Save & Close" at bounding box center [497, 213] width 50 height 15
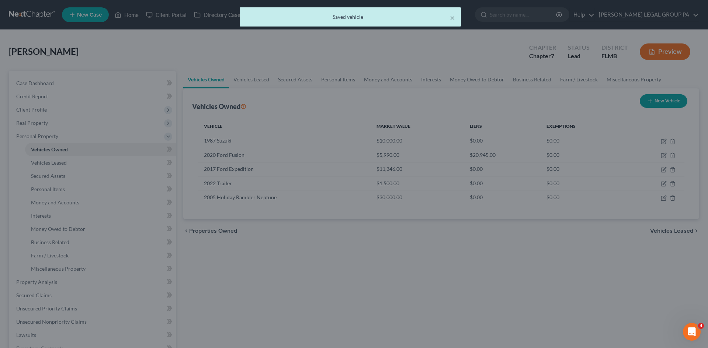
scroll to position [0, 0]
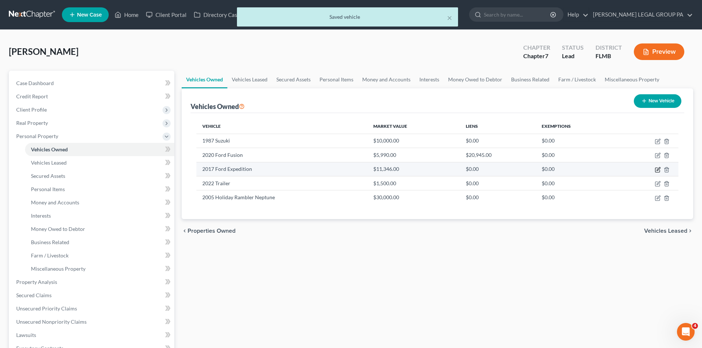
click at [659, 168] on icon "button" at bounding box center [658, 168] width 3 height 3
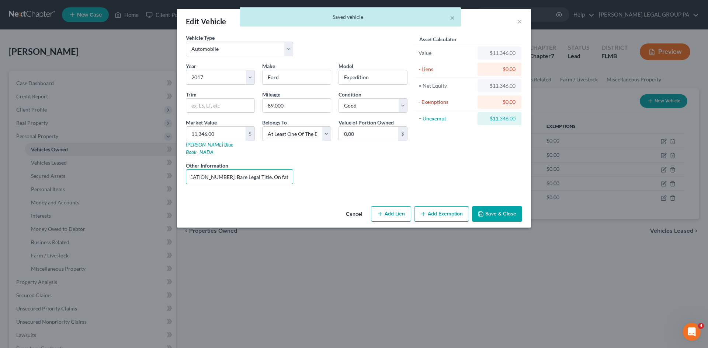
scroll to position [0, 80]
drag, startPoint x: 281, startPoint y: 170, endPoint x: 306, endPoint y: 168, distance: 24.7
click at [306, 168] on div "Year Select 2026 2025 2024 2023 2022 2021 2020 2019 2018 2017 2016 2015 2014 20…" at bounding box center [296, 126] width 229 height 128
click at [306, 168] on div "Liens Select" at bounding box center [354, 173] width 115 height 22
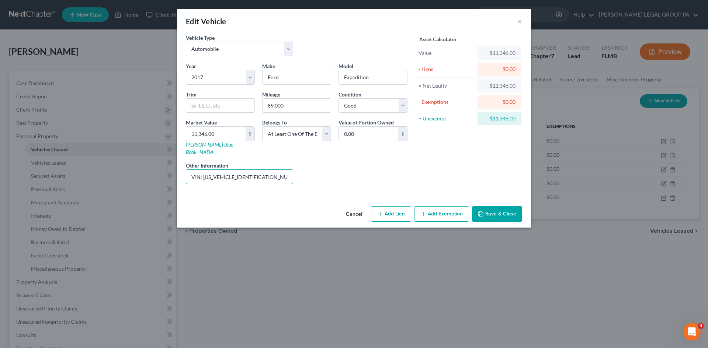
scroll to position [0, 80]
drag, startPoint x: 273, startPoint y: 168, endPoint x: 314, endPoint y: 169, distance: 40.6
click at [314, 169] on div "Year Select 2026 2025 2024 2023 2022 2021 2020 2019 2018 2017 2016 2015 2014 20…" at bounding box center [296, 126] width 229 height 128
click at [238, 170] on input "VIN: [US_VEHICLE_IDENTIFICATION_NUMBER]. Bare Legal Title. On father's for esta…" at bounding box center [239, 177] width 107 height 14
drag, startPoint x: 214, startPoint y: 169, endPoint x: 290, endPoint y: 168, distance: 75.6
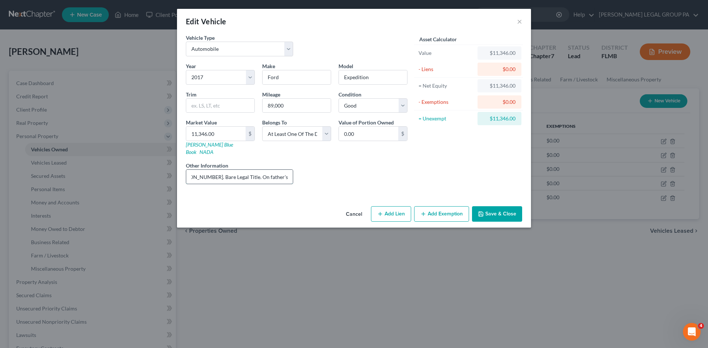
click at [290, 170] on input "VIN: [US_VEHICLE_IDENTIFICATION_NUMBER]. Bare Legal Title. On father's for esta…" at bounding box center [239, 177] width 107 height 14
click at [271, 170] on input "VIN: [US_VEHICLE_IDENTIFICATION_NUMBER]. Bare Legal Title. On father's for esta…" at bounding box center [239, 177] width 107 height 14
click at [286, 170] on input "VIN: [US_VEHICLE_IDENTIFICATION_NUMBER]. Bare Legal Title. On father's for esta…" at bounding box center [239, 177] width 107 height 14
click at [234, 170] on input "VIN: [US_VEHICLE_IDENTIFICATION_NUMBER]. Bare Legal Title. On father's for esta…" at bounding box center [239, 177] width 107 height 14
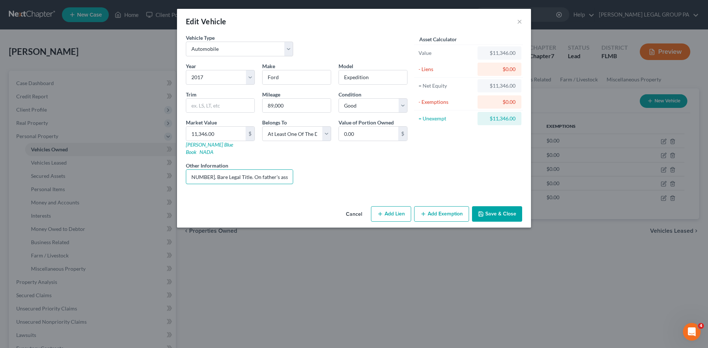
scroll to position [0, 0]
drag, startPoint x: 198, startPoint y: 170, endPoint x: 181, endPoint y: 173, distance: 16.6
click at [181, 173] on div "Vehicle Type Select Automobile Truck Trailer Watercraft Aircraft Motor Home Atv…" at bounding box center [354, 119] width 354 height 170
click at [256, 170] on input "VIN: [US_VEHICLE_IDENTIFICATION_NUMBER]. Bare Legal Title. On father's asset fo…" at bounding box center [239, 177] width 107 height 14
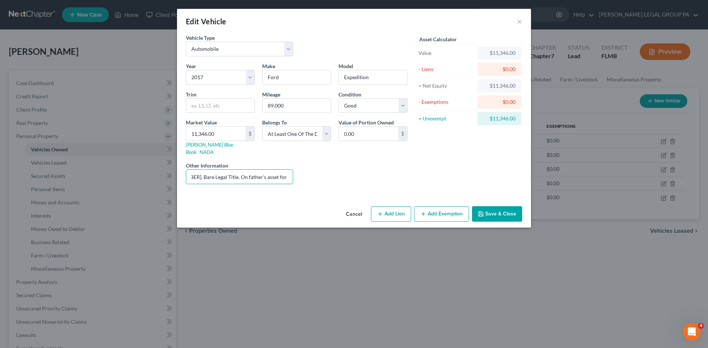
drag, startPoint x: 258, startPoint y: 170, endPoint x: 337, endPoint y: 168, distance: 78.6
click at [337, 168] on div "Year Select 2026 2025 2024 2023 2022 2021 2020 2019 2018 2017 2016 2015 2014 20…" at bounding box center [296, 126] width 229 height 128
click at [443, 157] on div "Asset Calculator Value $11,346.00 - Liens $0.00 = Net Equity $11,346.00 - Exemp…" at bounding box center [468, 112] width 115 height 156
click at [495, 206] on button "Save & Close" at bounding box center [497, 213] width 50 height 15
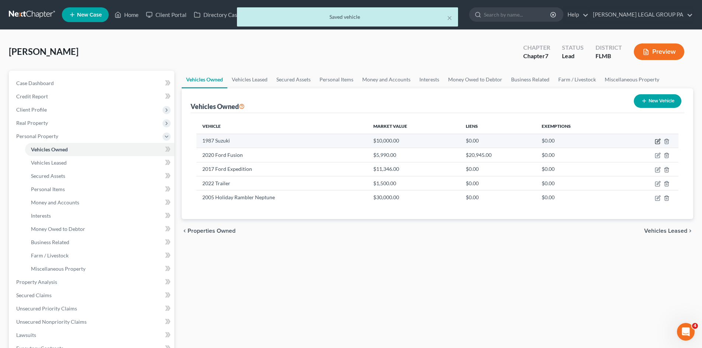
click at [658, 140] on icon "button" at bounding box center [658, 142] width 6 height 6
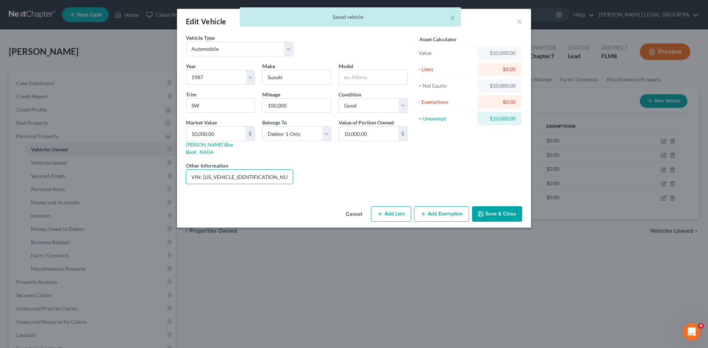
scroll to position [0, 4]
drag, startPoint x: 257, startPoint y: 168, endPoint x: 271, endPoint y: 168, distance: 14.7
click at [316, 165] on div "Year Select 2026 2025 2024 2023 2022 2021 2020 2019 2018 2017 2016 2015 2014 20…" at bounding box center [296, 126] width 229 height 128
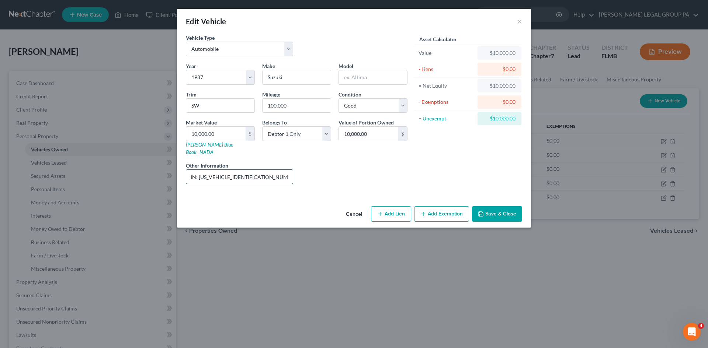
paste input "On father's asset for estate purposes only."
click at [497, 206] on button "Save & Close" at bounding box center [497, 213] width 50 height 15
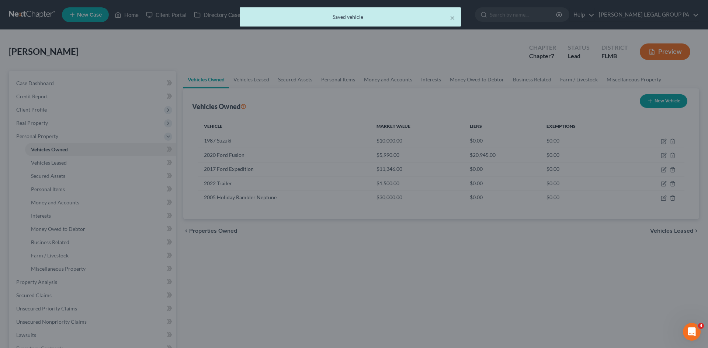
scroll to position [0, 0]
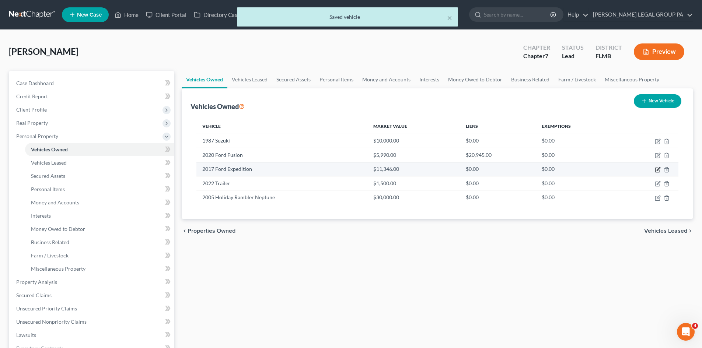
click at [658, 170] on icon "button" at bounding box center [658, 170] width 6 height 6
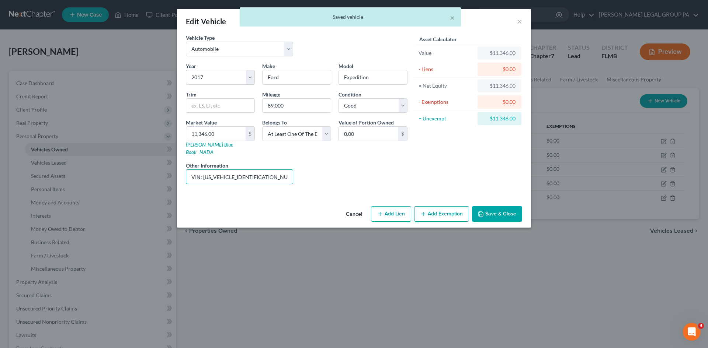
scroll to position [0, 102]
drag, startPoint x: 274, startPoint y: 171, endPoint x: 525, endPoint y: 34, distance: 286.4
click at [327, 172] on div "Year Select 2026 2025 2024 2023 2022 2021 2020 2019 2018 2017 2016 2015 2014 20…" at bounding box center [296, 126] width 229 height 128
click at [520, 21] on div "× Saved vehicle" at bounding box center [350, 18] width 708 height 23
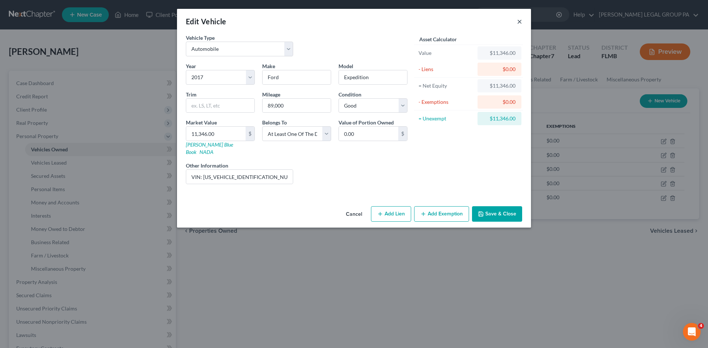
click at [519, 21] on button "×" at bounding box center [519, 21] width 5 height 9
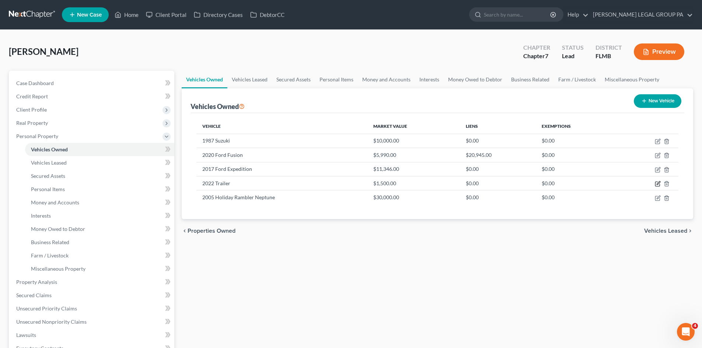
click at [658, 186] on icon "button" at bounding box center [658, 184] width 6 height 6
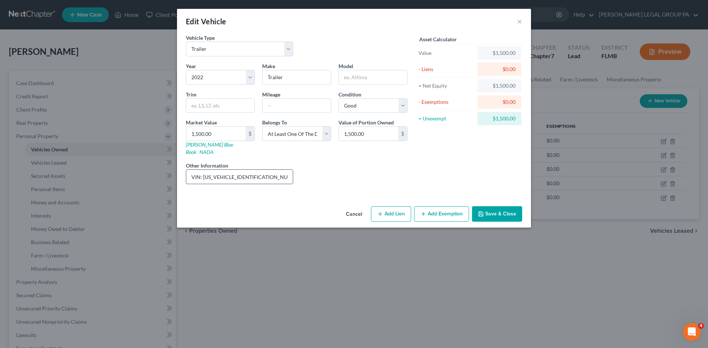
click at [274, 170] on input "VIN: [US_VEHICLE_IDENTIFICATION_NUMBER]" at bounding box center [239, 177] width 107 height 14
paste input "Bare Legal Title. On father's asset for estate purposes only."
click at [490, 206] on button "Save & Close" at bounding box center [497, 213] width 50 height 15
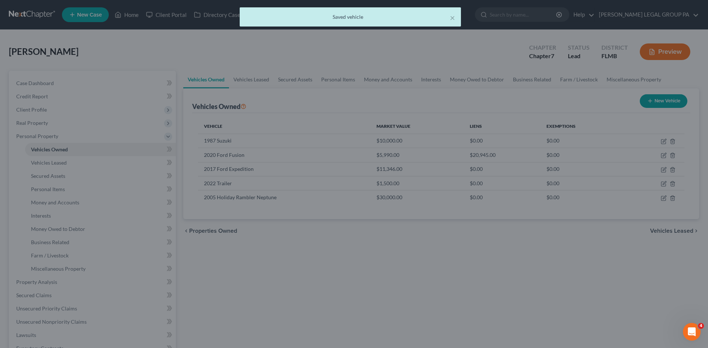
scroll to position [0, 0]
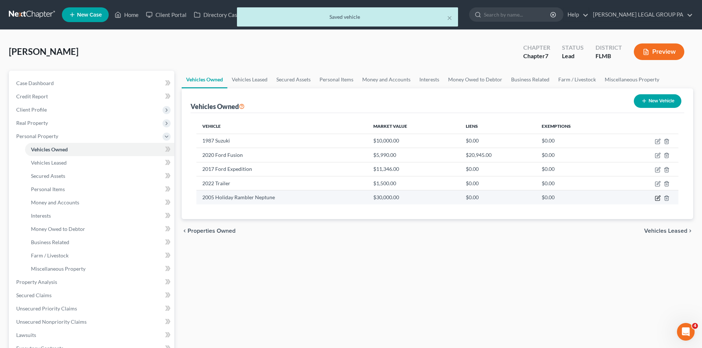
click at [656, 198] on icon "button" at bounding box center [658, 198] width 6 height 6
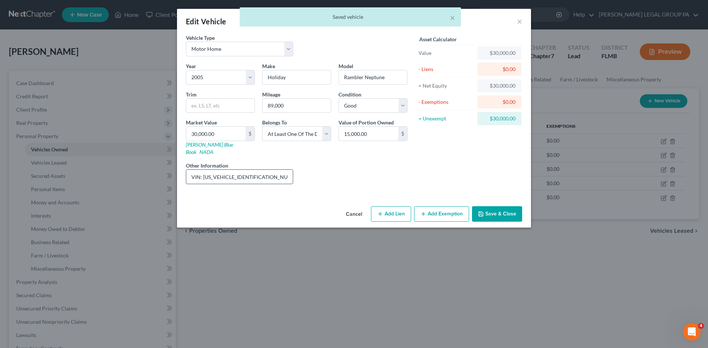
click at [261, 170] on input "VIN: [US_VEHICLE_IDENTIFICATION_NUMBER]" at bounding box center [239, 177] width 107 height 14
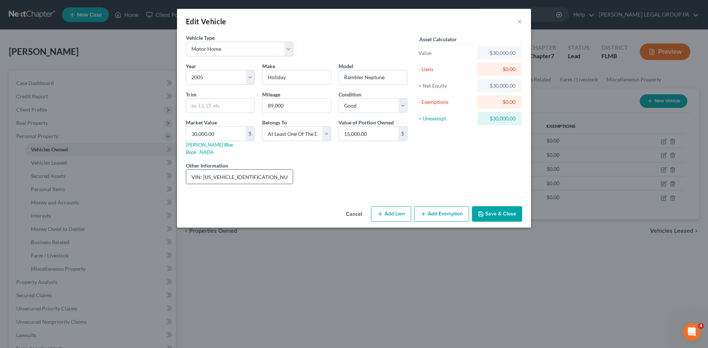
paste input "Bare Legal Title. On father's asset for estate purposes only."
click at [456, 168] on div "Asset Calculator Value $30,000.00 - Liens $0.00 = Net Equity $30,000.00 - Exemp…" at bounding box center [468, 112] width 115 height 156
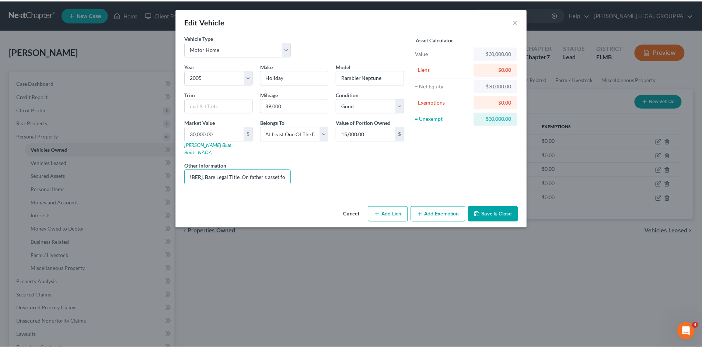
scroll to position [0, 0]
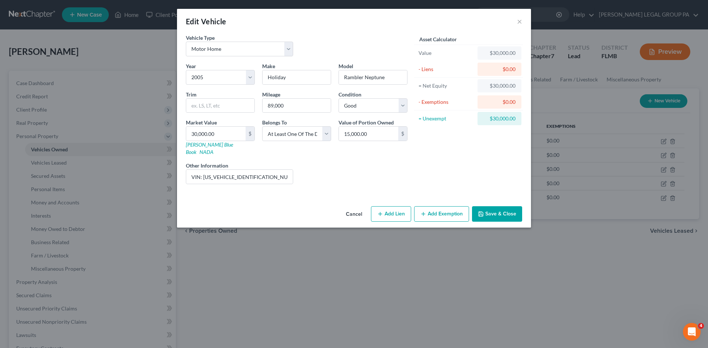
click at [499, 211] on button "Save & Close" at bounding box center [497, 213] width 50 height 15
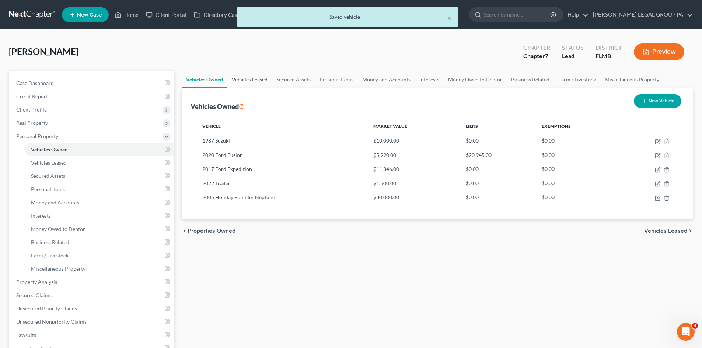
click at [250, 74] on link "Vehicles Leased" at bounding box center [249, 80] width 45 height 18
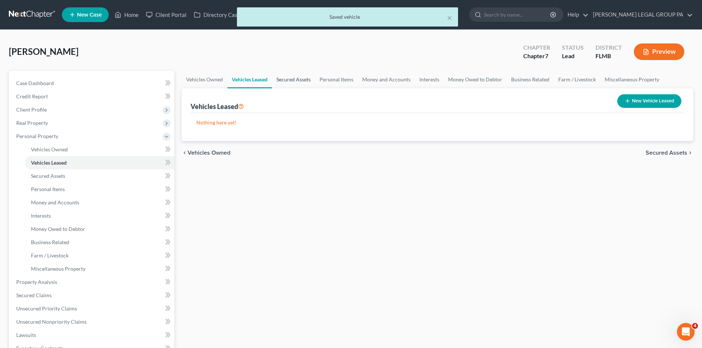
click at [293, 76] on link "Secured Assets" at bounding box center [293, 80] width 43 height 18
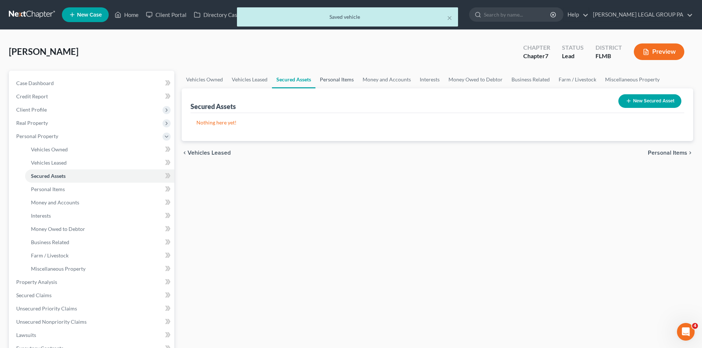
click at [340, 80] on link "Personal Items" at bounding box center [337, 80] width 43 height 18
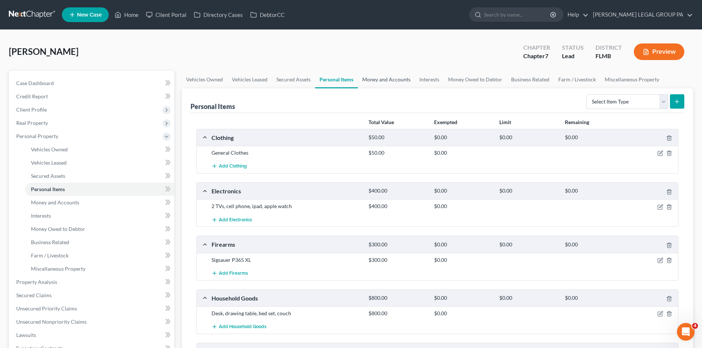
click at [372, 77] on link "Money and Accounts" at bounding box center [386, 80] width 57 height 18
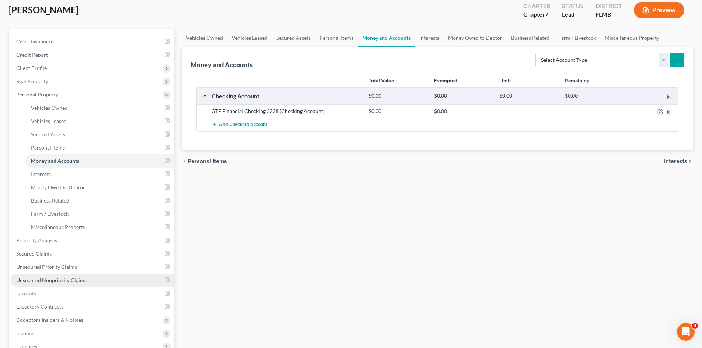
scroll to position [147, 0]
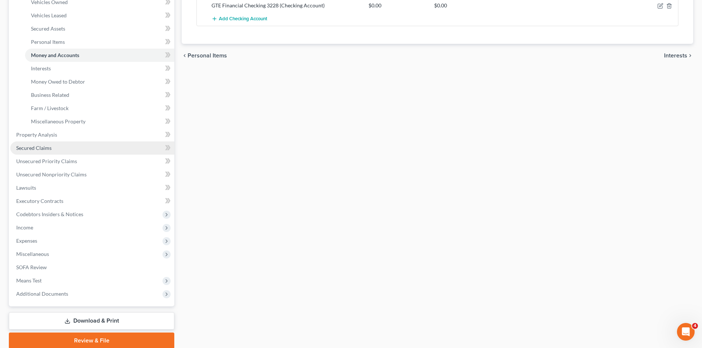
click at [78, 149] on link "Secured Claims" at bounding box center [92, 148] width 164 height 13
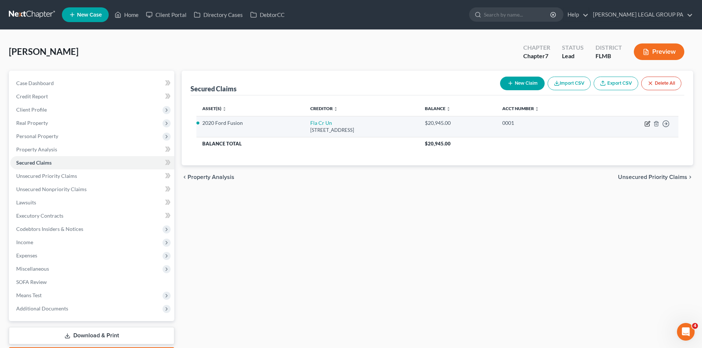
click at [647, 124] on icon "button" at bounding box center [648, 122] width 3 height 3
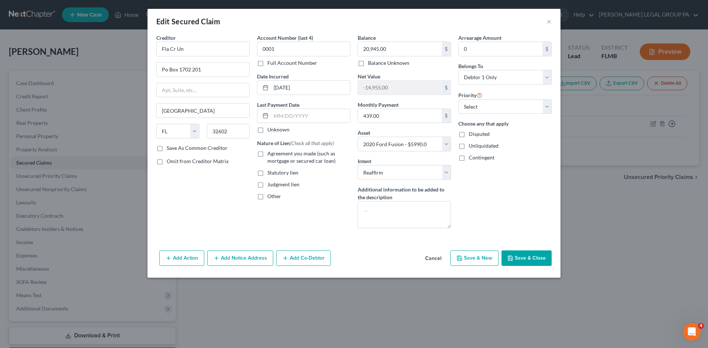
click at [267, 154] on label "Agreement you made (such as mortgage or secured car loan)" at bounding box center [308, 157] width 83 height 15
click at [270, 154] on input "Agreement you made (such as mortgage or secured car loan)" at bounding box center [272, 152] width 5 height 5
click at [416, 177] on select "Select Surrender Redeem Reaffirm Avoid Other" at bounding box center [404, 172] width 93 height 15
click at [358, 165] on select "Select Surrender Redeem Reaffirm Avoid Other" at bounding box center [404, 172] width 93 height 15
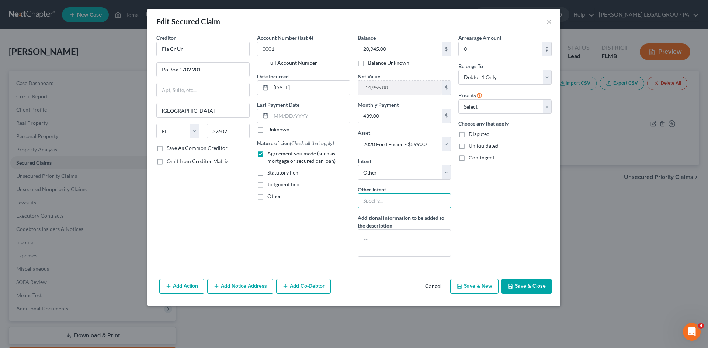
click at [399, 199] on input "text" at bounding box center [404, 201] width 93 height 15
drag, startPoint x: 500, startPoint y: 213, endPoint x: 510, endPoint y: 102, distance: 111.4
click at [501, 210] on div "Arrearage Amount 0 $ Belongs To * Select Debtor 1 Only Debtor 2 Only Debtor 1 A…" at bounding box center [505, 148] width 101 height 229
click at [510, 105] on select "Select 1st 2nd 3rd 4th 5th 6th 7th 8th 9th 10th 11th 12th 13th 14th 15th 16th 1…" at bounding box center [504, 107] width 93 height 15
click at [458, 100] on select "Select 1st 2nd 3rd 4th 5th 6th 7th 8th 9th 10th 11th 12th 13th 14th 15th 16th 1…" at bounding box center [504, 107] width 93 height 15
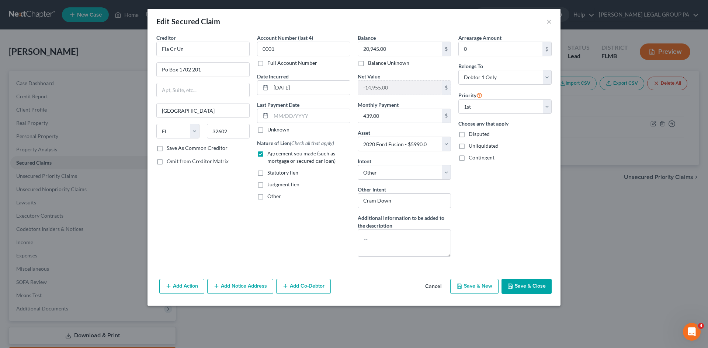
click at [517, 216] on div "Arrearage Amount 0 $ Belongs To * Select Debtor 1 Only Debtor 2 Only Debtor 1 A…" at bounding box center [505, 148] width 101 height 229
click at [529, 288] on button "Save & Close" at bounding box center [526, 286] width 50 height 15
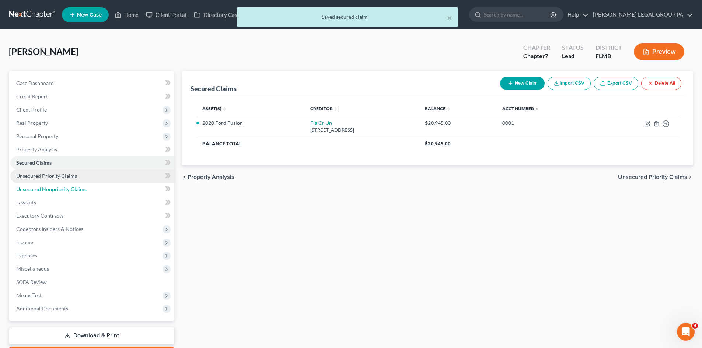
click at [77, 183] on link "Unsecured Nonpriority Claims" at bounding box center [92, 189] width 164 height 13
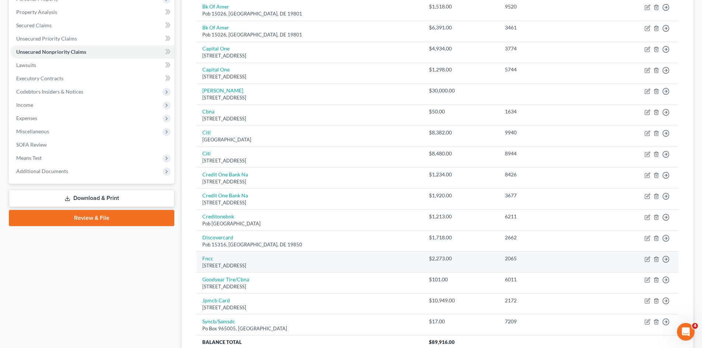
scroll to position [20, 0]
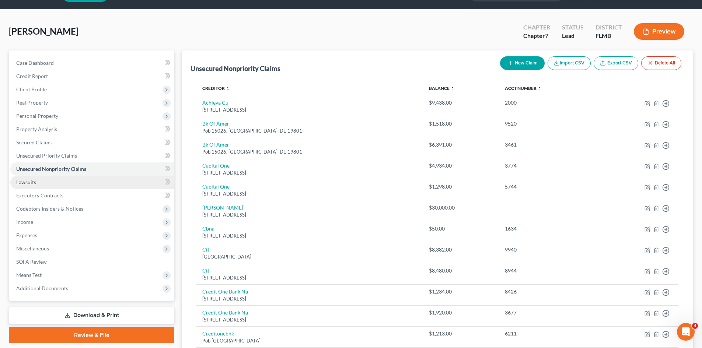
click at [70, 183] on link "Lawsuits" at bounding box center [92, 182] width 164 height 13
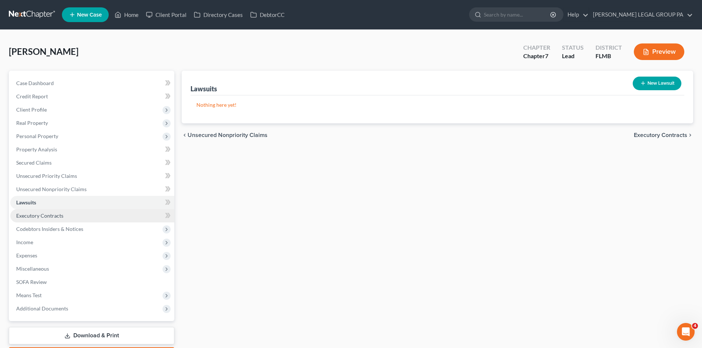
drag, startPoint x: 58, startPoint y: 208, endPoint x: 62, endPoint y: 212, distance: 5.0
click at [59, 208] on link "Lawsuits" at bounding box center [92, 202] width 164 height 13
click at [62, 214] on span "Executory Contracts" at bounding box center [39, 216] width 47 height 6
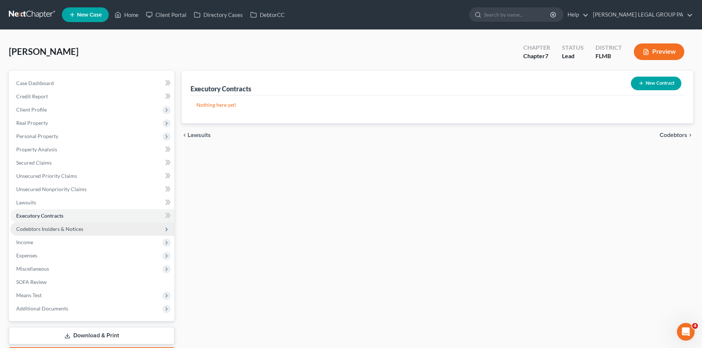
click at [69, 224] on span "Codebtors Insiders & Notices" at bounding box center [92, 229] width 164 height 13
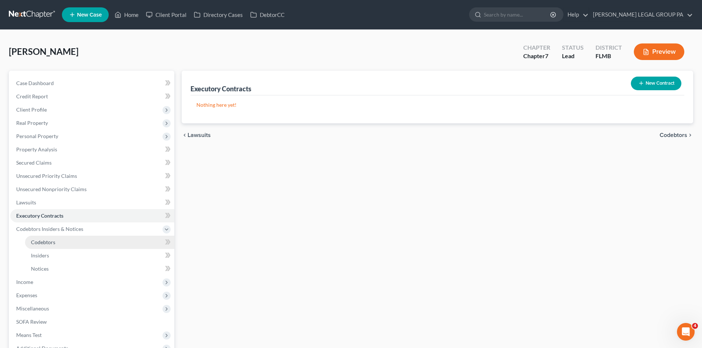
click at [77, 240] on link "Codebtors" at bounding box center [99, 242] width 149 height 13
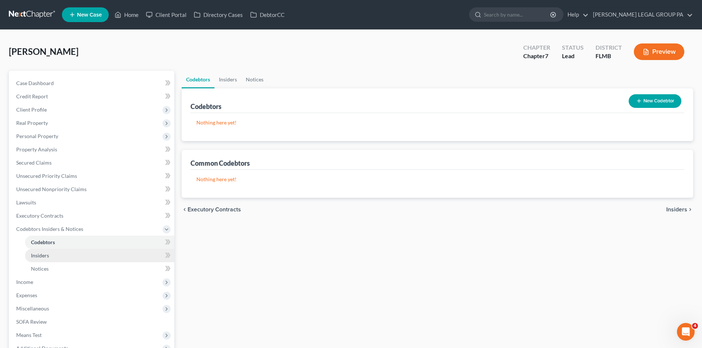
click at [80, 254] on link "Insiders" at bounding box center [99, 255] width 149 height 13
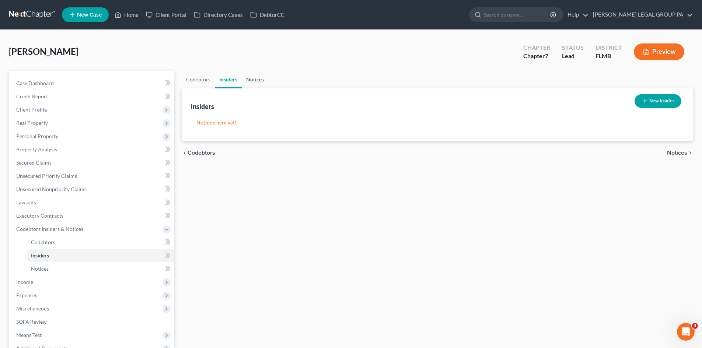
click at [262, 88] on link "Notices" at bounding box center [255, 80] width 27 height 18
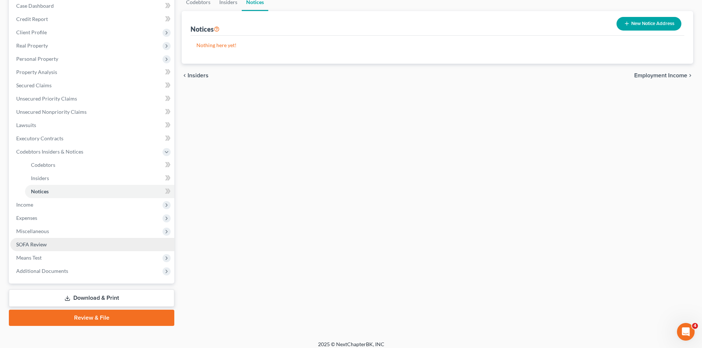
scroll to position [83, 0]
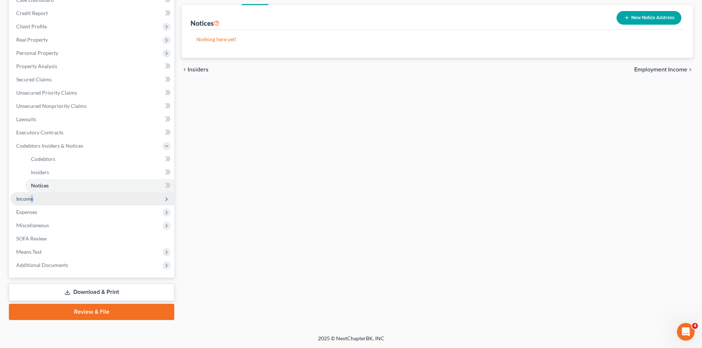
drag, startPoint x: 31, startPoint y: 199, endPoint x: 35, endPoint y: 204, distance: 6.6
click at [32, 199] on span "Income" at bounding box center [24, 199] width 17 height 6
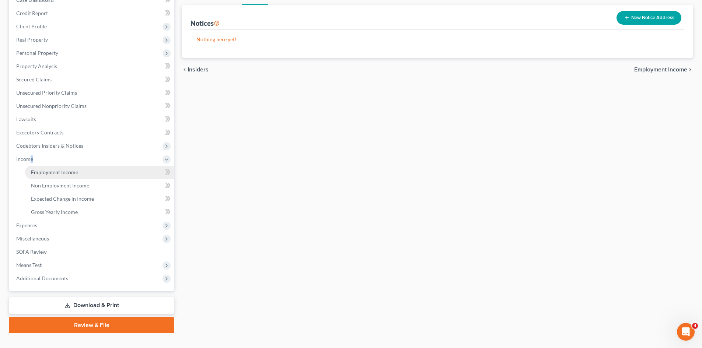
click at [67, 170] on span "Employment Income" at bounding box center [54, 172] width 47 height 6
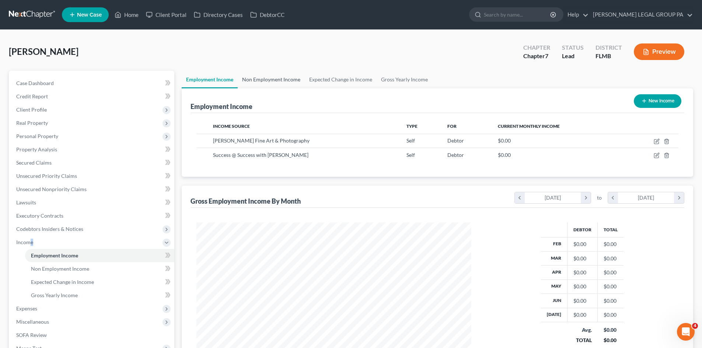
scroll to position [138, 290]
click at [264, 80] on link "Non Employment Income" at bounding box center [271, 80] width 67 height 18
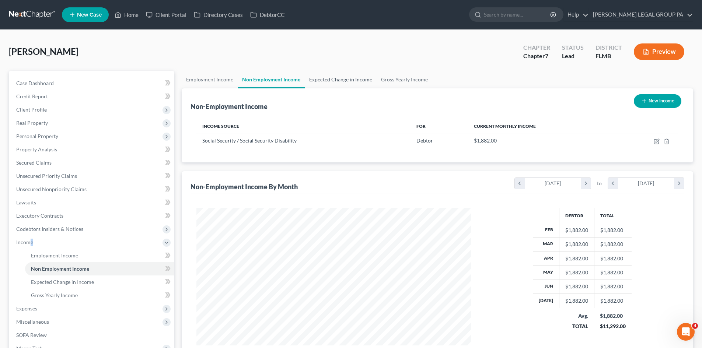
scroll to position [138, 290]
click at [326, 79] on link "Expected Change in Income" at bounding box center [341, 80] width 72 height 18
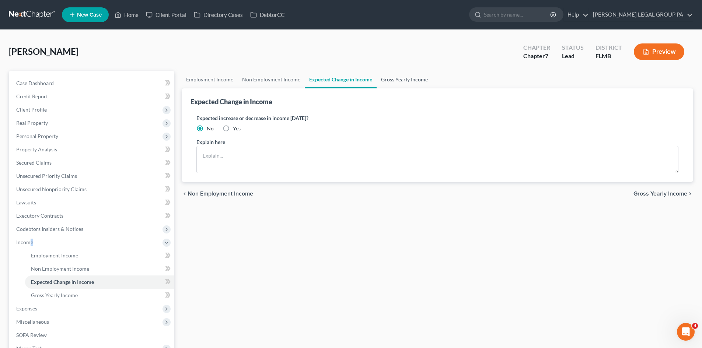
click at [404, 78] on link "Gross Yearly Income" at bounding box center [405, 80] width 56 height 18
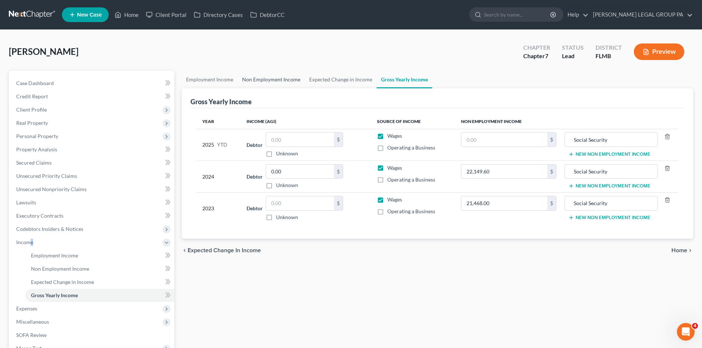
drag, startPoint x: 291, startPoint y: 80, endPoint x: 410, endPoint y: 139, distance: 133.6
click at [290, 80] on link "Non Employment Income" at bounding box center [271, 80] width 67 height 18
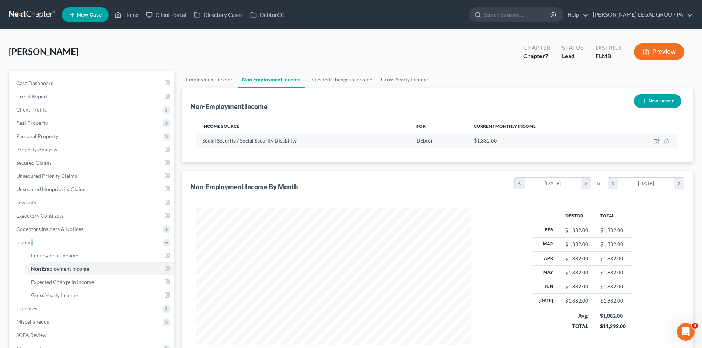
scroll to position [138, 290]
click at [407, 83] on link "Gross Yearly Income" at bounding box center [405, 80] width 56 height 18
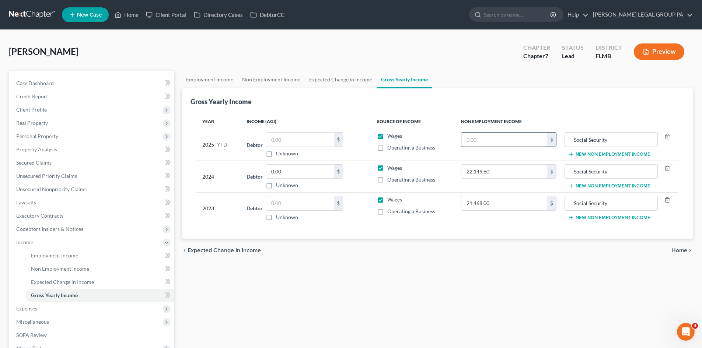
click at [504, 139] on input "text" at bounding box center [505, 140] width 86 height 14
drag, startPoint x: 458, startPoint y: 272, endPoint x: 338, endPoint y: 94, distance: 214.6
click at [458, 272] on div "Employment Income Non Employment Income Expected Change in Income Gross Yearly …" at bounding box center [437, 244] width 519 height 346
click at [337, 83] on link "Expected Change in Income" at bounding box center [341, 80] width 72 height 18
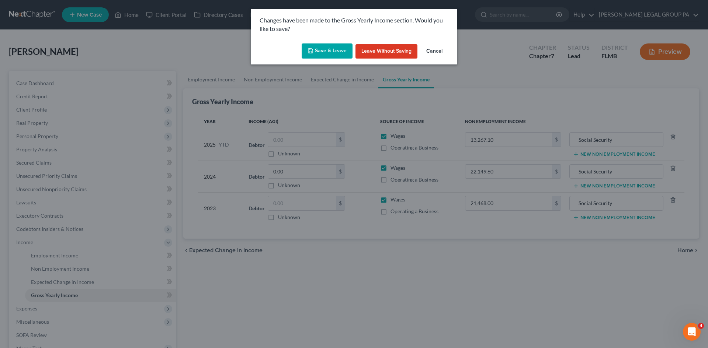
click at [322, 53] on button "Save & Leave" at bounding box center [327, 51] width 51 height 15
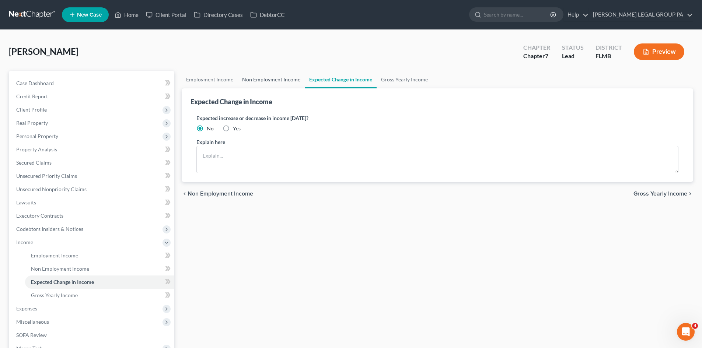
click at [259, 76] on link "Non Employment Income" at bounding box center [271, 80] width 67 height 18
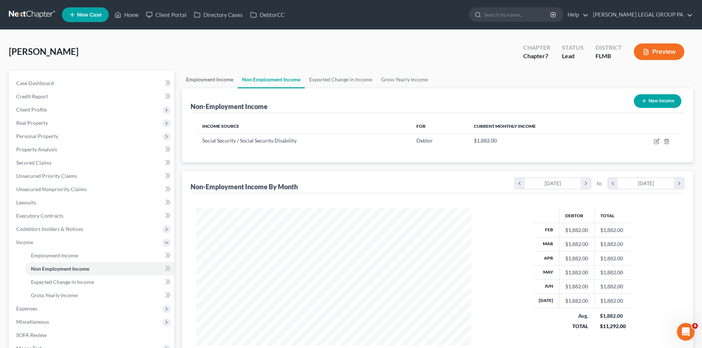
click at [200, 81] on link "Employment Income" at bounding box center [210, 80] width 56 height 18
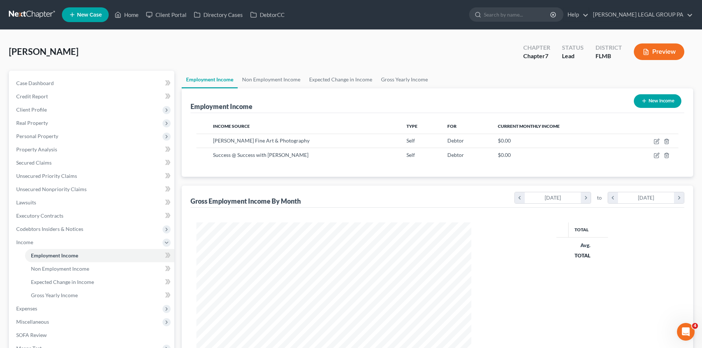
scroll to position [138, 290]
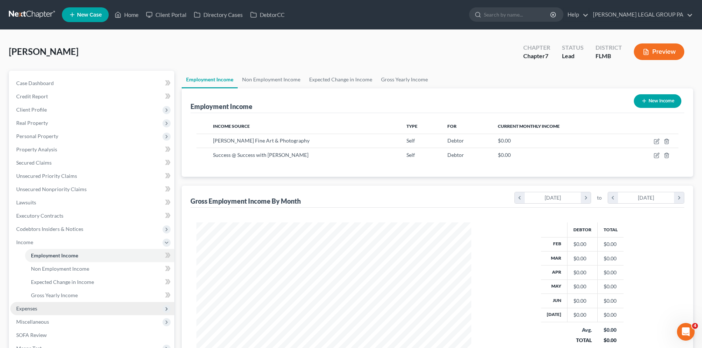
click at [38, 309] on span "Expenses" at bounding box center [92, 308] width 164 height 13
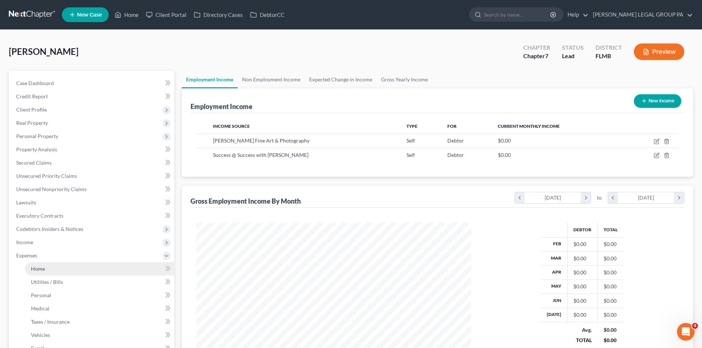
click at [54, 270] on link "Home" at bounding box center [99, 269] width 149 height 13
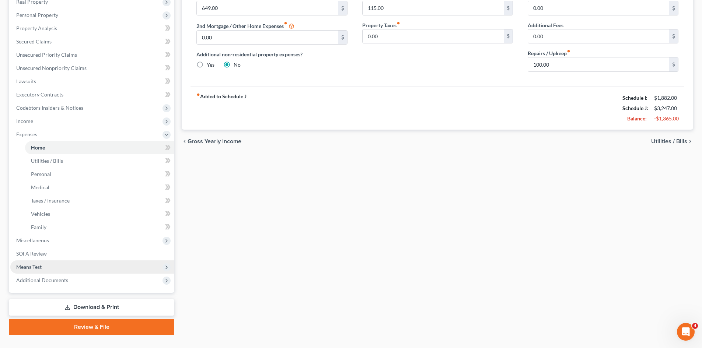
scroll to position [136, 0]
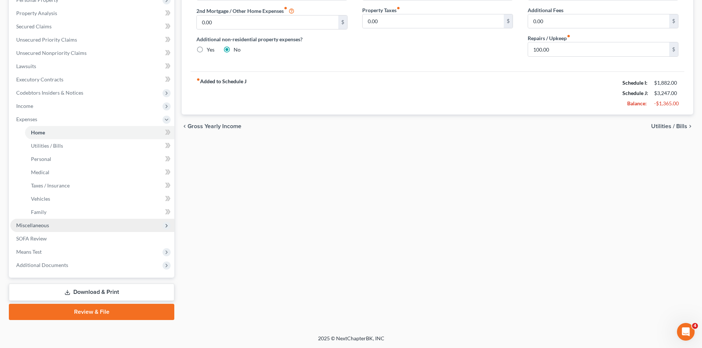
click at [45, 225] on span "Miscellaneous" at bounding box center [32, 225] width 33 height 6
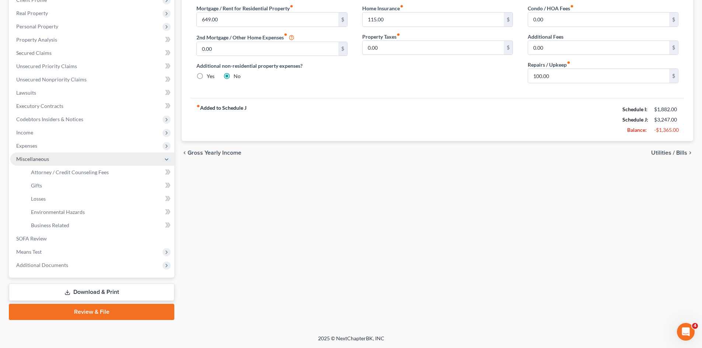
scroll to position [110, 0]
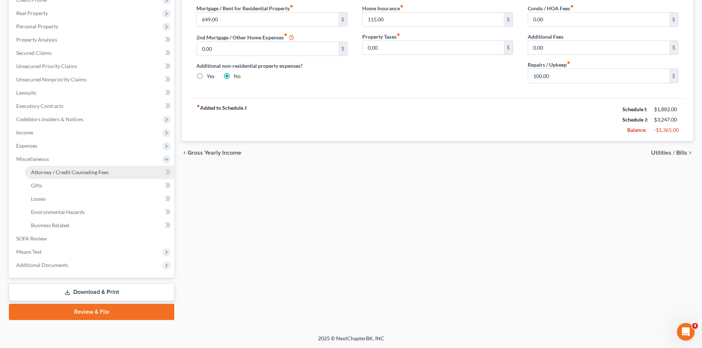
click at [63, 174] on span "Attorney / Credit Counseling Fees" at bounding box center [70, 172] width 78 height 6
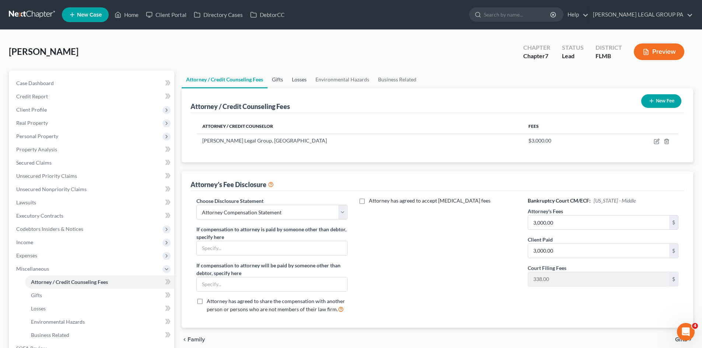
click at [278, 80] on link "Gifts" at bounding box center [278, 80] width 20 height 18
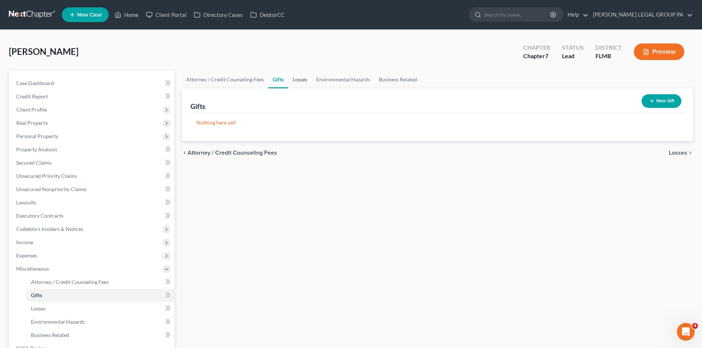
click at [306, 79] on link "Losses" at bounding box center [300, 80] width 24 height 18
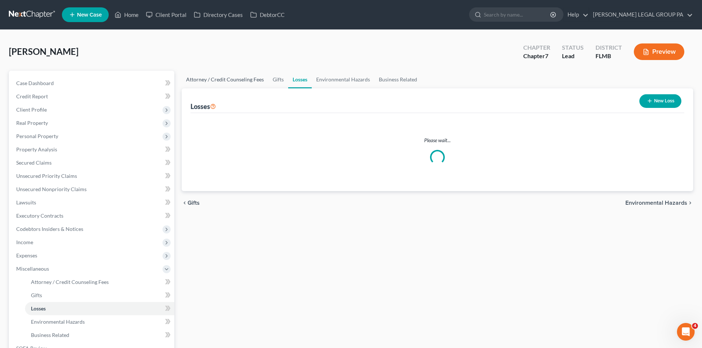
click at [232, 81] on link "Attorney / Credit Counseling Fees" at bounding box center [225, 80] width 87 height 18
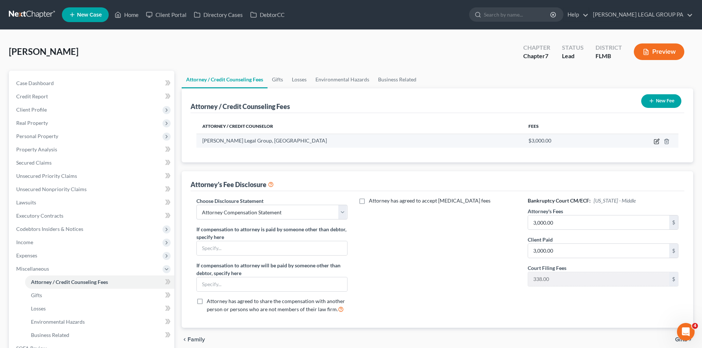
click at [655, 141] on icon "button" at bounding box center [657, 142] width 6 height 6
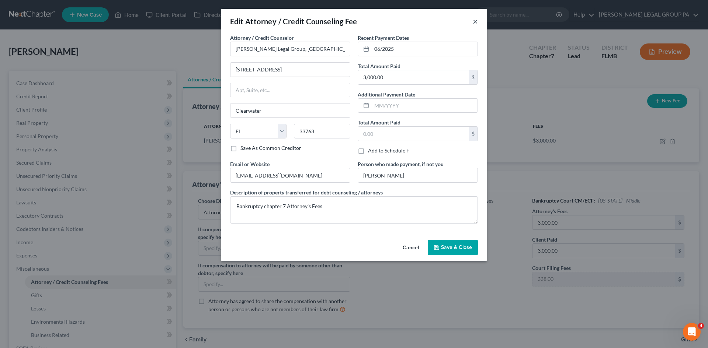
click at [475, 22] on button "×" at bounding box center [475, 21] width 5 height 9
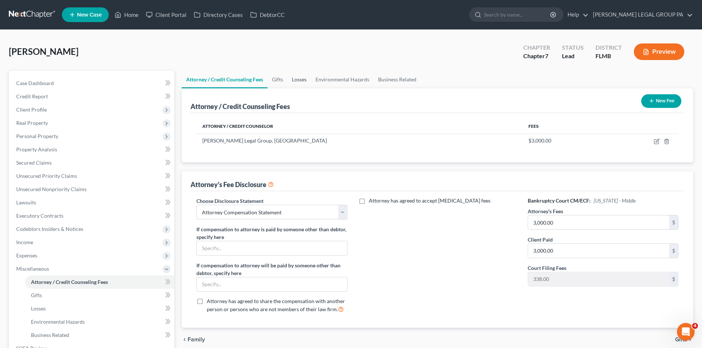
click at [303, 82] on link "Losses" at bounding box center [300, 80] width 24 height 18
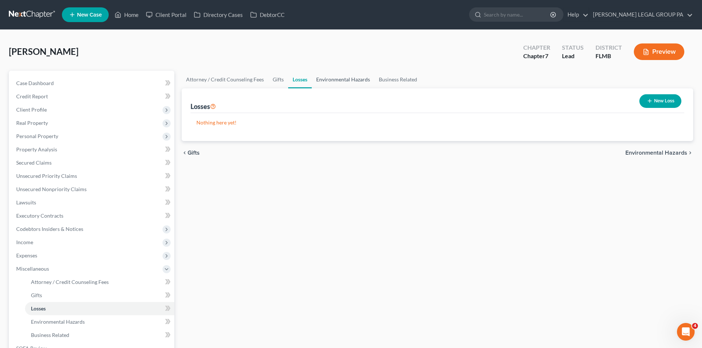
click at [346, 77] on link "Environmental Hazards" at bounding box center [343, 80] width 63 height 18
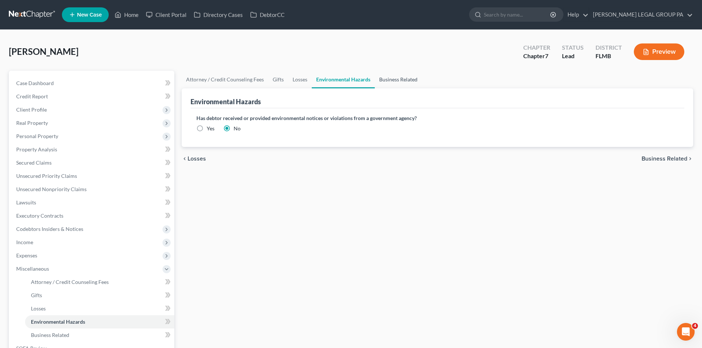
click at [408, 74] on link "Business Related" at bounding box center [398, 80] width 47 height 18
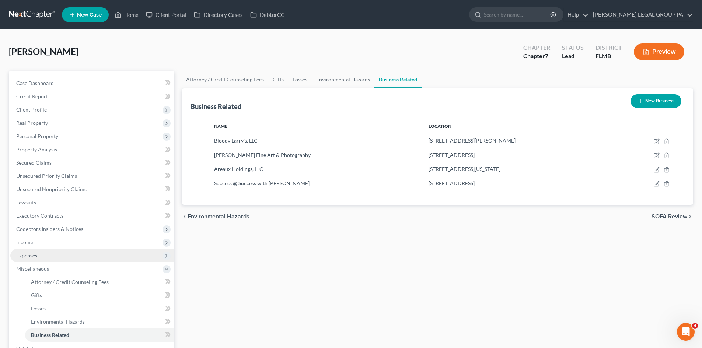
click at [41, 255] on span "Expenses" at bounding box center [92, 255] width 164 height 13
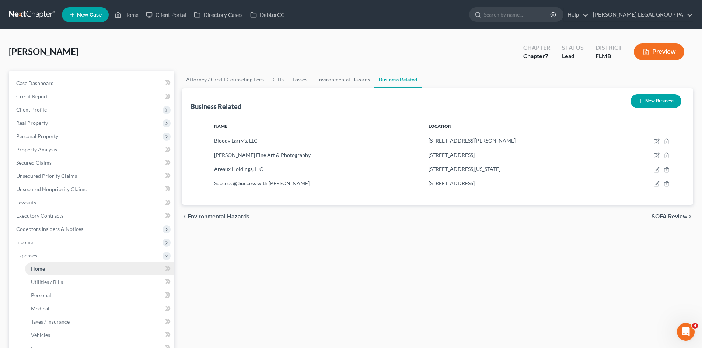
click at [45, 267] on link "Home" at bounding box center [99, 269] width 149 height 13
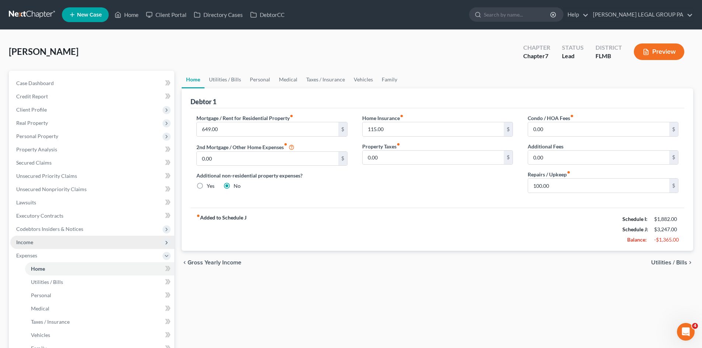
click at [35, 241] on span "Income" at bounding box center [92, 242] width 164 height 13
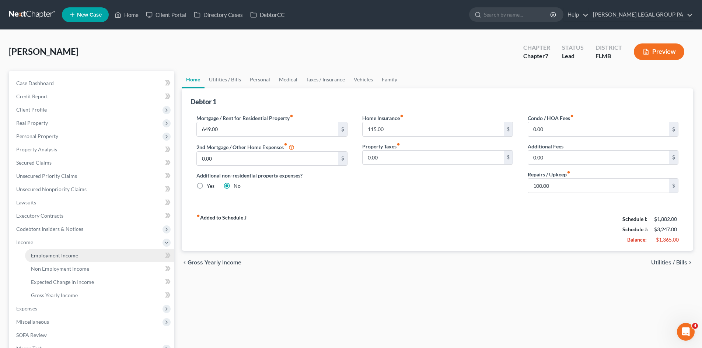
click at [50, 257] on span "Employment Income" at bounding box center [54, 256] width 47 height 6
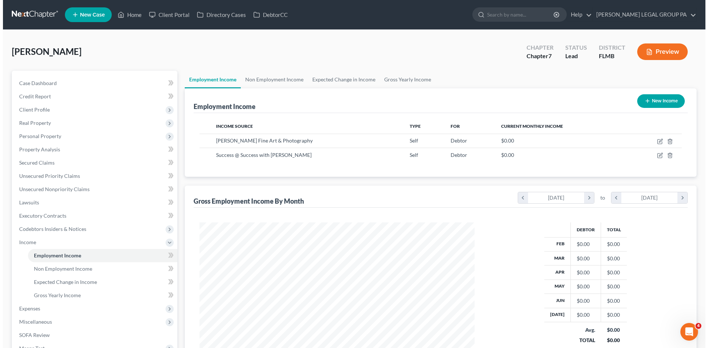
scroll to position [138, 290]
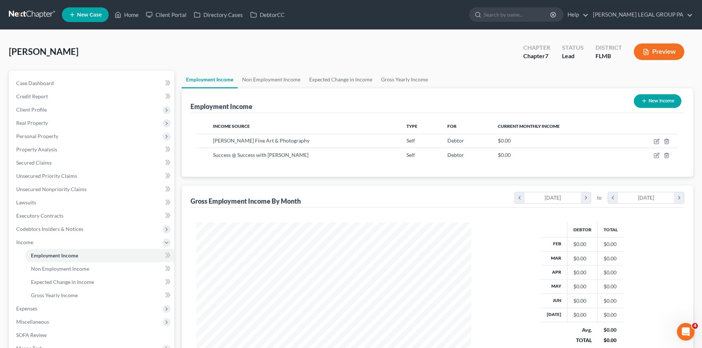
click at [643, 98] on icon "button" at bounding box center [645, 101] width 6 height 6
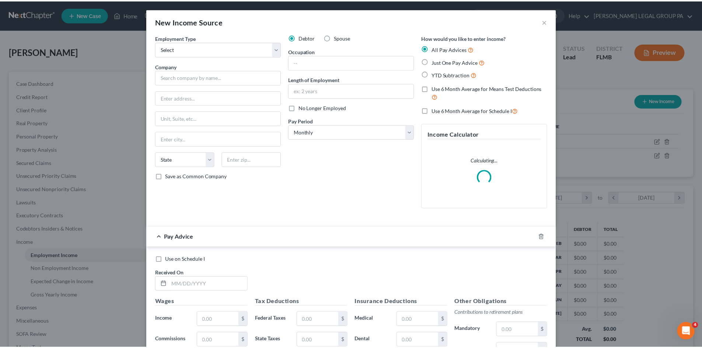
scroll to position [139, 292]
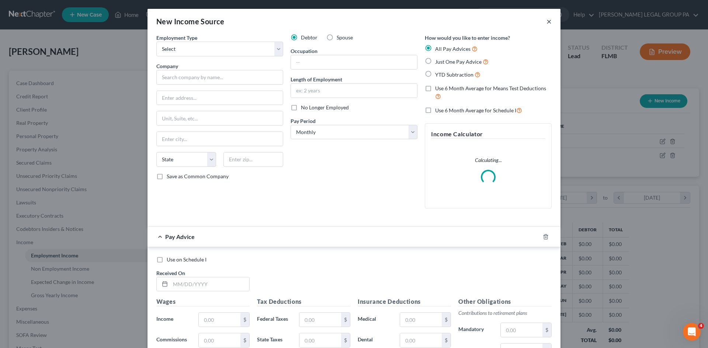
click at [546, 22] on button "×" at bounding box center [548, 21] width 5 height 9
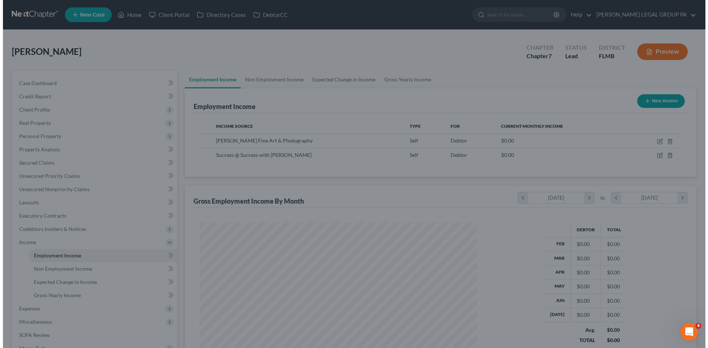
scroll to position [368561, 368409]
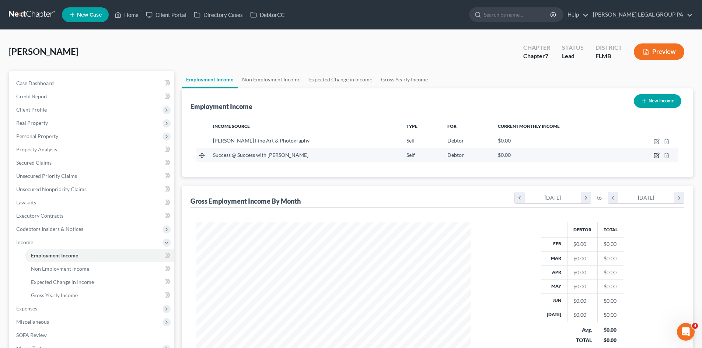
click at [657, 156] on icon "button" at bounding box center [657, 154] width 3 height 3
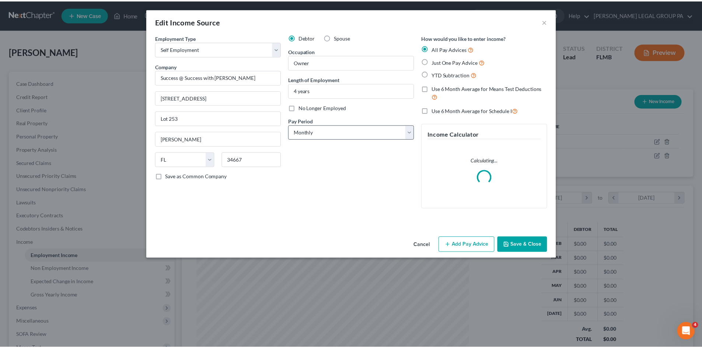
scroll to position [139, 292]
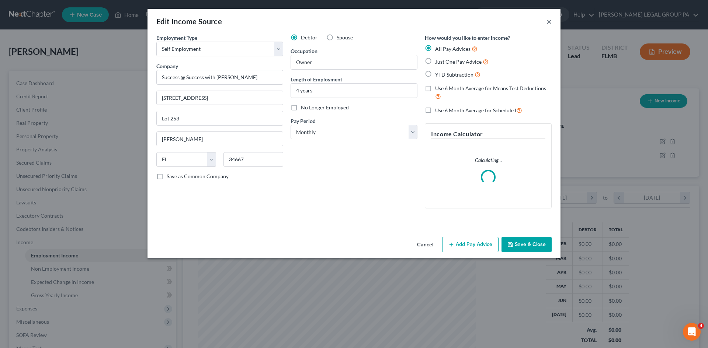
click at [551, 19] on button "×" at bounding box center [548, 21] width 5 height 9
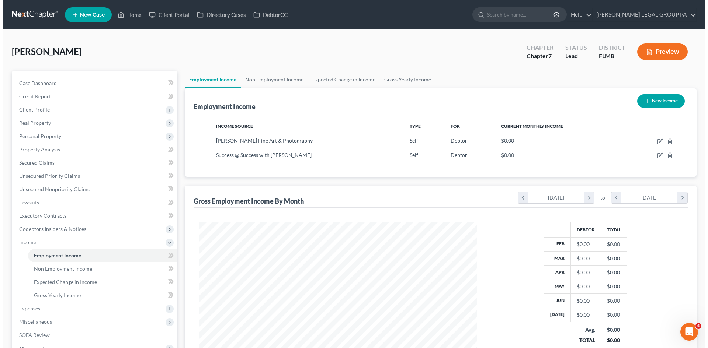
scroll to position [368561, 368409]
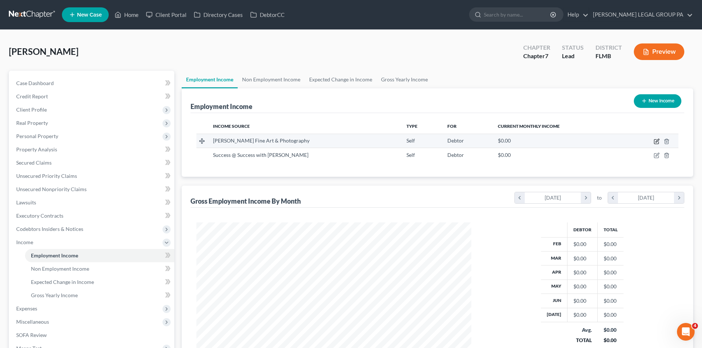
click at [655, 142] on icon "button" at bounding box center [656, 142] width 4 height 4
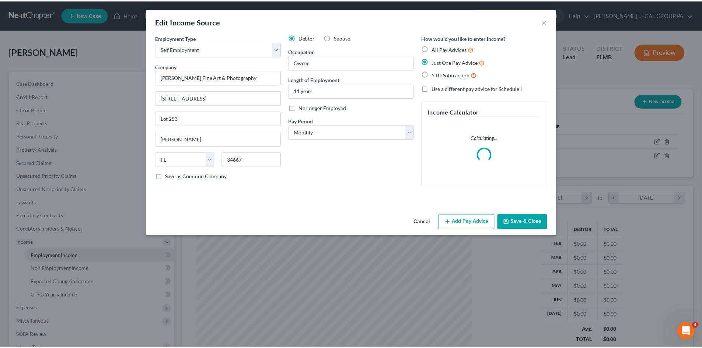
scroll to position [139, 292]
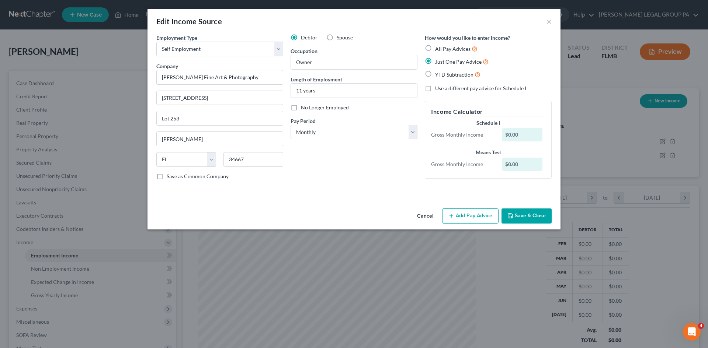
click at [167, 177] on label "Save as Common Company" at bounding box center [198, 176] width 62 height 7
click at [170, 177] on input "Save as Common Company" at bounding box center [172, 175] width 5 height 5
click at [528, 214] on button "Save & Close" at bounding box center [526, 216] width 50 height 15
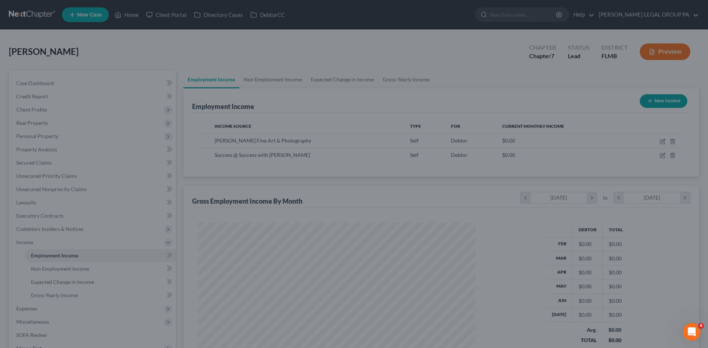
scroll to position [368561, 368409]
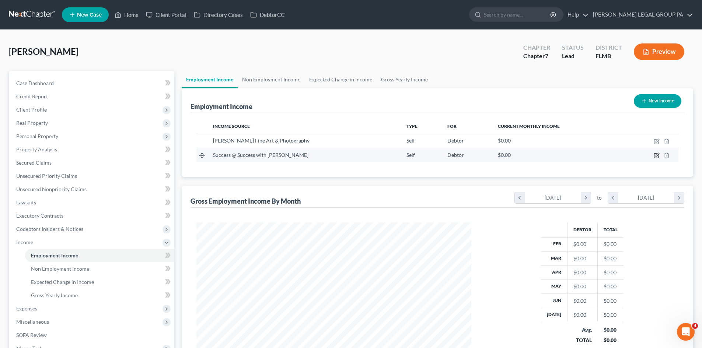
click at [657, 157] on icon "button" at bounding box center [657, 156] width 6 height 6
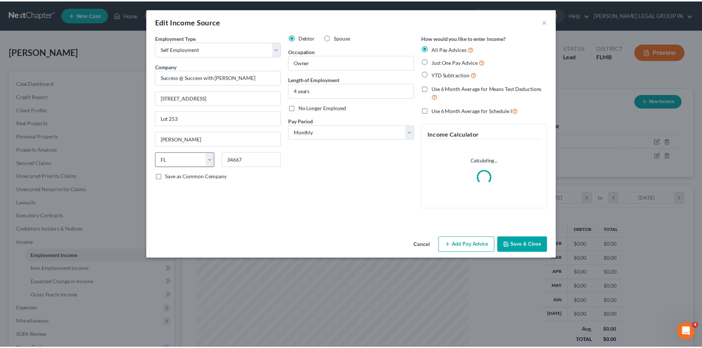
scroll to position [139, 292]
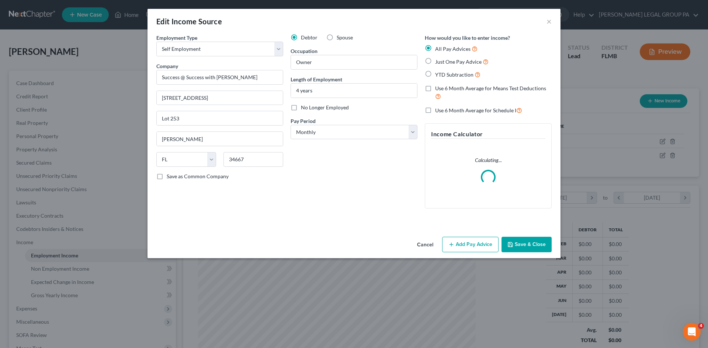
click at [527, 241] on button "Save & Close" at bounding box center [526, 244] width 50 height 15
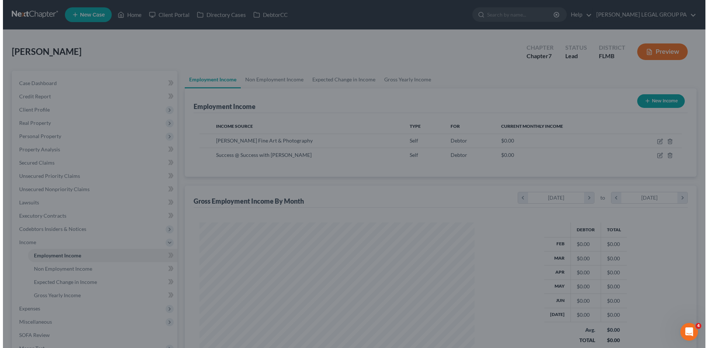
scroll to position [368561, 368409]
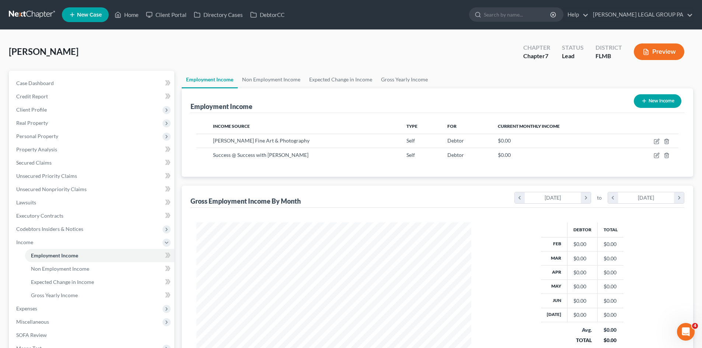
click at [659, 98] on button "New Income" at bounding box center [658, 101] width 48 height 14
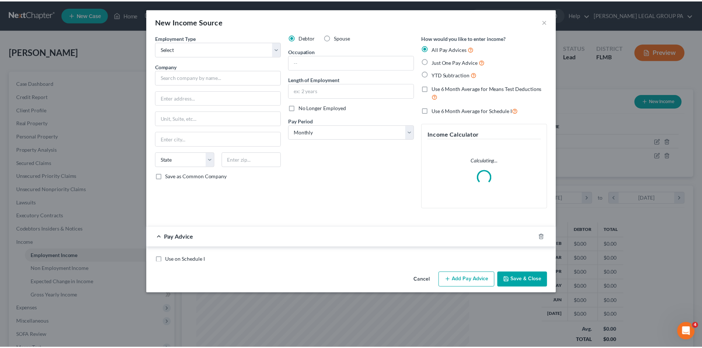
scroll to position [139, 292]
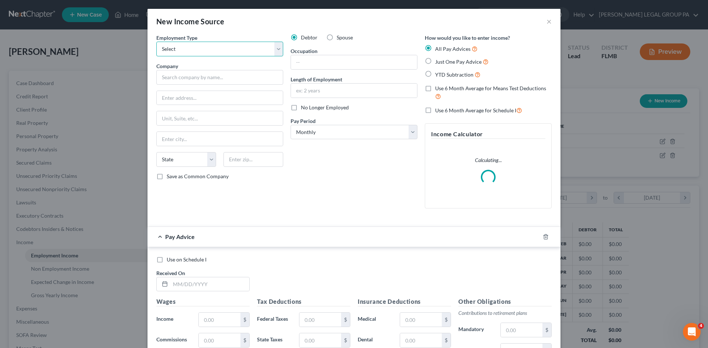
drag, startPoint x: 223, startPoint y: 48, endPoint x: 222, endPoint y: 56, distance: 7.8
click at [223, 48] on select "Select Full or [DEMOGRAPHIC_DATA] Employment Self Employment" at bounding box center [219, 49] width 127 height 15
click at [156, 42] on select "Select Full or [DEMOGRAPHIC_DATA] Employment Self Employment" at bounding box center [219, 49] width 127 height 15
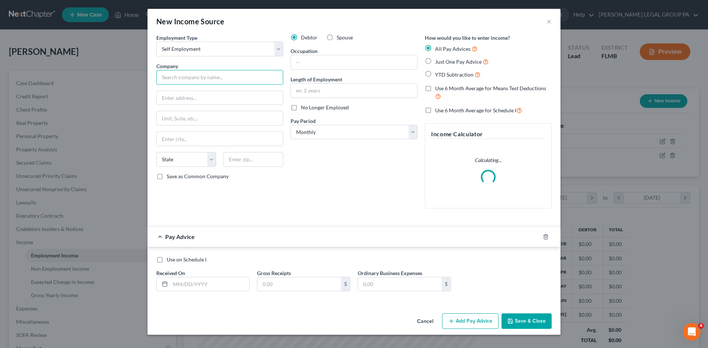
click at [219, 78] on input "text" at bounding box center [219, 77] width 127 height 15
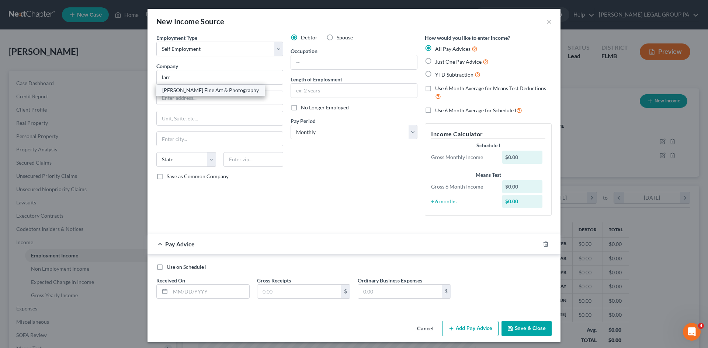
click at [213, 86] on div "[PERSON_NAME] Fine Art & Photography" at bounding box center [210, 90] width 108 height 11
click at [351, 184] on div "Debtor Spouse Occupation Length of Employment No Longer Employed Pay Period * S…" at bounding box center [354, 128] width 134 height 188
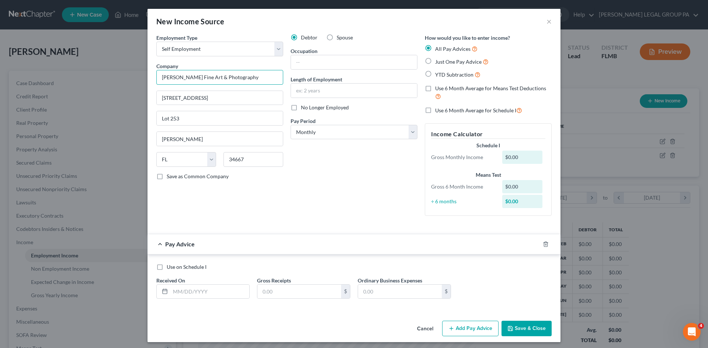
drag, startPoint x: 257, startPoint y: 75, endPoint x: 12, endPoint y: 157, distance: 257.9
click at [112, 66] on div "New Income Source × Employment Type * Select Full or [DEMOGRAPHIC_DATA] Employm…" at bounding box center [354, 174] width 708 height 348
click at [347, 63] on input "text" at bounding box center [354, 62] width 126 height 14
drag, startPoint x: 323, startPoint y: 183, endPoint x: 316, endPoint y: 91, distance: 92.1
click at [323, 183] on div "Debtor Spouse Occupation Owner Length of Employment No Longer Employed Pay Peri…" at bounding box center [354, 128] width 134 height 188
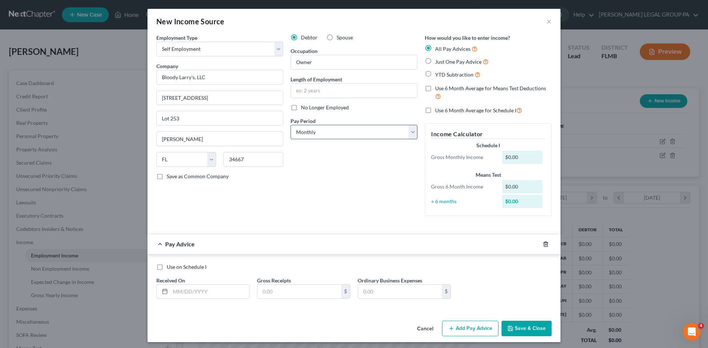
drag, startPoint x: 542, startPoint y: 244, endPoint x: 355, endPoint y: 133, distance: 217.6
click at [545, 244] on line "button" at bounding box center [545, 244] width 0 height 1
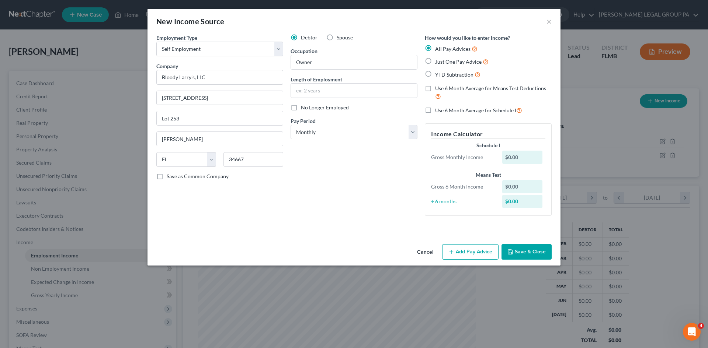
click at [476, 250] on button "Add Pay Advice" at bounding box center [470, 251] width 56 height 15
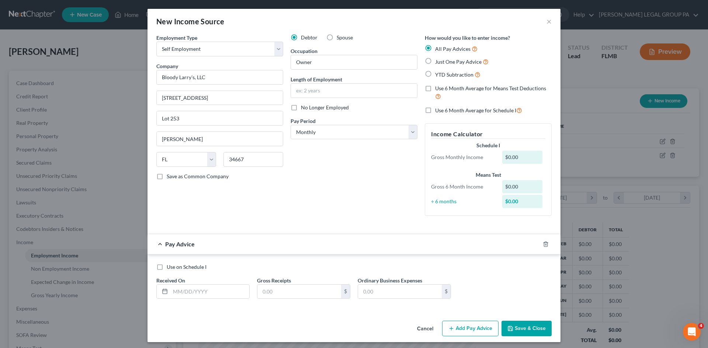
click at [435, 60] on label "Just One Pay Advice" at bounding box center [461, 62] width 53 height 8
click at [438, 60] on input "Just One Pay Advice" at bounding box center [440, 60] width 5 height 5
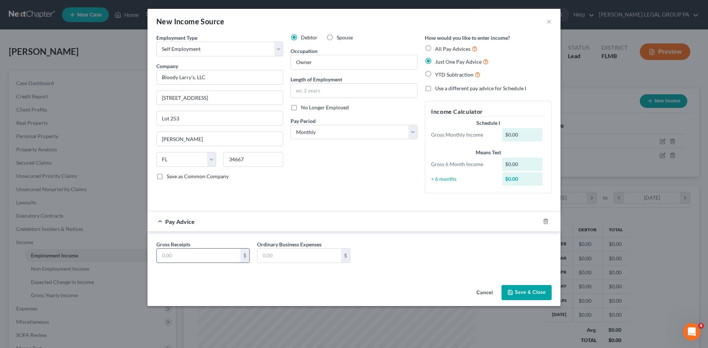
click at [178, 256] on input "text" at bounding box center [199, 256] width 84 height 14
click at [312, 256] on input "text" at bounding box center [299, 256] width 84 height 14
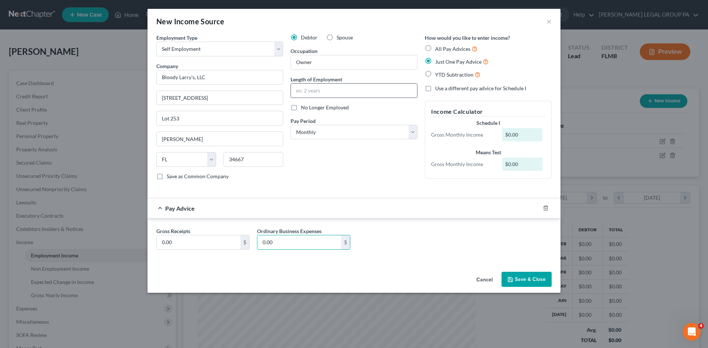
click at [341, 89] on input "text" at bounding box center [354, 91] width 126 height 14
click at [528, 284] on button "Save & Close" at bounding box center [526, 279] width 50 height 15
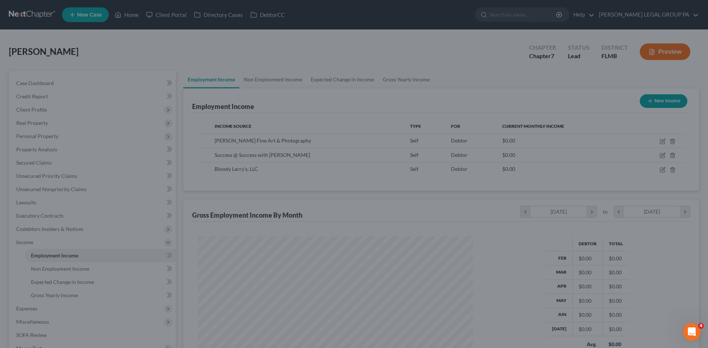
scroll to position [368561, 368409]
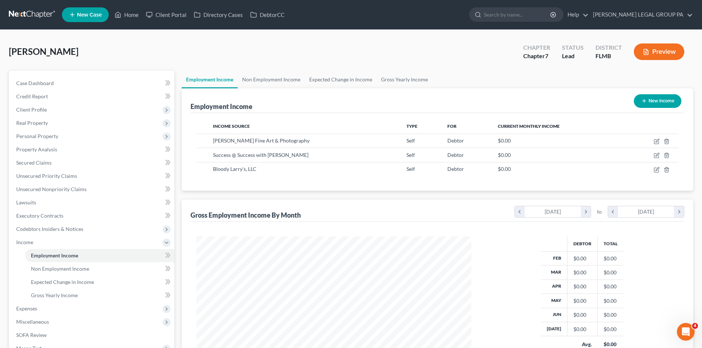
click at [649, 101] on button "New Income" at bounding box center [658, 101] width 48 height 14
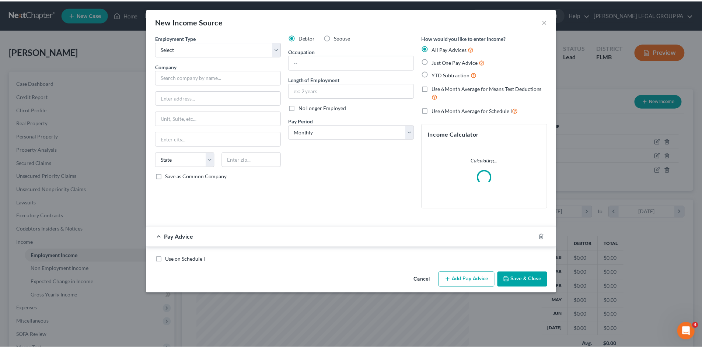
scroll to position [139, 292]
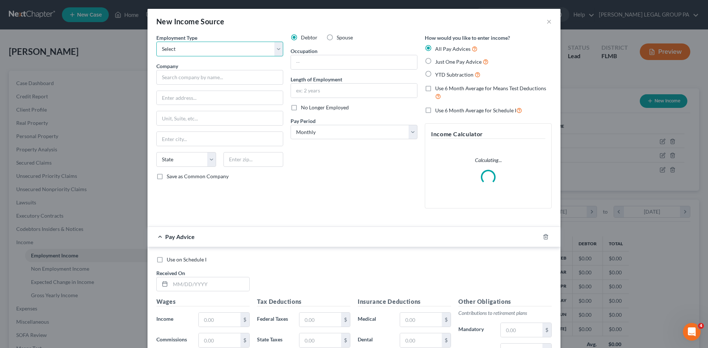
click at [207, 53] on select "Select Full or [DEMOGRAPHIC_DATA] Employment Self Employment" at bounding box center [219, 49] width 127 height 15
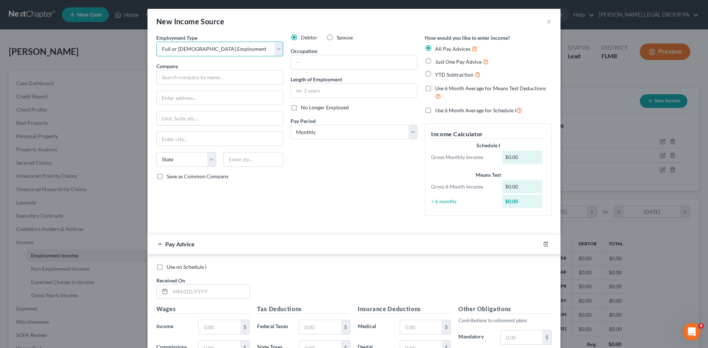
click at [156, 42] on select "Select Full or [DEMOGRAPHIC_DATA] Employment Self Employment" at bounding box center [219, 49] width 127 height 15
click at [218, 51] on select "Select Full or [DEMOGRAPHIC_DATA] Employment Self Employment" at bounding box center [219, 49] width 127 height 15
click at [156, 42] on select "Select Full or [DEMOGRAPHIC_DATA] Employment Self Employment" at bounding box center [219, 49] width 127 height 15
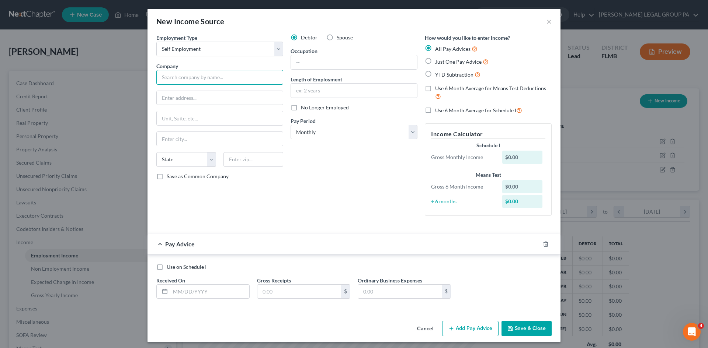
click at [206, 76] on input "text" at bounding box center [219, 77] width 127 height 15
click at [314, 58] on input "text" at bounding box center [354, 62] width 126 height 14
click at [301, 109] on label "No Longer Employed" at bounding box center [325, 107] width 48 height 7
click at [304, 109] on input "No Longer Employed" at bounding box center [306, 106] width 5 height 5
click at [212, 100] on input "text" at bounding box center [220, 98] width 126 height 14
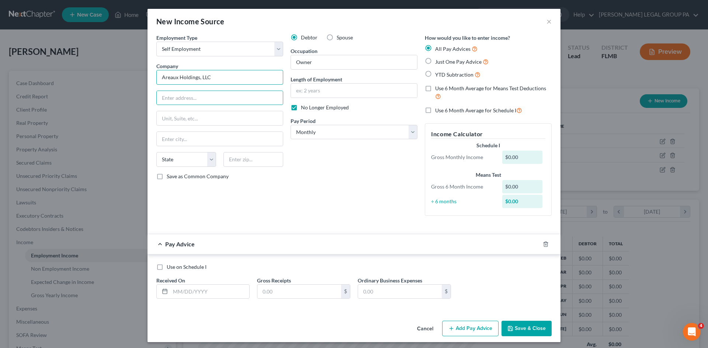
click at [212, 75] on input "Areaux Holdings, LLC" at bounding box center [219, 77] width 127 height 15
drag, startPoint x: 212, startPoint y: 75, endPoint x: 165, endPoint y: 74, distance: 46.8
click at [133, 83] on div "New Income Source × Employment Type * Select Full or [DEMOGRAPHIC_DATA] Employm…" at bounding box center [354, 174] width 708 height 348
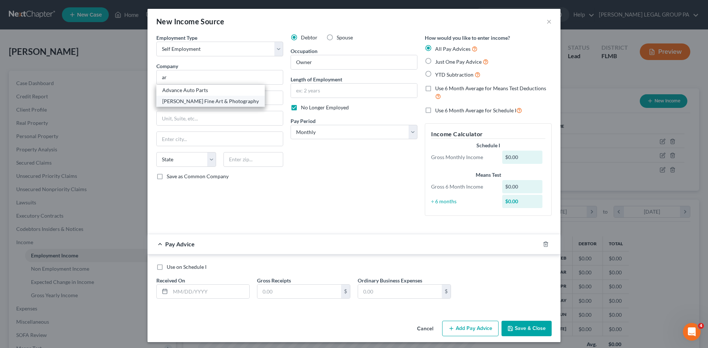
click at [219, 100] on div "[PERSON_NAME] Fine Art & Photography" at bounding box center [210, 101] width 97 height 7
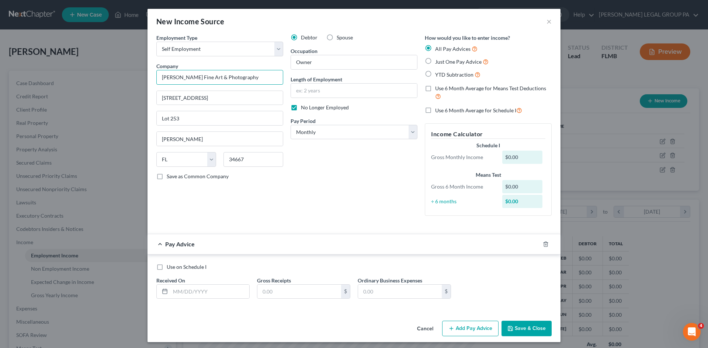
drag, startPoint x: 249, startPoint y: 78, endPoint x: 190, endPoint y: 76, distance: 59.0
click at [111, 83] on div "New Income Source × Employment Type * Select Full or [DEMOGRAPHIC_DATA] Employm…" at bounding box center [354, 174] width 708 height 348
paste input "Areaux Holdings, LLC"
click at [327, 213] on div "Debtor Spouse Occupation Owner Length of Employment No Longer Employed Pay Peri…" at bounding box center [354, 128] width 134 height 188
click at [543, 243] on icon "button" at bounding box center [546, 244] width 6 height 6
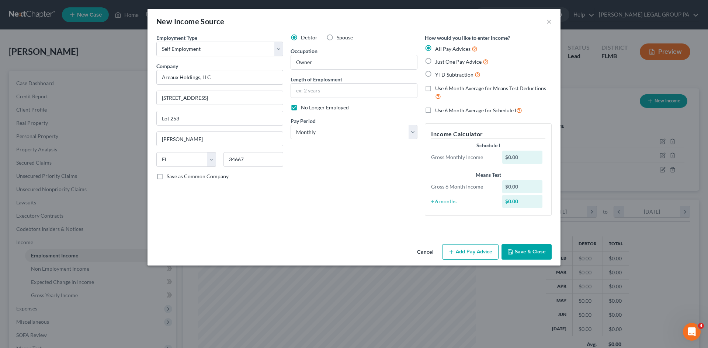
click at [530, 253] on button "Save & Close" at bounding box center [526, 251] width 50 height 15
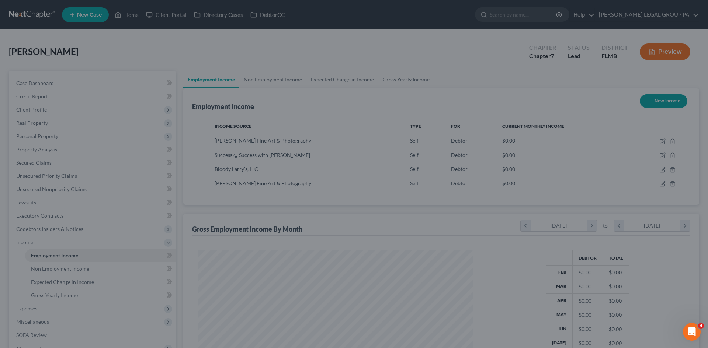
scroll to position [368561, 368409]
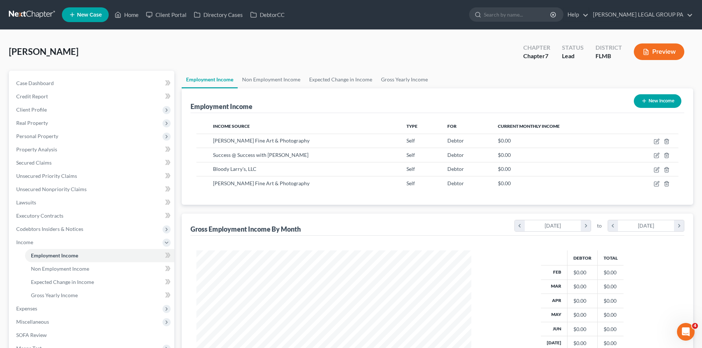
click at [341, 43] on div "[PERSON_NAME] Upgraded Chapter Chapter 7 Status Lead District [GEOGRAPHIC_DATA]…" at bounding box center [351, 55] width 685 height 32
click at [657, 185] on icon "button" at bounding box center [657, 184] width 6 height 6
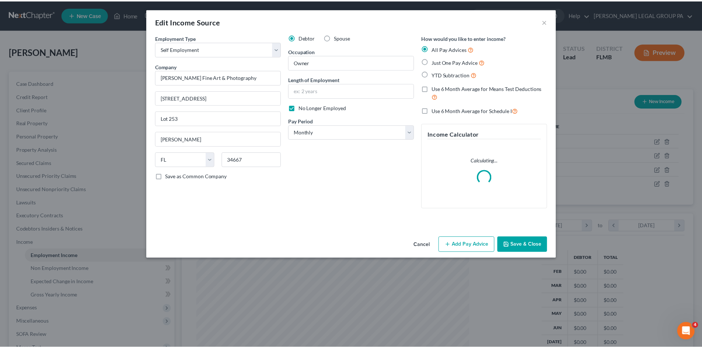
scroll to position [139, 292]
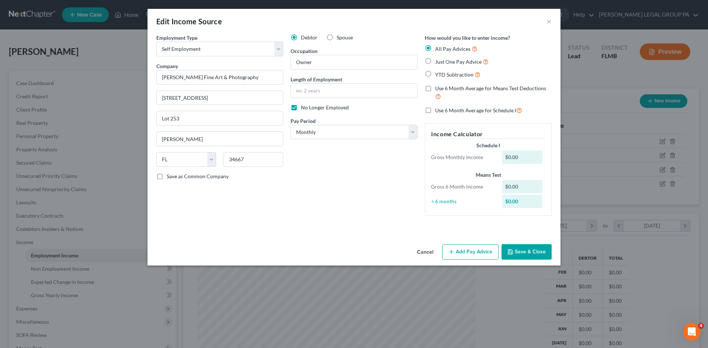
click at [464, 251] on button "Add Pay Advice" at bounding box center [470, 251] width 56 height 15
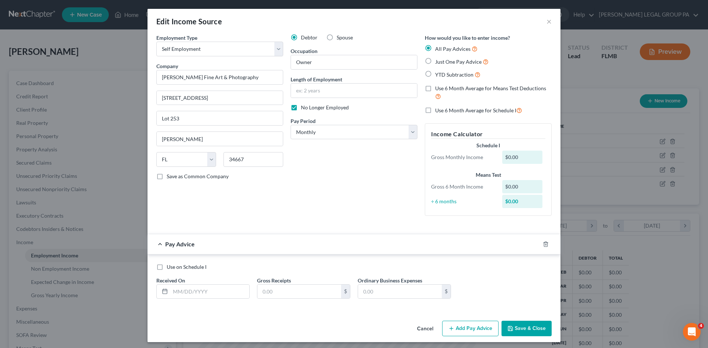
click at [435, 59] on label "Just One Pay Advice" at bounding box center [461, 62] width 53 height 8
click at [438, 59] on input "Just One Pay Advice" at bounding box center [440, 60] width 5 height 5
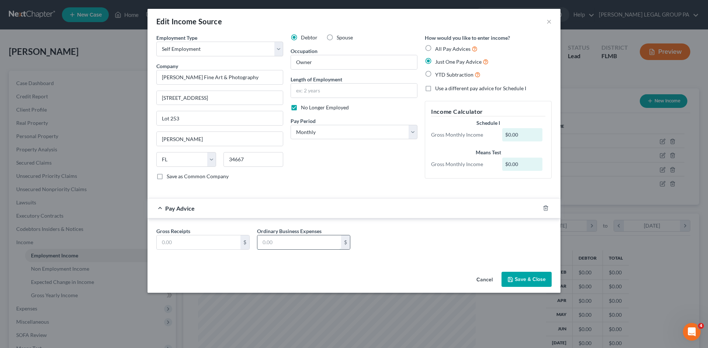
click at [319, 244] on input "text" at bounding box center [299, 243] width 84 height 14
click at [452, 254] on div "Gross Receipts $ Ordinary Business Expenses 169.09 $" at bounding box center [354, 241] width 403 height 28
click at [215, 239] on input "text" at bounding box center [199, 243] width 84 height 14
click at [532, 279] on button "Save & Close" at bounding box center [526, 279] width 50 height 15
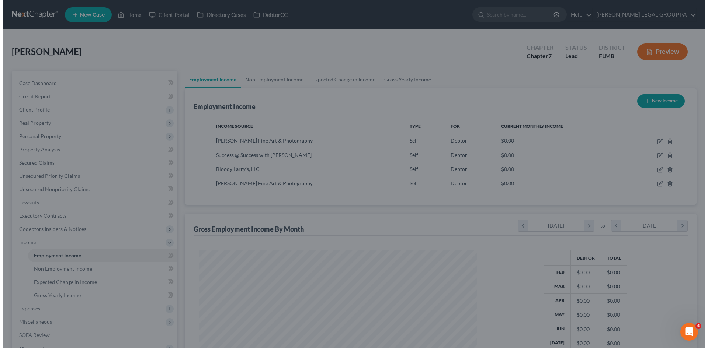
scroll to position [368561, 368409]
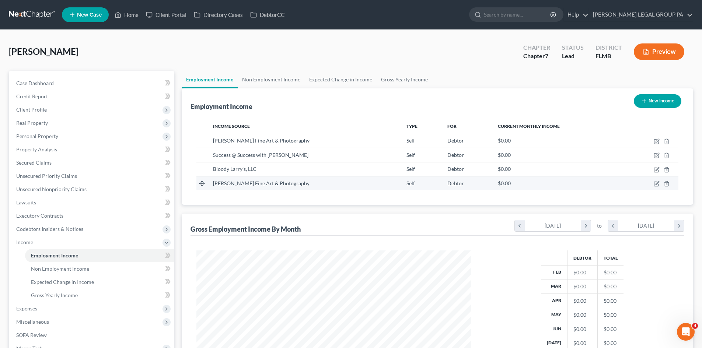
click at [652, 184] on td at bounding box center [651, 183] width 55 height 14
click at [654, 184] on icon "button" at bounding box center [656, 184] width 4 height 4
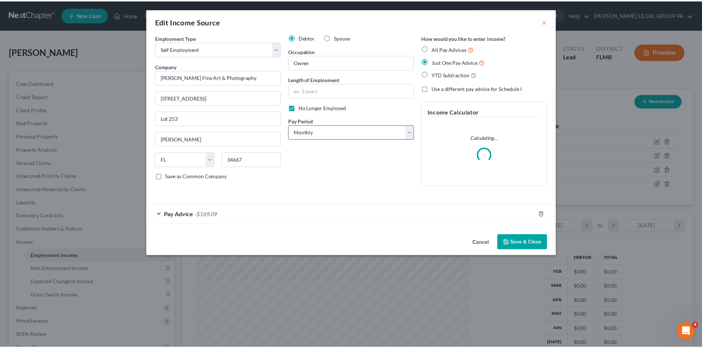
scroll to position [139, 292]
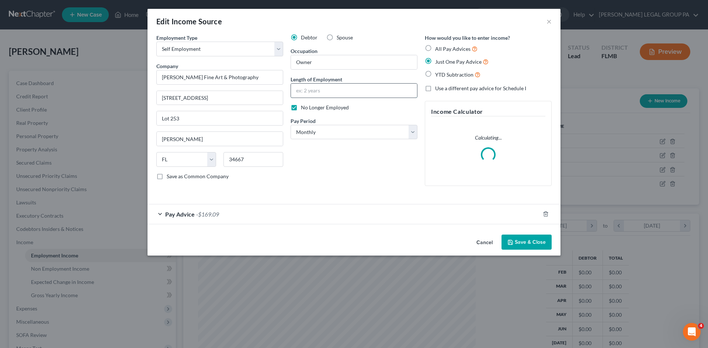
click at [316, 90] on input "text" at bounding box center [354, 91] width 126 height 14
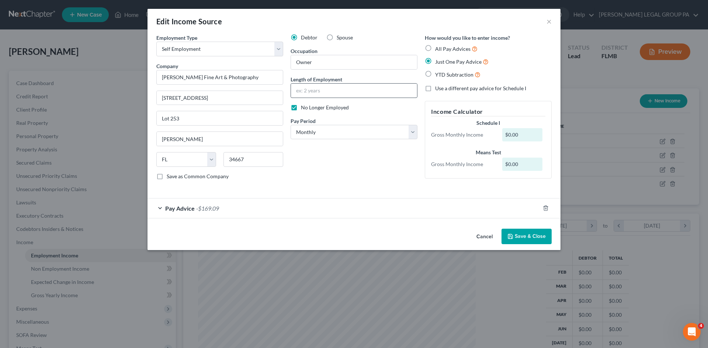
drag, startPoint x: 296, startPoint y: 108, endPoint x: 322, endPoint y: 89, distance: 32.4
click at [301, 108] on label "No Longer Employed" at bounding box center [325, 107] width 48 height 7
click at [304, 108] on input "No Longer Employed" at bounding box center [306, 106] width 5 height 5
click at [322, 90] on input "text" at bounding box center [354, 91] width 126 height 14
drag, startPoint x: 537, startPoint y: 235, endPoint x: 591, endPoint y: 152, distance: 98.9
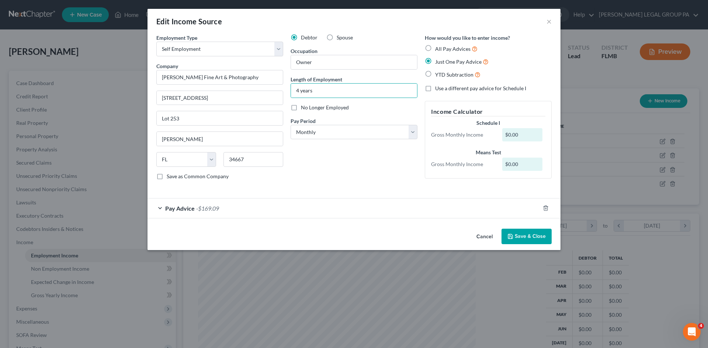
click at [537, 235] on button "Save & Close" at bounding box center [526, 236] width 50 height 15
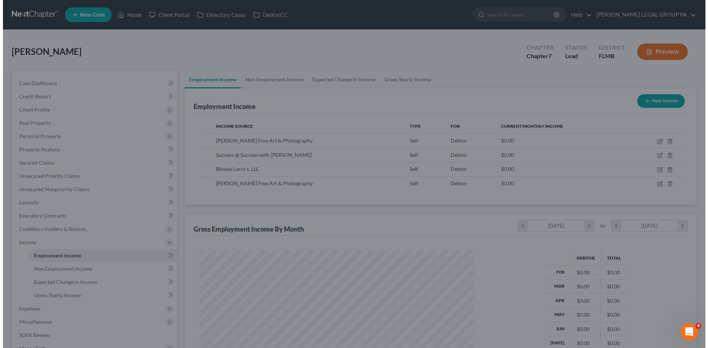
scroll to position [368561, 368409]
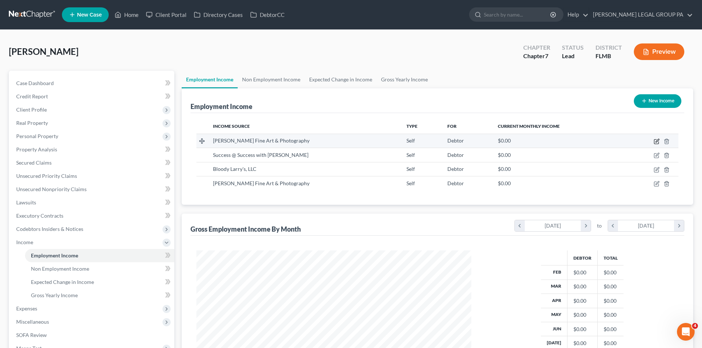
click at [658, 142] on icon "button" at bounding box center [657, 142] width 6 height 6
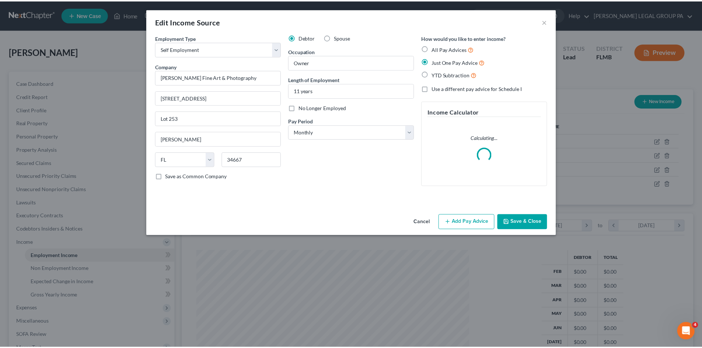
scroll to position [139, 292]
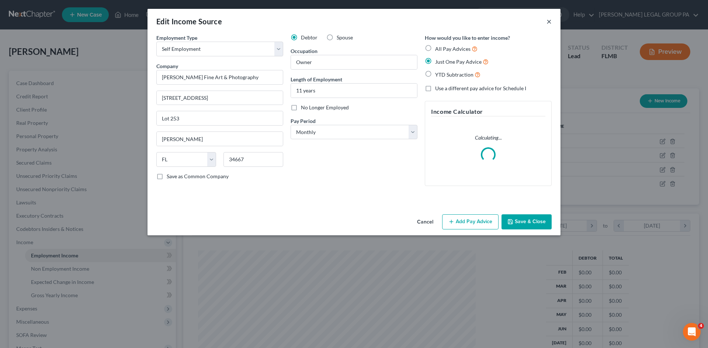
click at [548, 22] on button "×" at bounding box center [548, 21] width 5 height 9
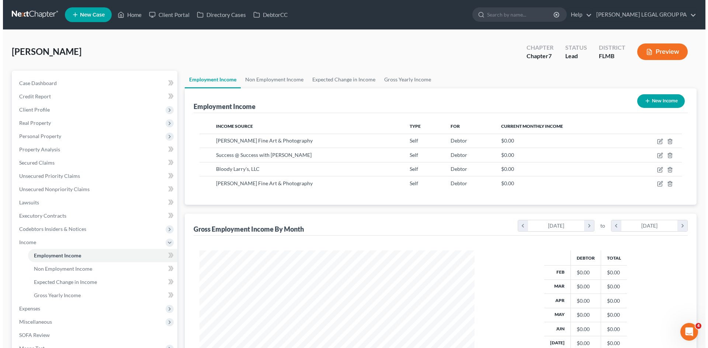
scroll to position [368561, 368409]
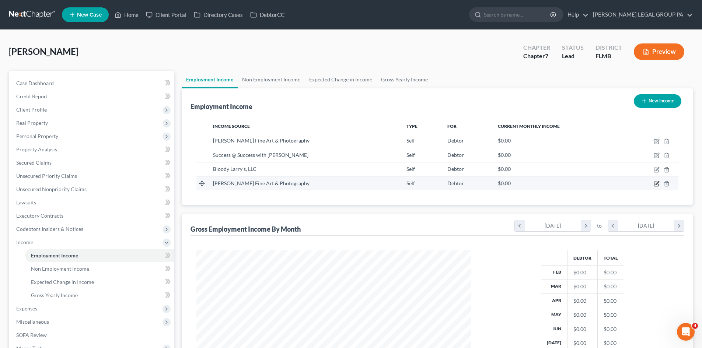
click at [656, 184] on icon "button" at bounding box center [657, 184] width 6 height 6
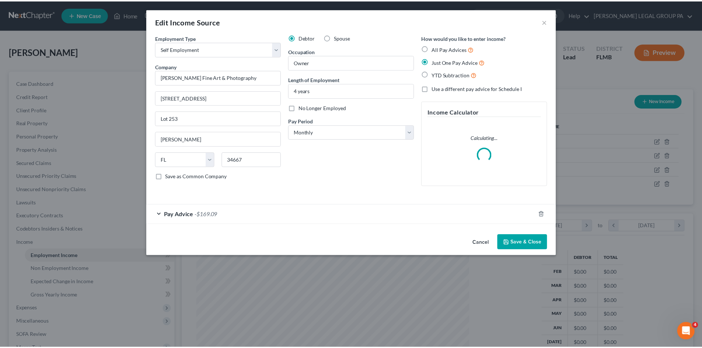
scroll to position [139, 292]
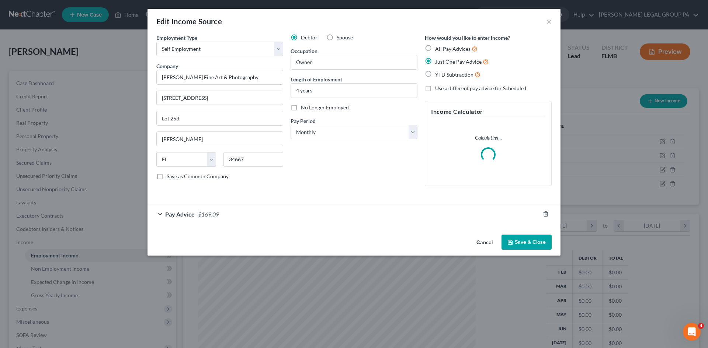
click at [191, 216] on span "Pay Advice" at bounding box center [179, 214] width 29 height 7
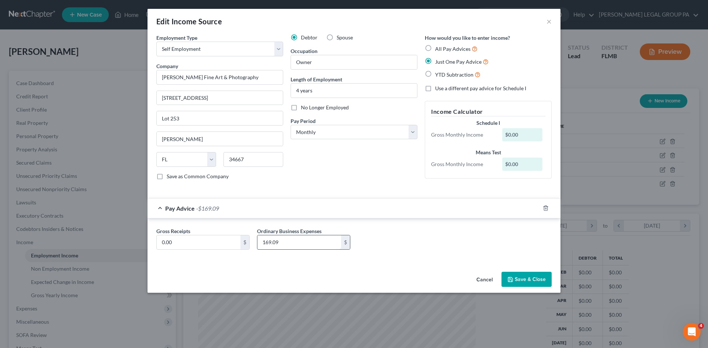
drag, startPoint x: 270, startPoint y: 250, endPoint x: 267, endPoint y: 243, distance: 7.3
click at [263, 243] on input "169.09" at bounding box center [299, 243] width 84 height 14
click at [301, 109] on label "No Longer Employed" at bounding box center [325, 107] width 48 height 7
click at [304, 109] on input "No Longer Employed" at bounding box center [306, 106] width 5 height 5
click at [260, 78] on input "[PERSON_NAME] Fine Art & Photography" at bounding box center [219, 77] width 127 height 15
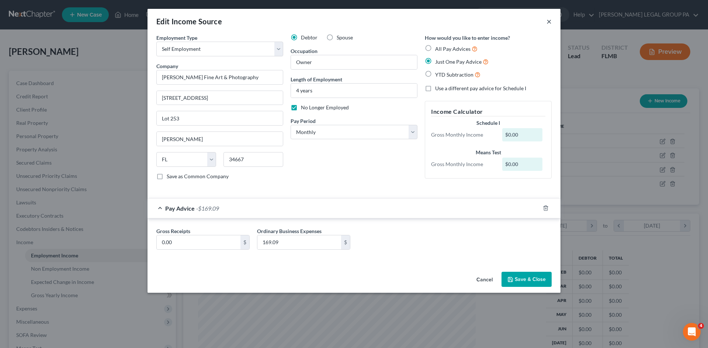
click at [548, 21] on button "×" at bounding box center [548, 21] width 5 height 9
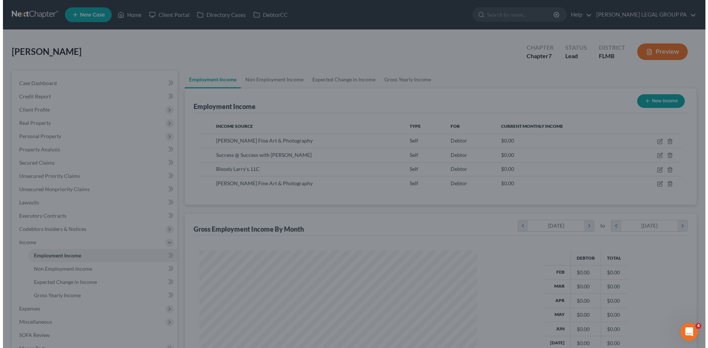
scroll to position [368561, 368409]
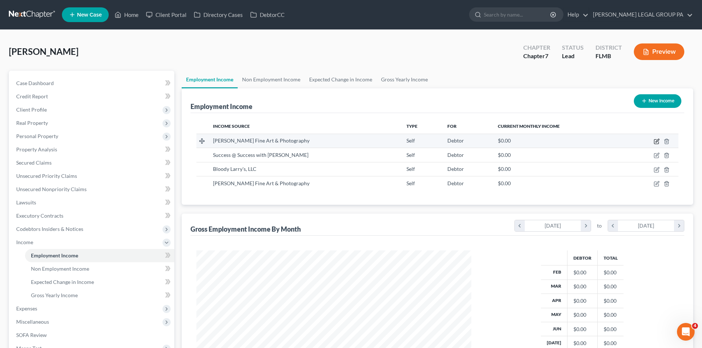
click at [654, 141] on icon "button" at bounding box center [657, 142] width 6 height 6
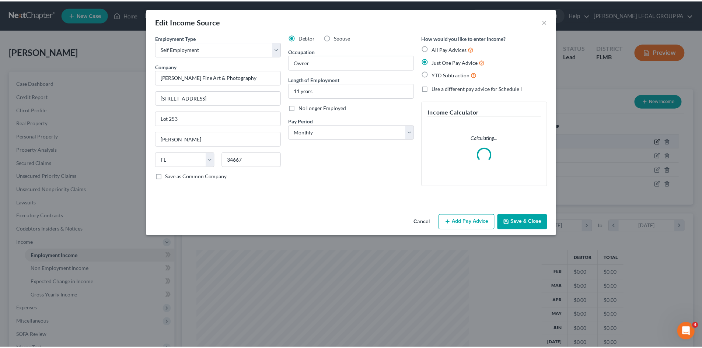
scroll to position [139, 292]
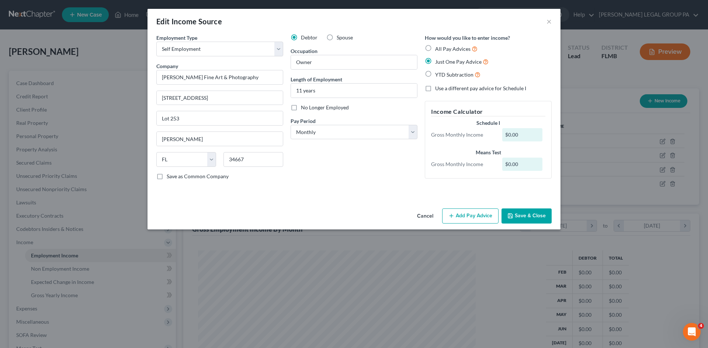
click at [473, 220] on button "Add Pay Advice" at bounding box center [470, 216] width 56 height 15
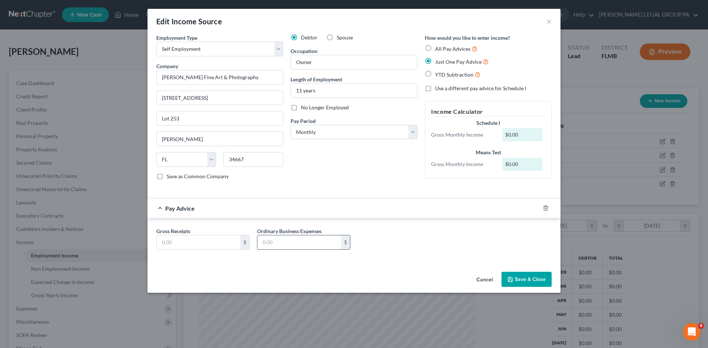
click at [309, 244] on input "text" at bounding box center [299, 243] width 84 height 14
drag, startPoint x: 309, startPoint y: 244, endPoint x: 313, endPoint y: 242, distance: 4.5
paste input "169.09"
click at [220, 244] on input "text" at bounding box center [199, 243] width 84 height 14
click at [386, 249] on div "Gross Receipts 0.00 $ Ordinary Business Expenses 169.09 $" at bounding box center [354, 241] width 403 height 28
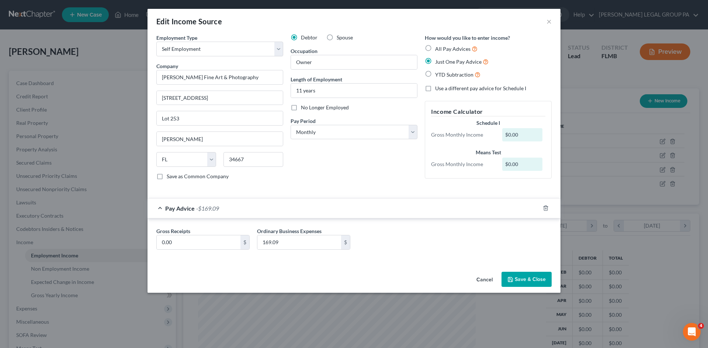
click at [525, 279] on button "Save & Close" at bounding box center [526, 279] width 50 height 15
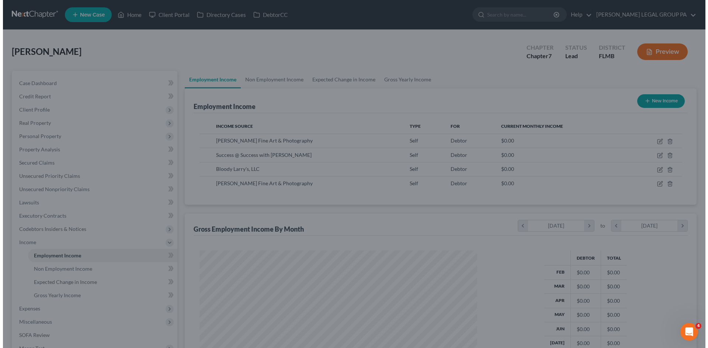
scroll to position [368561, 368409]
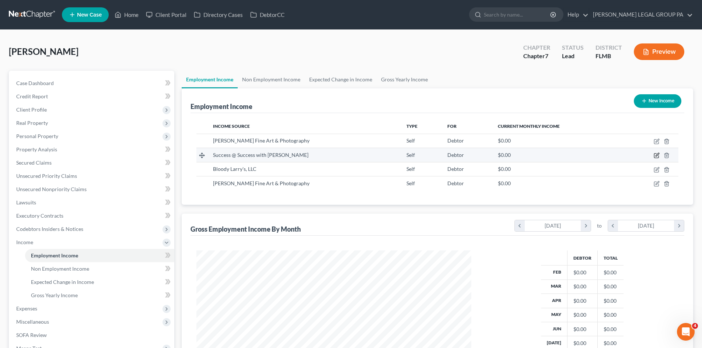
click at [656, 156] on icon "button" at bounding box center [657, 154] width 3 height 3
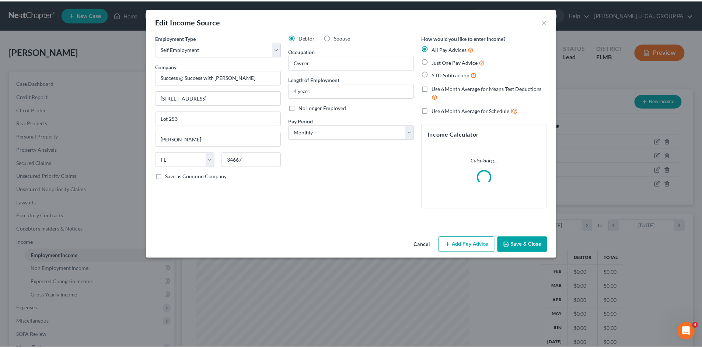
scroll to position [139, 292]
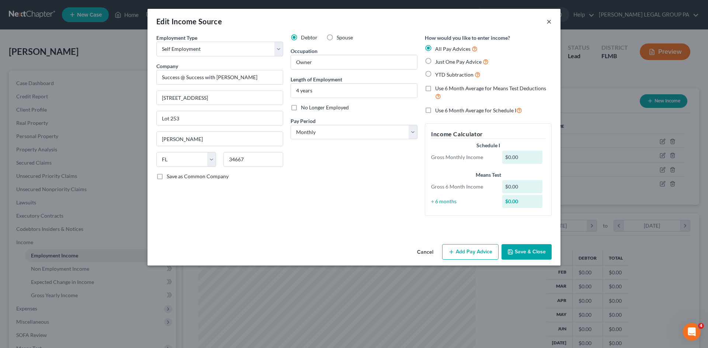
click at [551, 20] on button "×" at bounding box center [548, 21] width 5 height 9
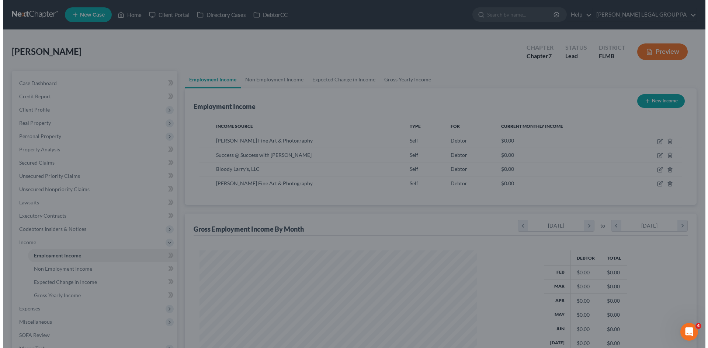
scroll to position [368561, 368409]
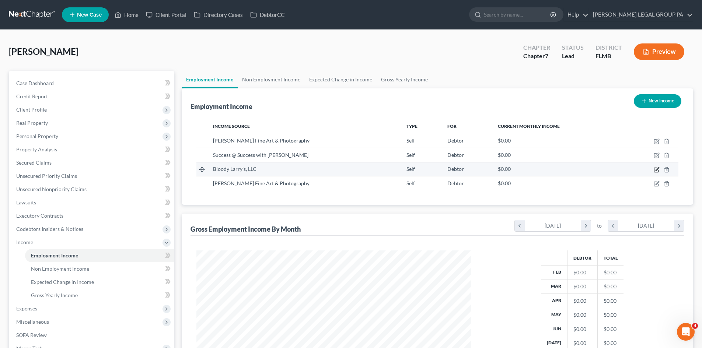
click at [656, 168] on icon "button" at bounding box center [657, 170] width 6 height 6
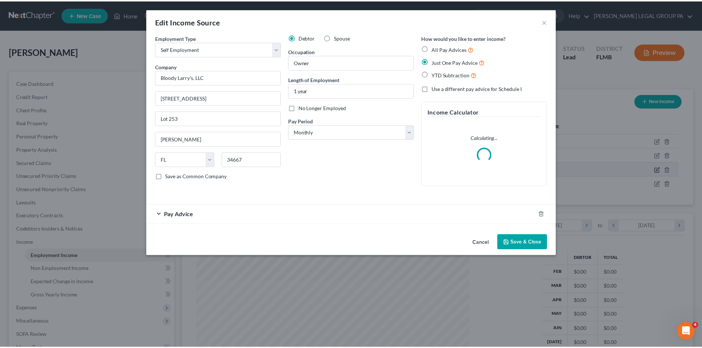
scroll to position [139, 292]
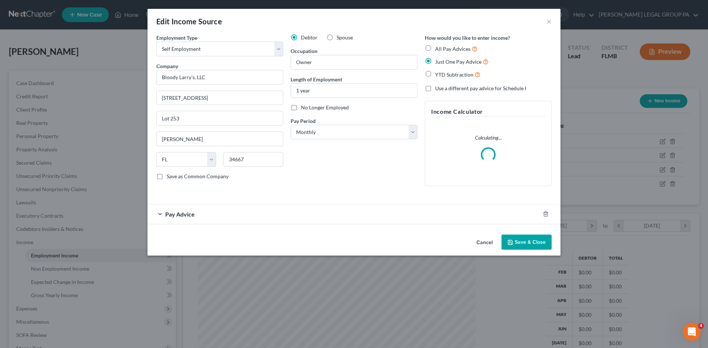
click at [233, 216] on div "Pay Advice" at bounding box center [343, 215] width 392 height 20
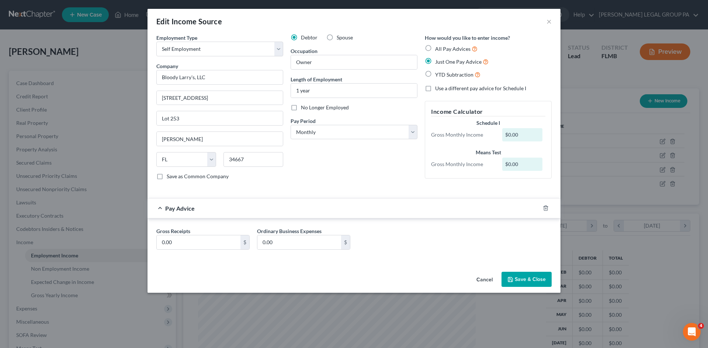
drag, startPoint x: 528, startPoint y: 276, endPoint x: 542, endPoint y: 262, distance: 19.6
click at [528, 276] on button "Save & Close" at bounding box center [526, 279] width 50 height 15
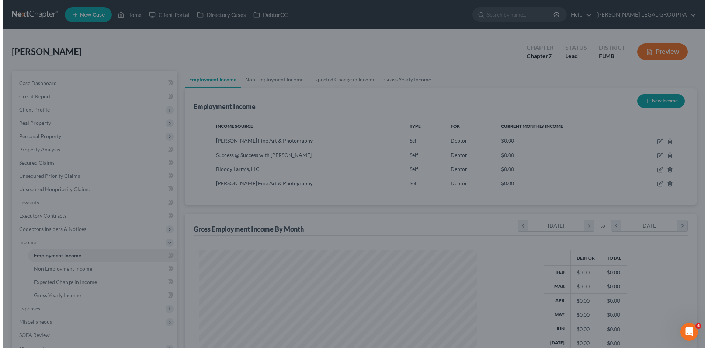
scroll to position [368561, 368409]
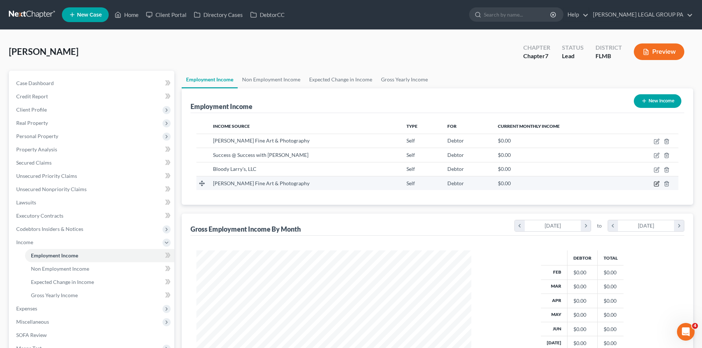
click at [656, 184] on icon "button" at bounding box center [657, 182] width 3 height 3
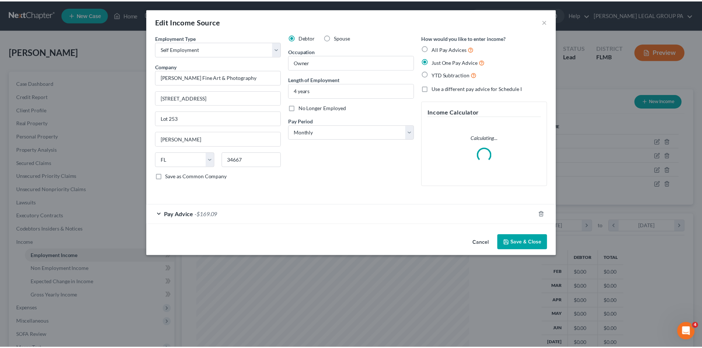
scroll to position [139, 292]
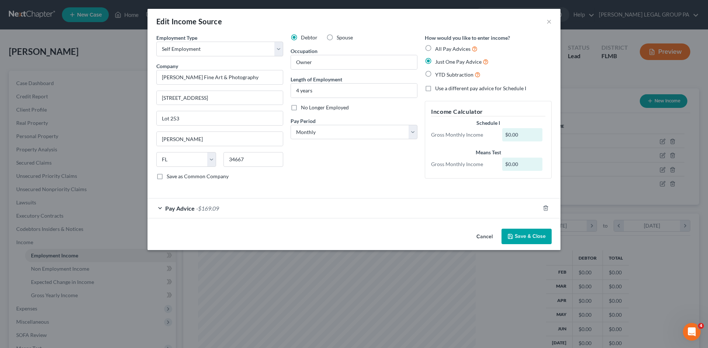
click at [301, 107] on label "No Longer Employed" at bounding box center [325, 107] width 48 height 7
click at [304, 107] on input "No Longer Employed" at bounding box center [306, 106] width 5 height 5
click at [301, 107] on label "No Longer Employed" at bounding box center [325, 107] width 48 height 7
click at [304, 107] on input "No Longer Employed" at bounding box center [306, 106] width 5 height 5
click at [301, 107] on label "No Longer Employed" at bounding box center [325, 107] width 48 height 7
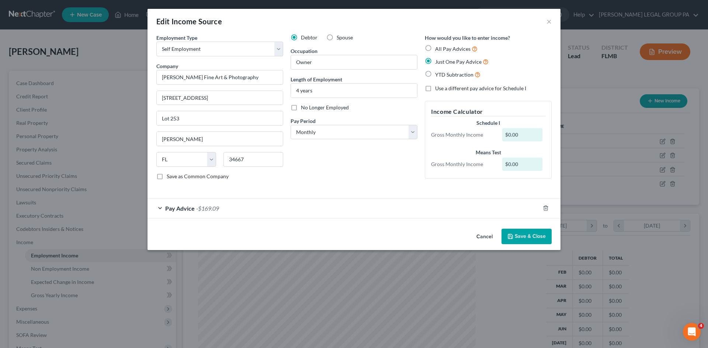
click at [304, 107] on input "No Longer Employed" at bounding box center [306, 106] width 5 height 5
drag, startPoint x: 298, startPoint y: 89, endPoint x: 222, endPoint y: 87, distance: 76.0
click at [222, 87] on div "Employment Type * Select Full or [DEMOGRAPHIC_DATA] Employment Self Employment …" at bounding box center [354, 113] width 403 height 159
click at [353, 167] on div "Debtor Spouse Occupation Owner Length of Employment No Longer Employed Pay Peri…" at bounding box center [354, 110] width 134 height 152
drag, startPoint x: 253, startPoint y: 74, endPoint x: 69, endPoint y: 73, distance: 184.0
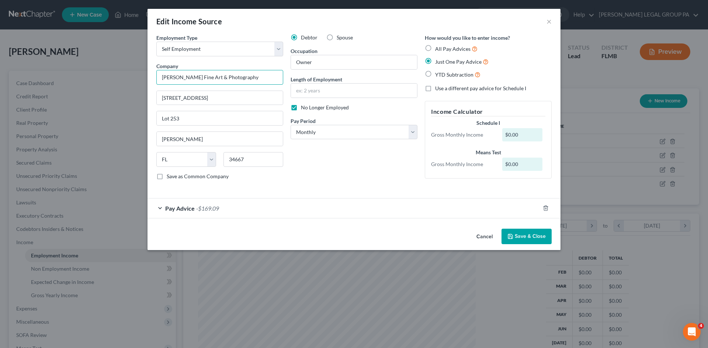
click at [70, 73] on div "Edit Income Source × Employment Type * Select Full or [DEMOGRAPHIC_DATA] Employ…" at bounding box center [354, 174] width 708 height 348
click at [192, 78] on input "Ar" at bounding box center [219, 77] width 127 height 15
click at [191, 78] on input "Ar" at bounding box center [219, 77] width 127 height 15
drag, startPoint x: 171, startPoint y: 75, endPoint x: 170, endPoint y: 80, distance: 5.0
click at [145, 75] on div "Edit Income Source × Employment Type * Select Full or [DEMOGRAPHIC_DATA] Employ…" at bounding box center [354, 174] width 708 height 348
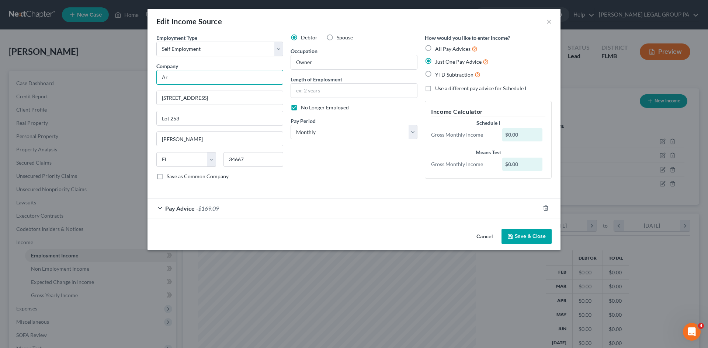
paste input "eaux Holdings LLC"
click at [199, 79] on input "Areaux Holdings LLC" at bounding box center [219, 77] width 127 height 15
click at [545, 236] on button "Save & Close" at bounding box center [526, 236] width 50 height 15
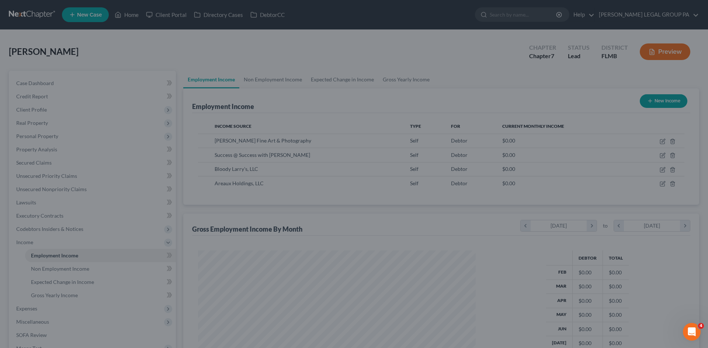
scroll to position [368561, 368409]
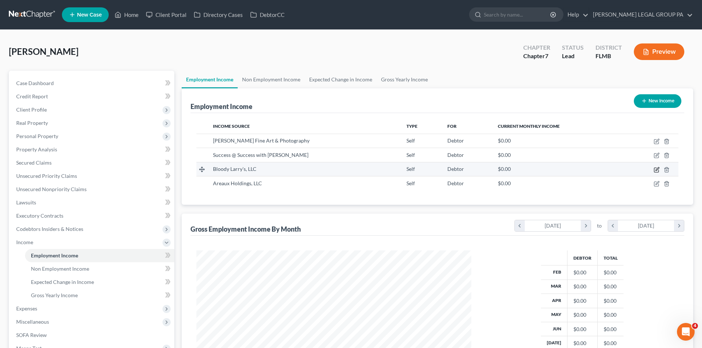
click at [657, 170] on icon "button" at bounding box center [657, 170] width 6 height 6
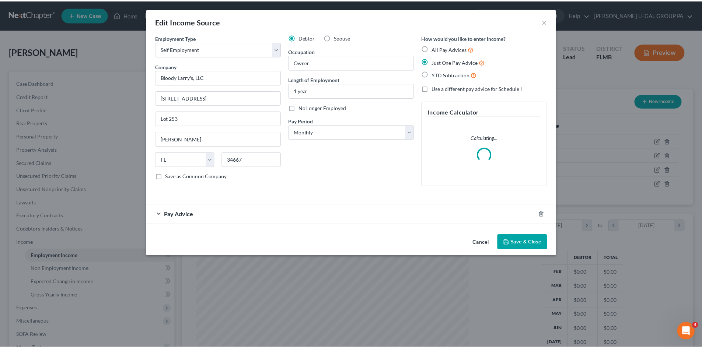
scroll to position [139, 292]
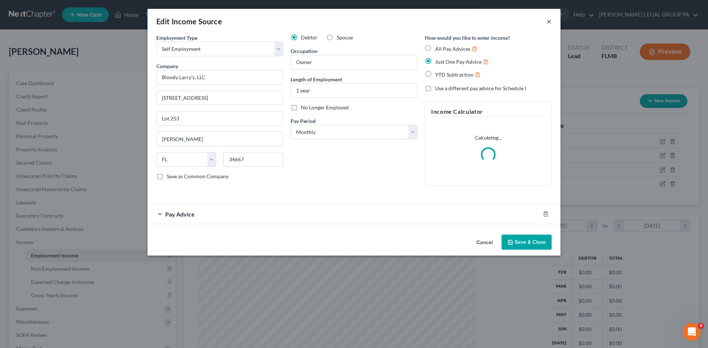
click at [549, 22] on button "×" at bounding box center [548, 21] width 5 height 9
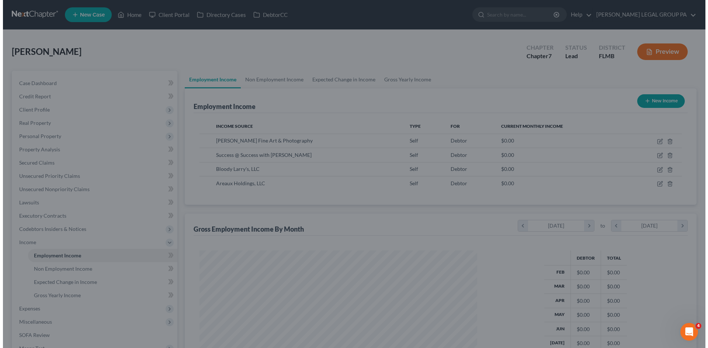
scroll to position [368561, 368409]
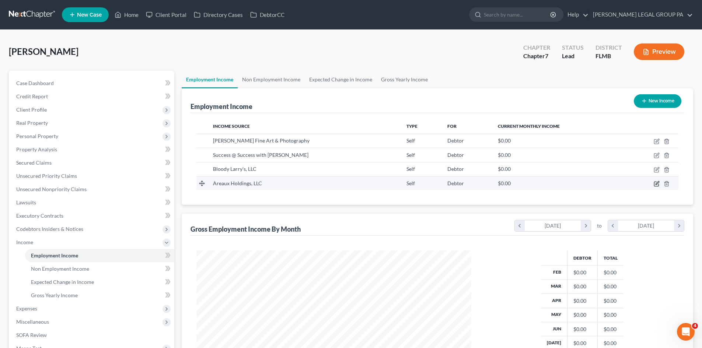
click at [656, 185] on icon "button" at bounding box center [657, 184] width 6 height 6
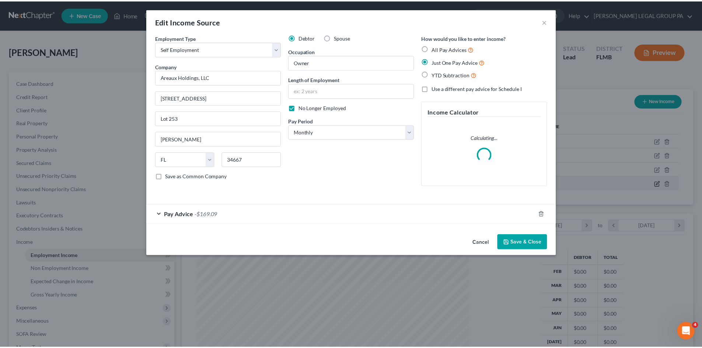
scroll to position [139, 292]
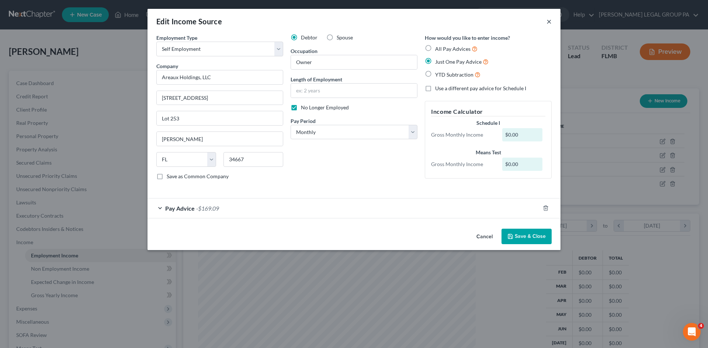
click at [548, 21] on button "×" at bounding box center [548, 21] width 5 height 9
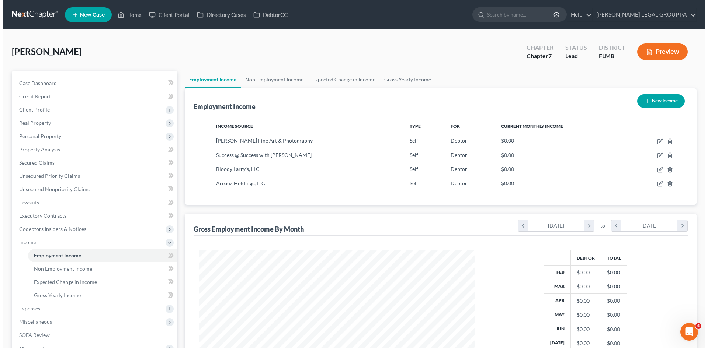
scroll to position [368561, 368409]
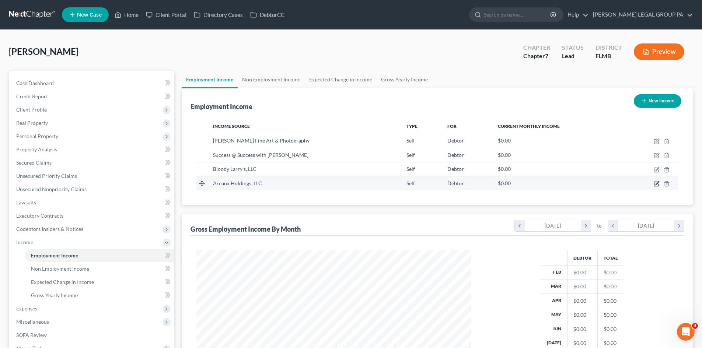
click at [657, 185] on icon "button" at bounding box center [657, 184] width 6 height 6
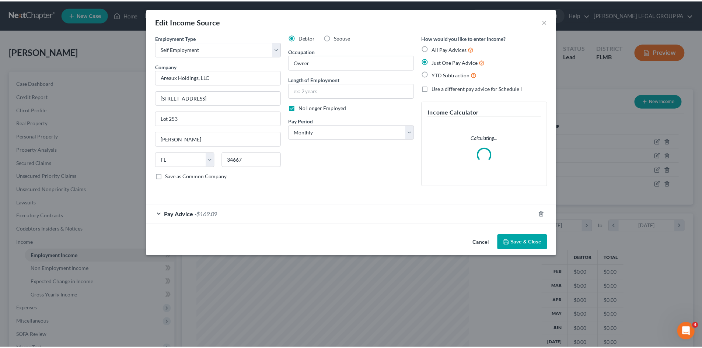
scroll to position [139, 292]
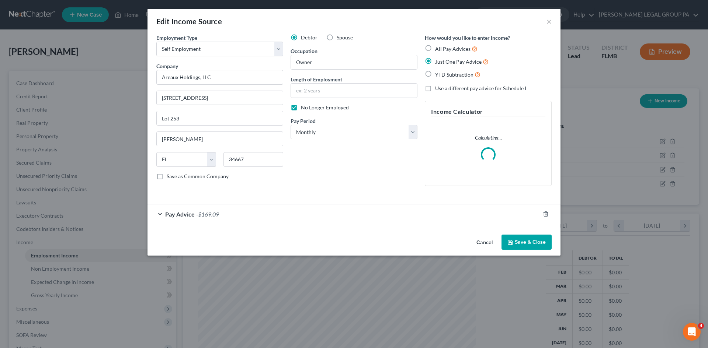
click at [206, 216] on span "-$169.09" at bounding box center [207, 214] width 23 height 7
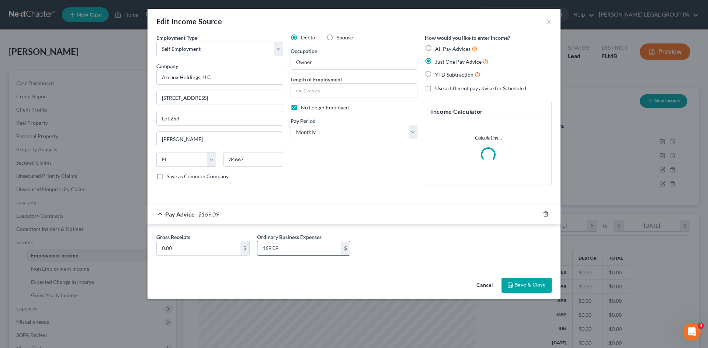
click at [287, 248] on input "169.09" at bounding box center [299, 248] width 84 height 14
click at [530, 285] on button "Save & Close" at bounding box center [526, 285] width 50 height 15
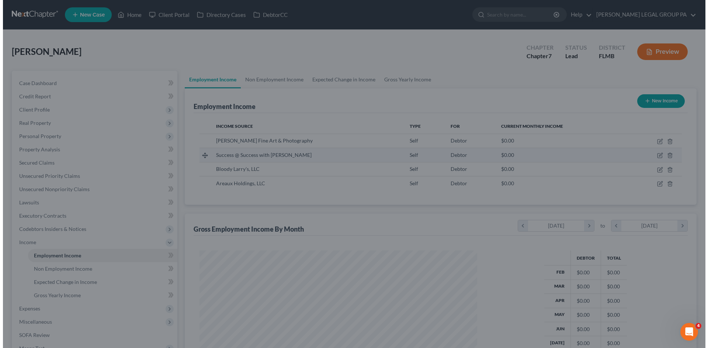
scroll to position [368561, 368409]
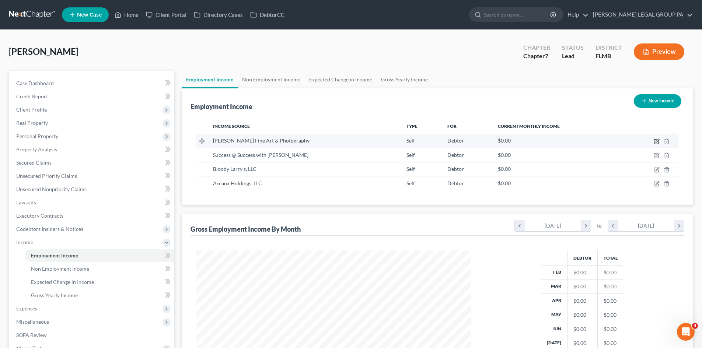
click at [659, 140] on icon "button" at bounding box center [657, 140] width 3 height 3
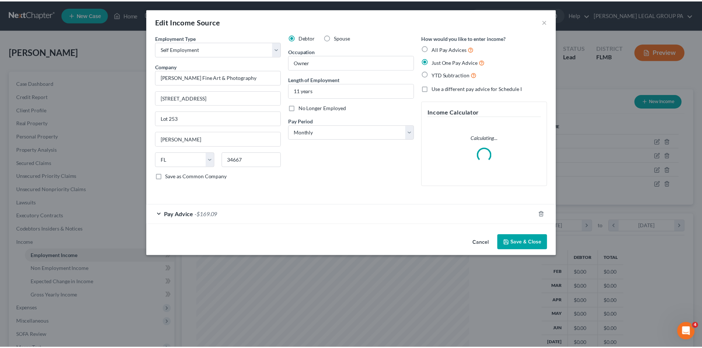
scroll to position [139, 292]
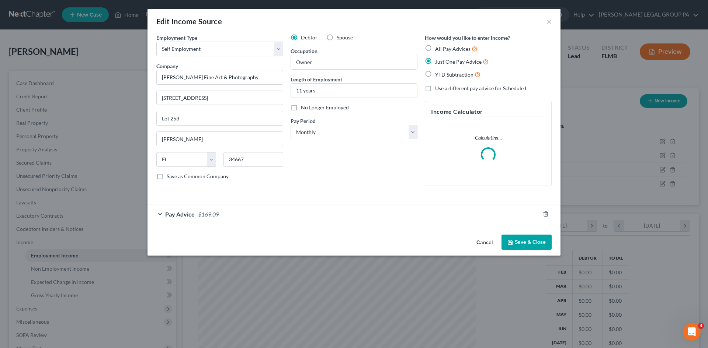
click at [206, 214] on span "-$169.09" at bounding box center [207, 214] width 23 height 7
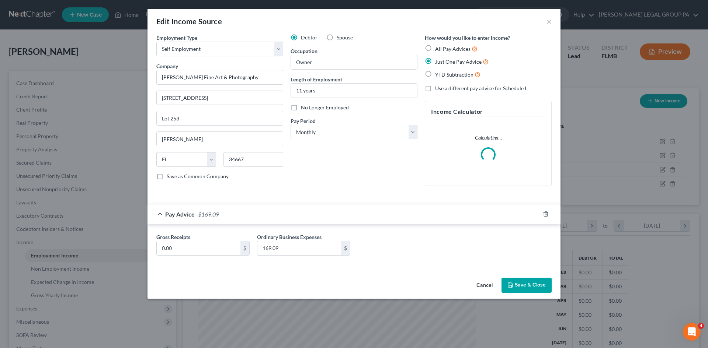
click at [531, 283] on button "Save & Close" at bounding box center [526, 285] width 50 height 15
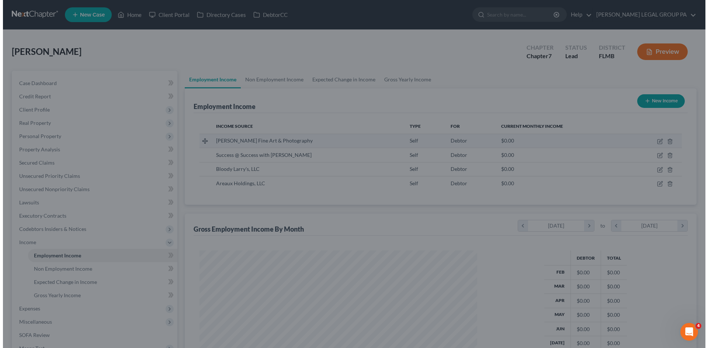
scroll to position [368561, 368409]
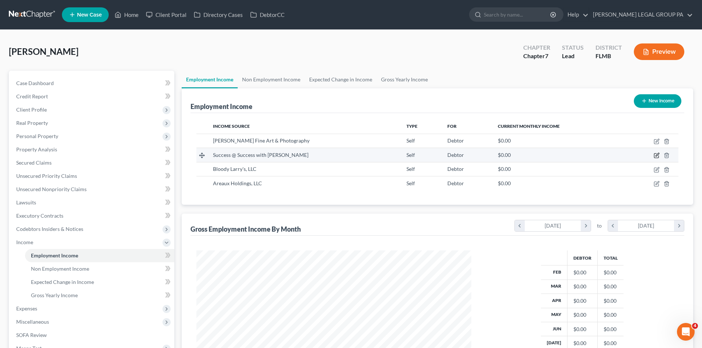
click at [654, 156] on icon "button" at bounding box center [656, 156] width 4 height 4
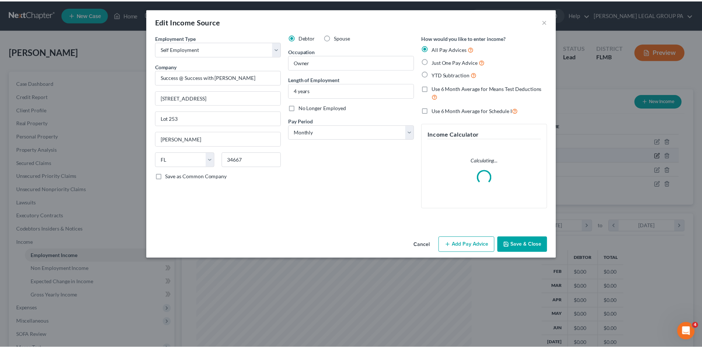
scroll to position [139, 292]
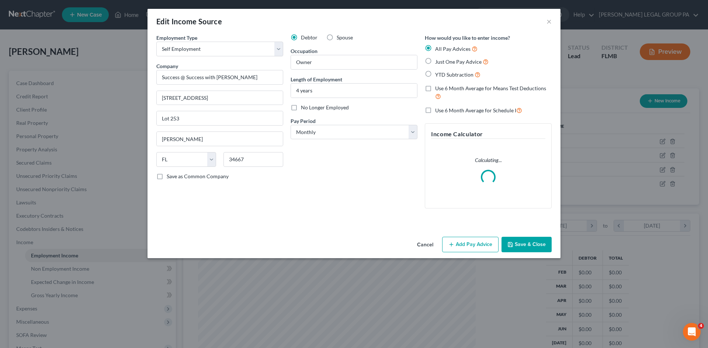
click at [484, 242] on button "Add Pay Advice" at bounding box center [470, 244] width 56 height 15
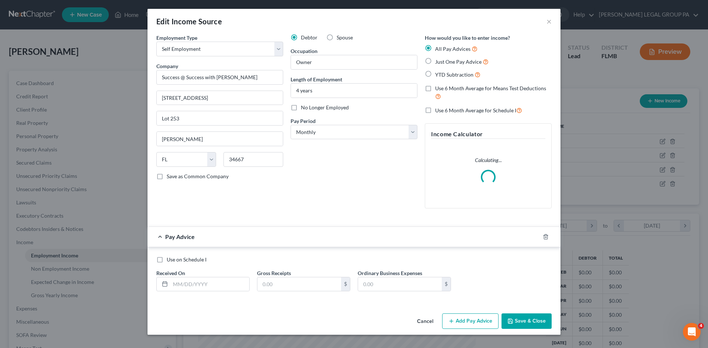
click at [435, 59] on label "Just One Pay Advice" at bounding box center [461, 62] width 53 height 8
click at [438, 59] on input "Just One Pay Advice" at bounding box center [440, 60] width 5 height 5
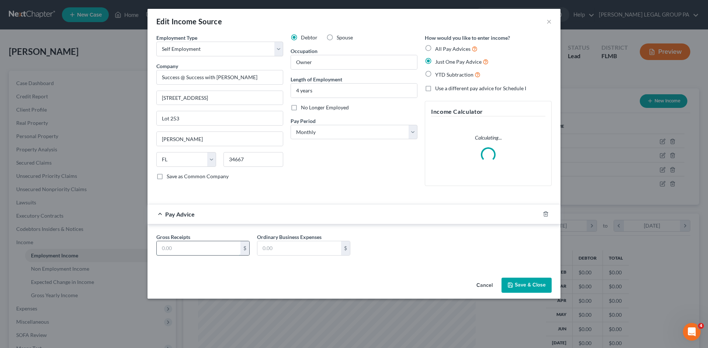
click at [173, 245] on input "text" at bounding box center [199, 248] width 84 height 14
click at [277, 246] on input "text" at bounding box center [299, 248] width 84 height 14
click at [379, 255] on div "Gross Receipts 0.00 $ Ordinary Business Expenses 0.00 $" at bounding box center [354, 247] width 403 height 28
click at [532, 284] on button "Save & Close" at bounding box center [526, 285] width 50 height 15
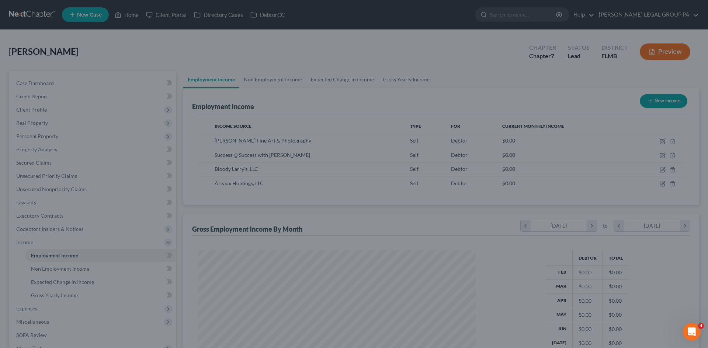
scroll to position [368561, 368409]
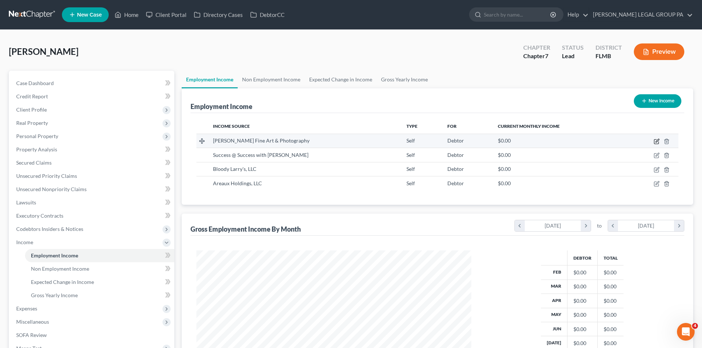
click at [657, 143] on icon "button" at bounding box center [657, 142] width 6 height 6
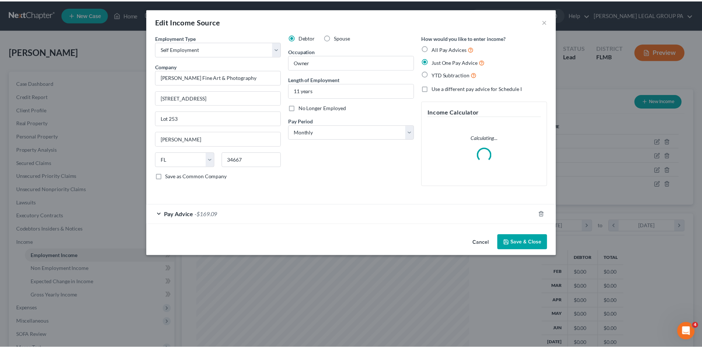
scroll to position [139, 292]
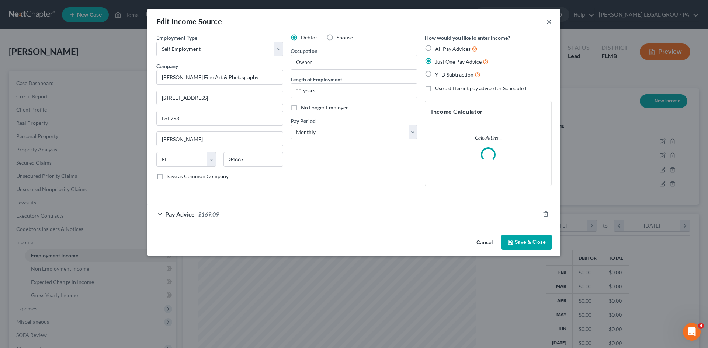
drag, startPoint x: 549, startPoint y: 21, endPoint x: 645, endPoint y: 167, distance: 174.7
click at [549, 21] on button "×" at bounding box center [548, 21] width 5 height 9
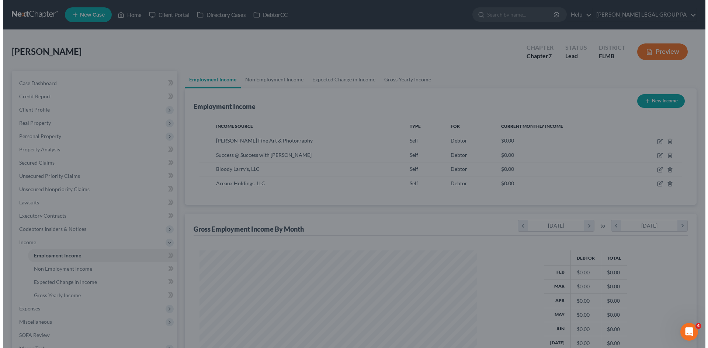
scroll to position [368561, 368409]
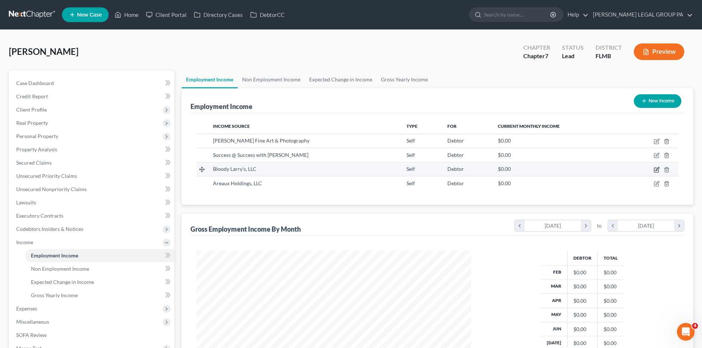
click at [656, 171] on icon "button" at bounding box center [657, 170] width 6 height 6
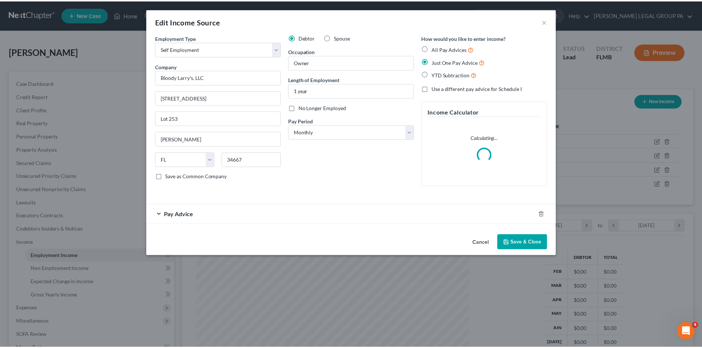
scroll to position [139, 292]
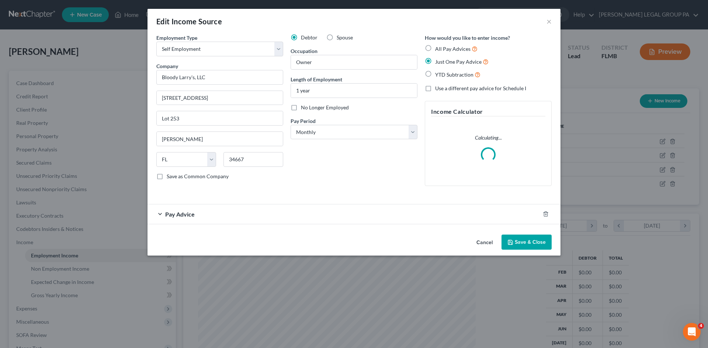
click at [269, 219] on div "Pay Advice" at bounding box center [343, 215] width 392 height 20
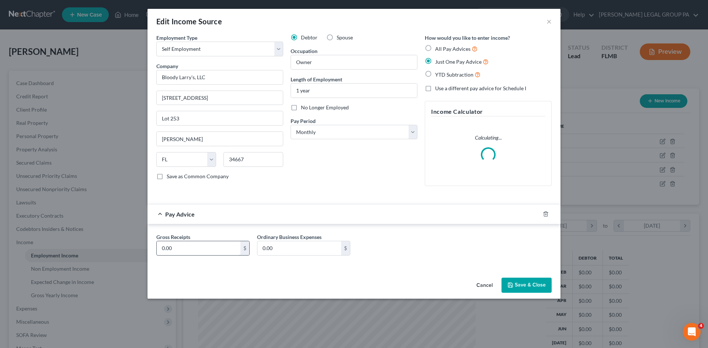
click at [206, 248] on input "0.00" at bounding box center [199, 248] width 84 height 14
click at [524, 284] on button "Save & Close" at bounding box center [526, 285] width 50 height 15
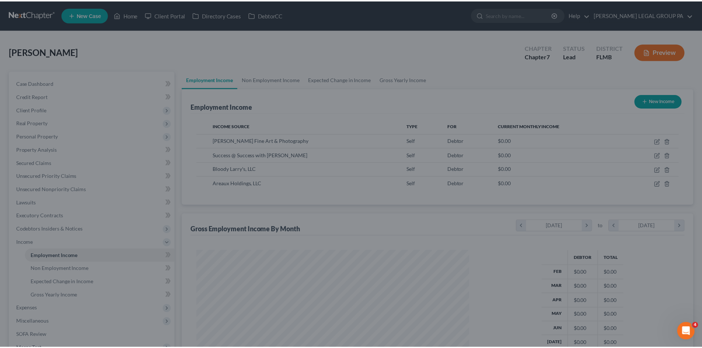
scroll to position [368561, 368409]
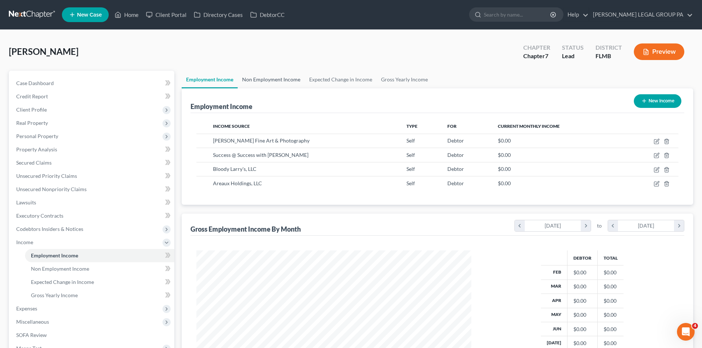
drag, startPoint x: 274, startPoint y: 79, endPoint x: 346, endPoint y: 77, distance: 72.3
click at [274, 79] on link "Non Employment Income" at bounding box center [271, 80] width 67 height 18
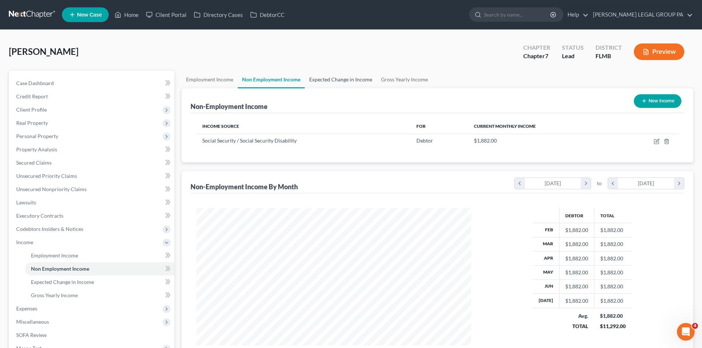
click at [346, 77] on link "Expected Change in Income" at bounding box center [341, 80] width 72 height 18
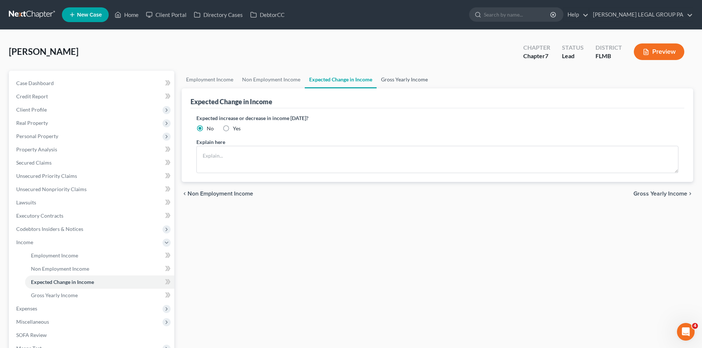
click at [413, 82] on link "Gross Yearly Income" at bounding box center [405, 80] width 56 height 18
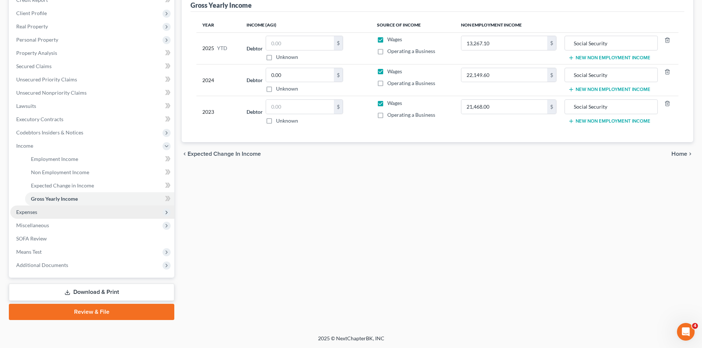
click at [35, 214] on span "Expenses" at bounding box center [26, 212] width 21 height 6
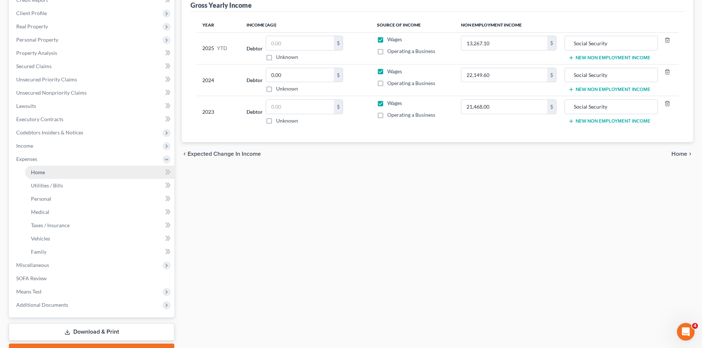
click at [49, 174] on link "Home" at bounding box center [99, 172] width 149 height 13
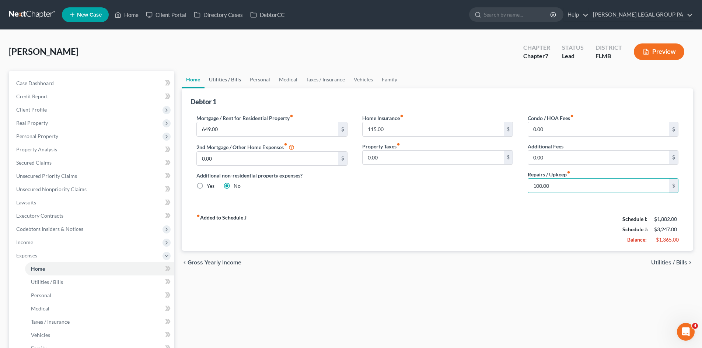
click at [219, 75] on link "Utilities / Bills" at bounding box center [225, 80] width 41 height 18
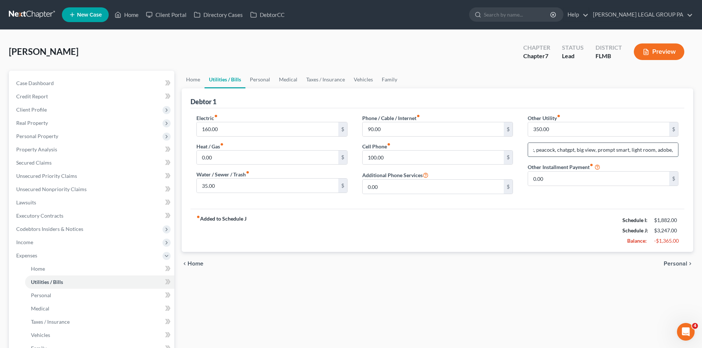
scroll to position [0, 90]
drag, startPoint x: 610, startPoint y: 152, endPoint x: 635, endPoint y: 145, distance: 26.3
click at [680, 149] on div "Other Utility fiber_manual_record 350.00 $ Prime, netflix, peacock, chatgpt, bi…" at bounding box center [604, 157] width 166 height 86
click at [500, 83] on ul "Home Utilities / Bills Personal Medical Taxes / Insurance Vehicles Family" at bounding box center [438, 80] width 512 height 18
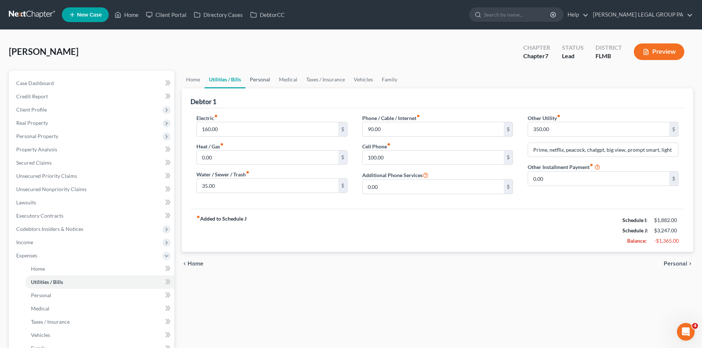
click at [267, 82] on link "Personal" at bounding box center [260, 80] width 29 height 18
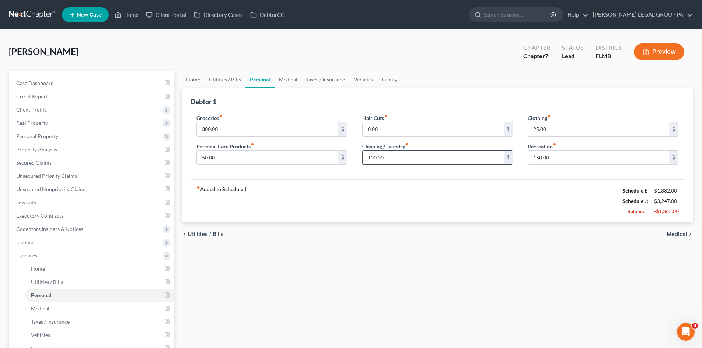
click at [413, 159] on input "100.00" at bounding box center [433, 158] width 141 height 14
click at [415, 279] on div "Home Utilities / Bills Personal Medical Taxes / Insurance Vehicles Family Debto…" at bounding box center [437, 264] width 519 height 386
click at [562, 154] on input "150.00" at bounding box center [598, 158] width 141 height 14
click at [574, 131] on input "25.00" at bounding box center [598, 129] width 141 height 14
click at [383, 157] on input "20.00" at bounding box center [433, 158] width 141 height 14
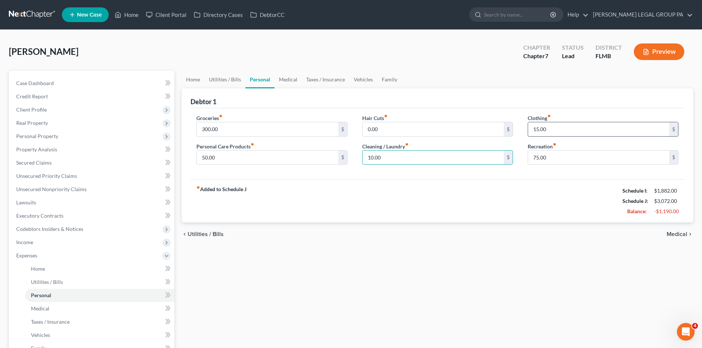
click at [581, 126] on input "15.00" at bounding box center [598, 129] width 141 height 14
drag, startPoint x: 304, startPoint y: 226, endPoint x: 334, endPoint y: 74, distance: 154.4
click at [303, 226] on div "chevron_left Utilities / Bills Medical chevron_right" at bounding box center [438, 235] width 512 height 24
click at [240, 127] on input "300.00" at bounding box center [267, 129] width 141 height 14
click at [294, 76] on link "Medical" at bounding box center [288, 80] width 27 height 18
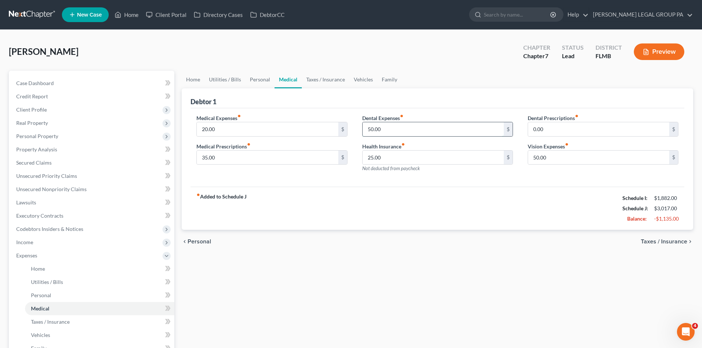
click at [417, 126] on input "50.00" at bounding box center [433, 129] width 141 height 14
click at [575, 168] on div "Dental Prescriptions fiber_manual_record 0.00 $ Vision Expenses fiber_manual_re…" at bounding box center [604, 146] width 166 height 64
click at [577, 152] on input "50.00" at bounding box center [598, 158] width 141 height 14
click at [396, 129] on input "20.00" at bounding box center [433, 129] width 141 height 14
drag, startPoint x: 373, startPoint y: 285, endPoint x: 340, endPoint y: 98, distance: 189.8
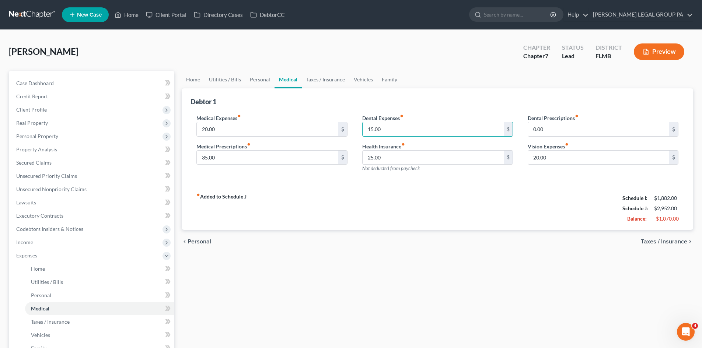
click at [372, 284] on div "Home Utilities / Bills Personal Medical Taxes / Insurance Vehicles Family Debto…" at bounding box center [437, 264] width 519 height 386
click at [323, 78] on link "Taxes / Insurance" at bounding box center [326, 80] width 48 height 18
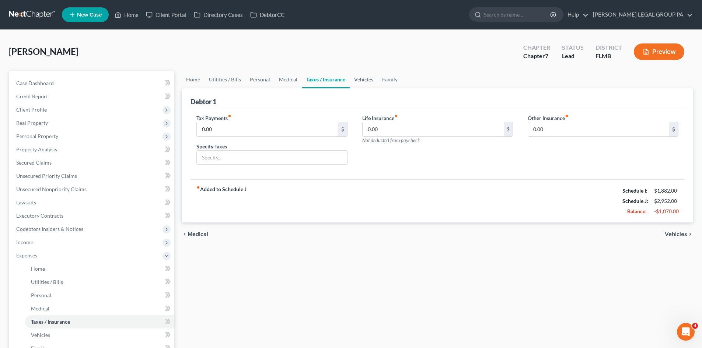
click at [371, 79] on link "Vehicles" at bounding box center [364, 80] width 28 height 18
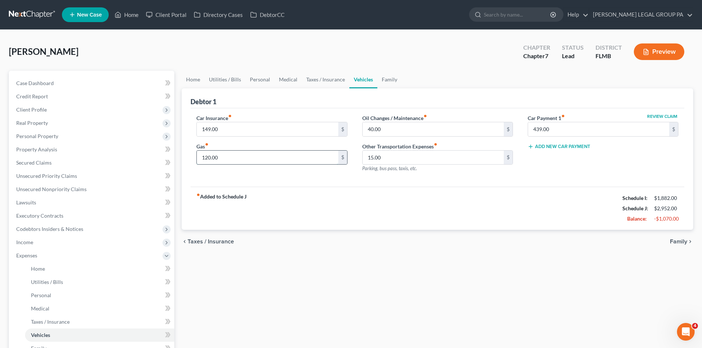
click at [271, 159] on input "120.00" at bounding box center [267, 158] width 141 height 14
drag, startPoint x: 428, startPoint y: 317, endPoint x: 381, endPoint y: 140, distance: 183.7
click at [425, 311] on div "Home Utilities / Bills Personal Medical Taxes / Insurance Vehicles Family Debto…" at bounding box center [437, 264] width 519 height 386
click at [395, 131] on input "40.00" at bounding box center [433, 129] width 141 height 14
click at [587, 308] on div "Home Utilities / Bills Personal Medical Taxes / Insurance Vehicles Family Debto…" at bounding box center [437, 264] width 519 height 386
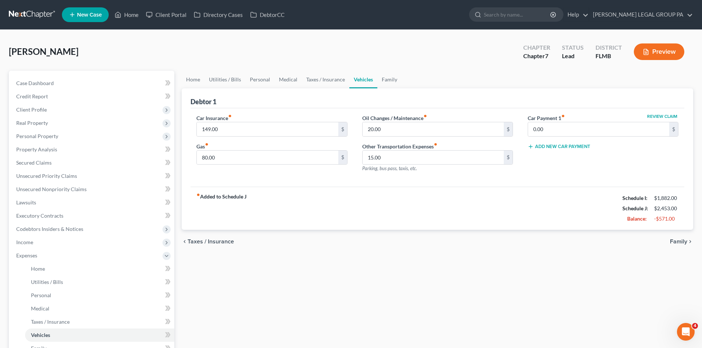
click at [427, 292] on div "Home Utilities / Bills Personal Medical Taxes / Insurance Vehicles Family Debto…" at bounding box center [437, 264] width 519 height 386
click at [386, 81] on link "Family" at bounding box center [390, 80] width 24 height 18
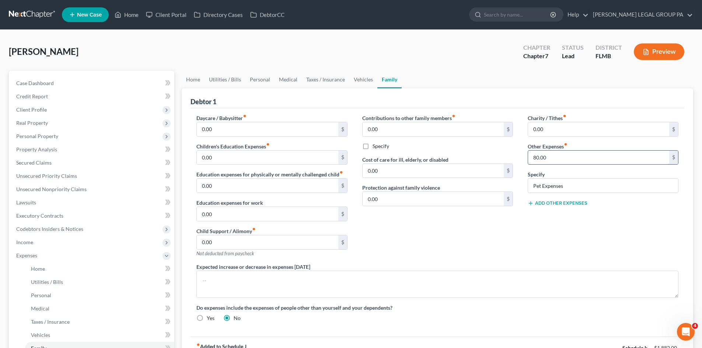
click at [557, 153] on input "80.00" at bounding box center [598, 158] width 141 height 14
click at [199, 80] on link "Home" at bounding box center [193, 80] width 23 height 18
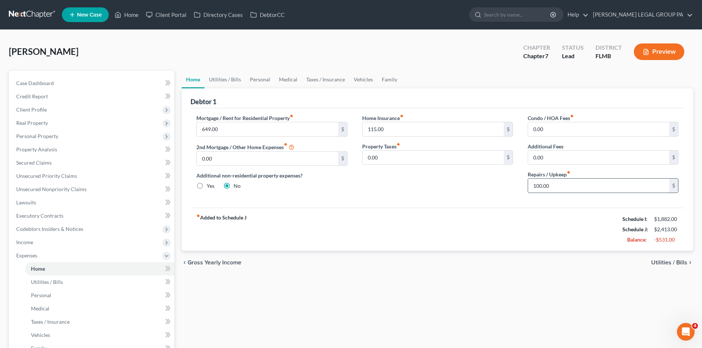
click at [585, 191] on input "100.00" at bounding box center [598, 186] width 141 height 14
click at [248, 247] on div "fiber_manual_record Added to Schedule J Schedule I: $1,882.00 Schedule J: $2,36…" at bounding box center [438, 229] width 494 height 43
drag, startPoint x: 225, startPoint y: 79, endPoint x: 248, endPoint y: 83, distance: 23.3
click at [225, 78] on link "Utilities / Bills" at bounding box center [225, 80] width 41 height 18
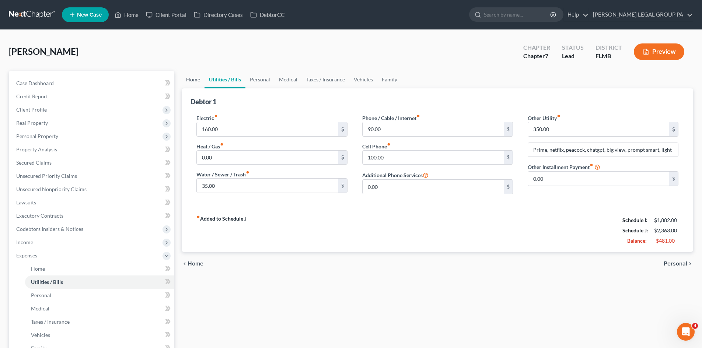
click at [198, 82] on link "Home" at bounding box center [193, 80] width 23 height 18
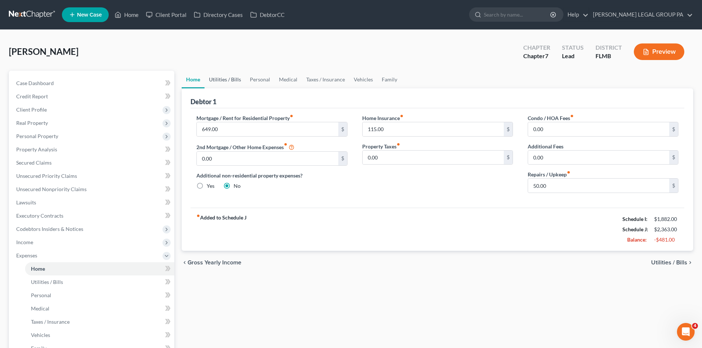
click at [223, 80] on link "Utilities / Bills" at bounding box center [225, 80] width 41 height 18
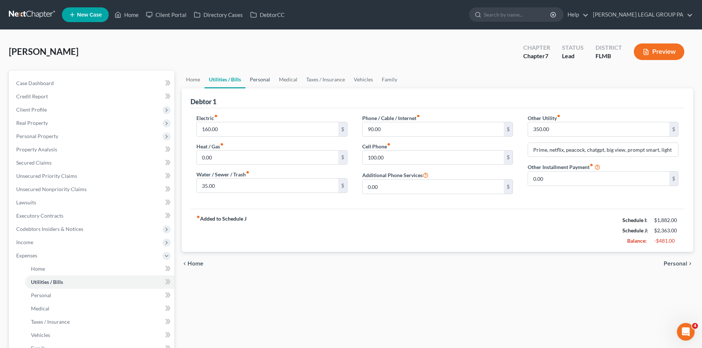
click at [262, 83] on link "Personal" at bounding box center [260, 80] width 29 height 18
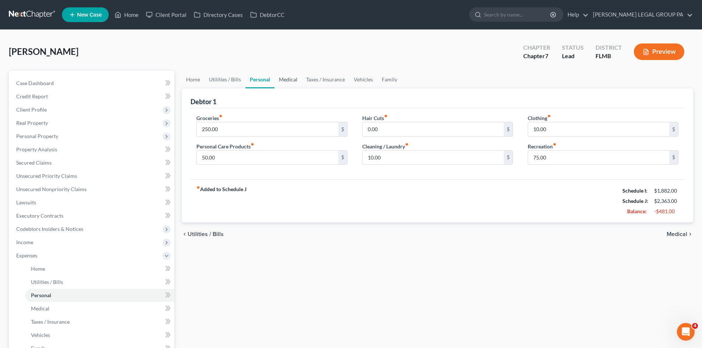
click at [292, 81] on link "Medical" at bounding box center [288, 80] width 27 height 18
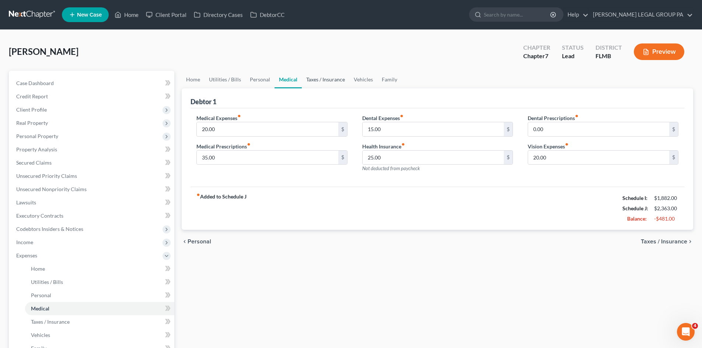
click at [323, 81] on link "Taxes / Insurance" at bounding box center [326, 80] width 48 height 18
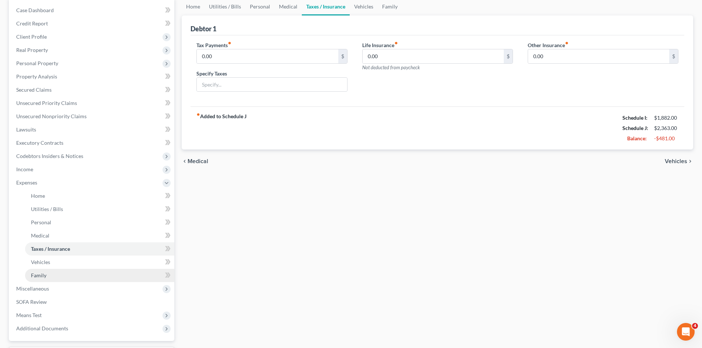
scroll to position [74, 0]
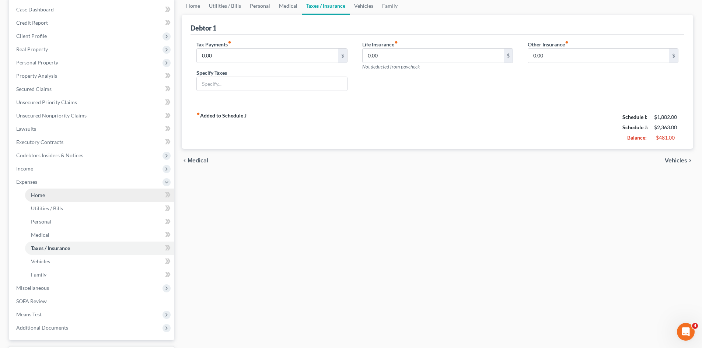
click at [51, 166] on span "Income" at bounding box center [92, 168] width 164 height 13
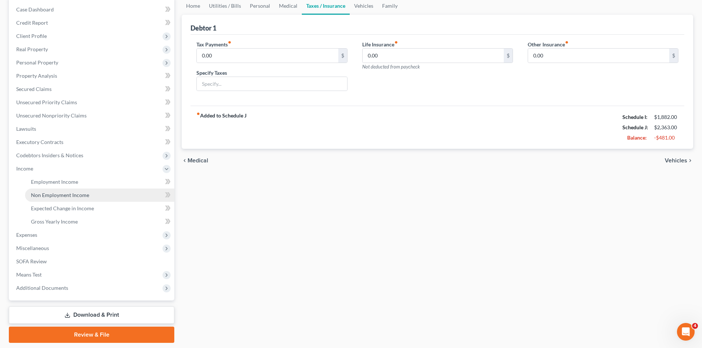
click at [61, 196] on span "Non Employment Income" at bounding box center [60, 195] width 58 height 6
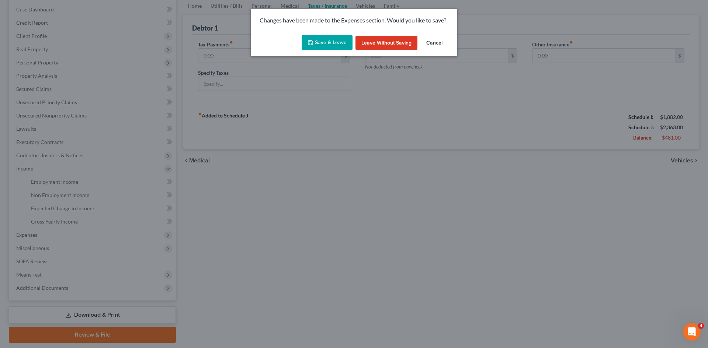
click at [310, 45] on icon "button" at bounding box center [310, 43] width 4 height 4
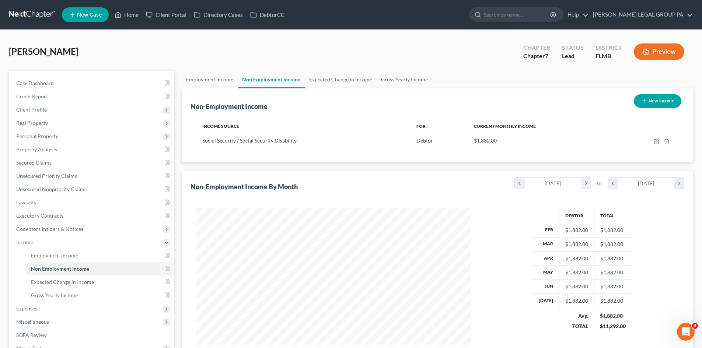
scroll to position [138, 290]
click at [356, 81] on link "Expected Change in Income" at bounding box center [341, 80] width 72 height 18
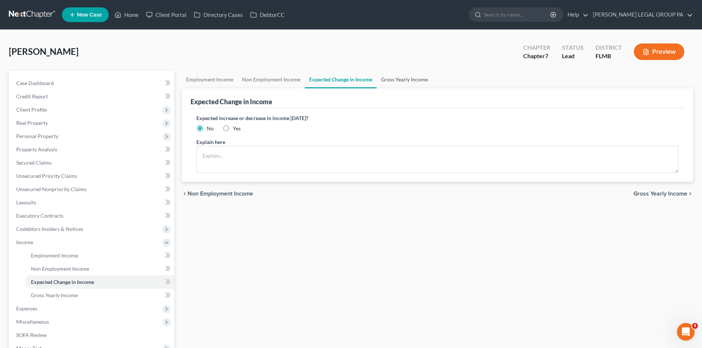
click at [420, 77] on link "Gross Yearly Income" at bounding box center [405, 80] width 56 height 18
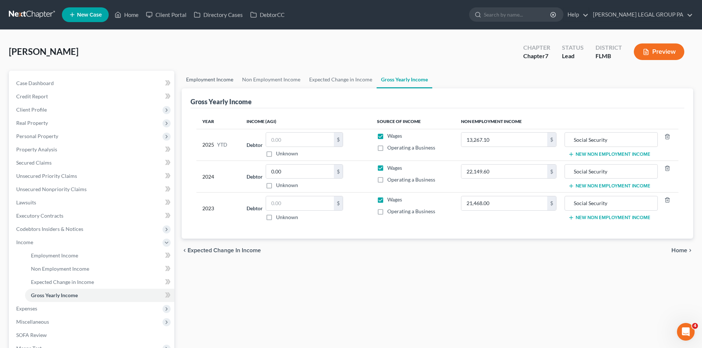
click at [220, 85] on link "Employment Income" at bounding box center [210, 80] width 56 height 18
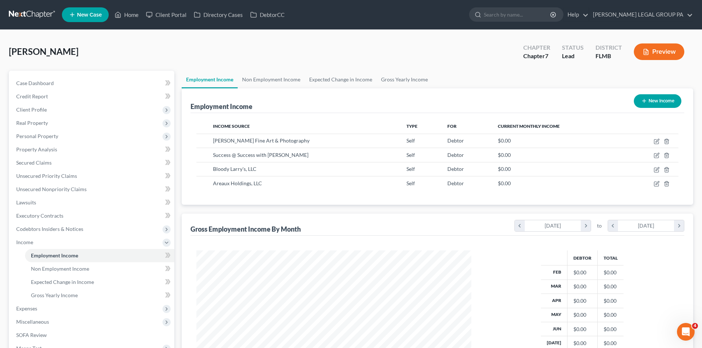
scroll to position [138, 290]
click at [48, 136] on span "Personal Property" at bounding box center [37, 136] width 42 height 6
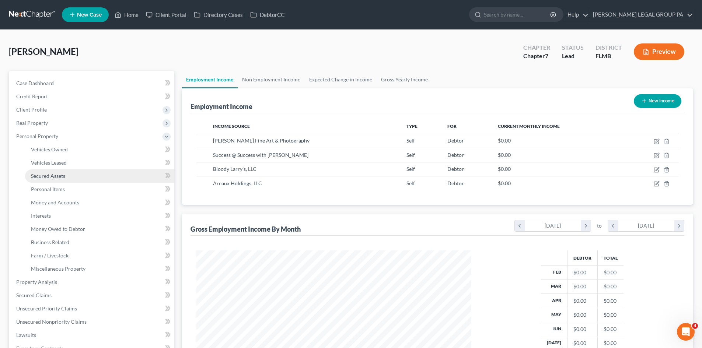
drag, startPoint x: 64, startPoint y: 175, endPoint x: 77, endPoint y: 174, distance: 13.3
click at [64, 175] on span "Secured Assets" at bounding box center [48, 176] width 34 height 6
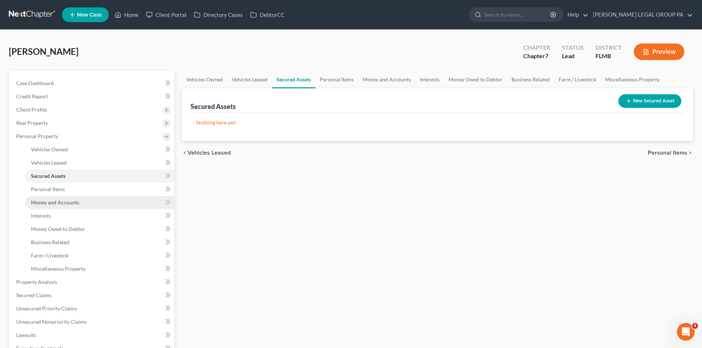
click at [65, 200] on span "Money and Accounts" at bounding box center [55, 202] width 48 height 6
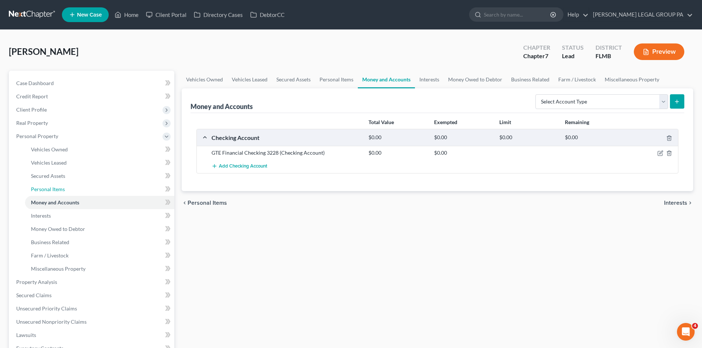
drag, startPoint x: 52, startPoint y: 191, endPoint x: 347, endPoint y: 147, distance: 297.9
click at [53, 191] on span "Personal Items" at bounding box center [48, 189] width 34 height 6
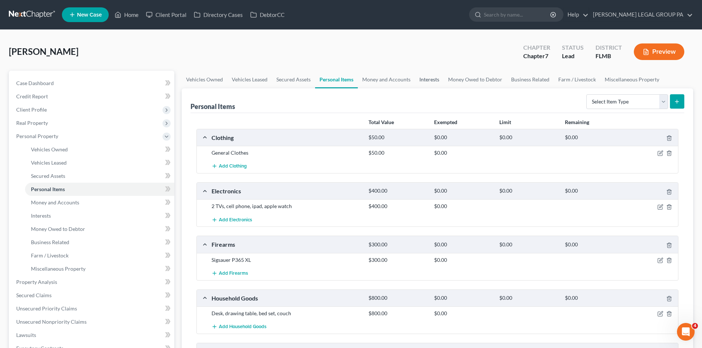
click at [425, 81] on link "Interests" at bounding box center [429, 80] width 29 height 18
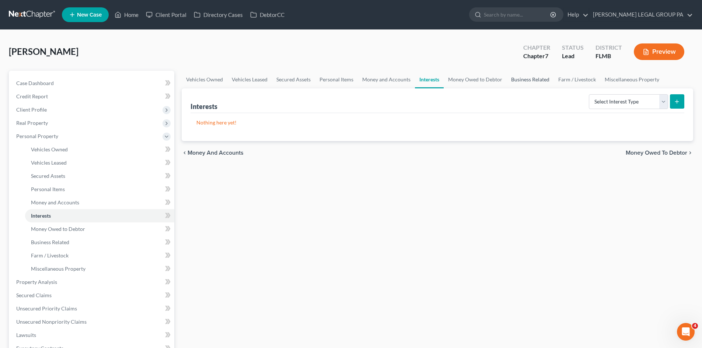
click at [535, 78] on link "Business Related" at bounding box center [530, 80] width 47 height 18
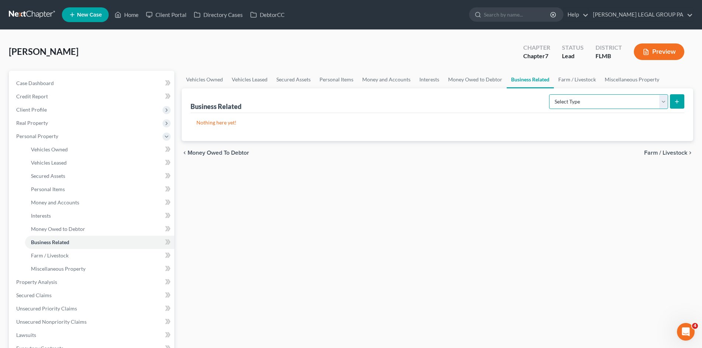
drag, startPoint x: 621, startPoint y: 101, endPoint x: 616, endPoint y: 108, distance: 8.1
click at [621, 101] on select "Select Type Customer Lists Franchises Inventory Licenses Machinery Office Equip…" at bounding box center [608, 101] width 119 height 15
click at [550, 94] on select "Select Type Customer Lists Franchises Inventory Licenses Machinery Office Equip…" at bounding box center [608, 101] width 119 height 15
click at [677, 97] on button "submit" at bounding box center [677, 101] width 14 height 14
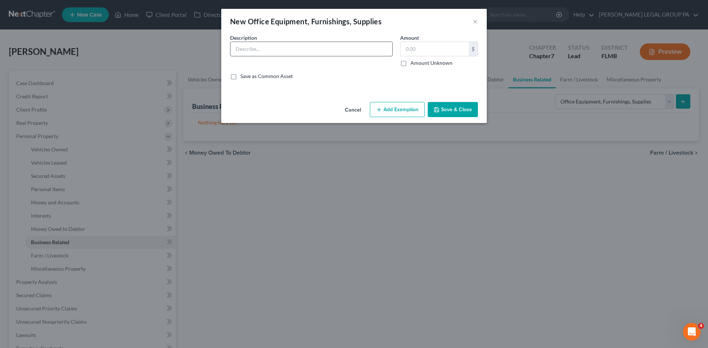
drag, startPoint x: 263, startPoint y: 46, endPoint x: 272, endPoint y: 55, distance: 13.3
click at [263, 46] on input "text" at bounding box center [311, 49] width 162 height 14
paste input "Light duty, carbon fiber, tripod"
click at [476, 19] on button "×" at bounding box center [475, 21] width 5 height 9
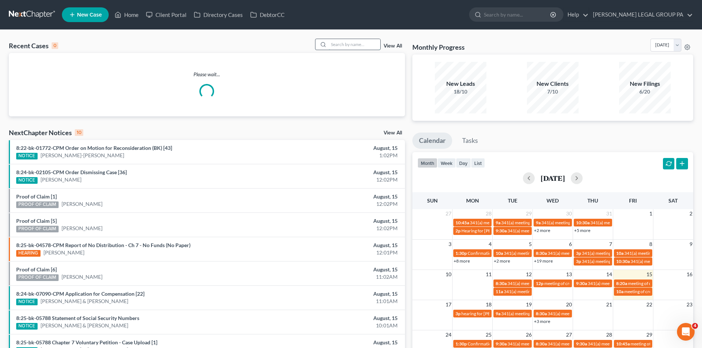
click at [338, 44] on input "search" at bounding box center [355, 44] width 52 height 11
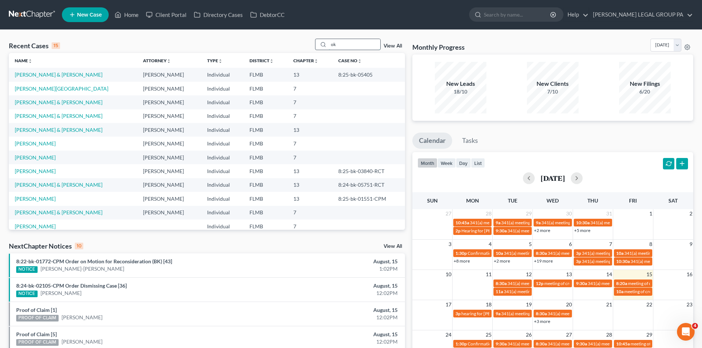
type input "o"
type input "[PERSON_NAME]"
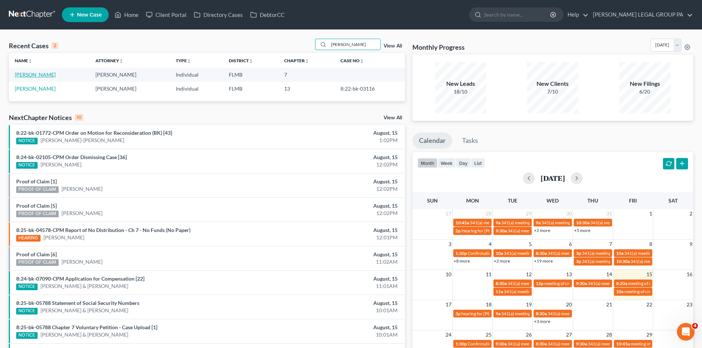
click at [31, 74] on link "Koleski, Stacy" at bounding box center [35, 75] width 41 height 6
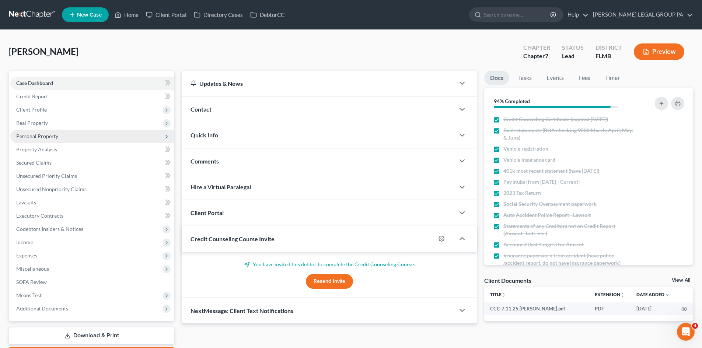
click at [44, 137] on span "Personal Property" at bounding box center [37, 136] width 42 height 6
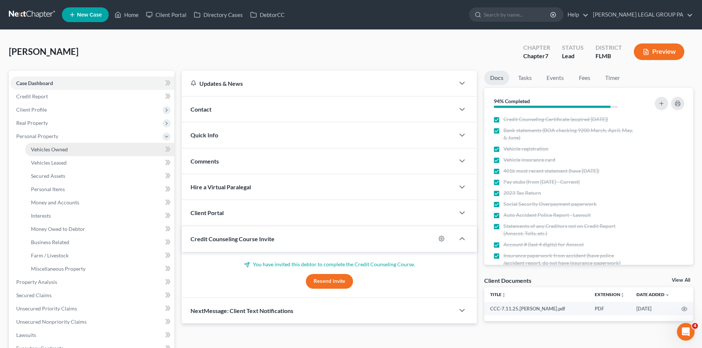
click at [53, 150] on span "Vehicles Owned" at bounding box center [49, 149] width 37 height 6
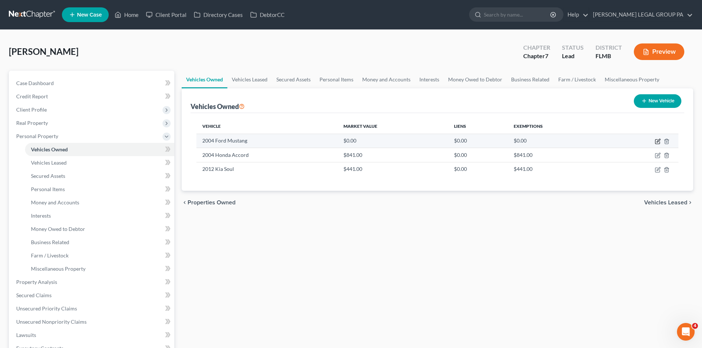
click at [657, 142] on icon "button" at bounding box center [658, 140] width 3 height 3
select select "0"
select select "22"
select select "3"
select select "0"
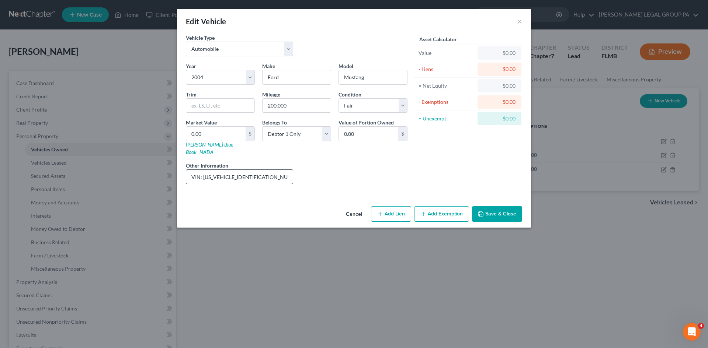
click at [238, 170] on input "VIN: 1FAFP40664F170969" at bounding box center [239, 177] width 107 height 14
click at [211, 138] on input "0.00" at bounding box center [215, 134] width 59 height 14
type input "4"
type input "4.00"
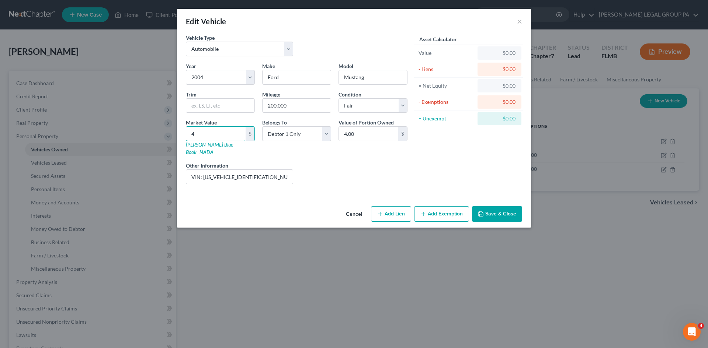
type input "46"
type input "46.00"
type input "468"
type input "468.00"
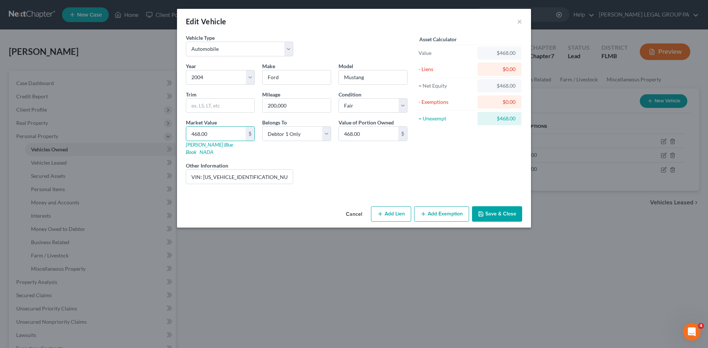
click at [505, 163] on div "Asset Calculator Value $468.00 - Liens $0.00 = Net Equity $468.00 - Exemptions …" at bounding box center [468, 112] width 115 height 156
click at [488, 206] on button "Save & Close" at bounding box center [497, 213] width 50 height 15
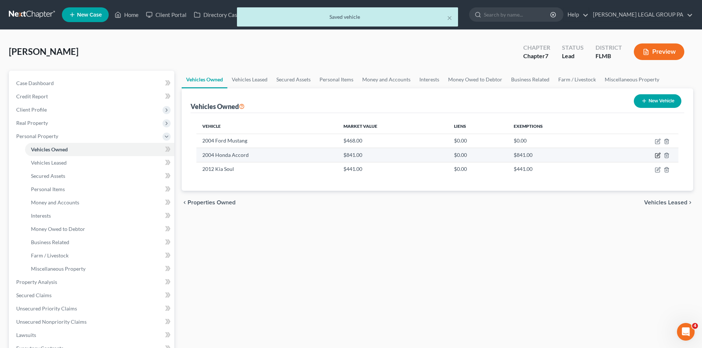
click at [656, 156] on icon "button" at bounding box center [658, 156] width 4 height 4
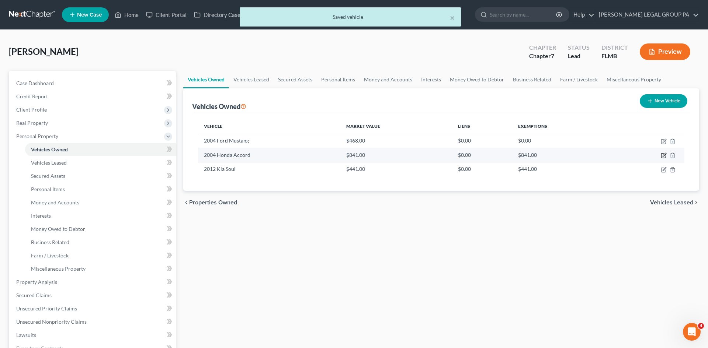
select select "0"
select select "22"
select select "4"
select select "0"
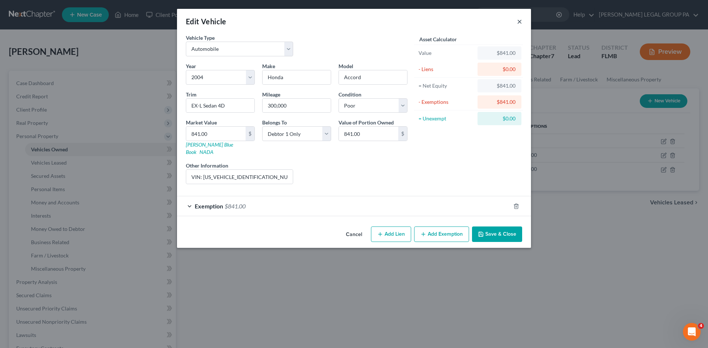
click at [519, 22] on button "×" at bounding box center [519, 21] width 5 height 9
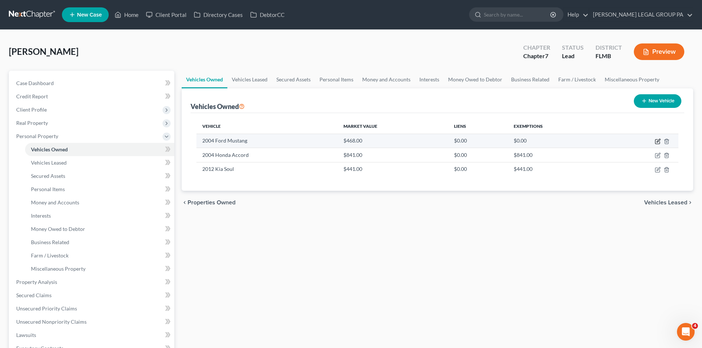
click at [657, 141] on icon "button" at bounding box center [658, 140] width 3 height 3
select select "0"
select select "22"
select select "3"
select select "0"
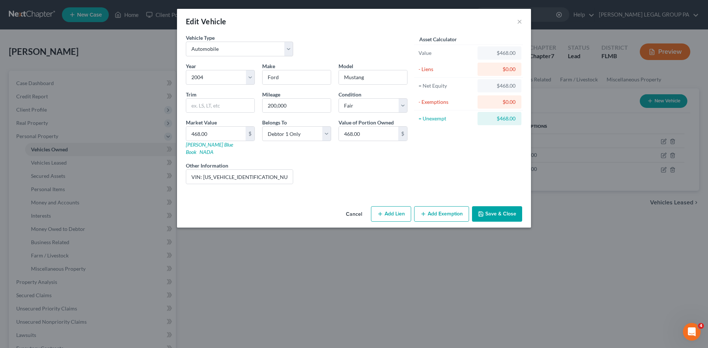
click at [433, 206] on button "Add Exemption" at bounding box center [441, 213] width 55 height 15
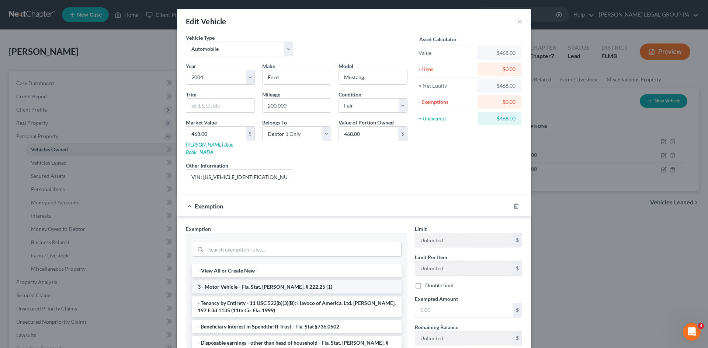
click at [257, 281] on li "3 - Motor Vehicle - Fla. Stat. [PERSON_NAME]. § 222.25 (1)" at bounding box center [297, 287] width 210 height 13
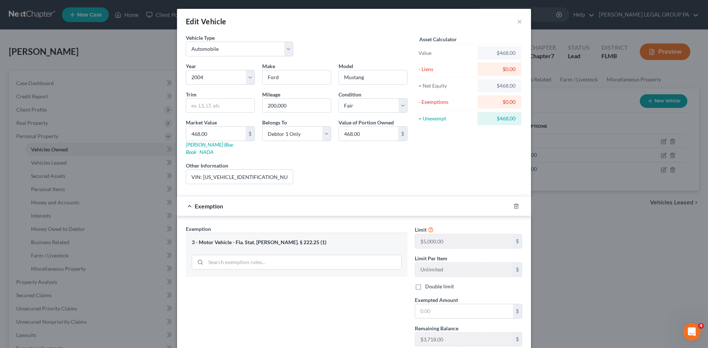
click at [503, 116] on div "$468.00" at bounding box center [499, 118] width 32 height 7
copy div "468.00"
click at [470, 307] on input "text" at bounding box center [464, 312] width 98 height 14
paste input "468.00"
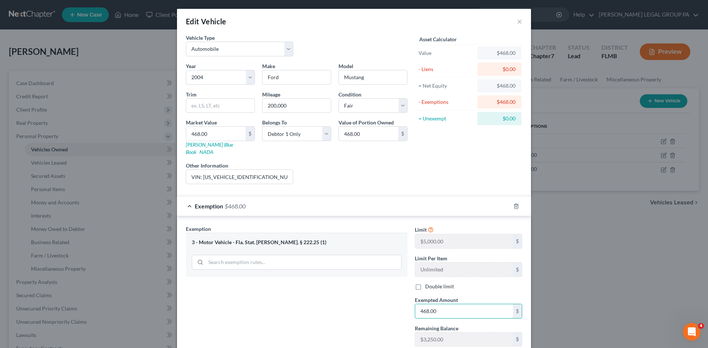
type input "468.00"
click at [598, 236] on div "Edit Vehicle × Vehicle Type Select Automobile Truck Trailer Watercraft Aircraft…" at bounding box center [354, 174] width 708 height 348
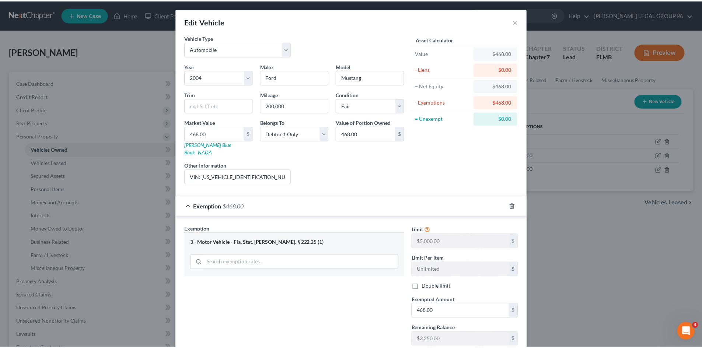
scroll to position [44, 0]
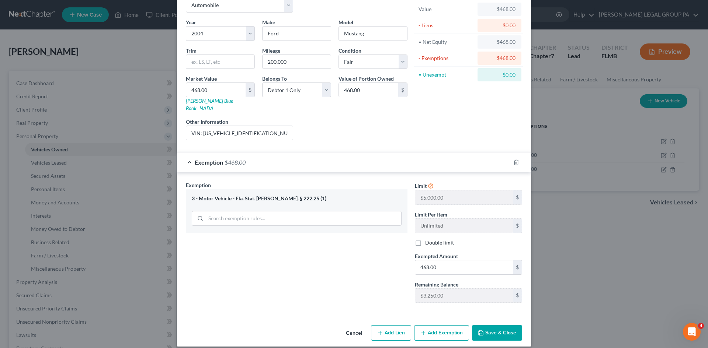
click at [508, 331] on button "Save & Close" at bounding box center [497, 333] width 50 height 15
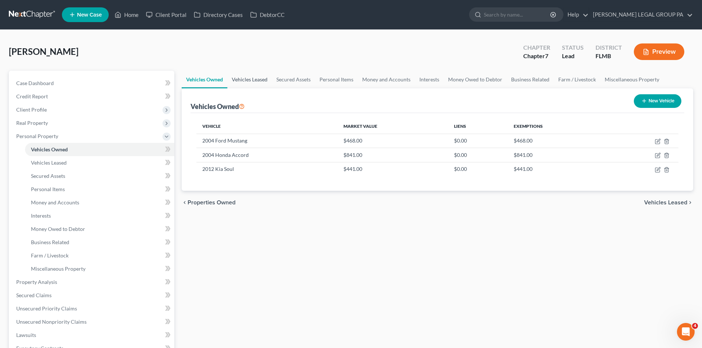
click at [253, 83] on link "Vehicles Leased" at bounding box center [249, 80] width 45 height 18
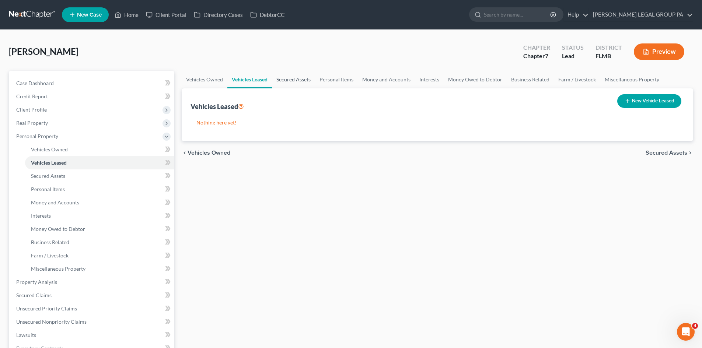
click at [296, 81] on link "Secured Assets" at bounding box center [293, 80] width 43 height 18
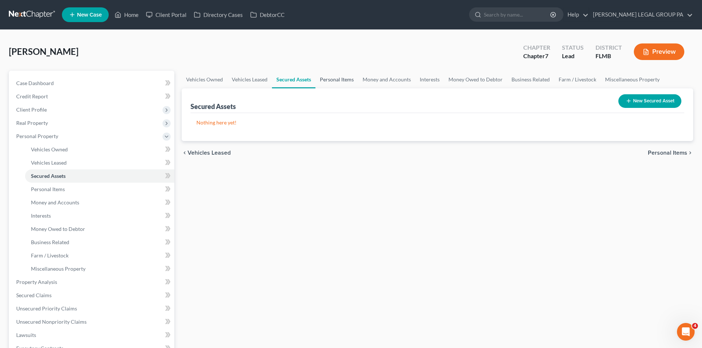
click at [344, 78] on link "Personal Items" at bounding box center [337, 80] width 43 height 18
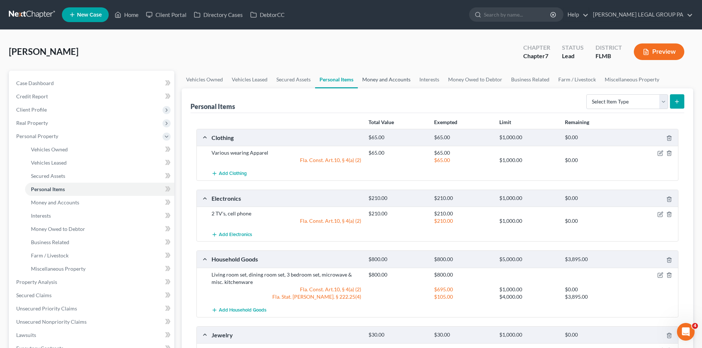
click at [386, 76] on link "Money and Accounts" at bounding box center [386, 80] width 57 height 18
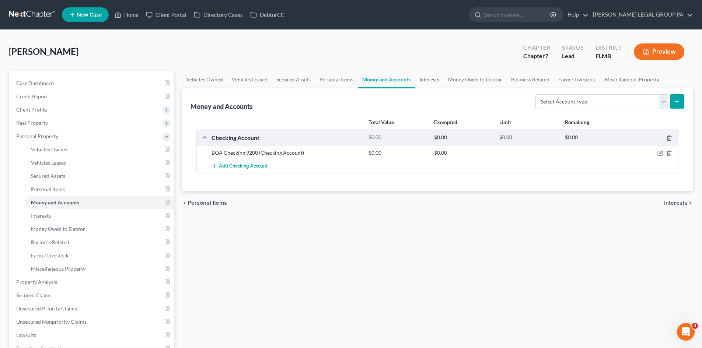
click at [434, 75] on link "Interests" at bounding box center [429, 80] width 29 height 18
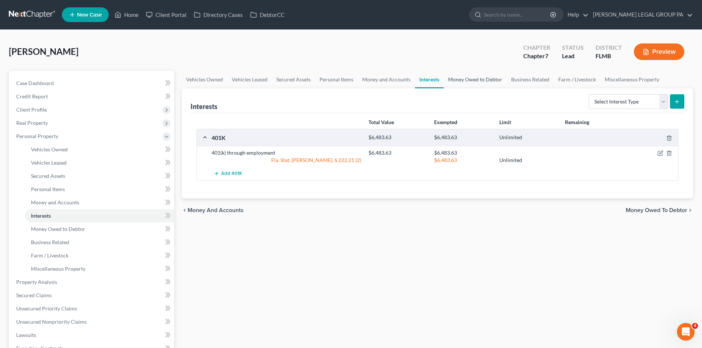
click at [456, 75] on link "Money Owed to Debtor" at bounding box center [475, 80] width 63 height 18
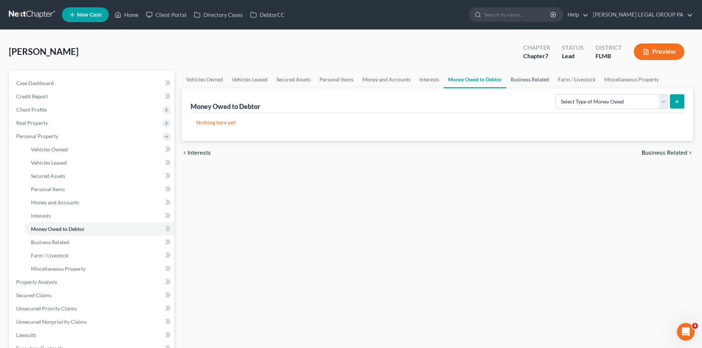
click at [517, 77] on link "Business Related" at bounding box center [530, 80] width 47 height 18
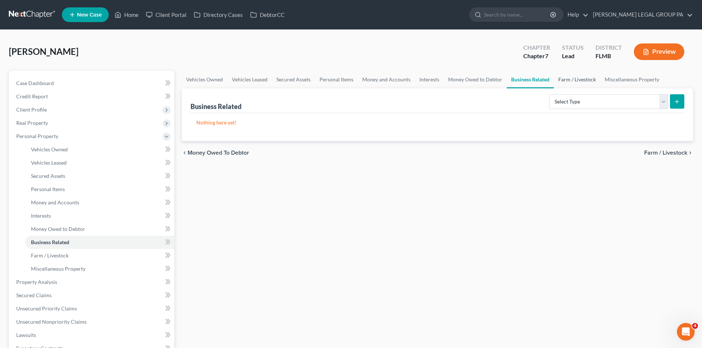
click at [570, 78] on link "Farm / Livestock" at bounding box center [577, 80] width 46 height 18
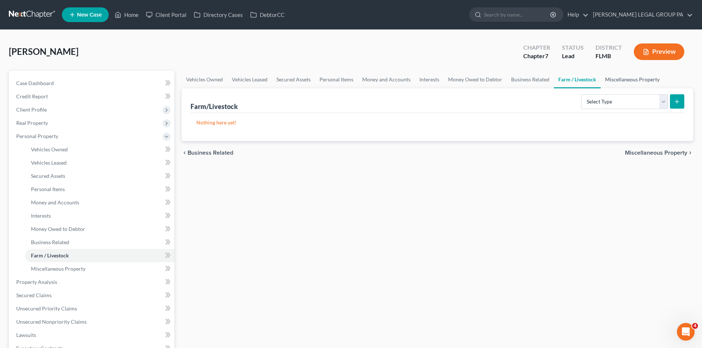
click at [603, 76] on link "Miscellaneous Property" at bounding box center [632, 80] width 63 height 18
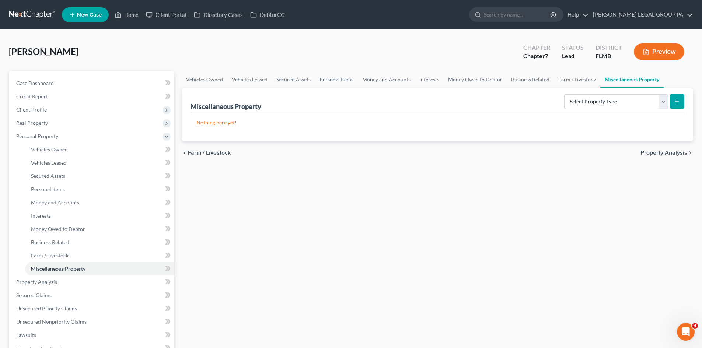
click at [340, 78] on link "Personal Items" at bounding box center [336, 80] width 43 height 18
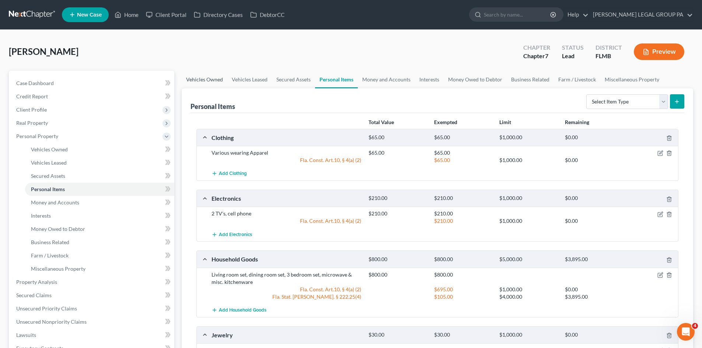
click at [218, 78] on link "Vehicles Owned" at bounding box center [205, 80] width 46 height 18
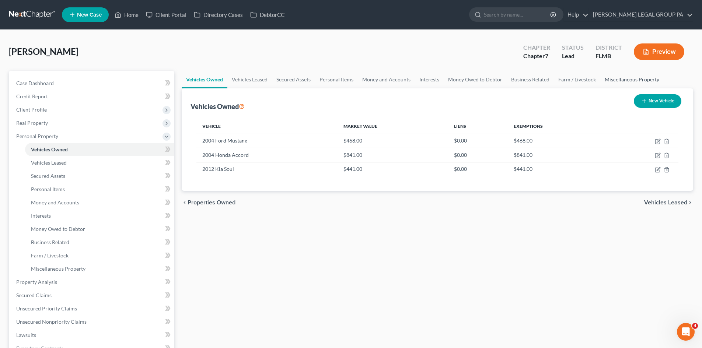
click at [628, 81] on link "Miscellaneous Property" at bounding box center [632, 80] width 63 height 18
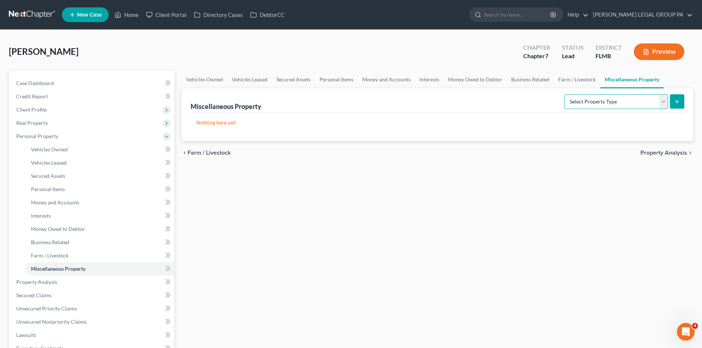
click at [643, 102] on select "Select Property Type Assigned for Creditor Benefit Within 1 Year Holding for An…" at bounding box center [616, 101] width 104 height 15
select select "transferred"
click at [564, 94] on select "Select Property Type Assigned for Creditor Benefit Within 1 Year Holding for An…" at bounding box center [616, 101] width 104 height 15
click at [682, 102] on button "submit" at bounding box center [677, 101] width 14 height 14
select select "Ordinary ([DATE])"
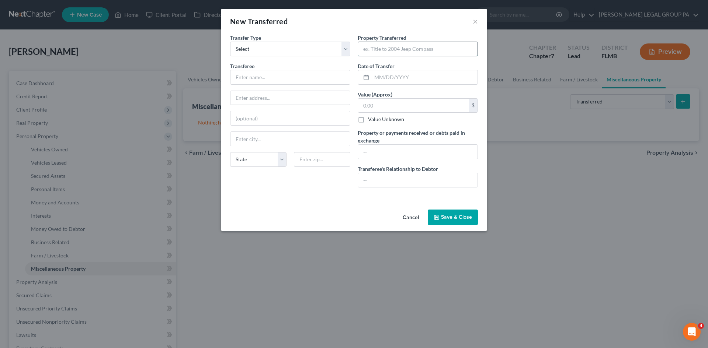
click at [382, 49] on input "text" at bounding box center [417, 49] width 119 height 14
type input "2"
type input "Title to 2004 Honda"
click at [441, 212] on button "Save & Close" at bounding box center [453, 217] width 50 height 15
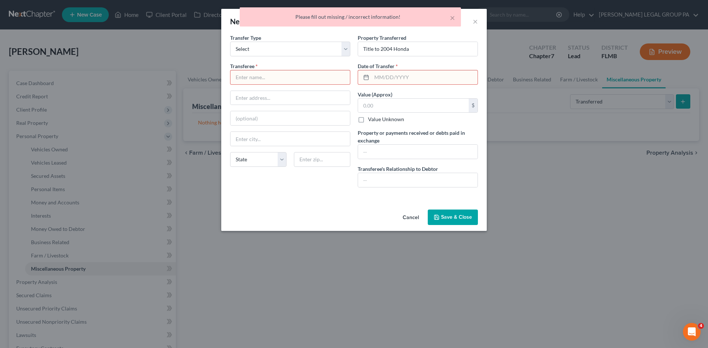
click at [313, 80] on input "text" at bounding box center [289, 77] width 119 height 14
type input "xxxx"
click at [411, 80] on input "text" at bounding box center [425, 77] width 106 height 14
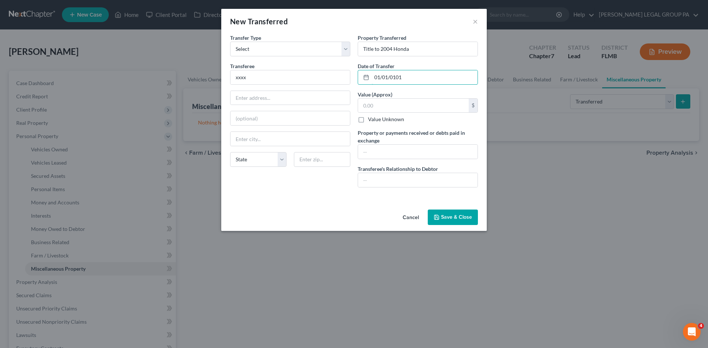
type input "01/01/0101"
drag, startPoint x: 463, startPoint y: 229, endPoint x: 460, endPoint y: 221, distance: 8.1
click at [463, 229] on div "Cancel Save & Close" at bounding box center [353, 219] width 265 height 24
click at [460, 221] on button "Save & Close" at bounding box center [453, 217] width 50 height 15
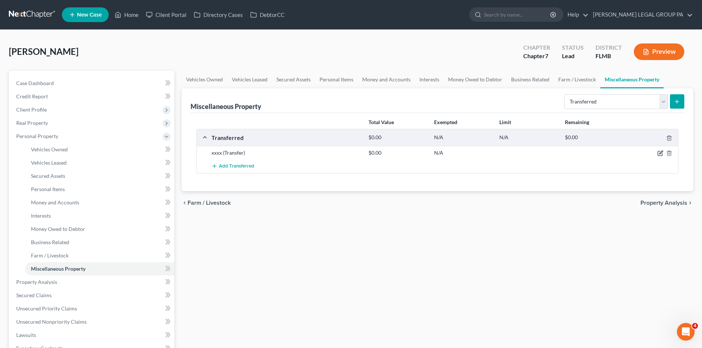
click at [662, 154] on icon "button" at bounding box center [661, 153] width 6 height 6
select select "Ordinary ([DATE])"
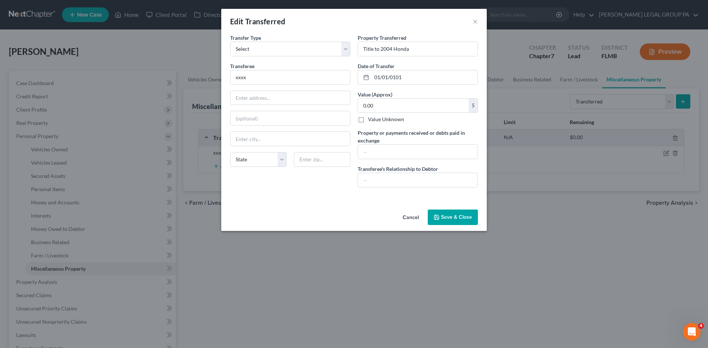
click at [465, 215] on button "Save & Close" at bounding box center [453, 217] width 50 height 15
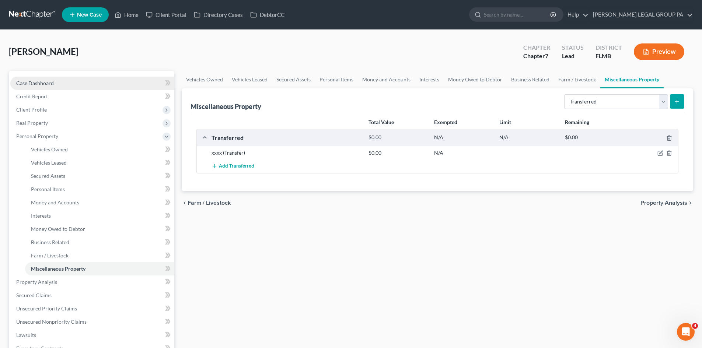
drag, startPoint x: 66, startPoint y: 80, endPoint x: 37, endPoint y: 80, distance: 29.1
click at [66, 80] on link "Case Dashboard" at bounding box center [92, 83] width 164 height 13
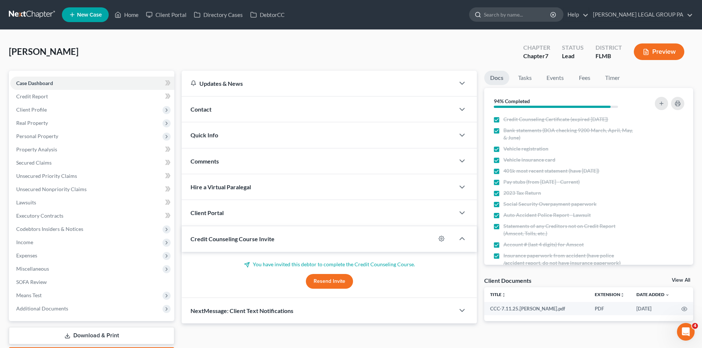
click at [534, 15] on input "search" at bounding box center [517, 15] width 67 height 14
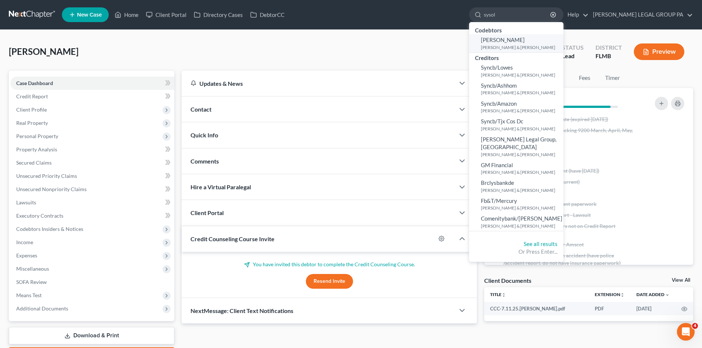
type input "sysol"
click at [536, 39] on link "Rachel Sysol Sysol, Joseph & Rhonda" at bounding box center [516, 43] width 94 height 18
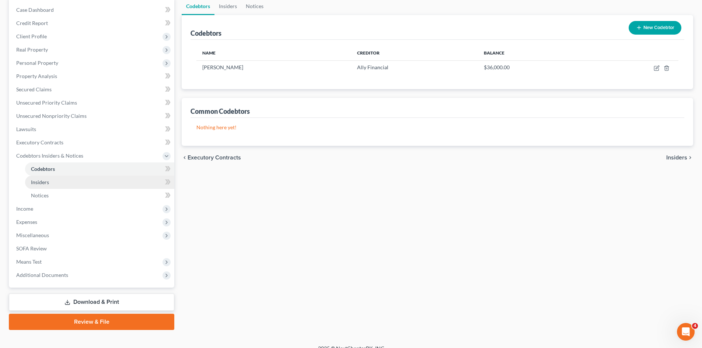
scroll to position [83, 0]
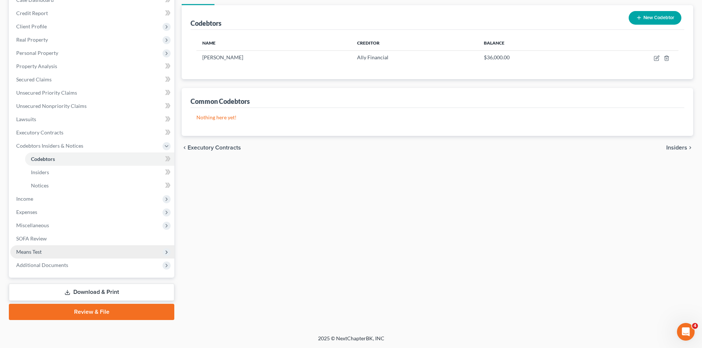
click at [43, 252] on span "Means Test" at bounding box center [92, 252] width 164 height 13
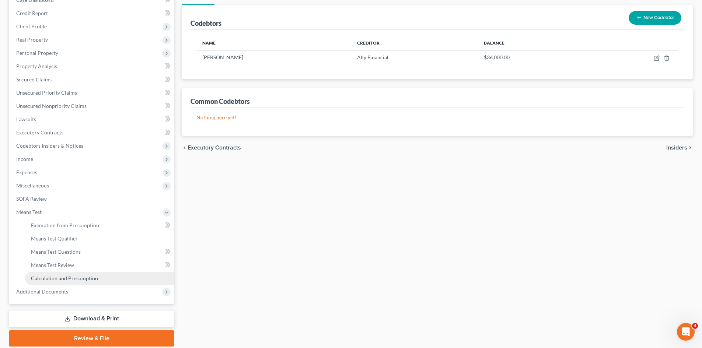
click at [69, 275] on span "Calculation and Presumption" at bounding box center [64, 278] width 67 height 6
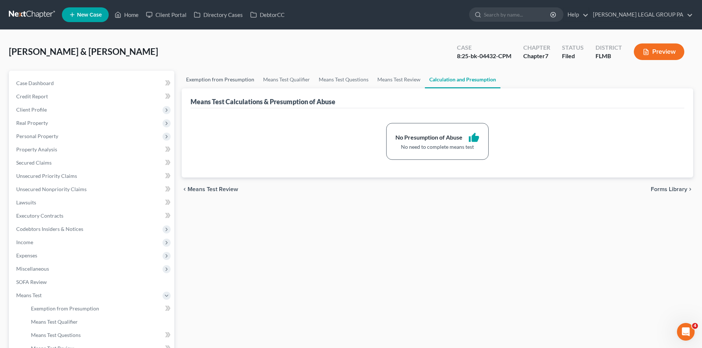
click at [215, 78] on link "Exemption from Presumption" at bounding box center [220, 80] width 77 height 18
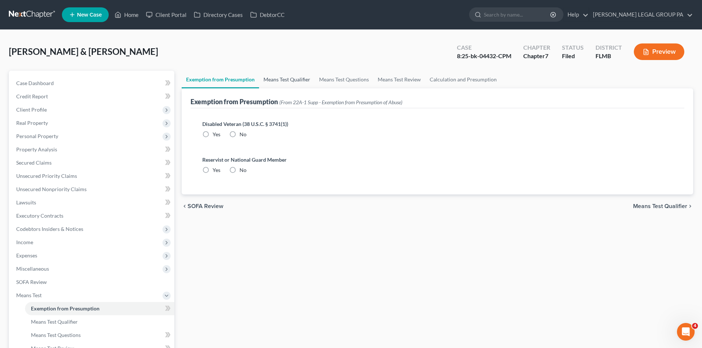
click at [290, 79] on link "Means Test Qualifier" at bounding box center [287, 80] width 56 height 18
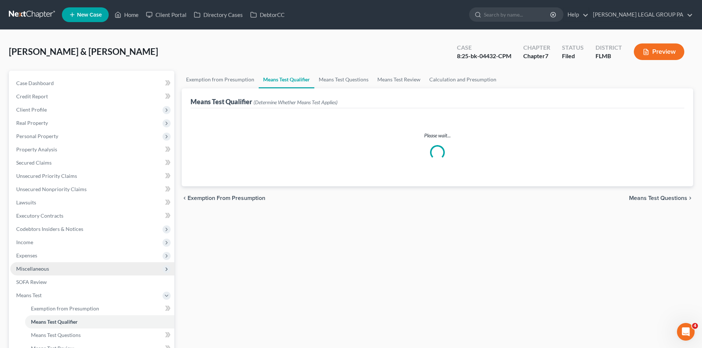
scroll to position [110, 0]
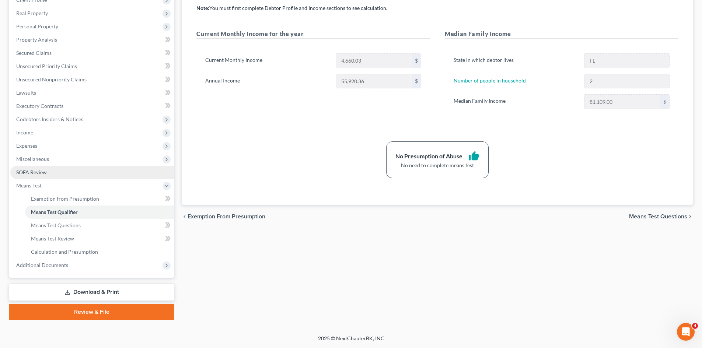
click at [46, 173] on span "SOFA Review" at bounding box center [31, 172] width 31 height 6
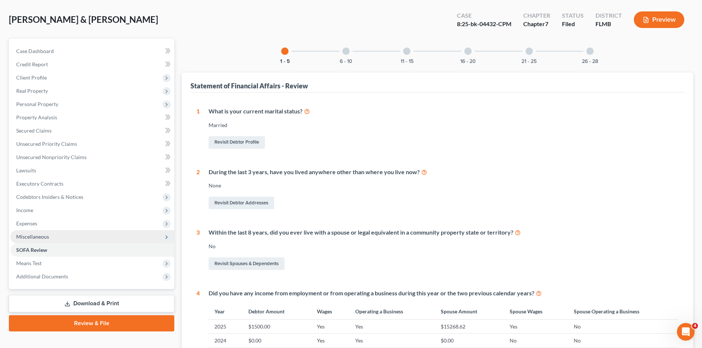
scroll to position [111, 0]
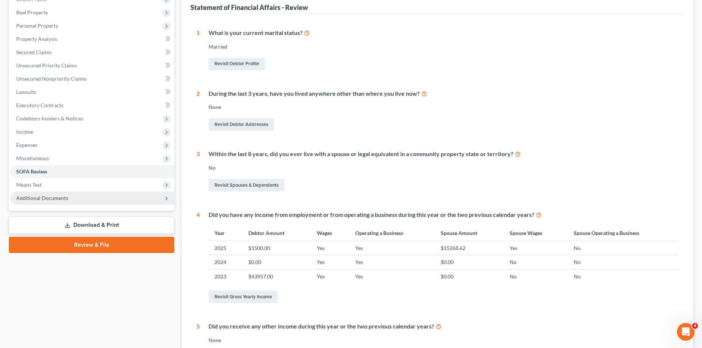
click at [65, 201] on span "Additional Documents" at bounding box center [92, 198] width 164 height 13
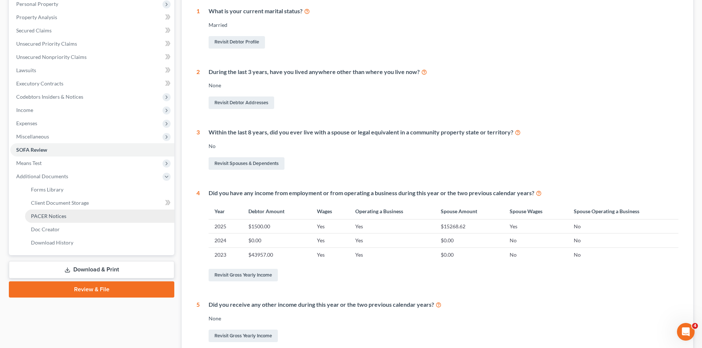
click at [83, 216] on link "PACER Notices" at bounding box center [99, 216] width 149 height 13
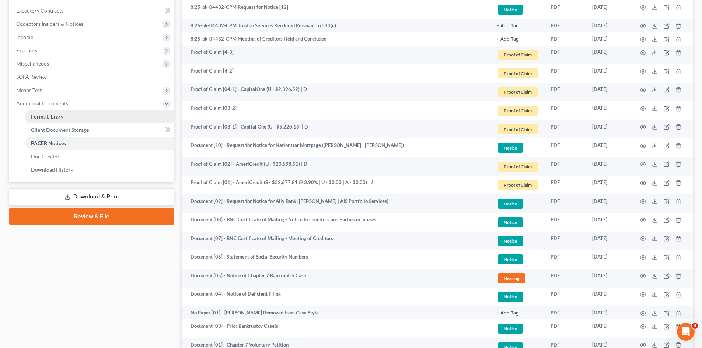
scroll to position [143, 0]
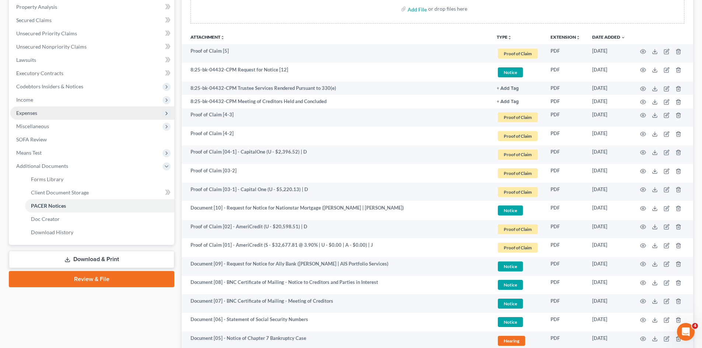
click at [50, 110] on span "Expenses" at bounding box center [92, 113] width 164 height 13
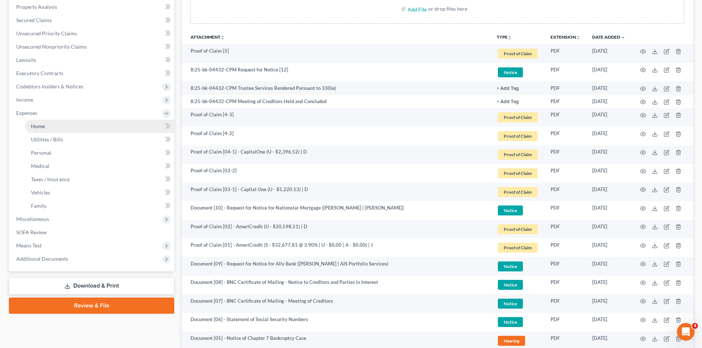
click at [51, 128] on link "Home" at bounding box center [99, 126] width 149 height 13
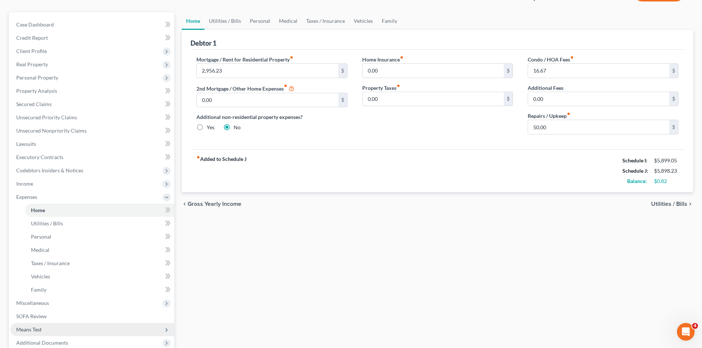
scroll to position [136, 0]
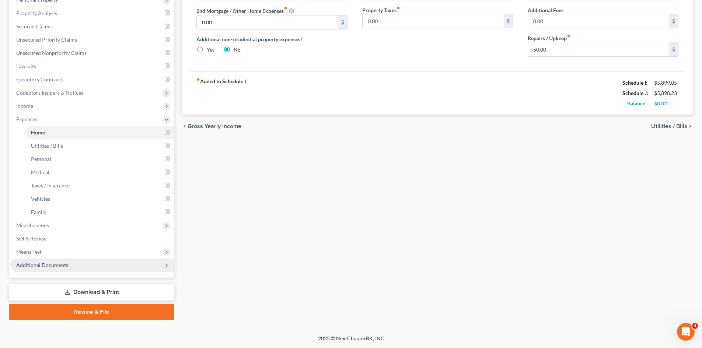
click at [64, 264] on span "Additional Documents" at bounding box center [42, 265] width 52 height 6
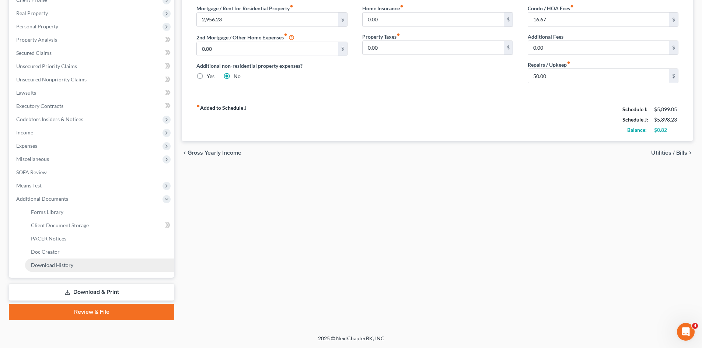
scroll to position [110, 0]
click at [78, 236] on link "PACER Notices" at bounding box center [99, 238] width 149 height 13
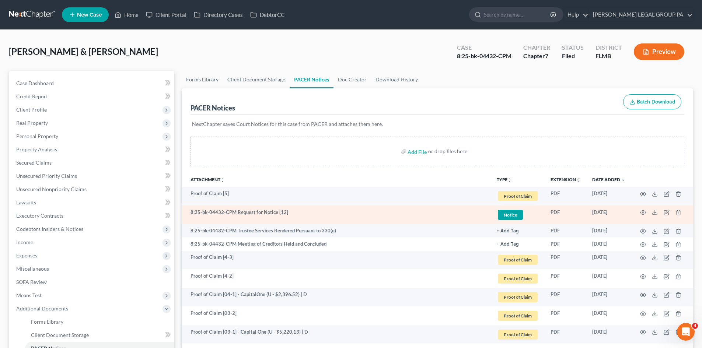
scroll to position [37, 0]
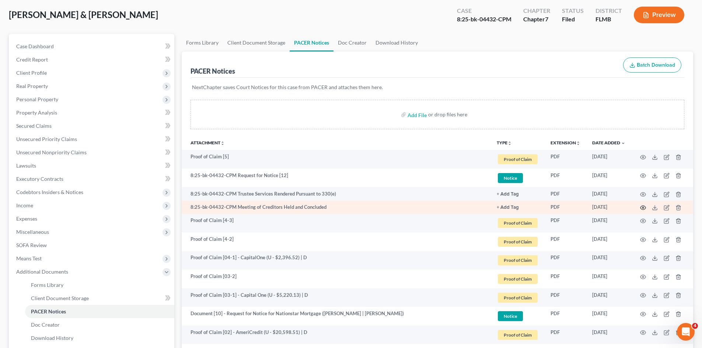
click at [644, 209] on icon "button" at bounding box center [643, 208] width 6 height 6
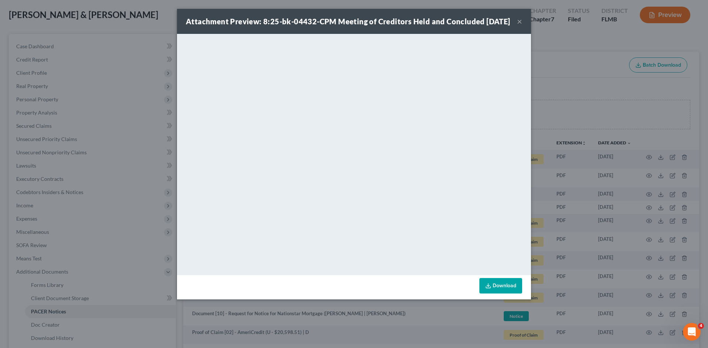
click at [521, 26] on button "×" at bounding box center [519, 21] width 5 height 9
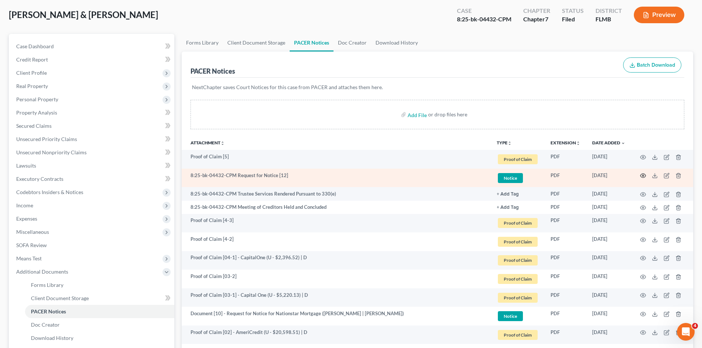
click at [644, 178] on icon "button" at bounding box center [644, 176] width 6 height 4
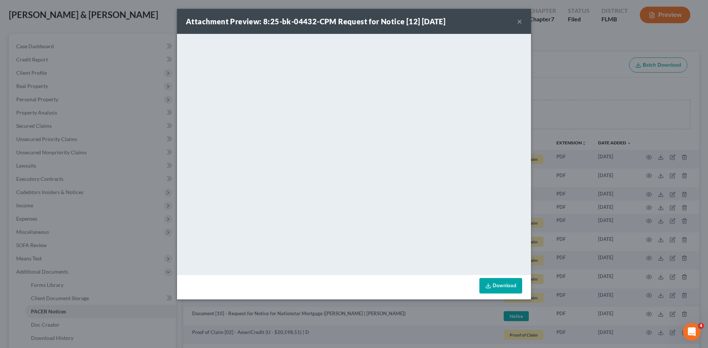
click at [521, 19] on button "×" at bounding box center [519, 21] width 5 height 9
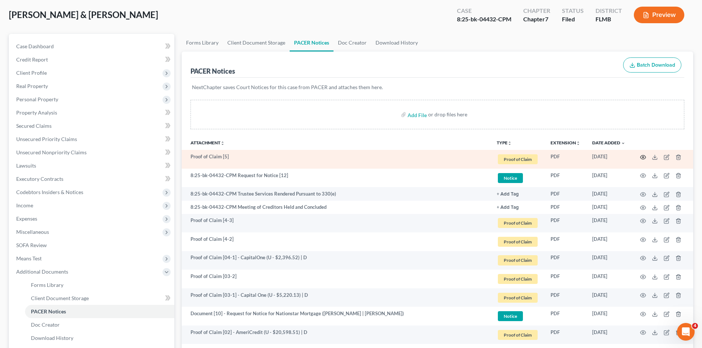
click at [643, 157] on icon "button" at bounding box center [643, 157] width 6 height 6
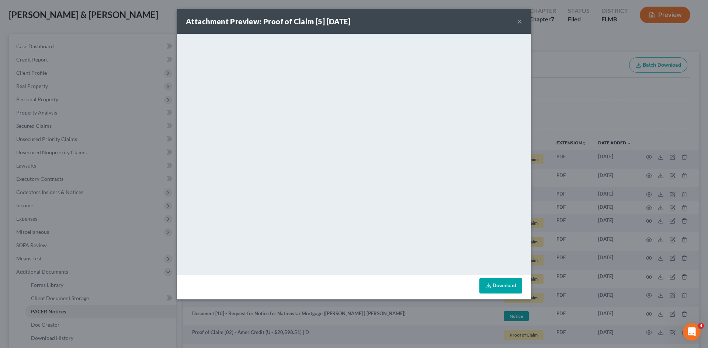
click at [521, 22] on button "×" at bounding box center [519, 21] width 5 height 9
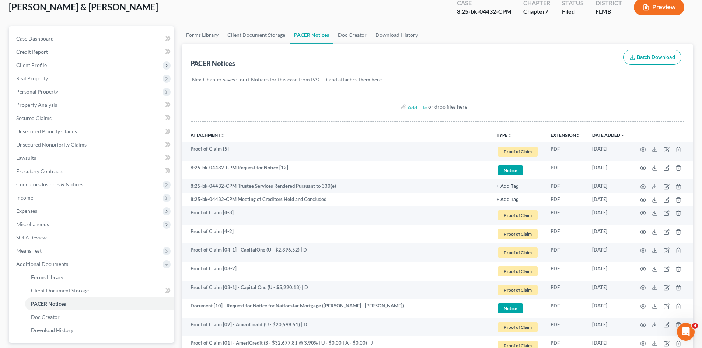
scroll to position [0, 0]
